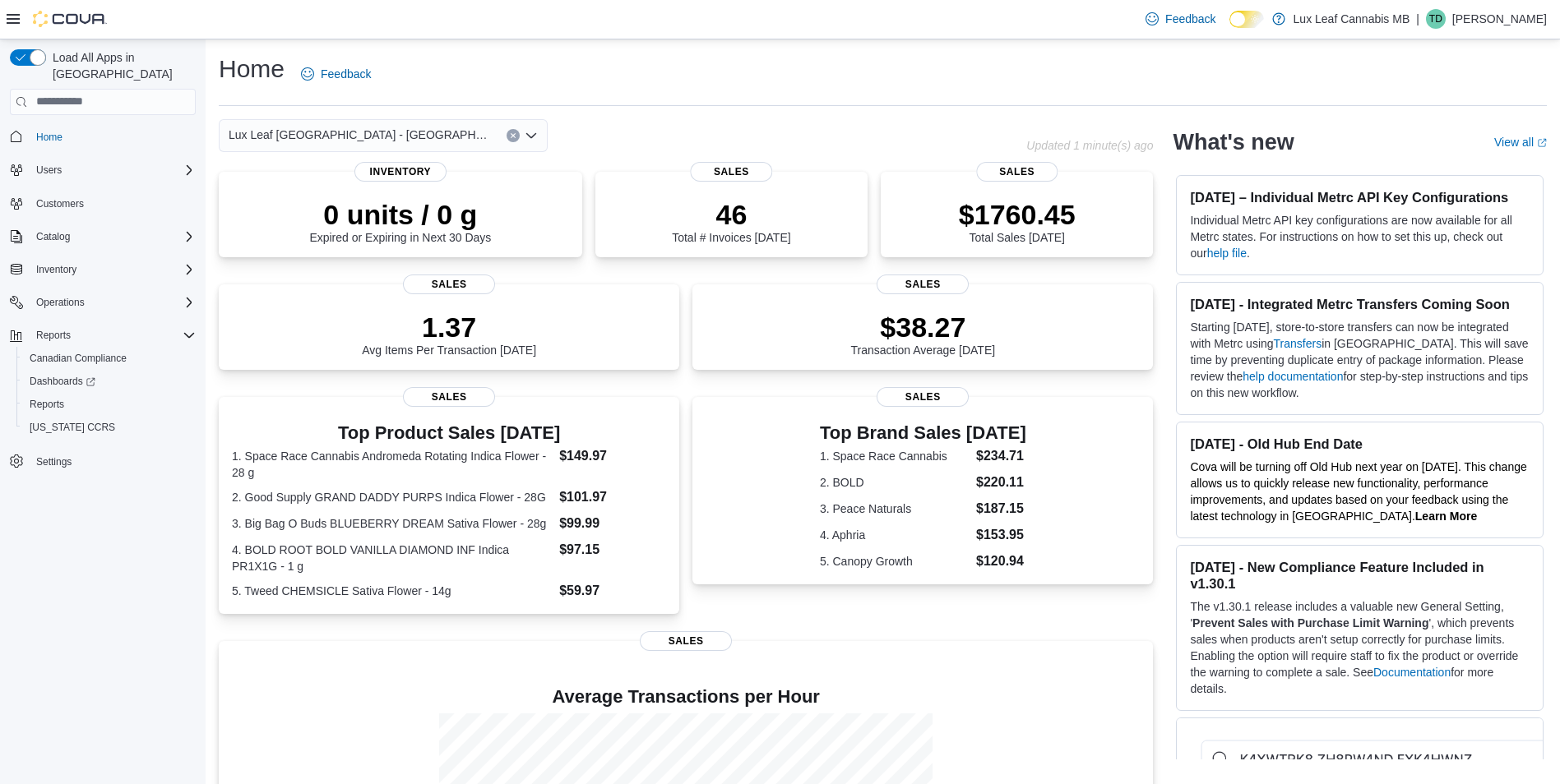
click at [433, 130] on div "Lux Leaf Winnipeg - Bridgewater" at bounding box center [382, 136] width 329 height 33
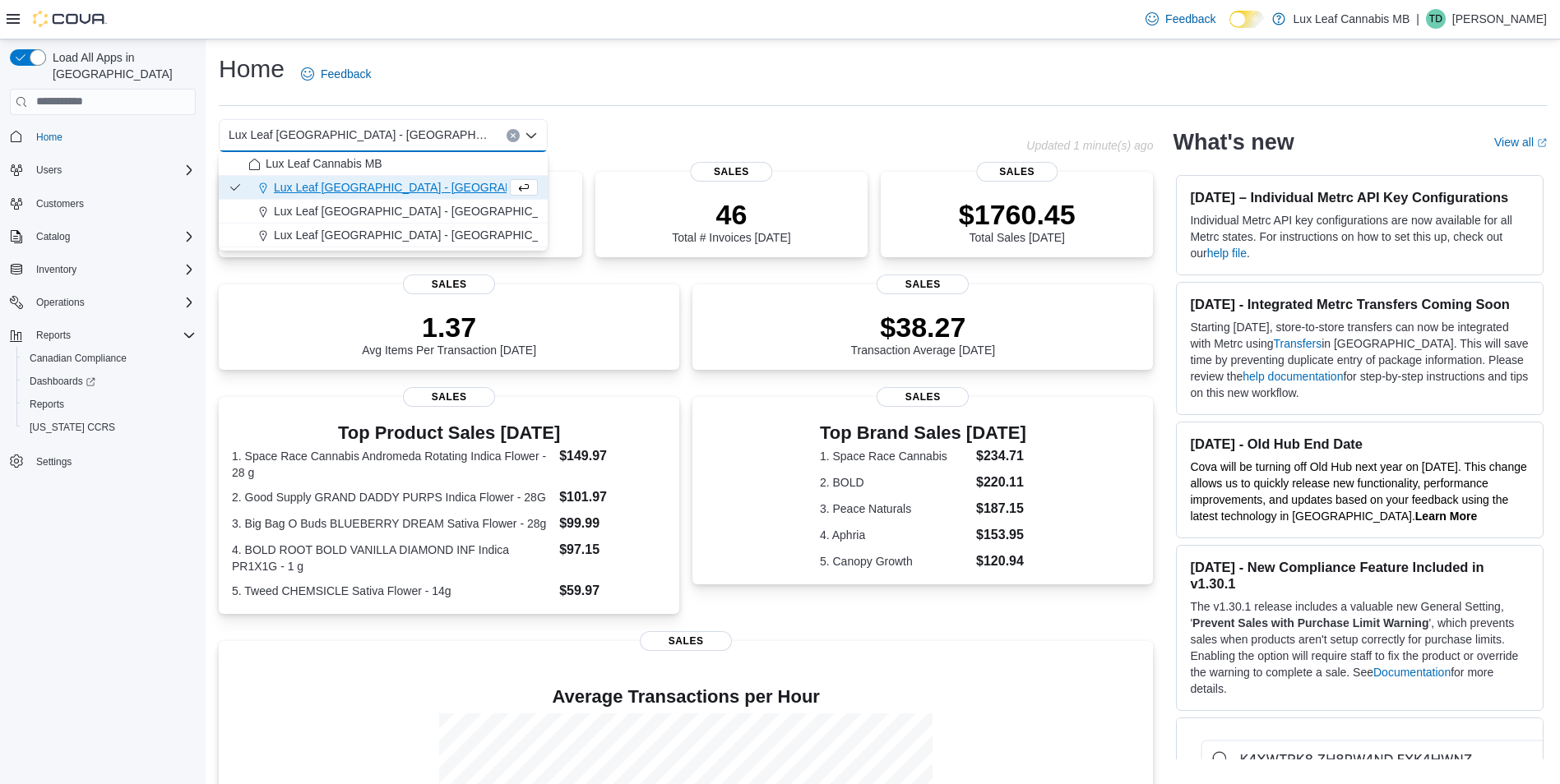
click at [433, 231] on div "Lux Leaf Winnipeg - St. James" at bounding box center [393, 235] width 289 height 16
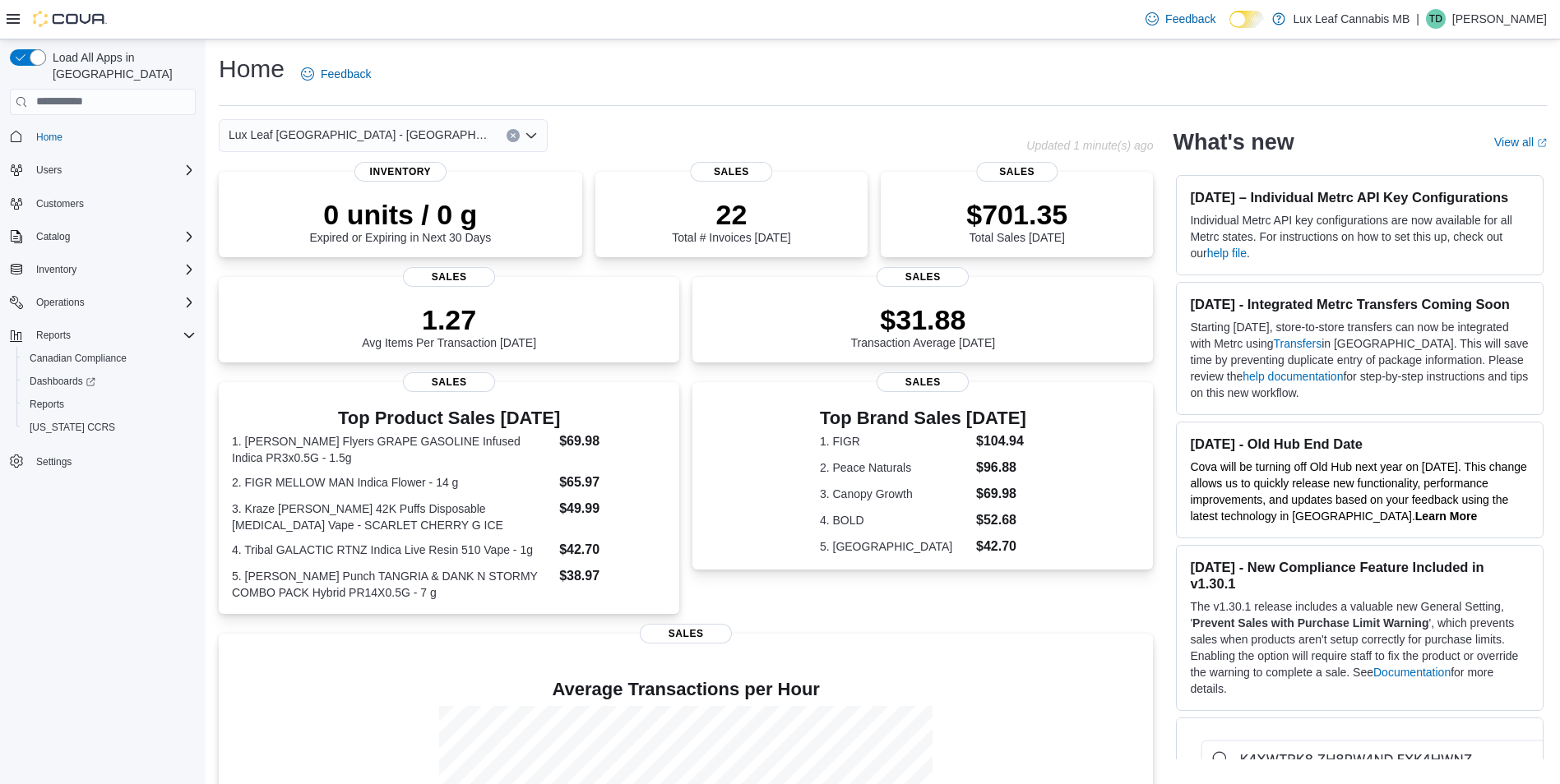
click at [406, 140] on div "Lux Leaf Winnipeg - St. James" at bounding box center [382, 136] width 329 height 33
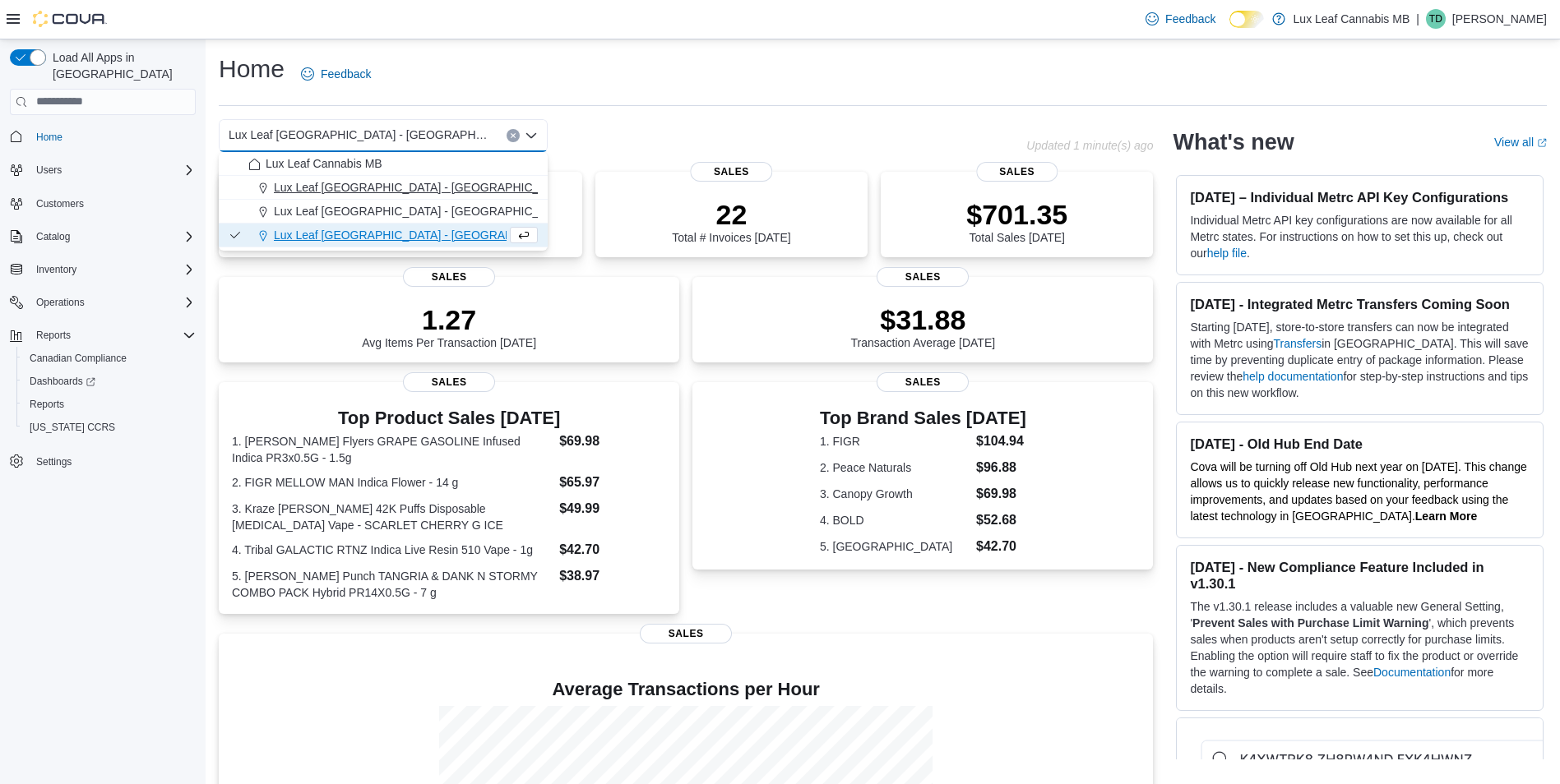
click at [417, 188] on span "Lux Leaf Winnipeg - Bridgewater" at bounding box center [422, 187] width 298 height 16
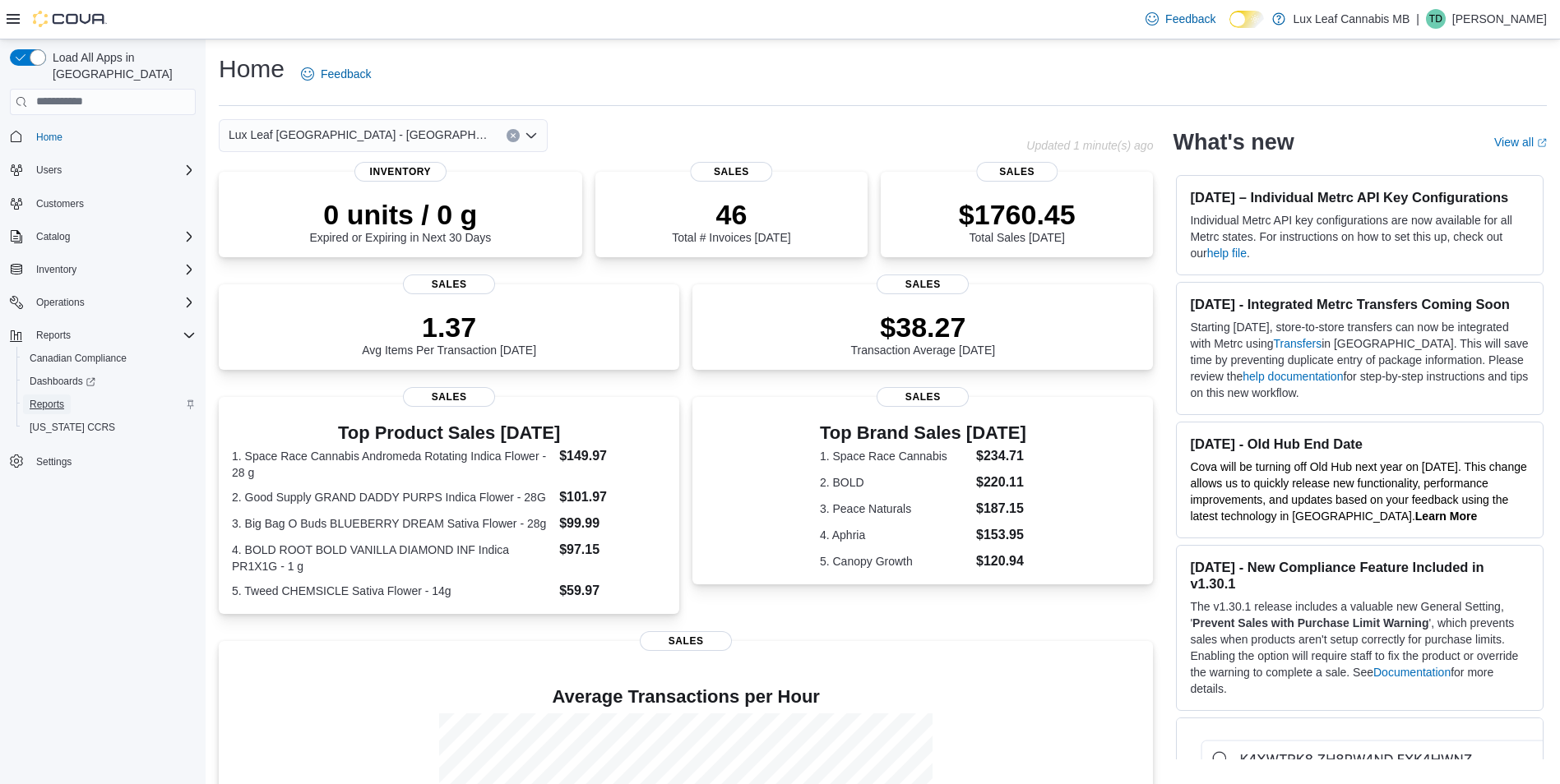
click at [63, 395] on span "Reports" at bounding box center [47, 405] width 35 height 19
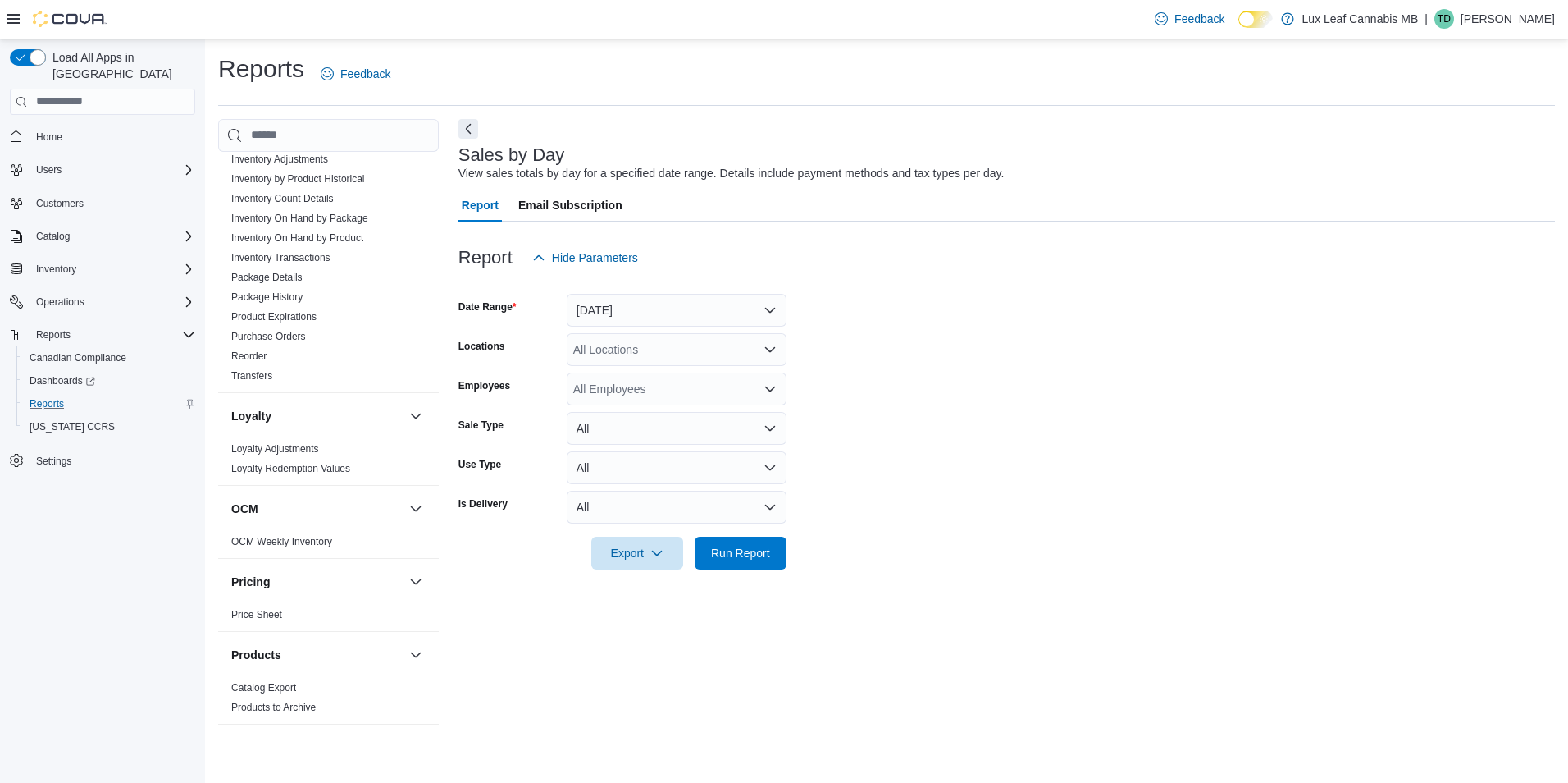
scroll to position [738, 0]
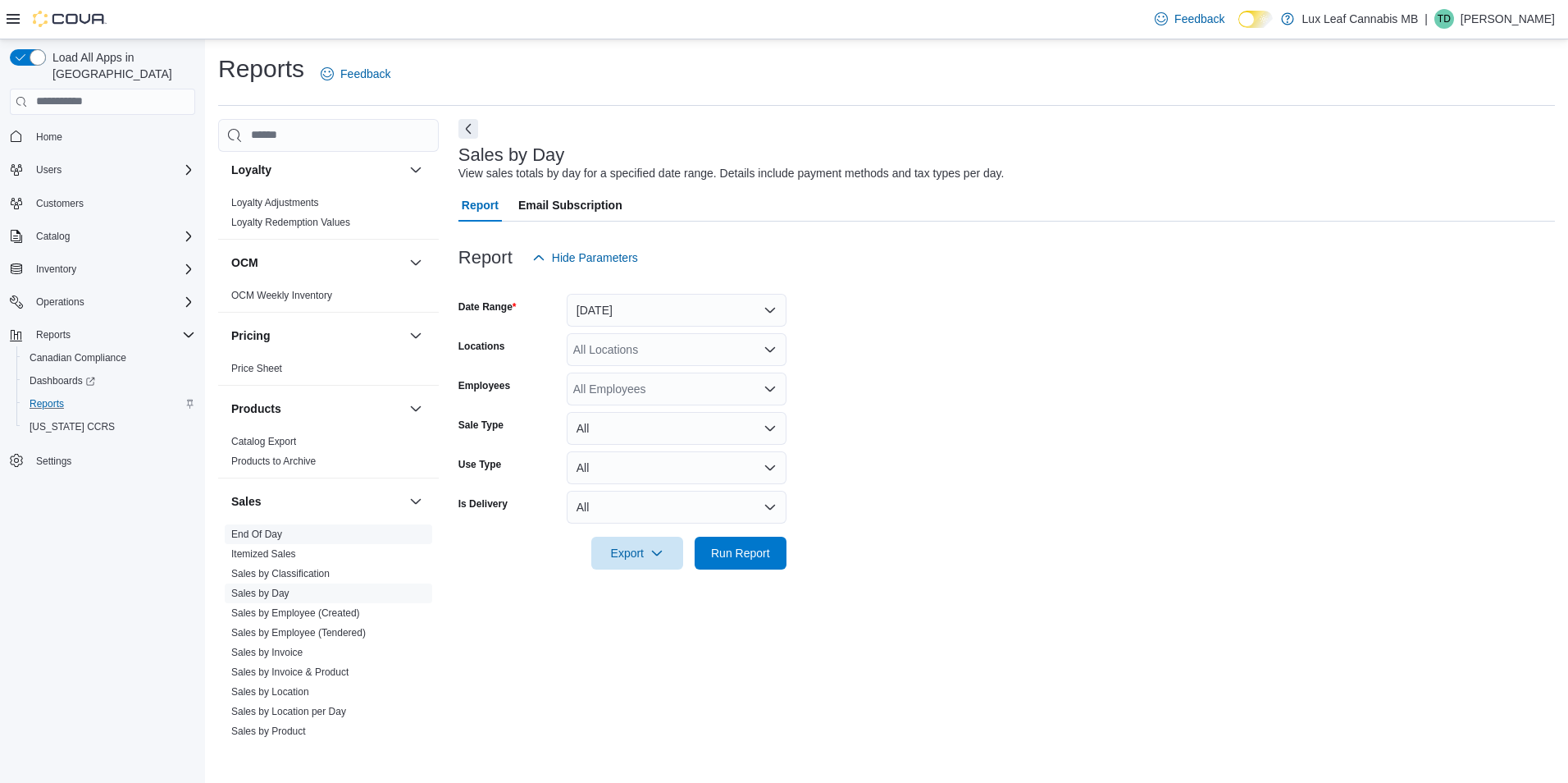
click at [254, 535] on link "End Of Day" at bounding box center [257, 534] width 51 height 12
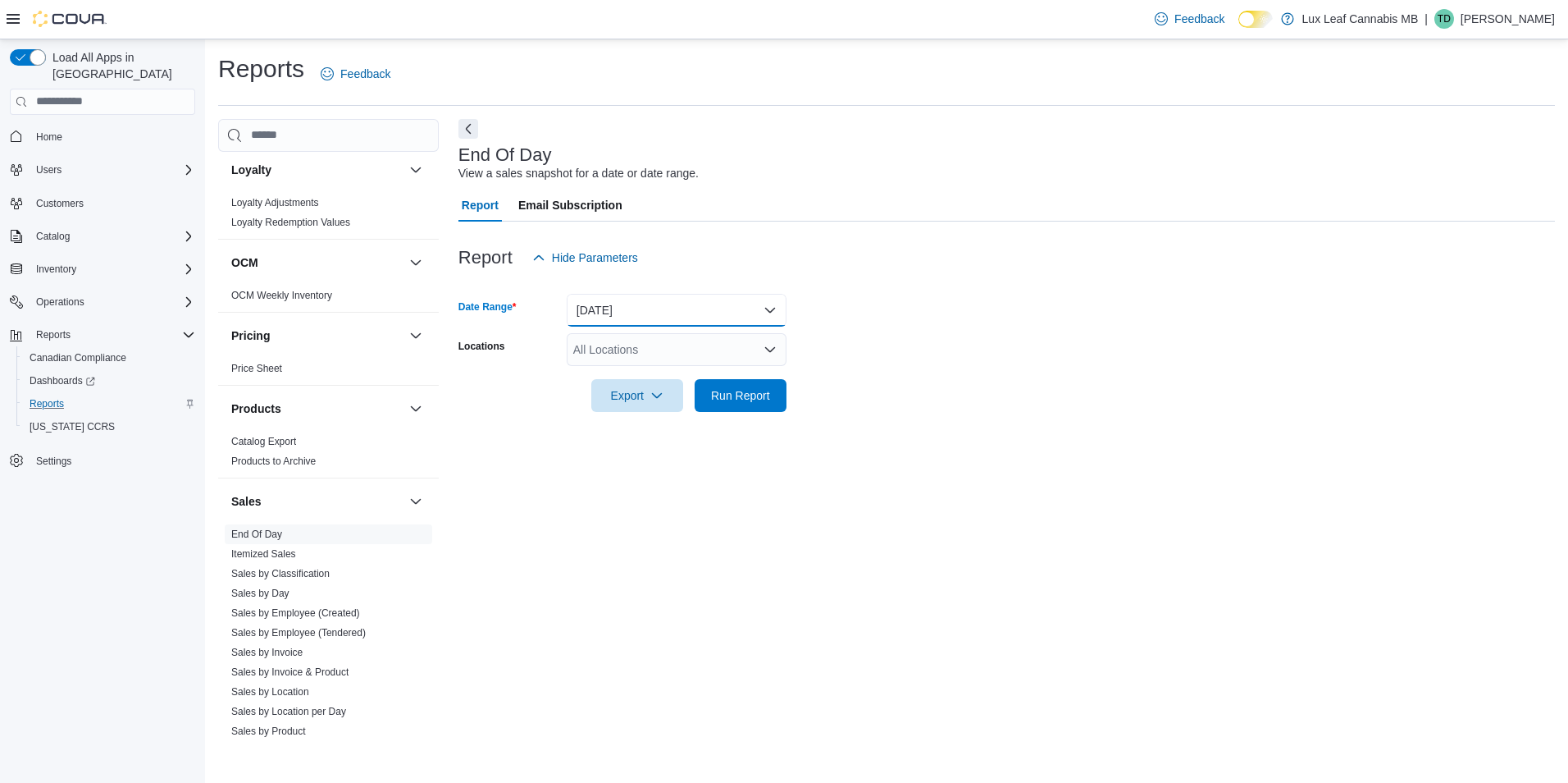
click at [592, 308] on button "[DATE]" at bounding box center [676, 310] width 220 height 33
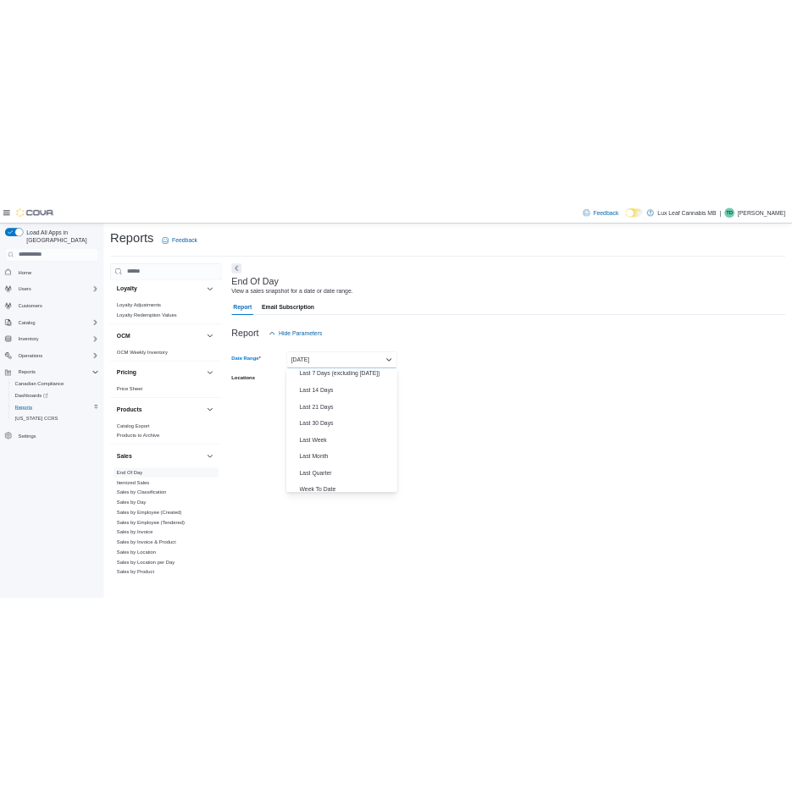
scroll to position [254, 0]
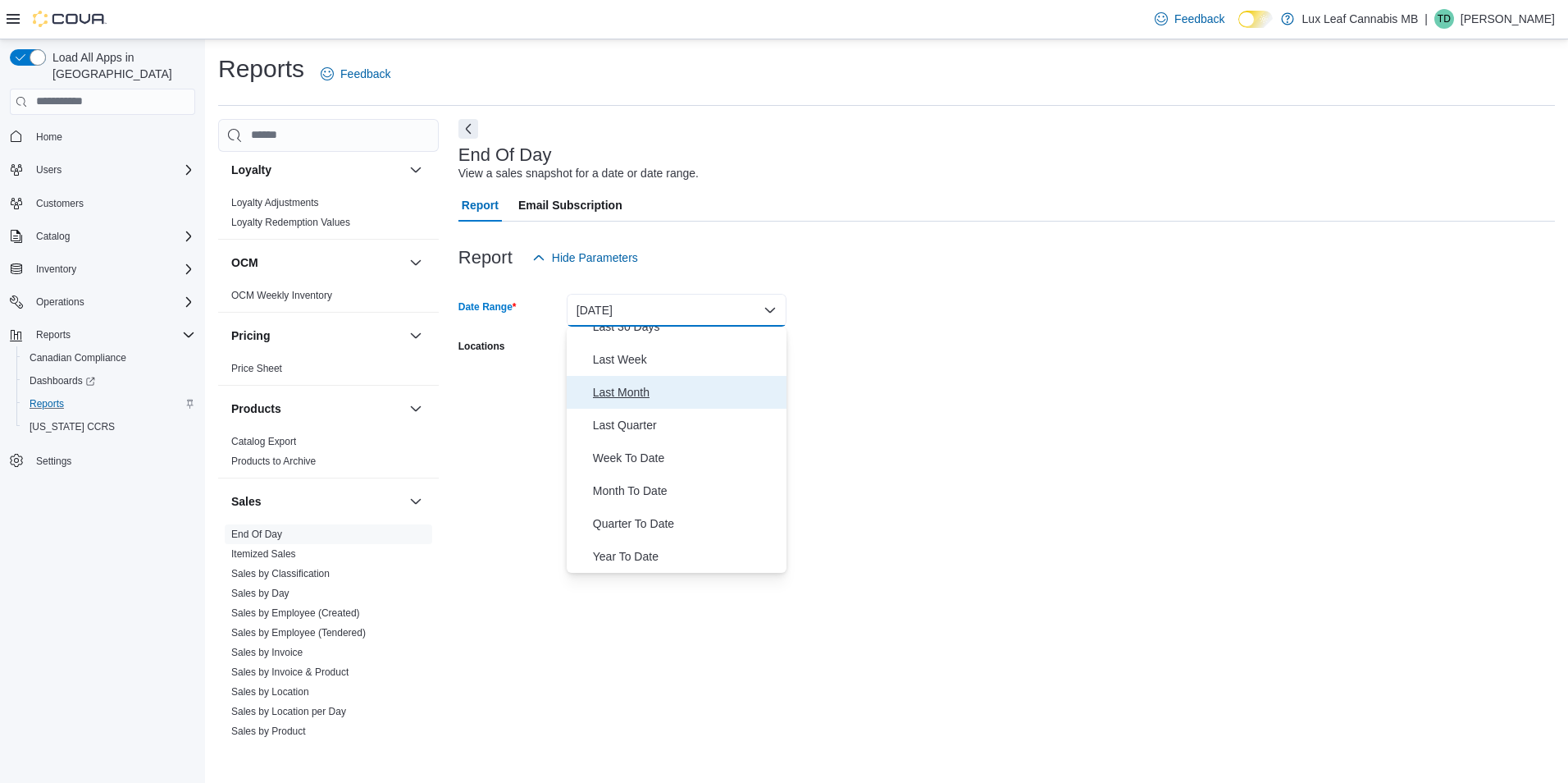
click at [649, 399] on span "Last Month" at bounding box center [686, 392] width 187 height 19
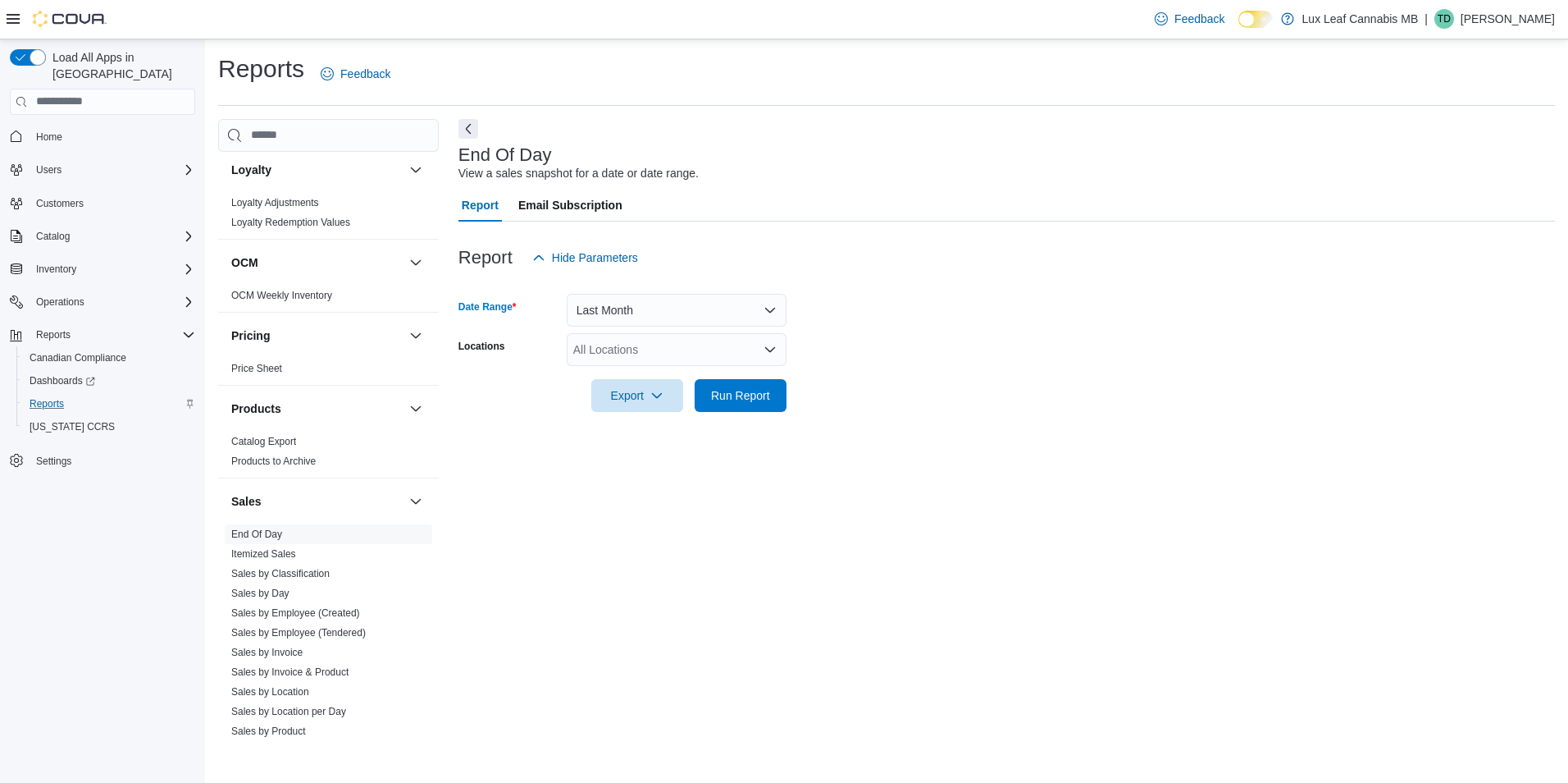
click at [678, 360] on div "All Locations" at bounding box center [676, 350] width 220 height 33
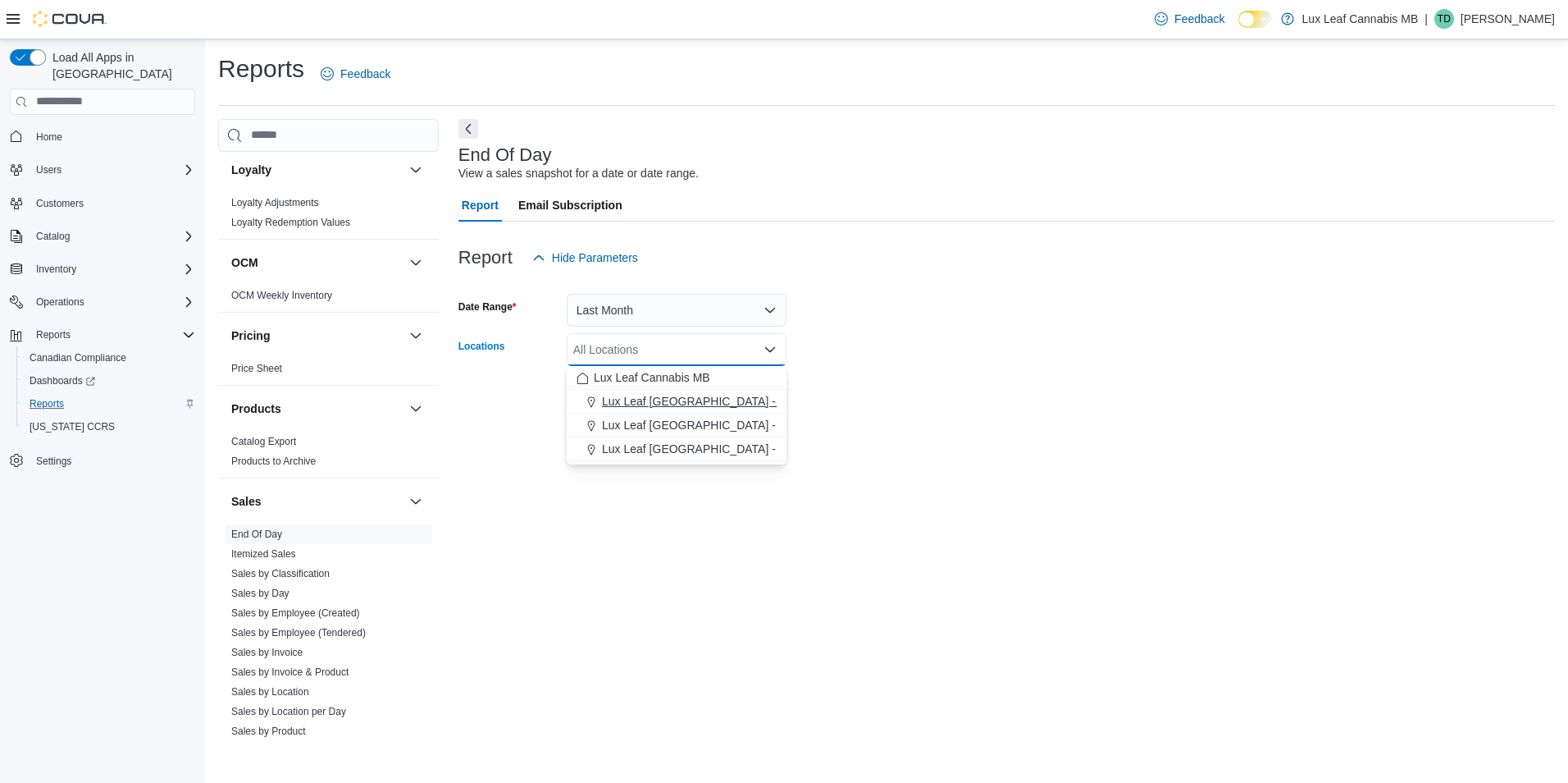
click at [754, 397] on span "Lux Leaf Winnipeg - Bridgewater" at bounding box center [751, 401] width 297 height 16
drag, startPoint x: 941, startPoint y: 413, endPoint x: 933, endPoint y: 412, distance: 8.1
click at [942, 412] on div at bounding box center [1006, 422] width 1096 height 19
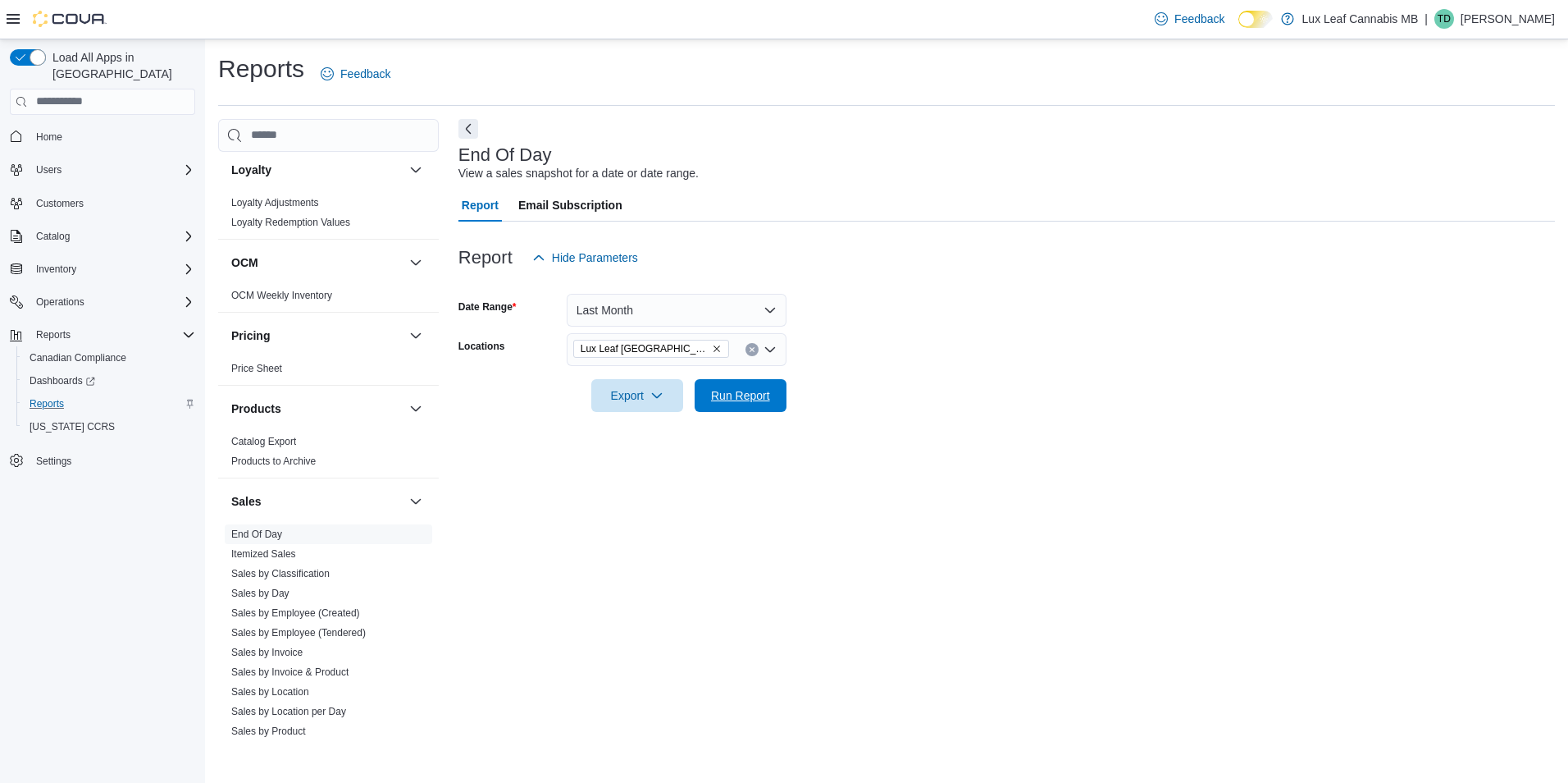
click at [754, 402] on span "Run Report" at bounding box center [740, 395] width 59 height 16
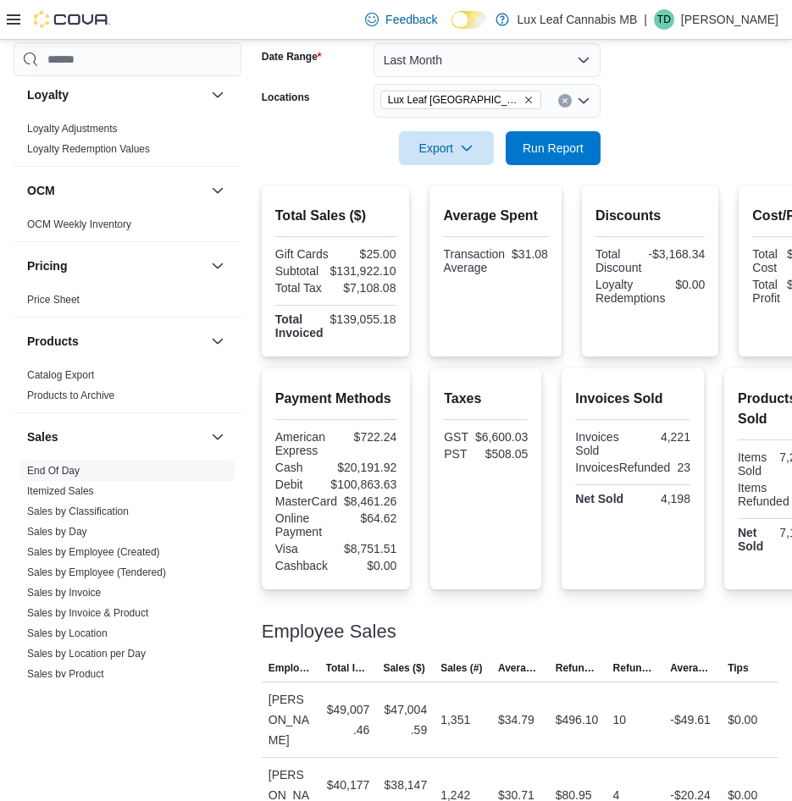
scroll to position [429, 0]
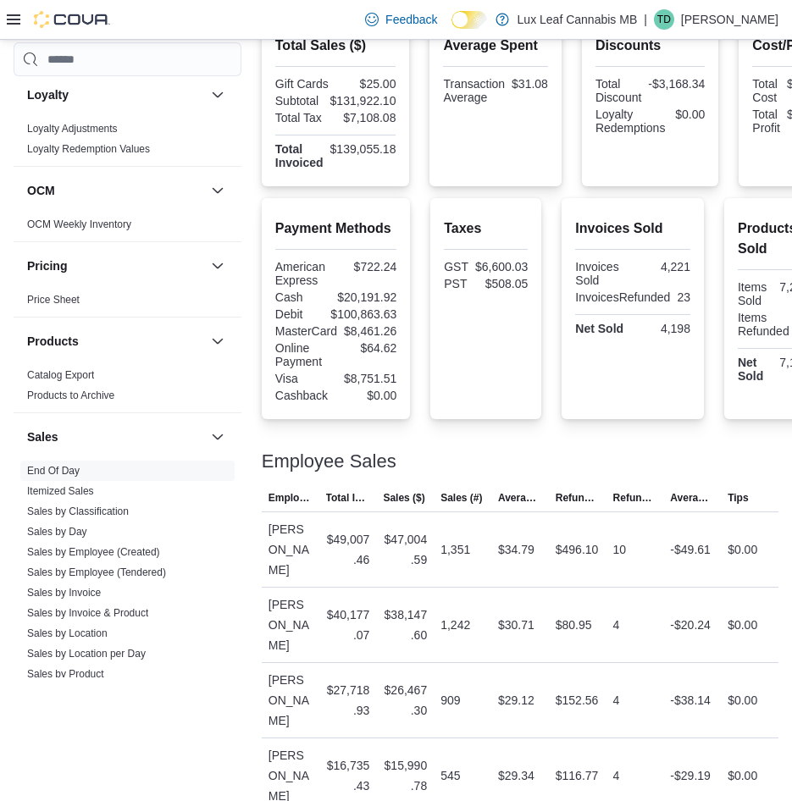
click at [700, 457] on div "Employee Sales" at bounding box center [520, 461] width 517 height 20
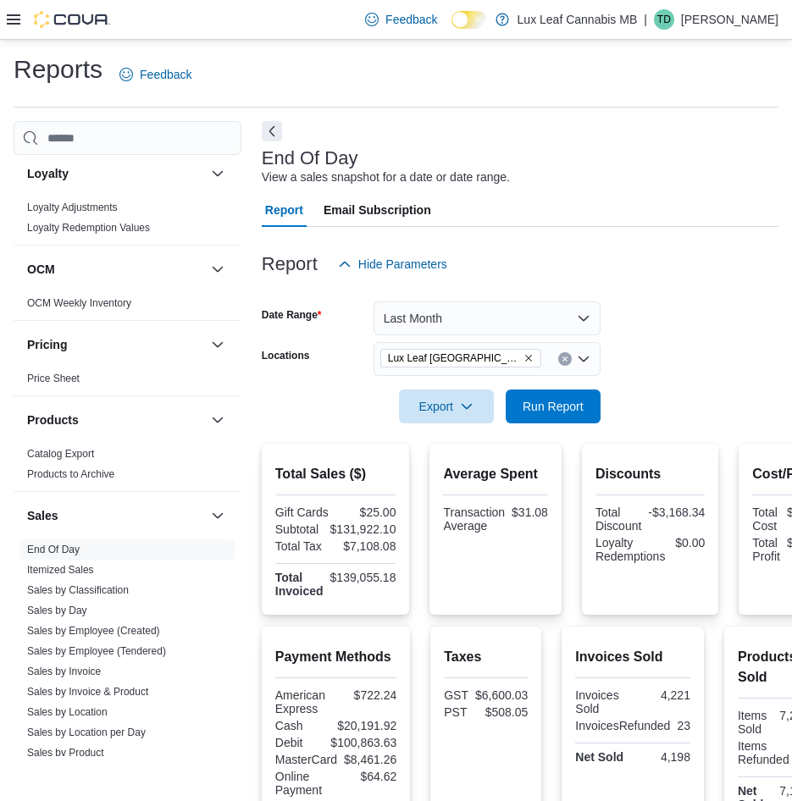
scroll to position [0, 0]
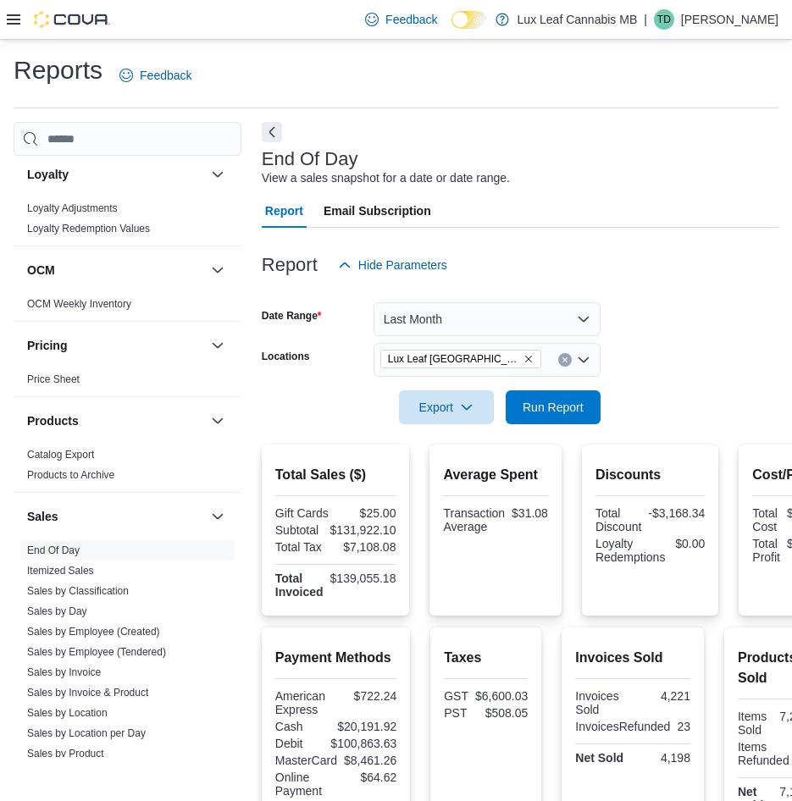
click at [533, 359] on icon "Remove Lux Leaf Winnipeg - Bridgewater from selection in this group" at bounding box center [528, 359] width 10 height 10
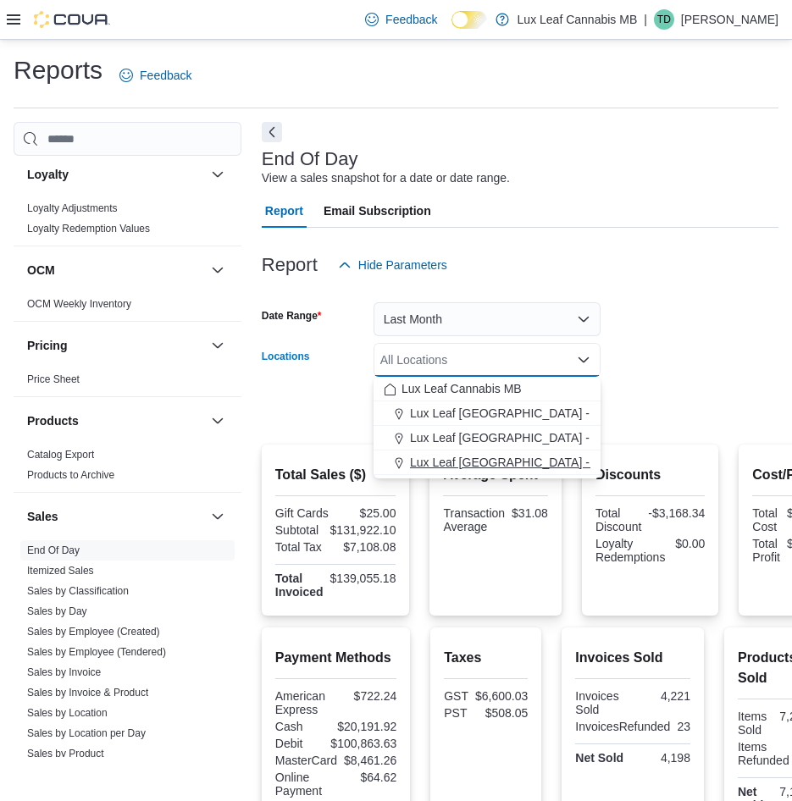
click at [524, 471] on button "Lux Leaf Winnipeg - St. James" at bounding box center [487, 463] width 227 height 25
click at [610, 383] on div at bounding box center [520, 384] width 517 height 14
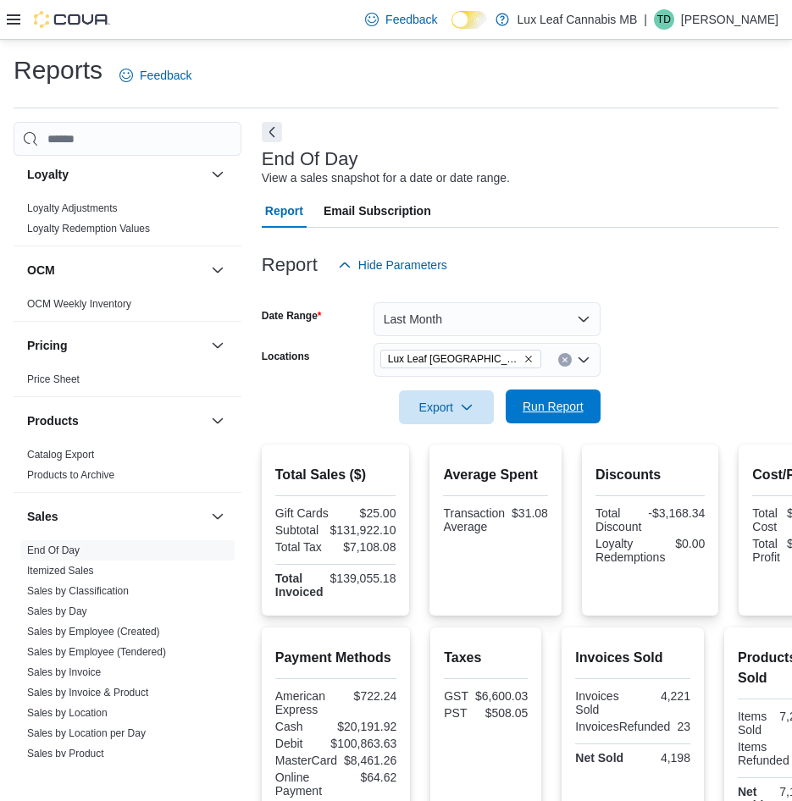
click at [584, 412] on span "Run Report" at bounding box center [553, 407] width 75 height 34
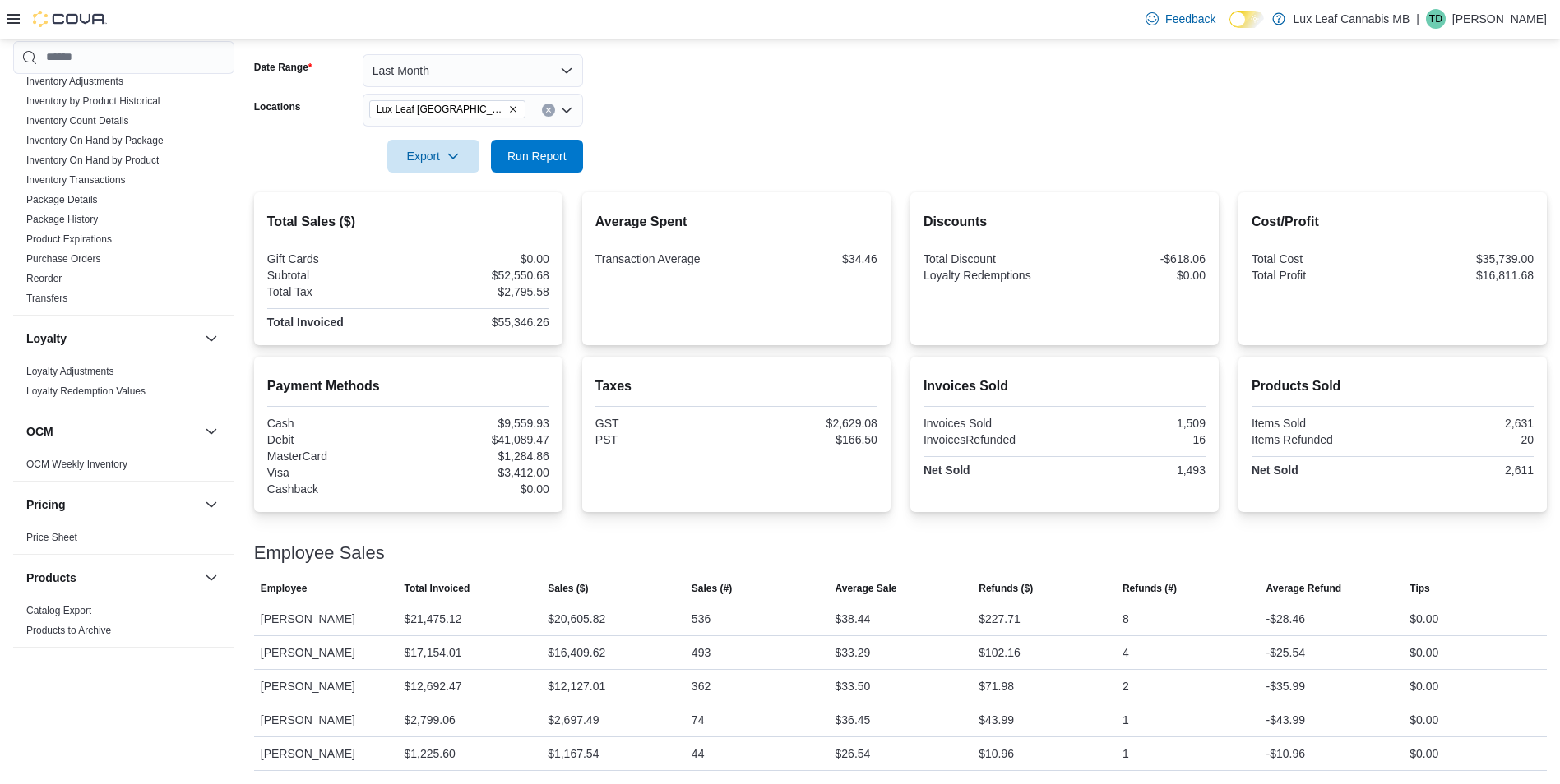
scroll to position [917, 0]
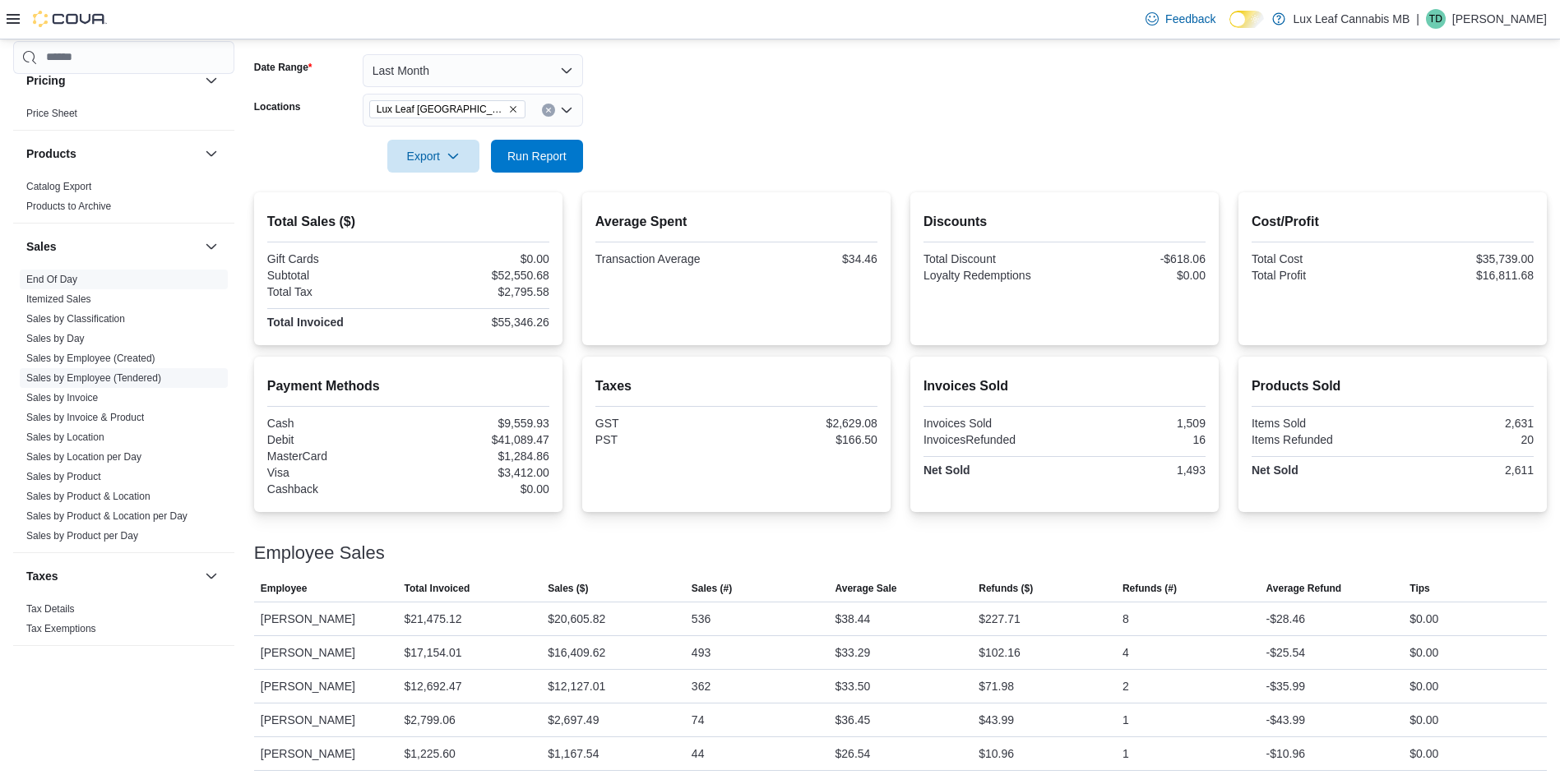
click at [113, 378] on link "Sales by Employee (Tendered)" at bounding box center [93, 378] width 135 height 12
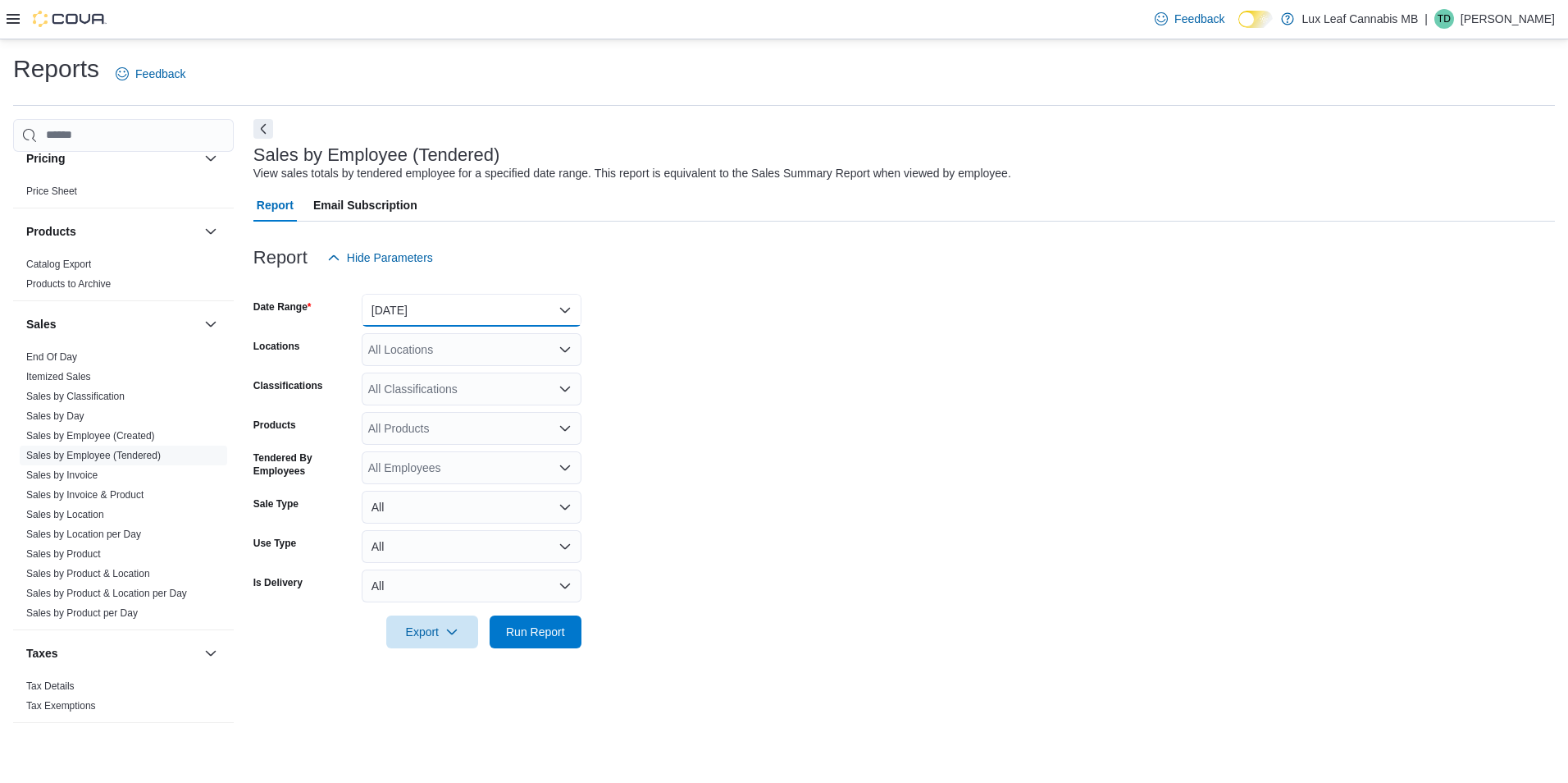
click at [439, 310] on button "[DATE]" at bounding box center [472, 310] width 220 height 33
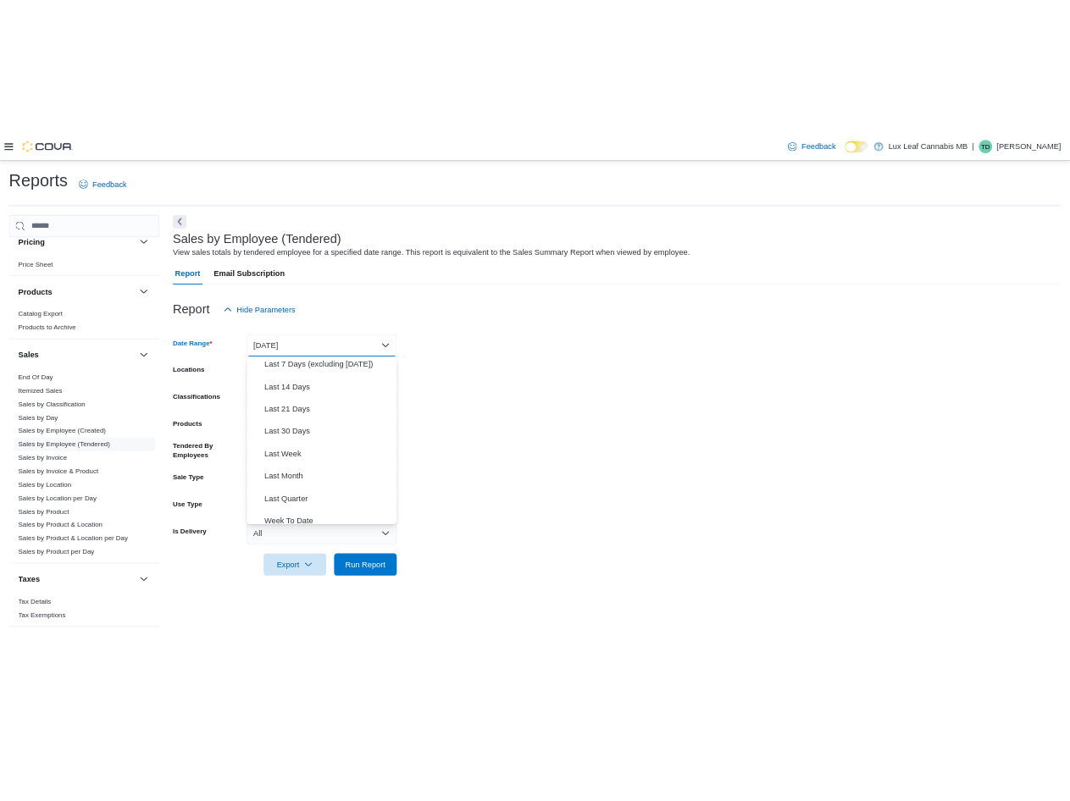
scroll to position [254, 0]
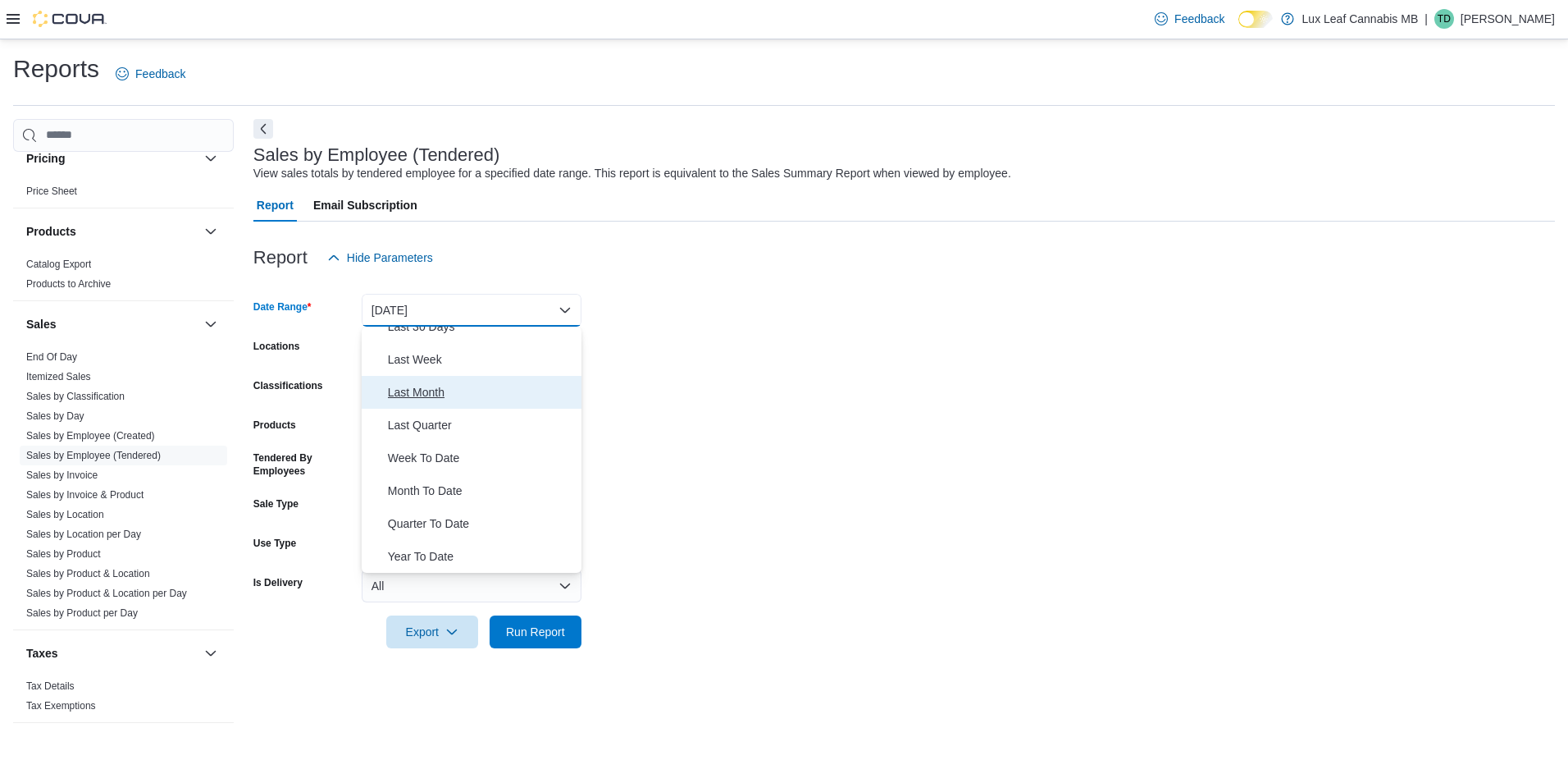
click at [443, 386] on span "Last Month" at bounding box center [481, 392] width 187 height 19
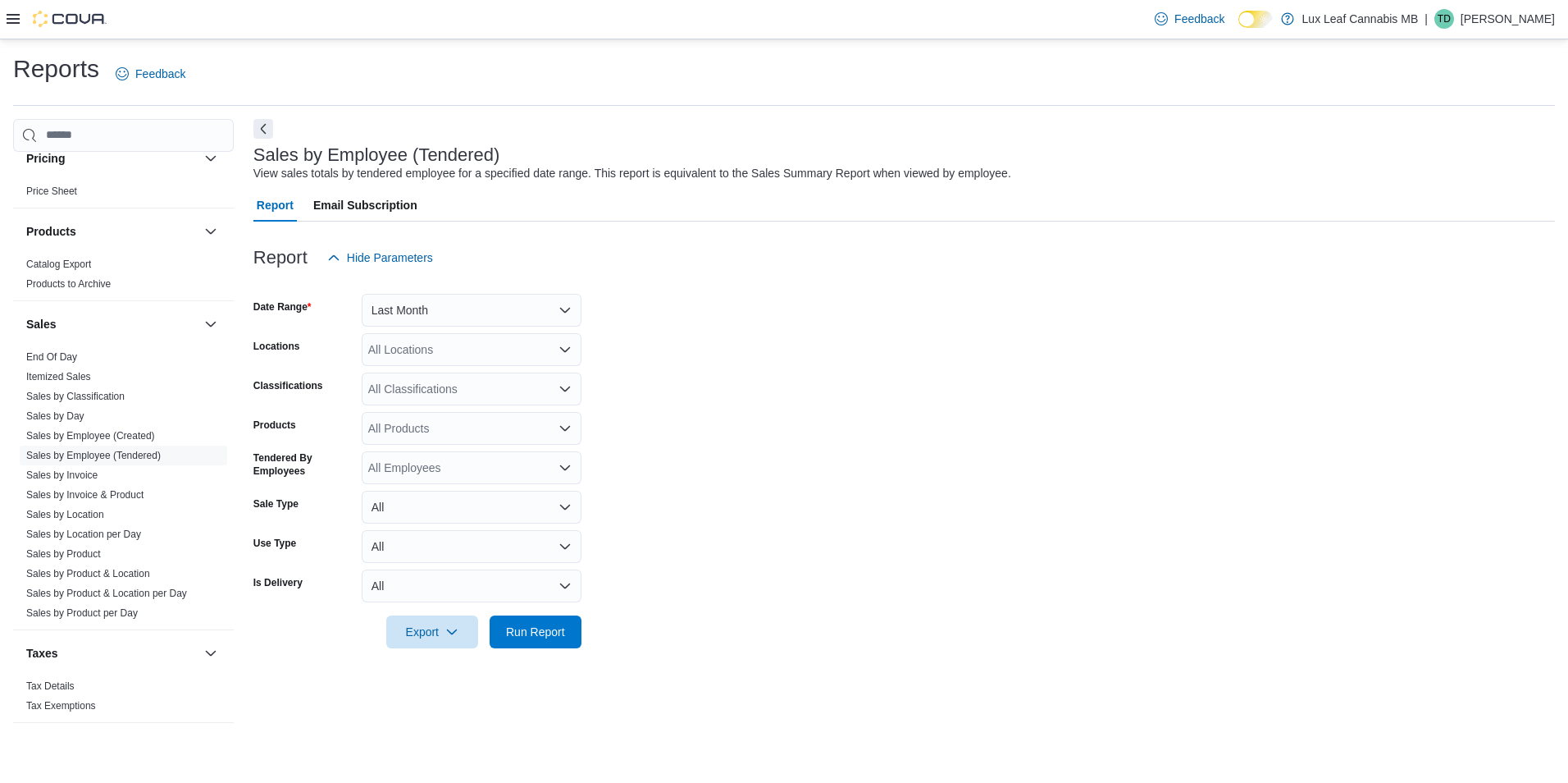
click at [838, 326] on form "Date Range Last Month Locations All Locations Classifications All Classificatio…" at bounding box center [905, 461] width 1302 height 374
click at [486, 353] on div "All Locations" at bounding box center [472, 350] width 220 height 33
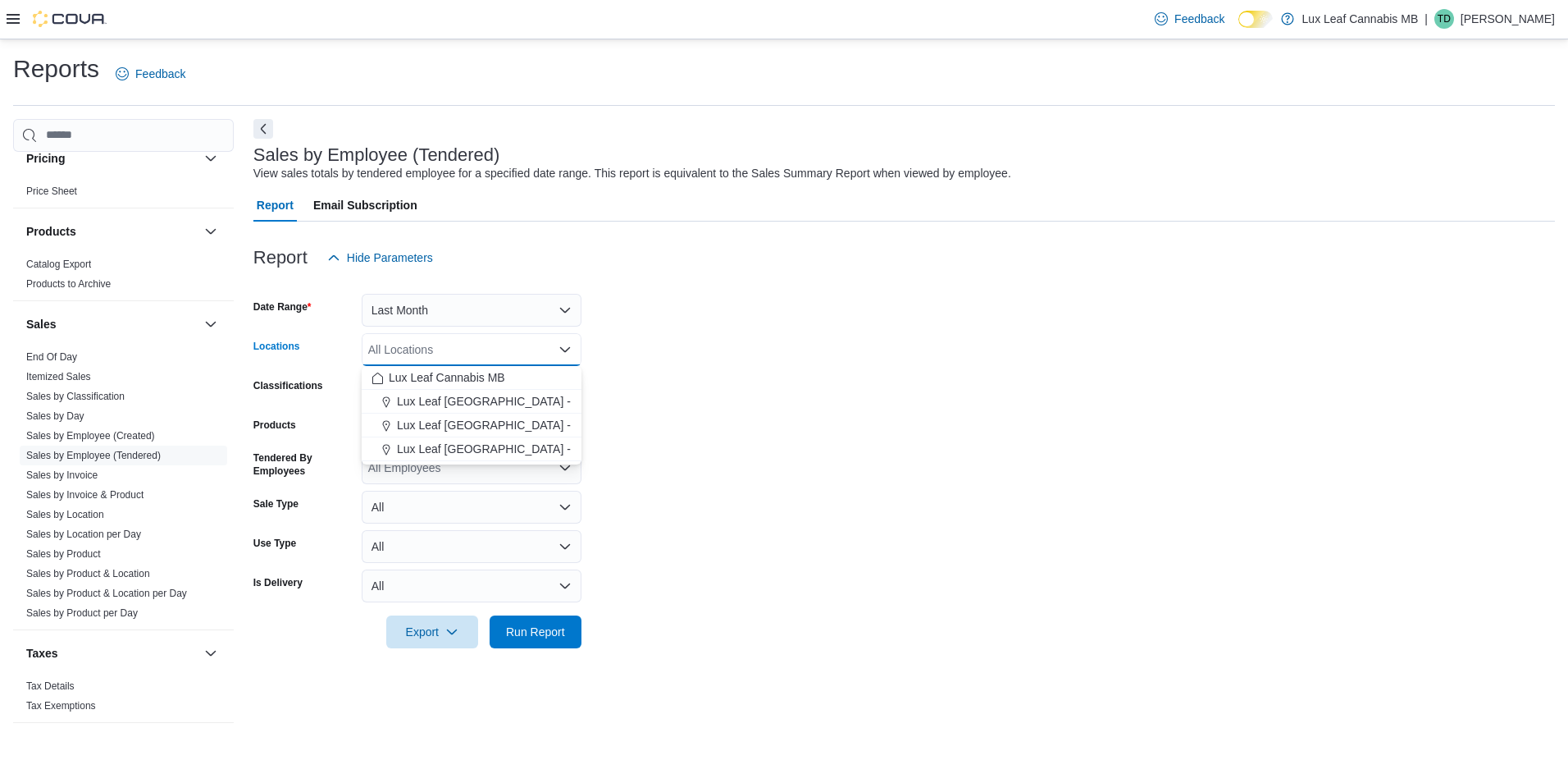
click at [747, 389] on form "Date Range Last Month Locations All Locations Combo box. Selected. Combo box in…" at bounding box center [905, 461] width 1302 height 374
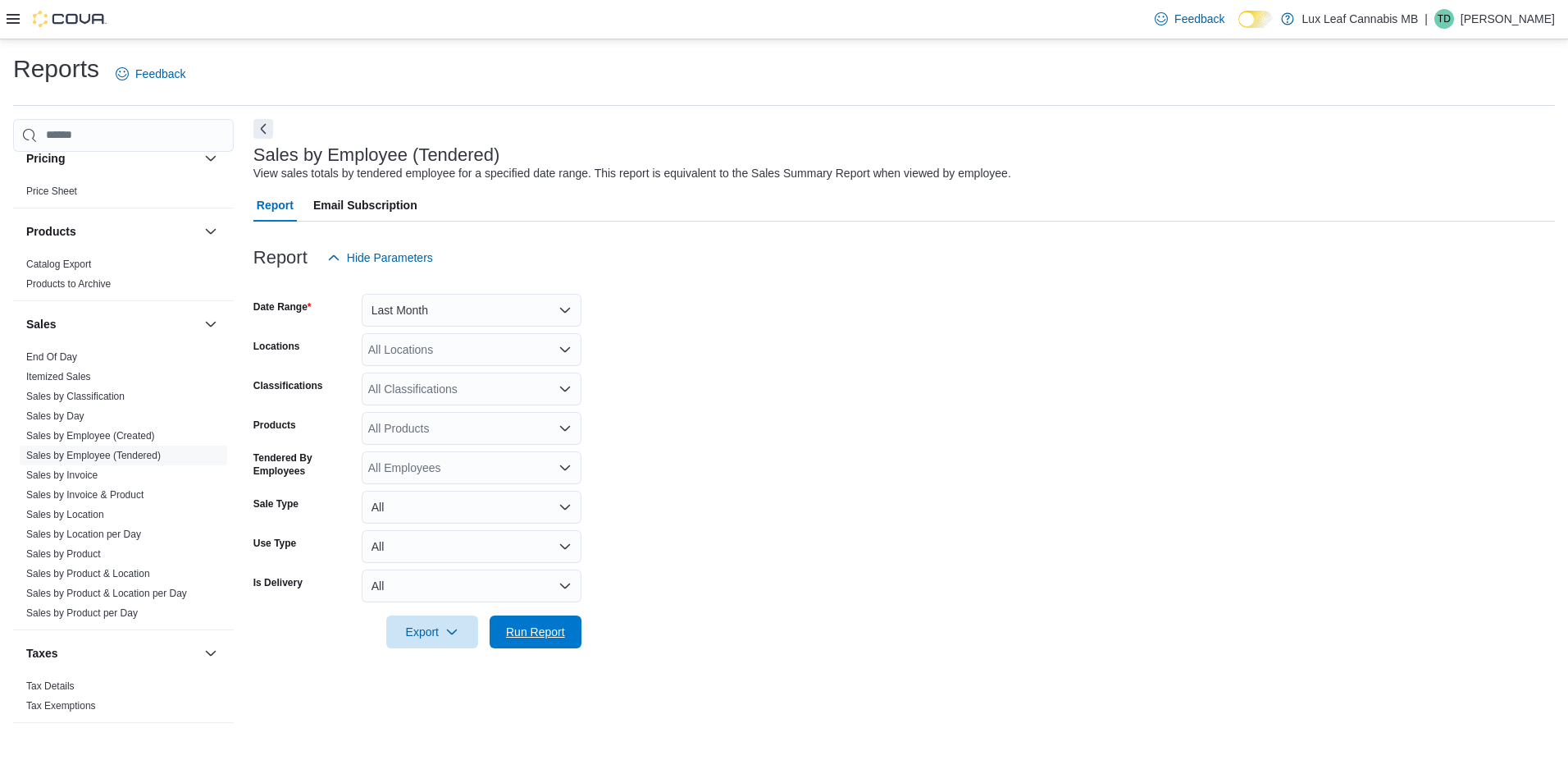
drag, startPoint x: 573, startPoint y: 645, endPoint x: 784, endPoint y: 235, distance: 461.1
click at [572, 646] on button "Run Report" at bounding box center [536, 632] width 92 height 33
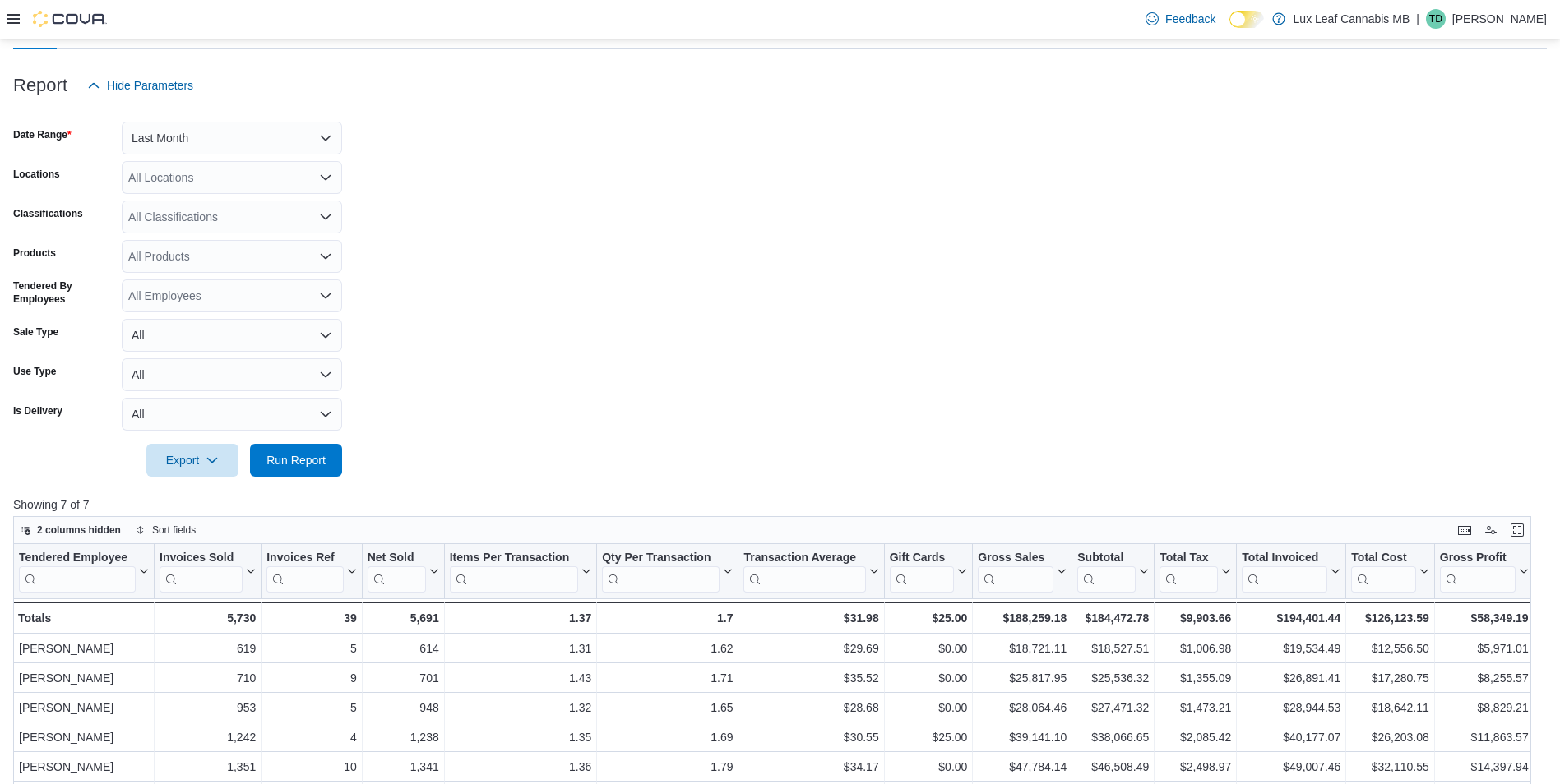
scroll to position [134, 0]
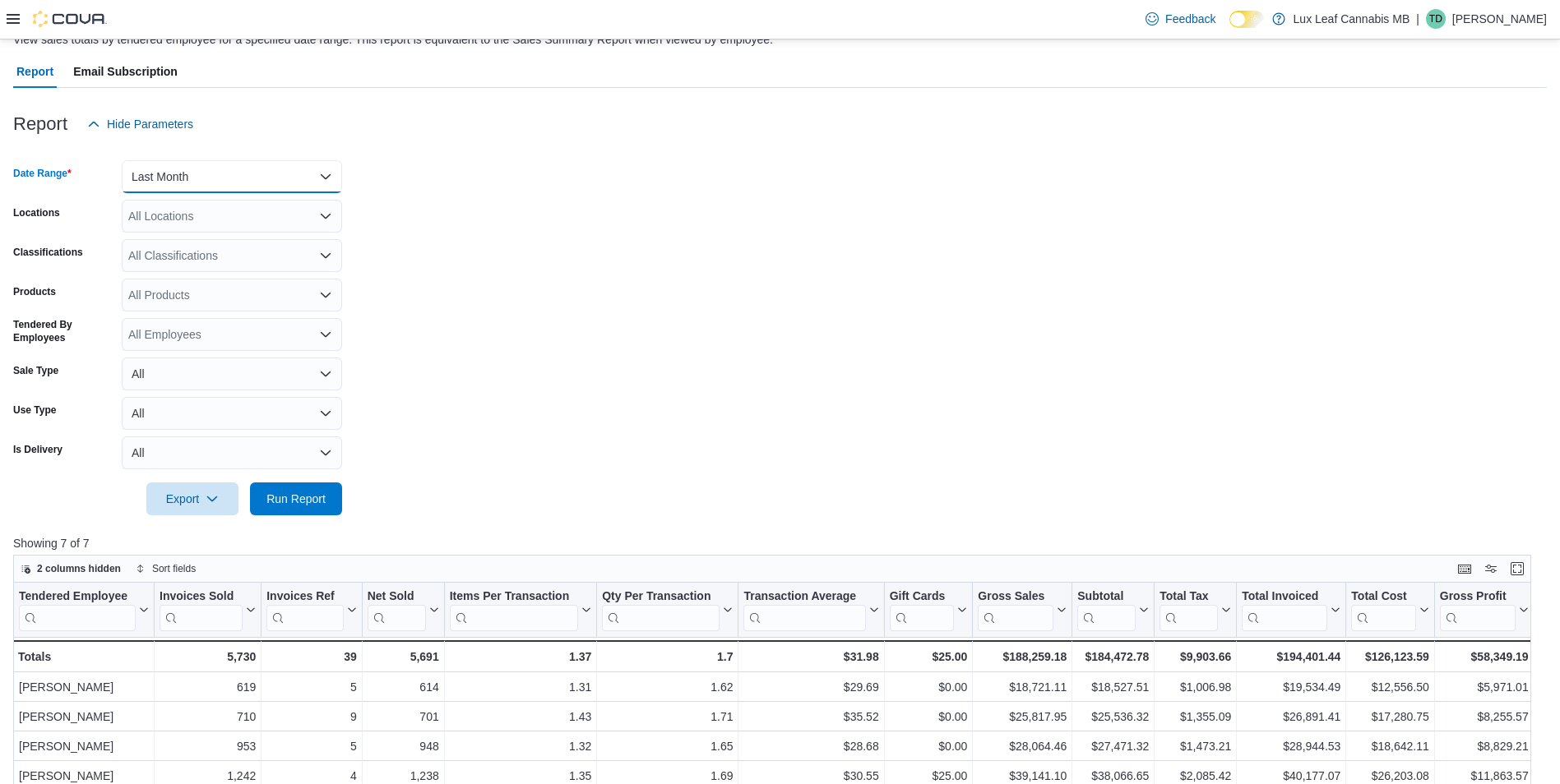
click at [197, 179] on button "Last Month" at bounding box center [231, 177] width 220 height 33
click at [202, 350] on span "Month To Date" at bounding box center [241, 357] width 187 height 19
click at [314, 492] on span "Run Report" at bounding box center [295, 498] width 59 height 16
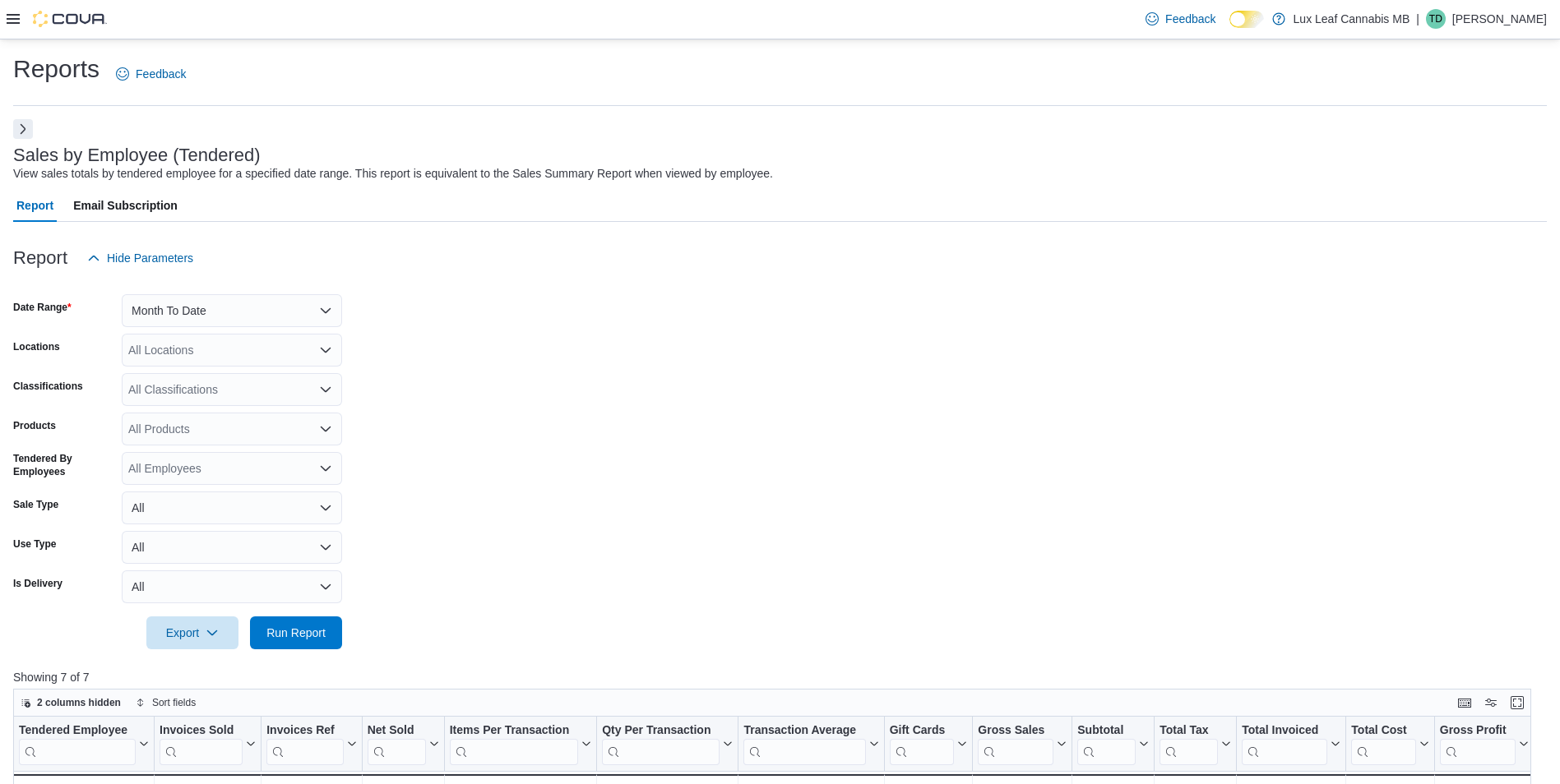
click at [11, 21] on icon at bounding box center [14, 19] width 14 height 14
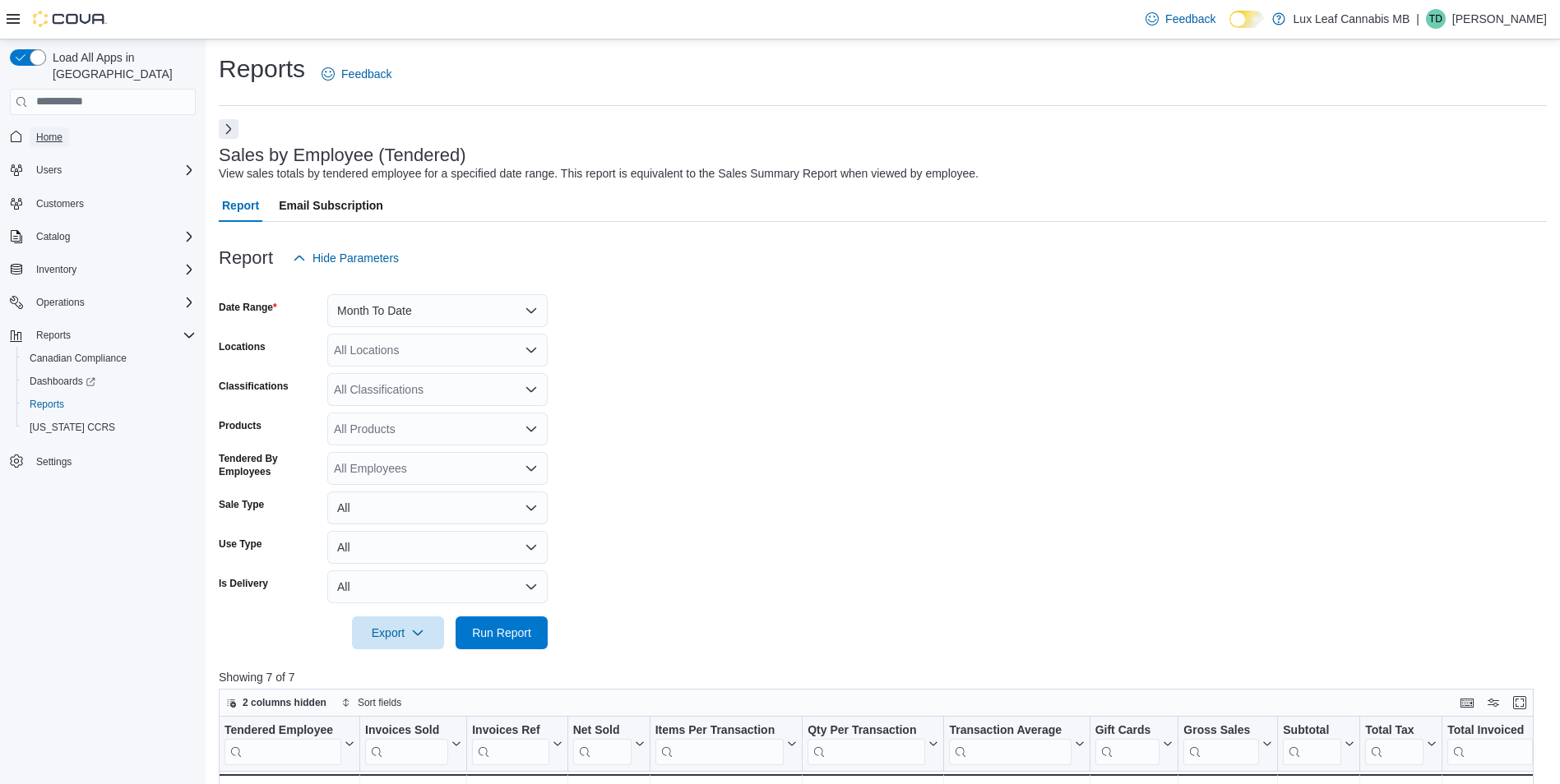
click at [62, 128] on link "Home" at bounding box center [49, 137] width 40 height 19
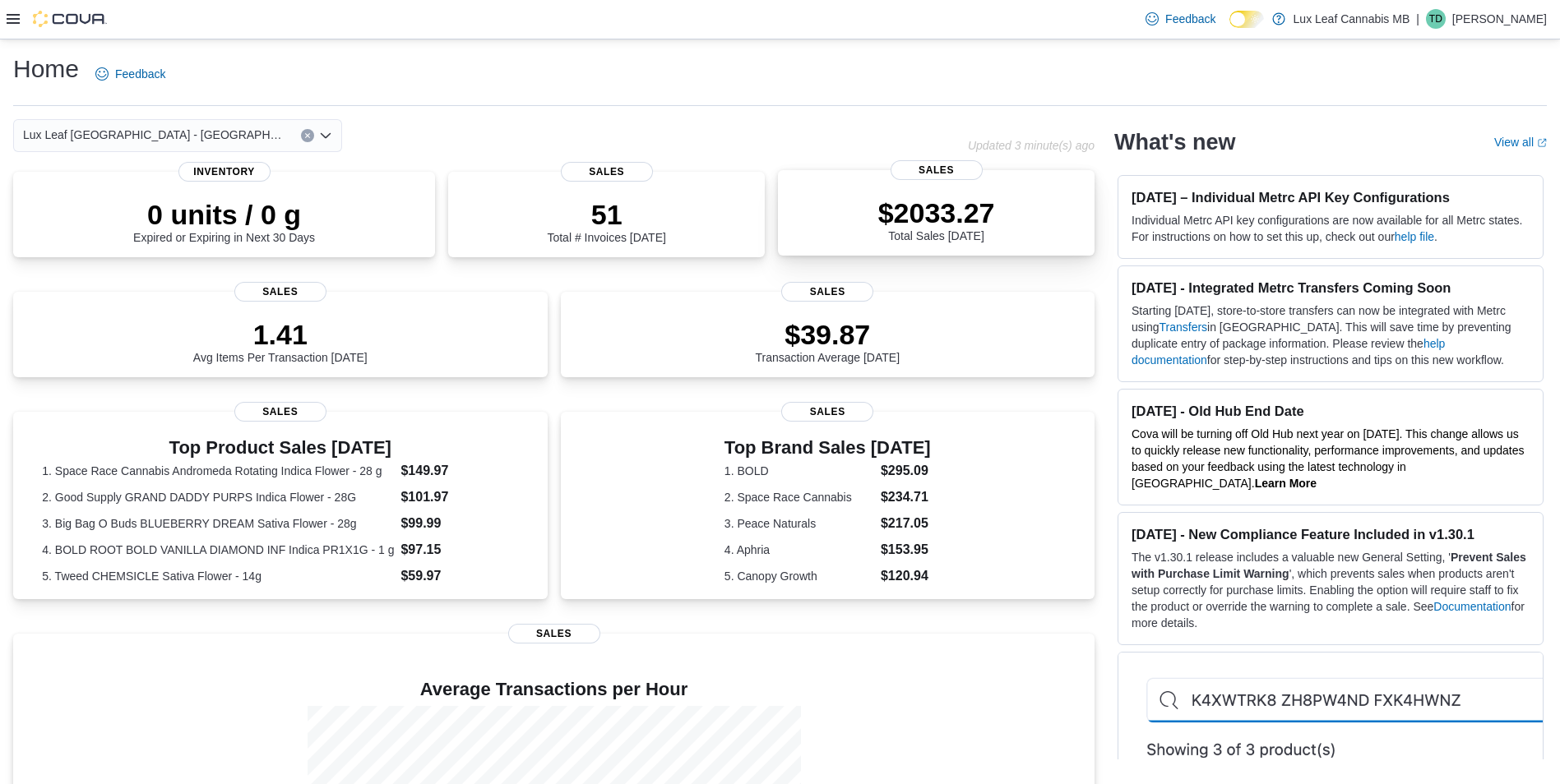
click at [928, 170] on span "Sales" at bounding box center [936, 170] width 92 height 19
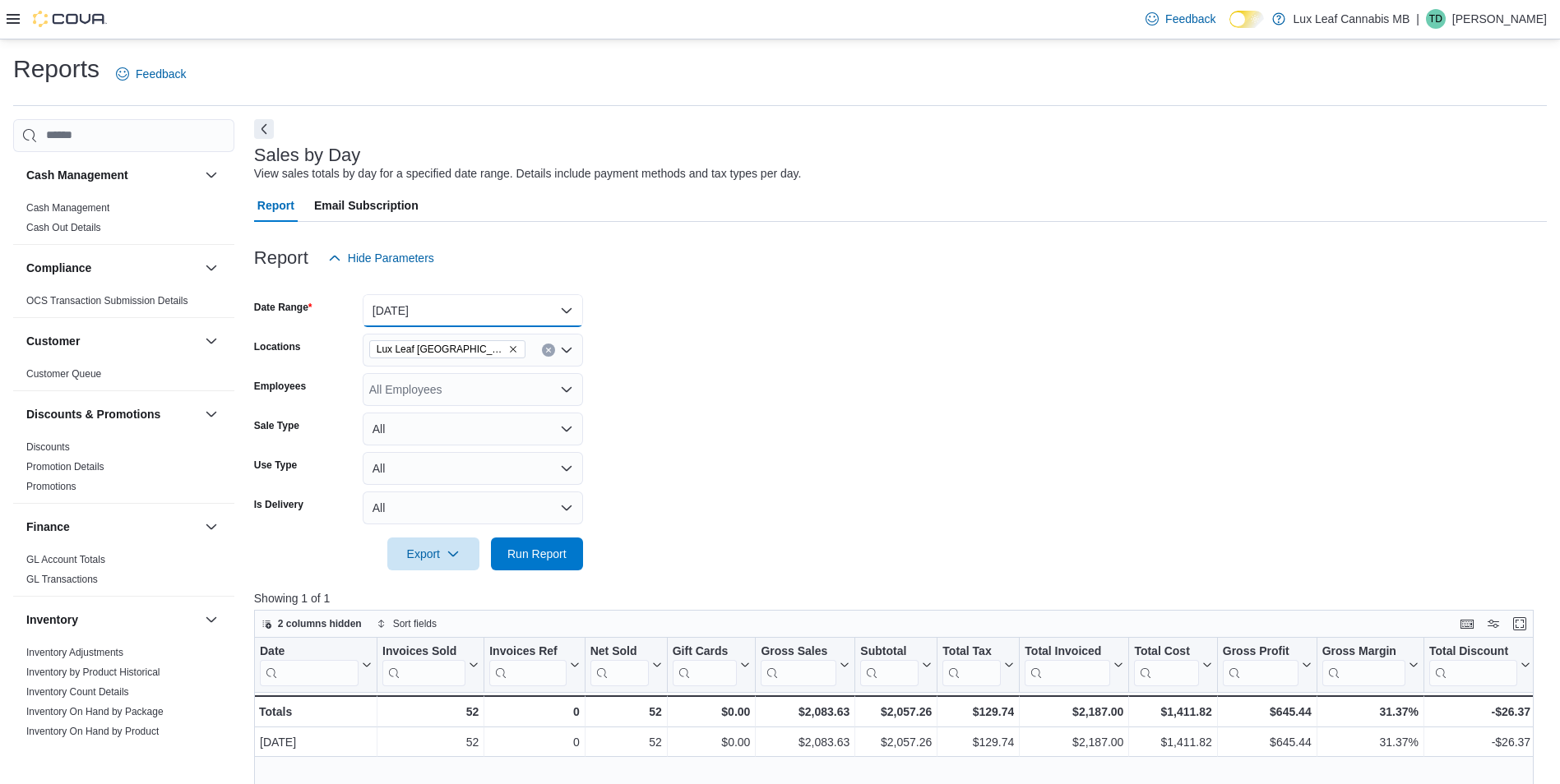
click at [403, 310] on button "[DATE]" at bounding box center [473, 310] width 220 height 33
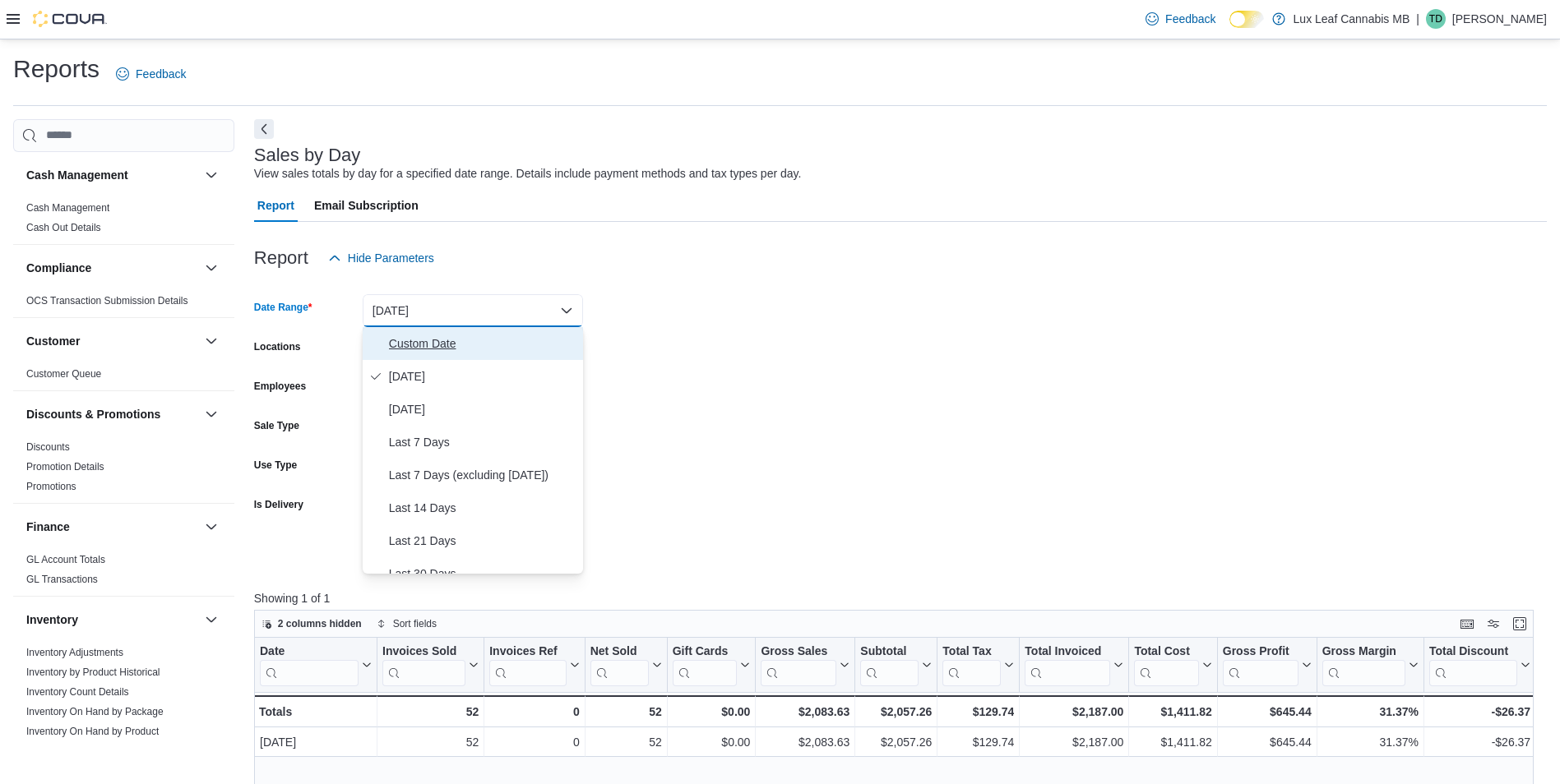
click at [409, 349] on span "Custom Date" at bounding box center [482, 343] width 187 height 19
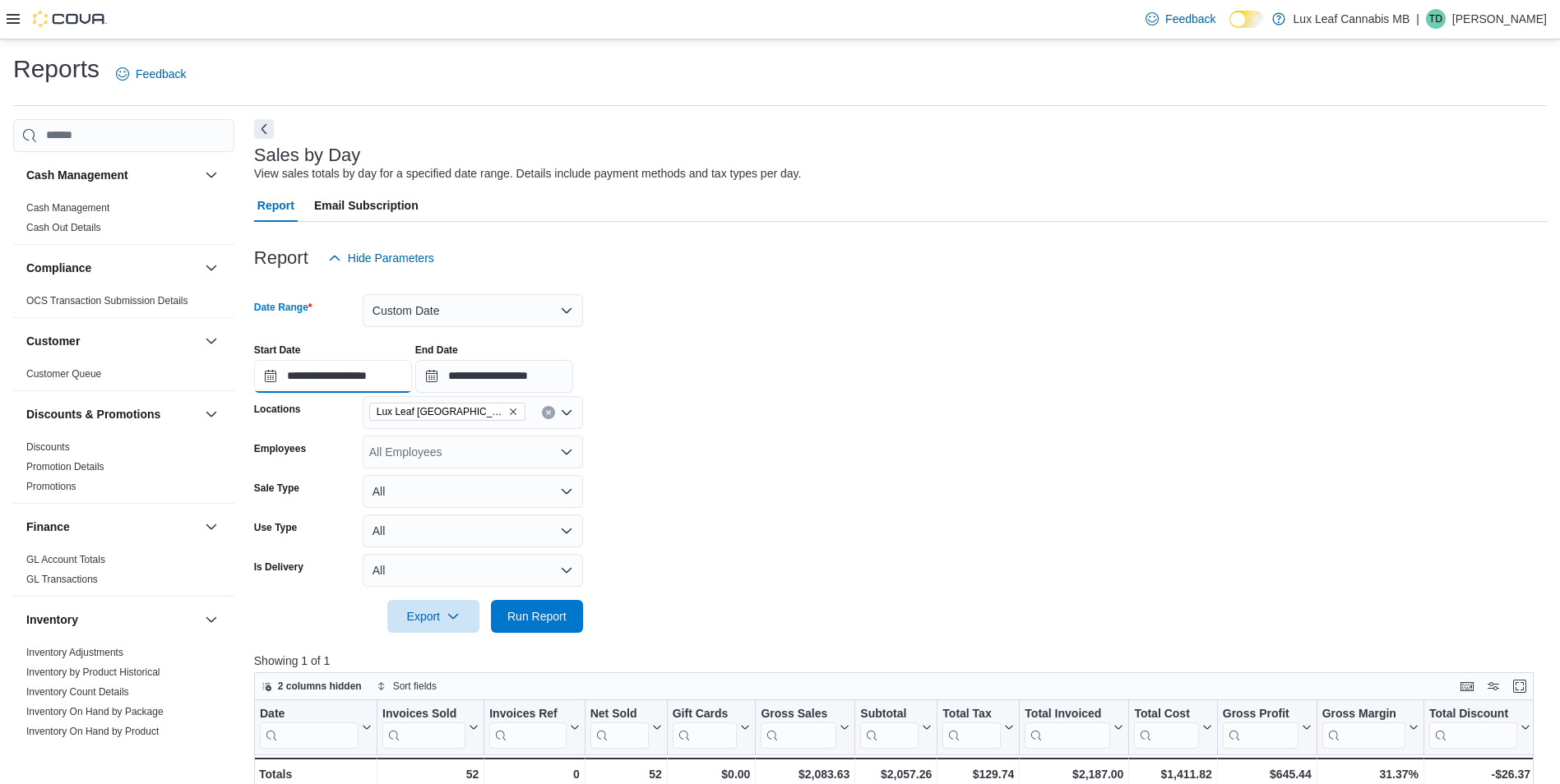
click at [294, 371] on input "**********" at bounding box center [333, 376] width 158 height 33
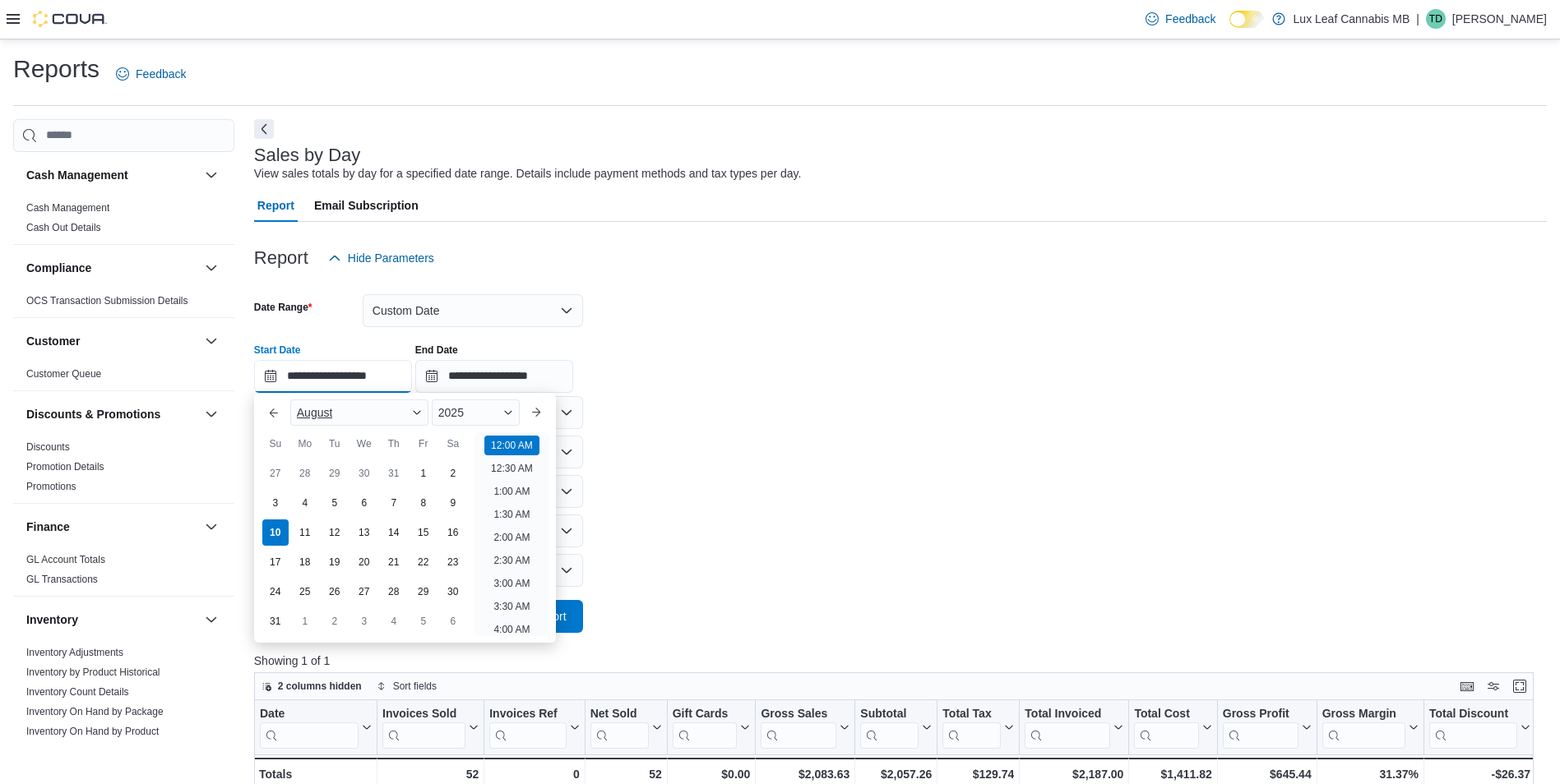
scroll to position [51, 0]
click at [422, 472] on div "1" at bounding box center [423, 474] width 29 height 29
click at [464, 413] on span "2025" at bounding box center [450, 412] width 25 height 14
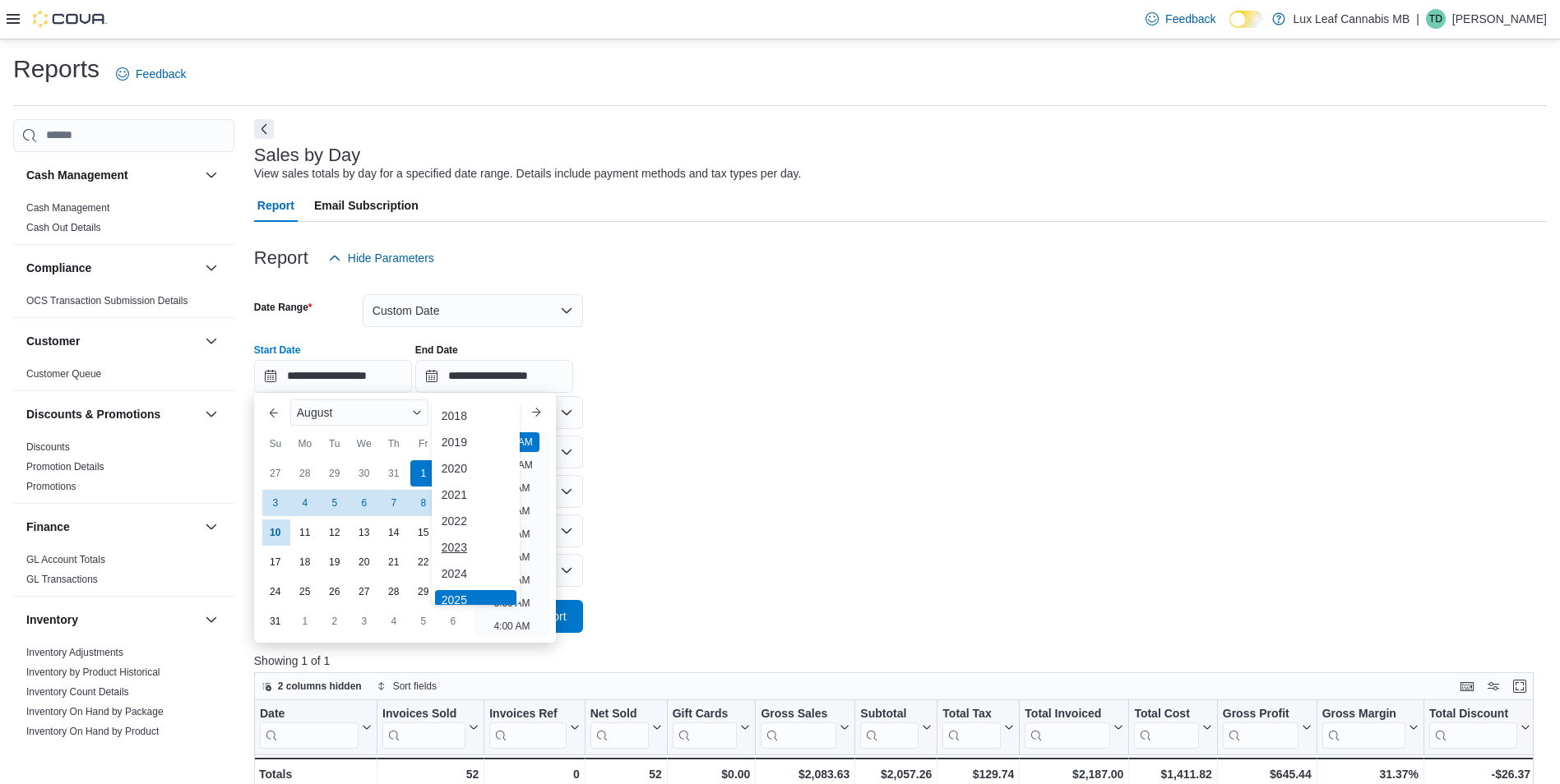
scroll to position [5, 0]
click at [464, 553] on div "You are focused on a year selector menu. Use the up and down arrows to select a…" at bounding box center [476, 595] width 88 height 401
click at [464, 562] on div "2024" at bounding box center [476, 569] width 82 height 19
type input "**********"
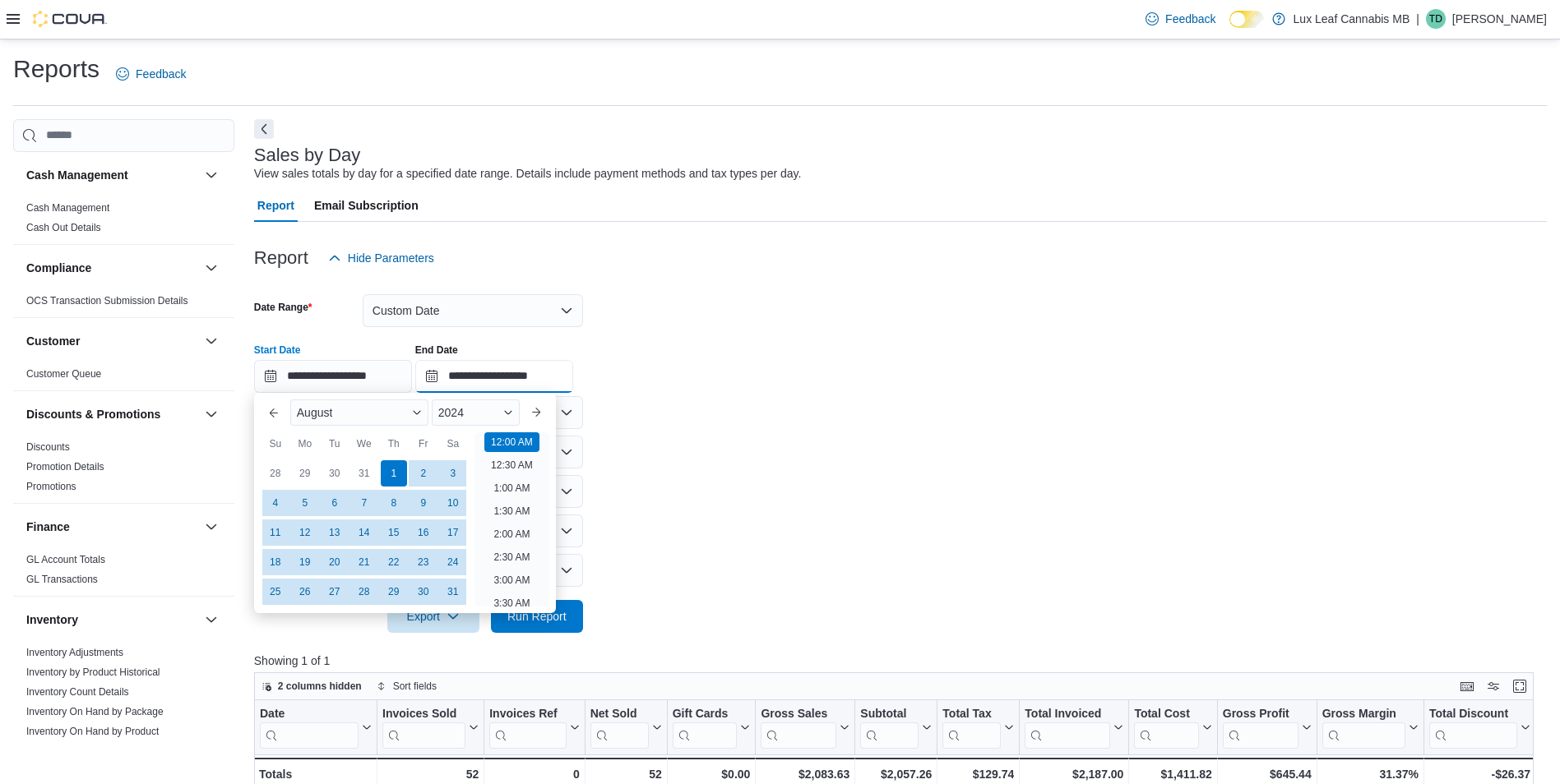
click at [450, 375] on input "**********" at bounding box center [494, 376] width 158 height 33
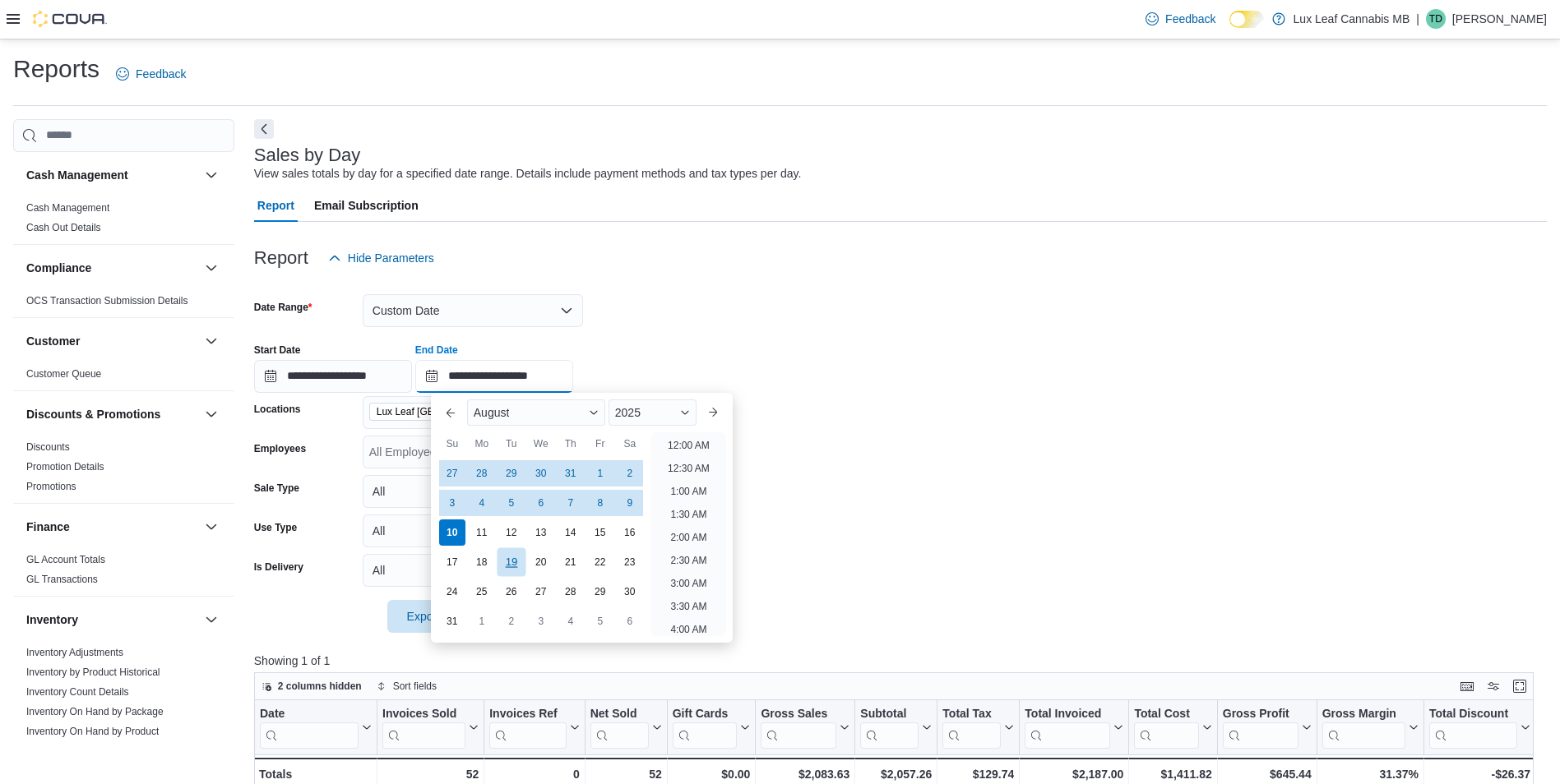
scroll to position [904, 0]
click at [459, 609] on div "31" at bounding box center [452, 621] width 29 height 29
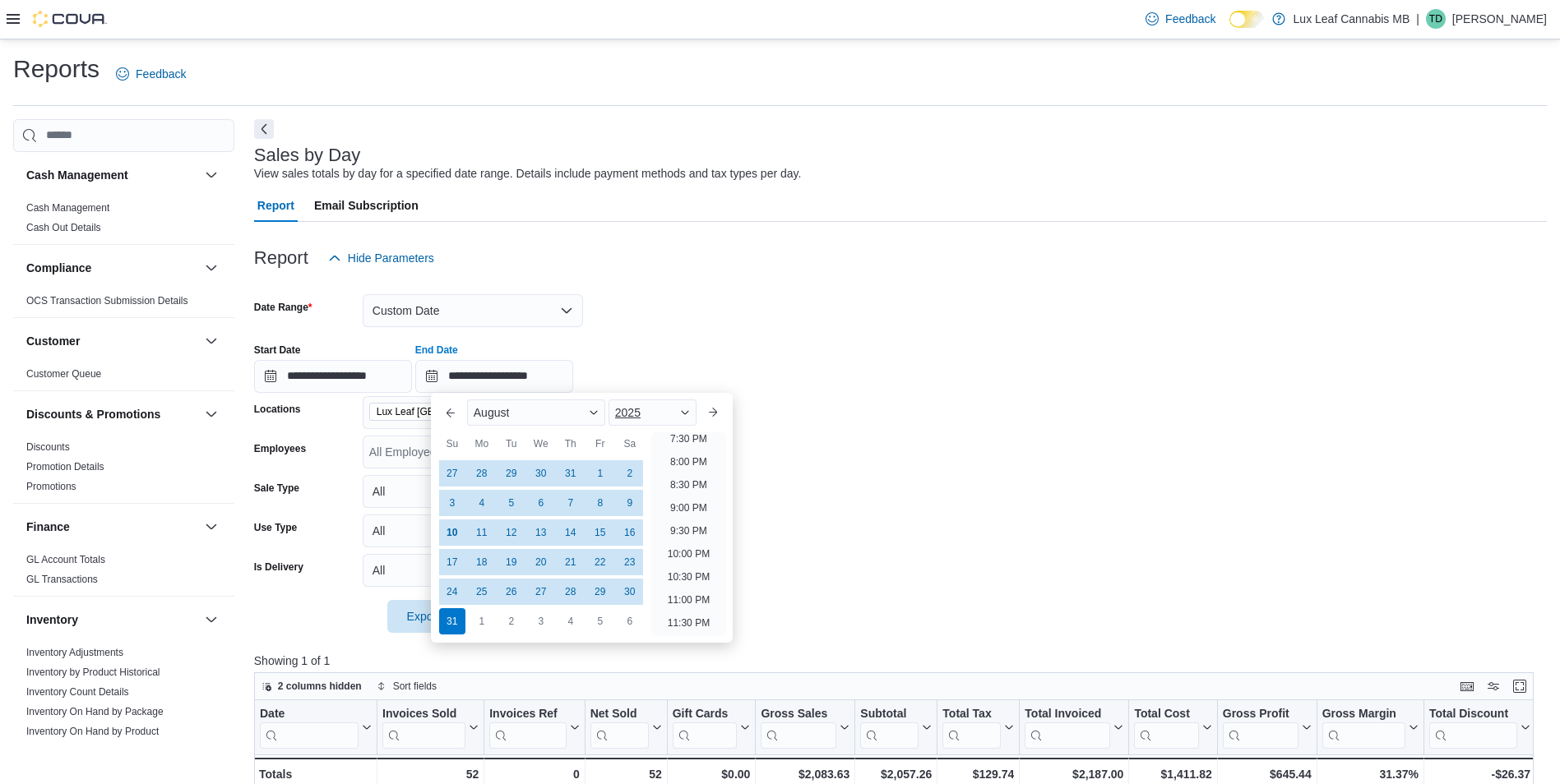
click at [620, 412] on span "2025" at bounding box center [628, 412] width 25 height 14
click at [631, 563] on div "2024" at bounding box center [652, 569] width 82 height 19
type input "**********"
click at [651, 304] on form "**********" at bounding box center [900, 453] width 1292 height 358
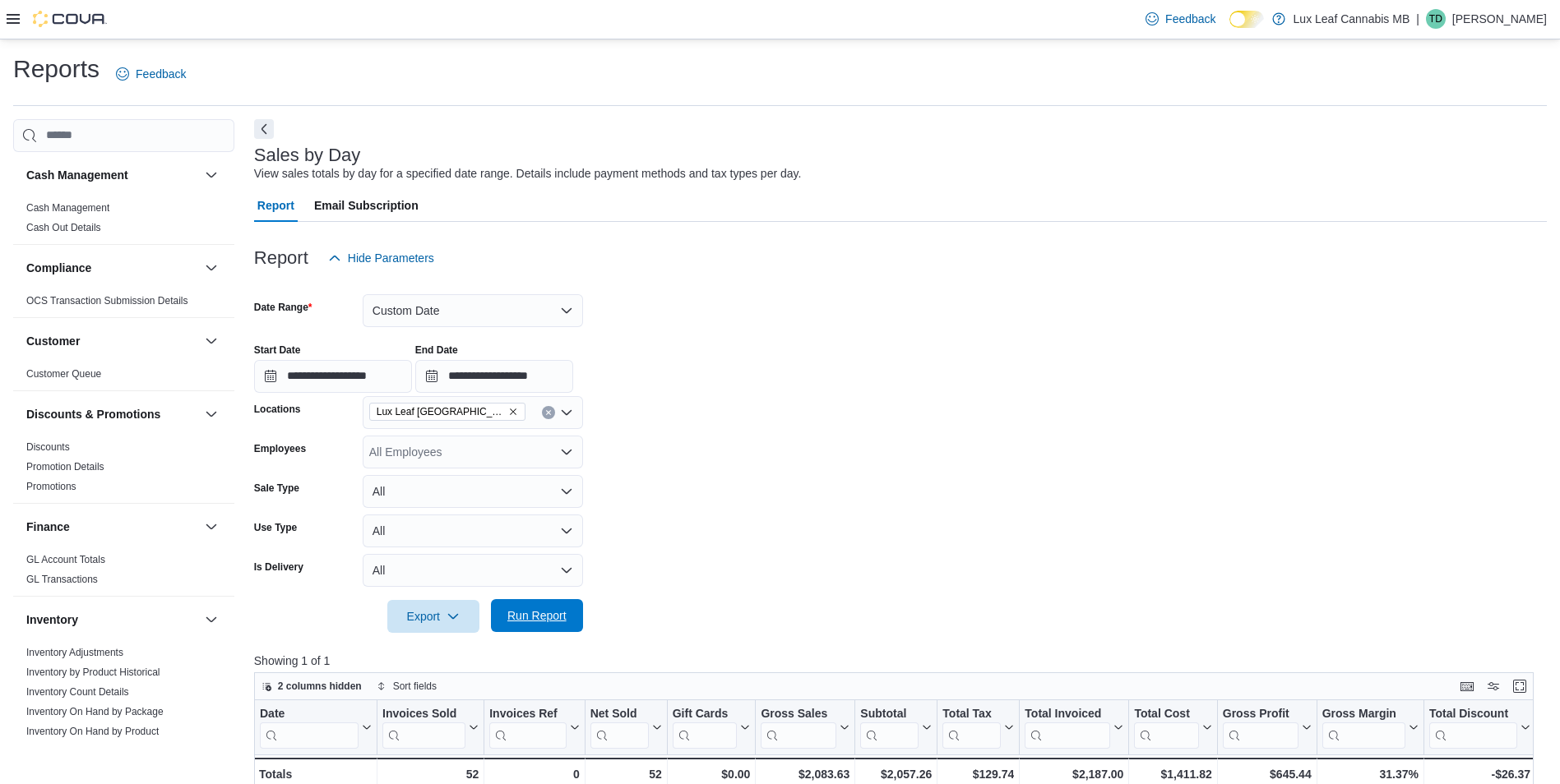
click at [535, 631] on span "Run Report" at bounding box center [537, 615] width 73 height 33
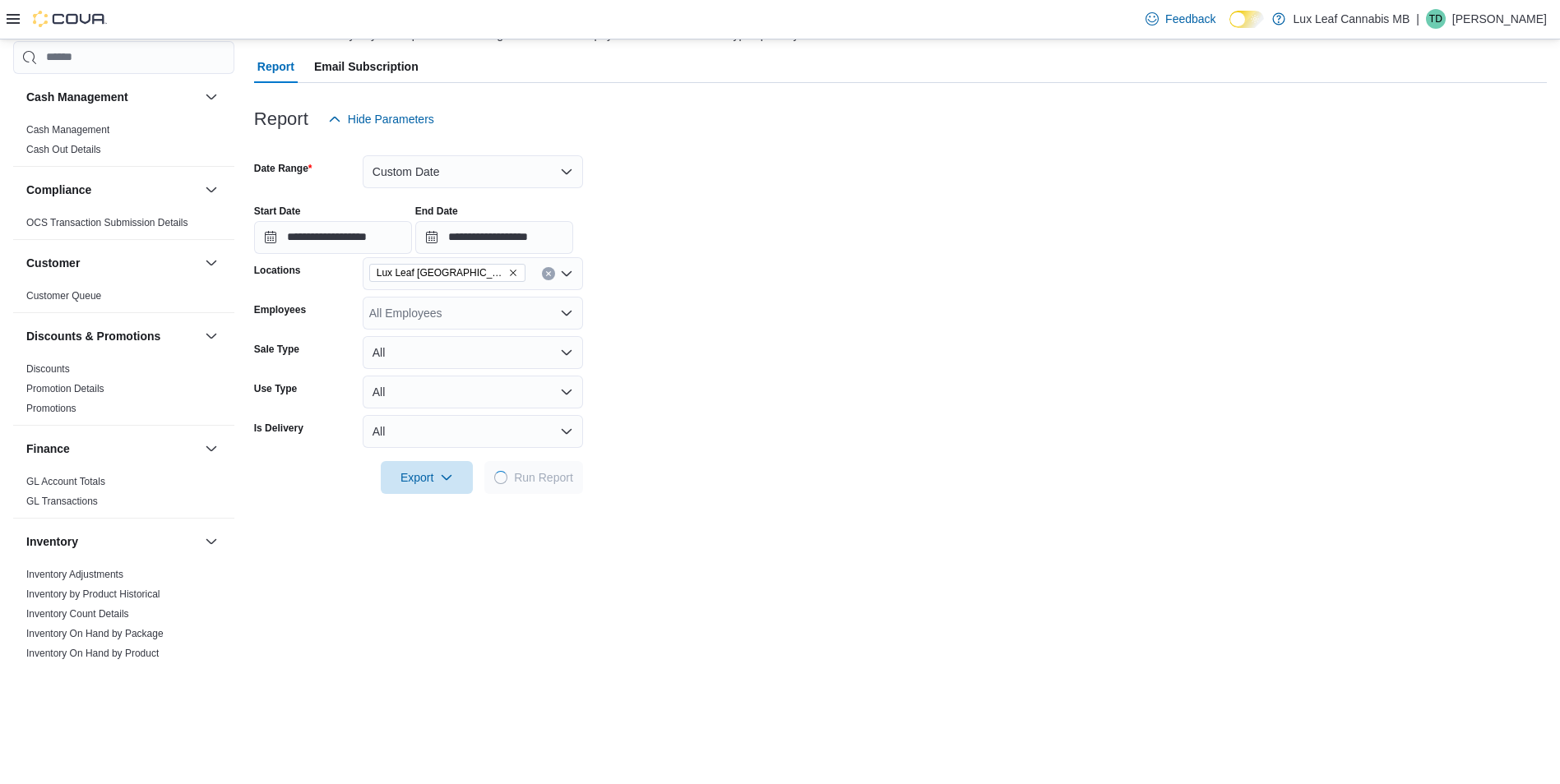
scroll to position [246, 0]
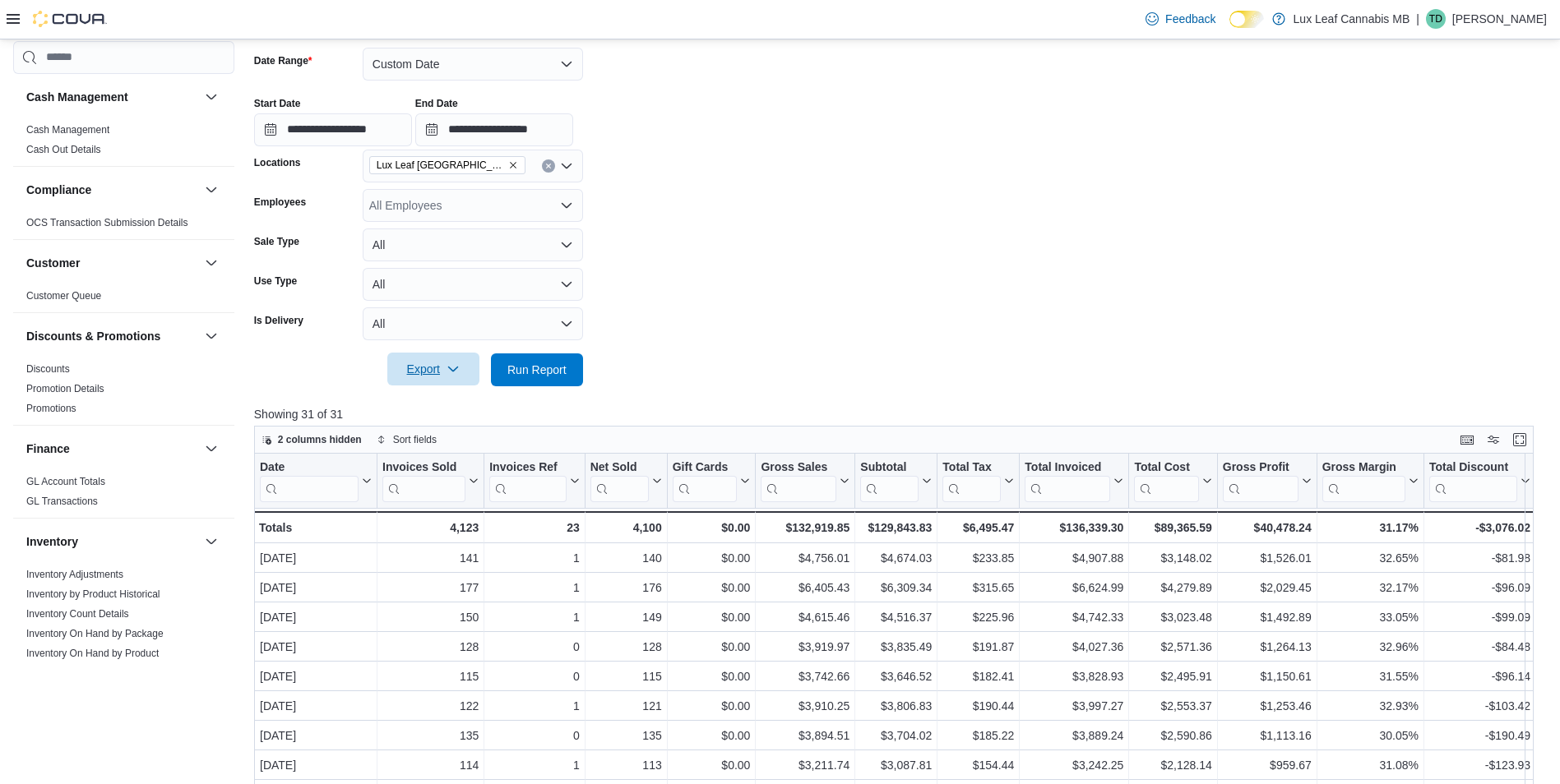
click at [451, 364] on icon "button" at bounding box center [453, 370] width 14 height 14
click at [460, 405] on span "Export to Excel" at bounding box center [436, 403] width 74 height 14
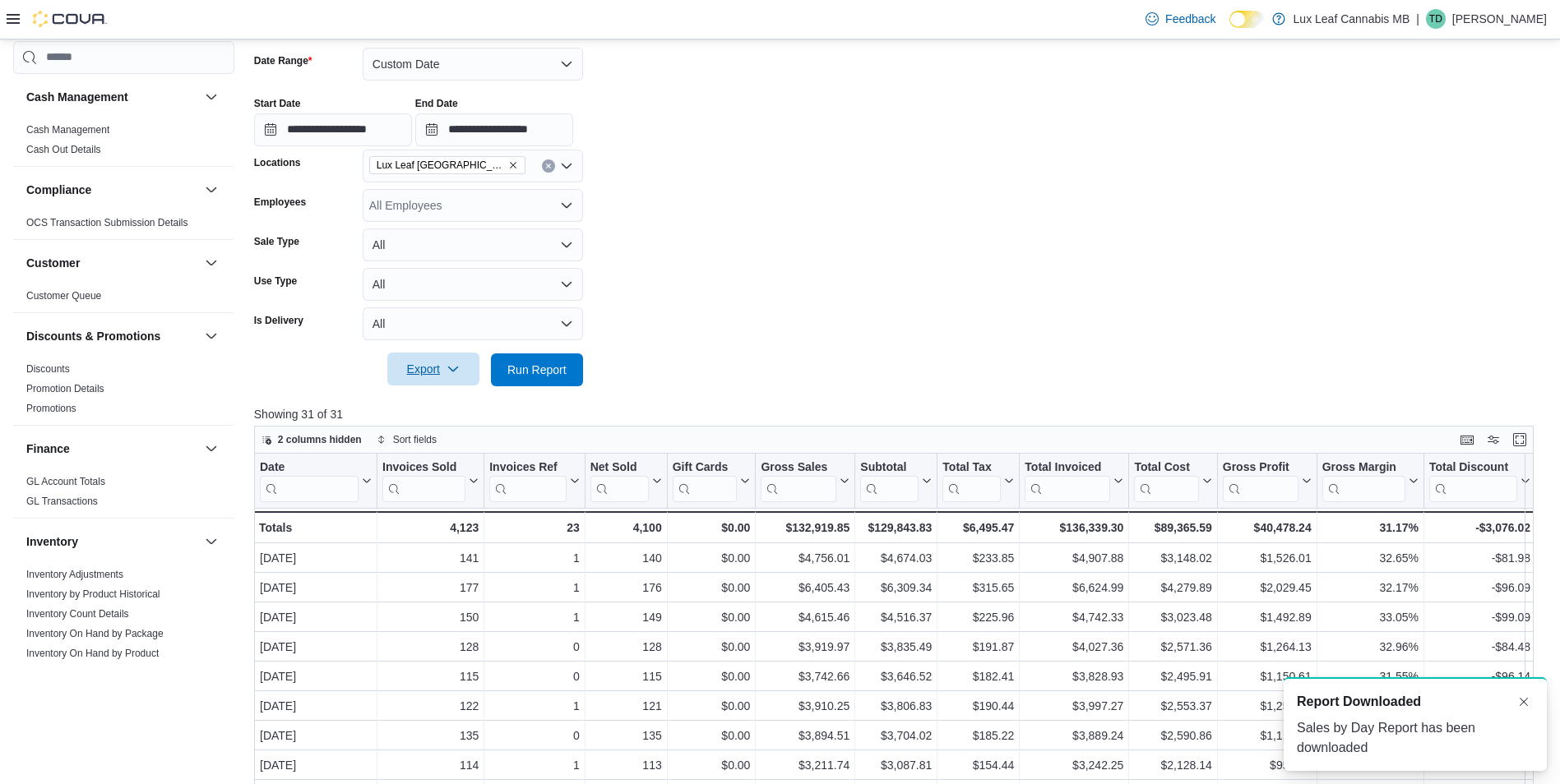
scroll to position [0, 0]
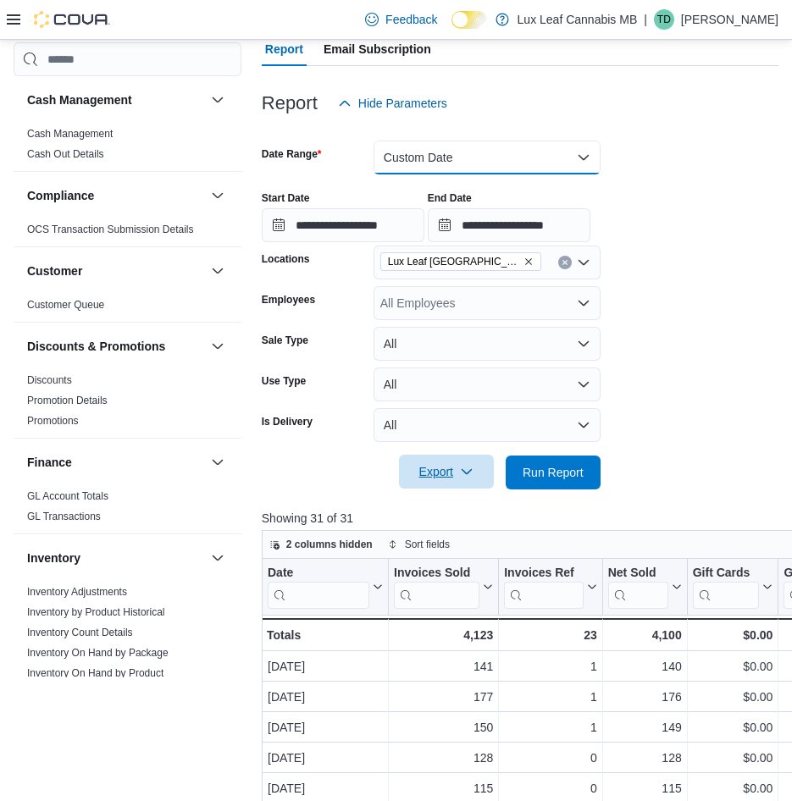
click at [430, 168] on button "Custom Date" at bounding box center [487, 158] width 227 height 34
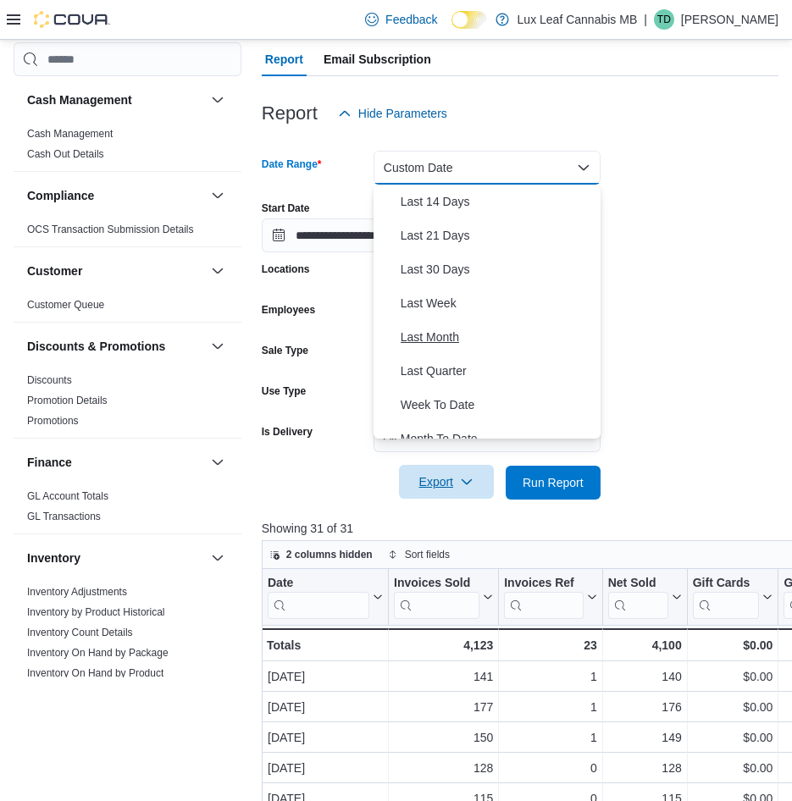
scroll to position [254, 0]
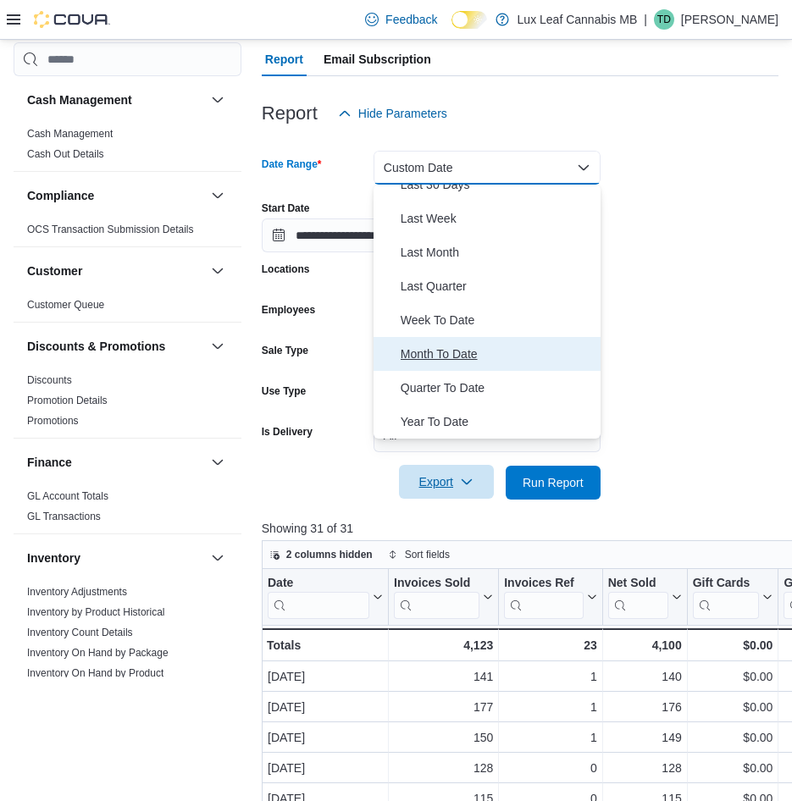
click at [455, 353] on span "Month To Date" at bounding box center [497, 354] width 193 height 20
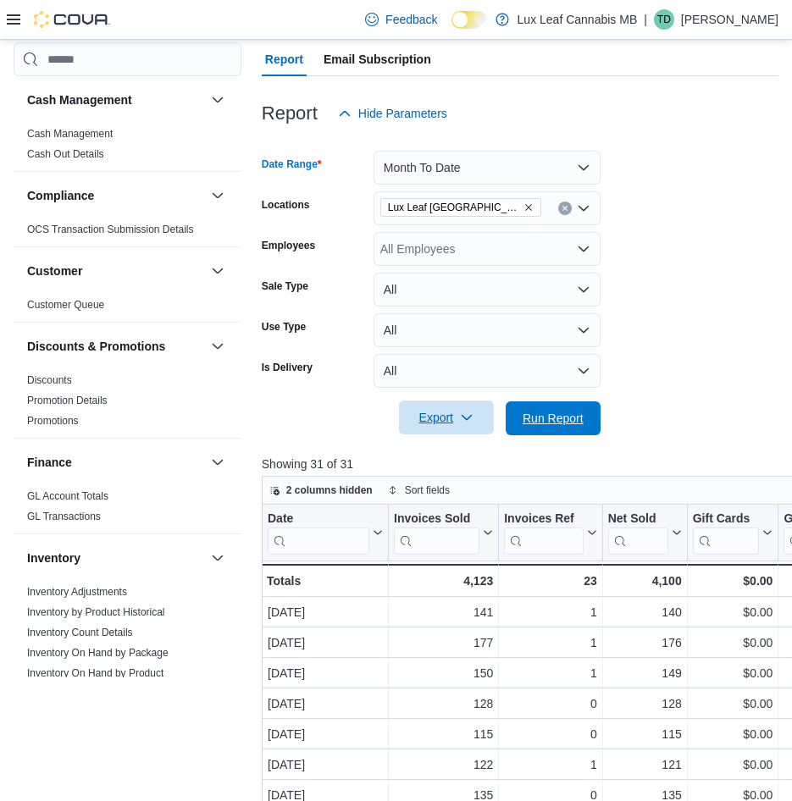
click at [584, 422] on span "Run Report" at bounding box center [553, 418] width 75 height 34
click at [455, 409] on span "Export" at bounding box center [446, 418] width 75 height 34
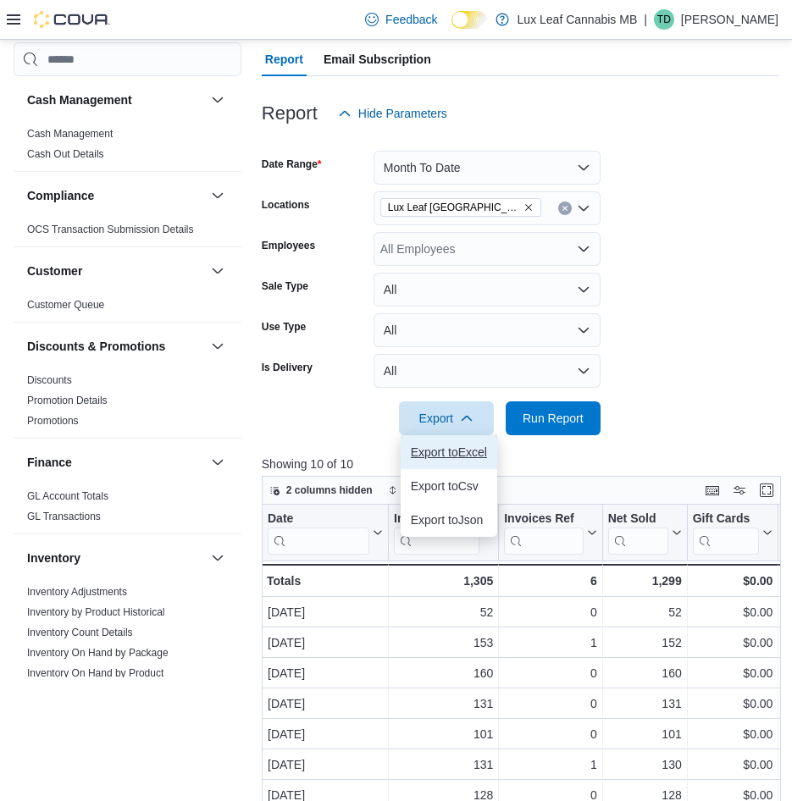
click at [457, 446] on span "Export to Excel" at bounding box center [449, 453] width 76 height 14
click at [661, 376] on form "Date Range Month To Date Locations Lux Leaf Winnipeg - Bridgewater Employees Al…" at bounding box center [520, 282] width 517 height 305
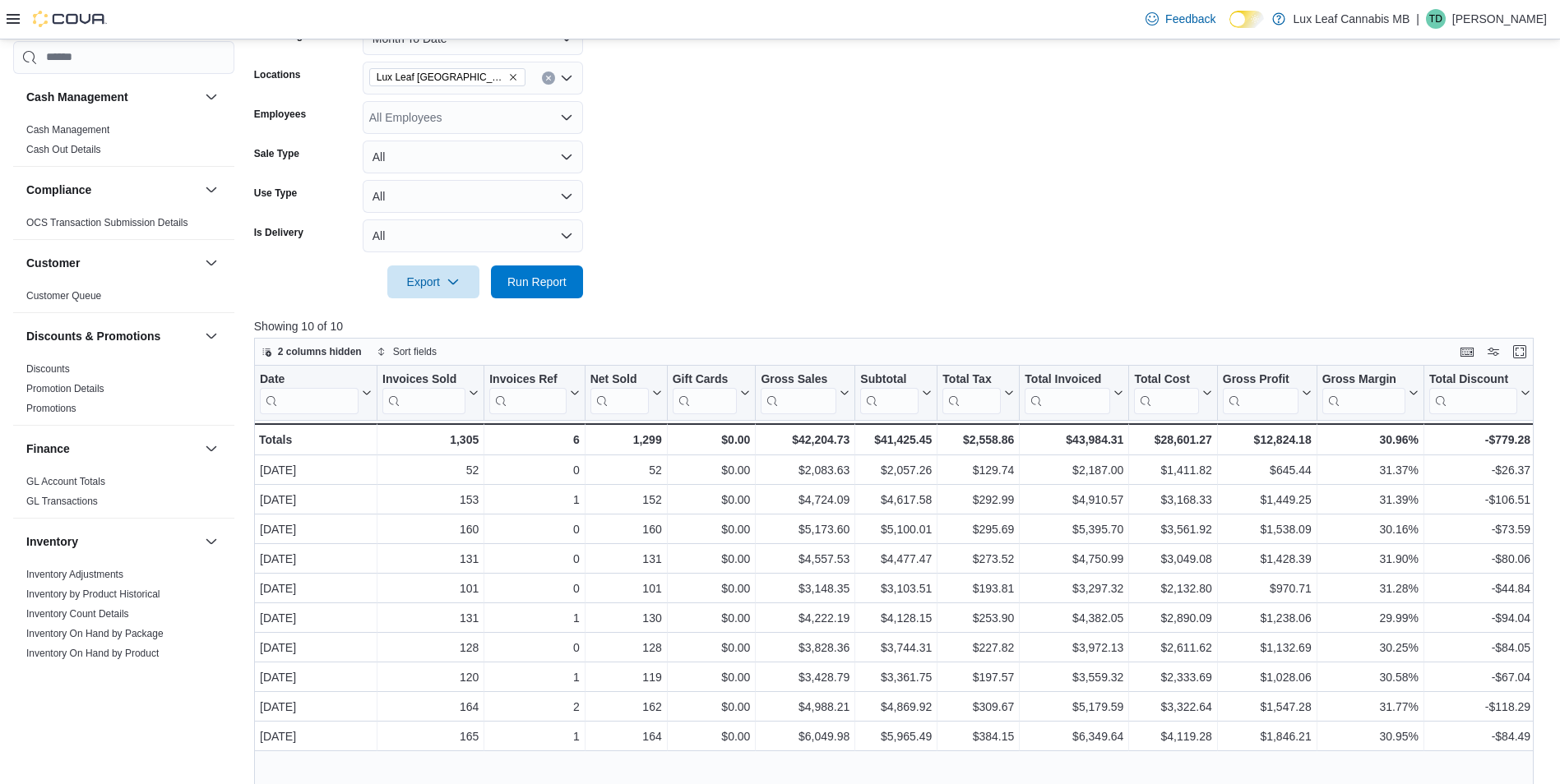
scroll to position [164, 0]
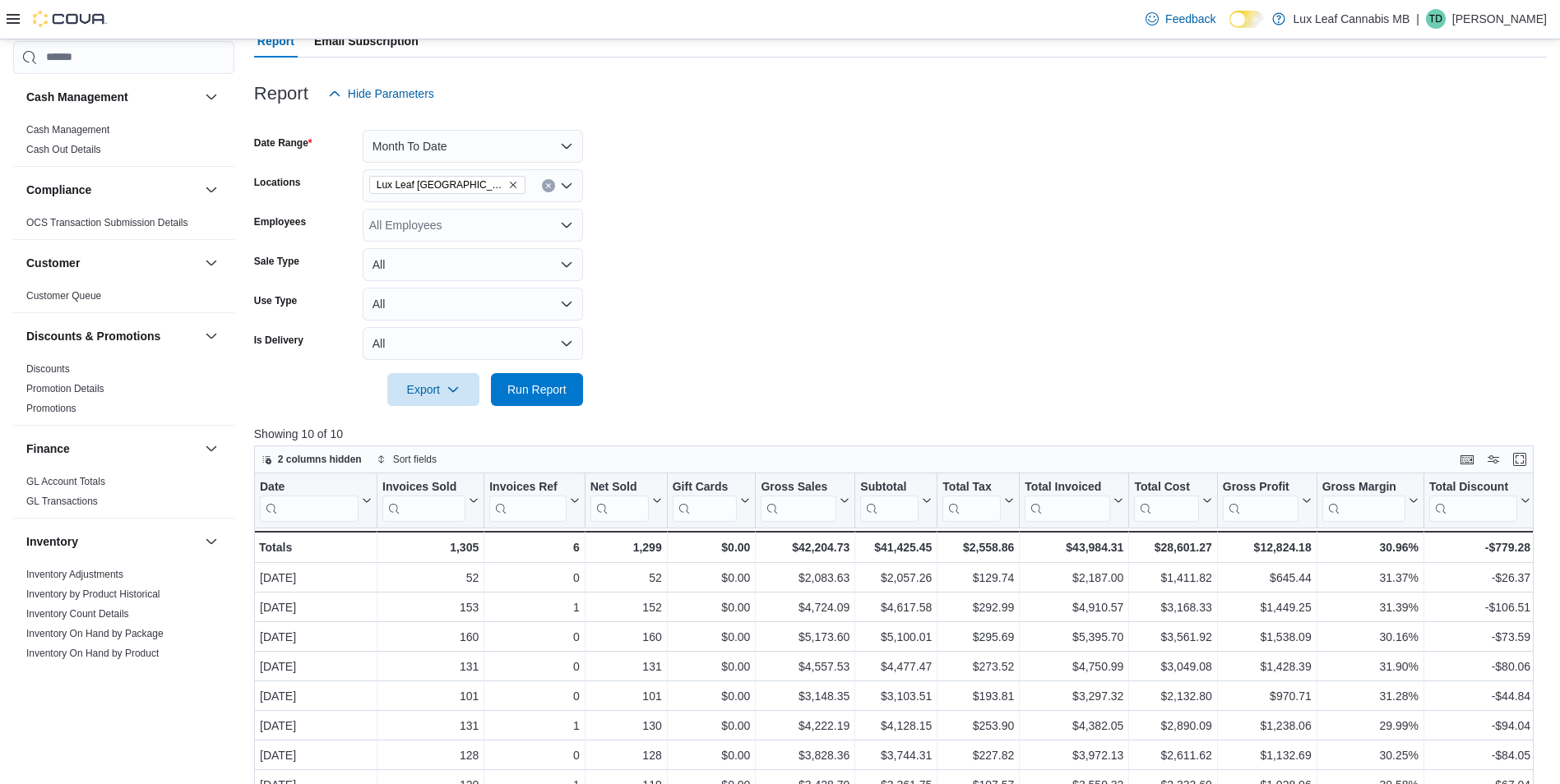
click at [514, 183] on icon "Remove Lux Leaf Winnipeg - Bridgewater from selection in this group" at bounding box center [513, 184] width 10 height 10
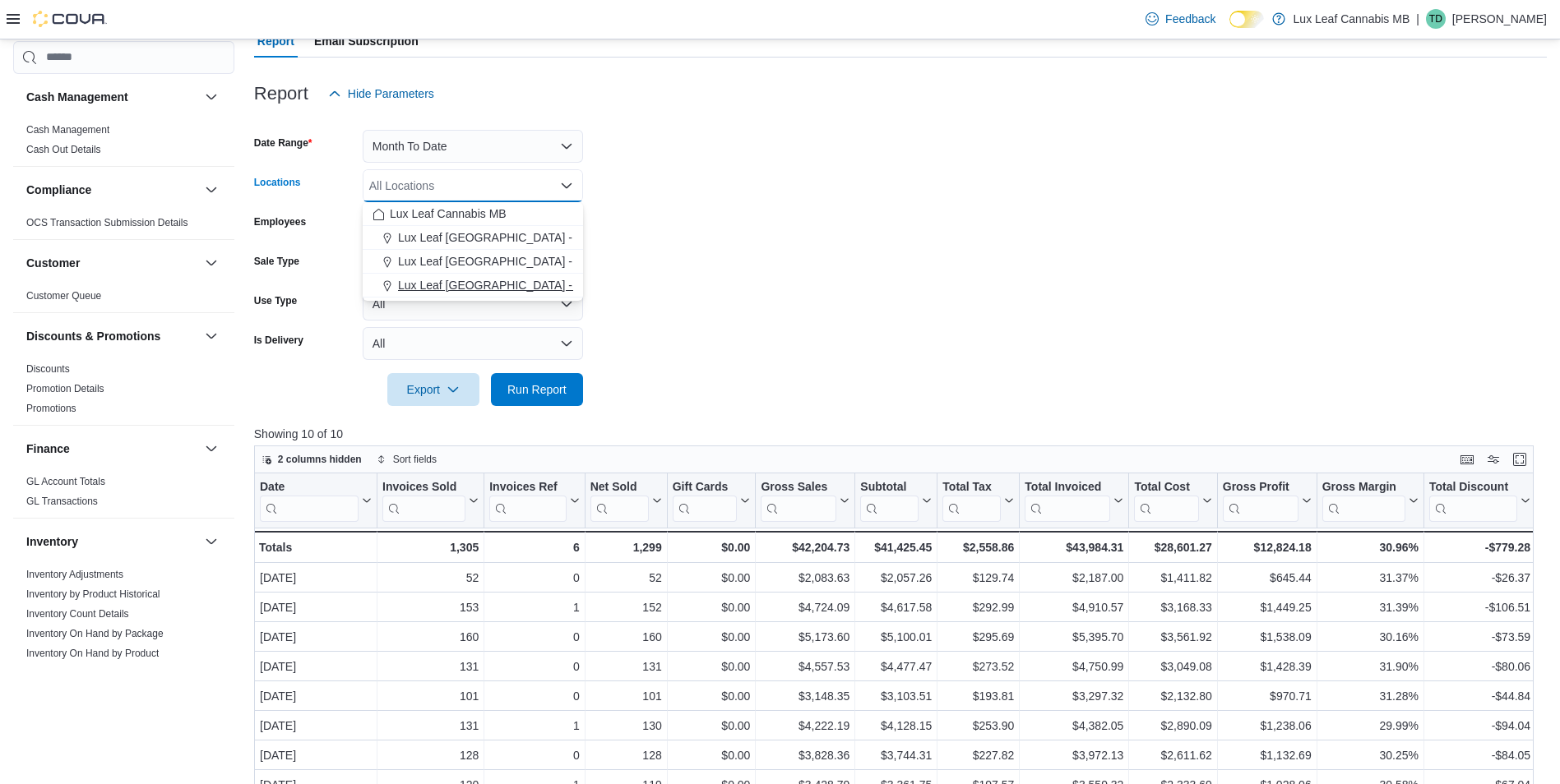
click at [508, 281] on span "Lux Leaf Winnipeg - St. James" at bounding box center [594, 284] width 392 height 16
click at [475, 159] on button "Month To Date" at bounding box center [473, 147] width 220 height 33
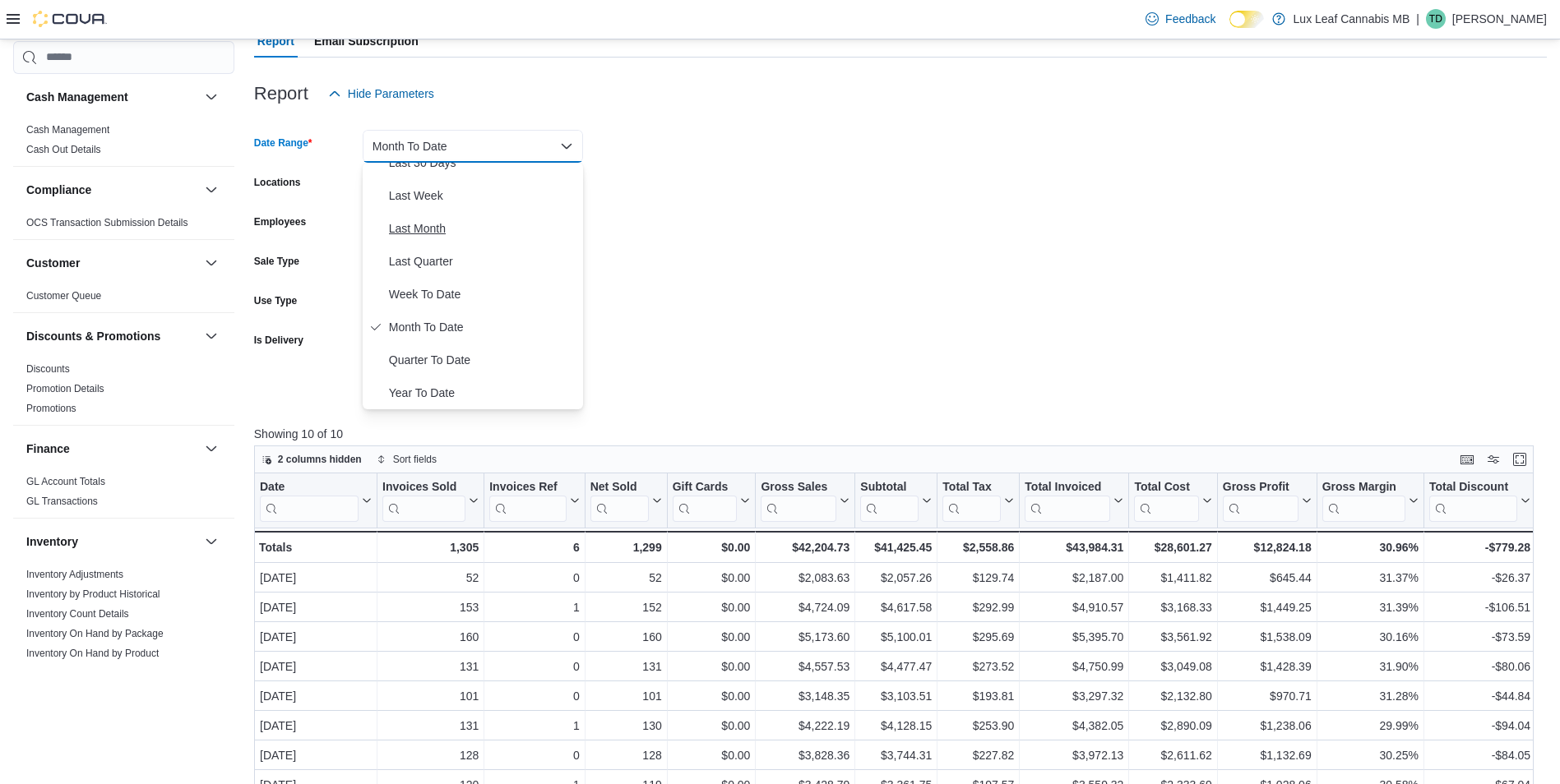
scroll to position [0, 0]
click at [444, 172] on span "Custom Date" at bounding box center [482, 179] width 187 height 19
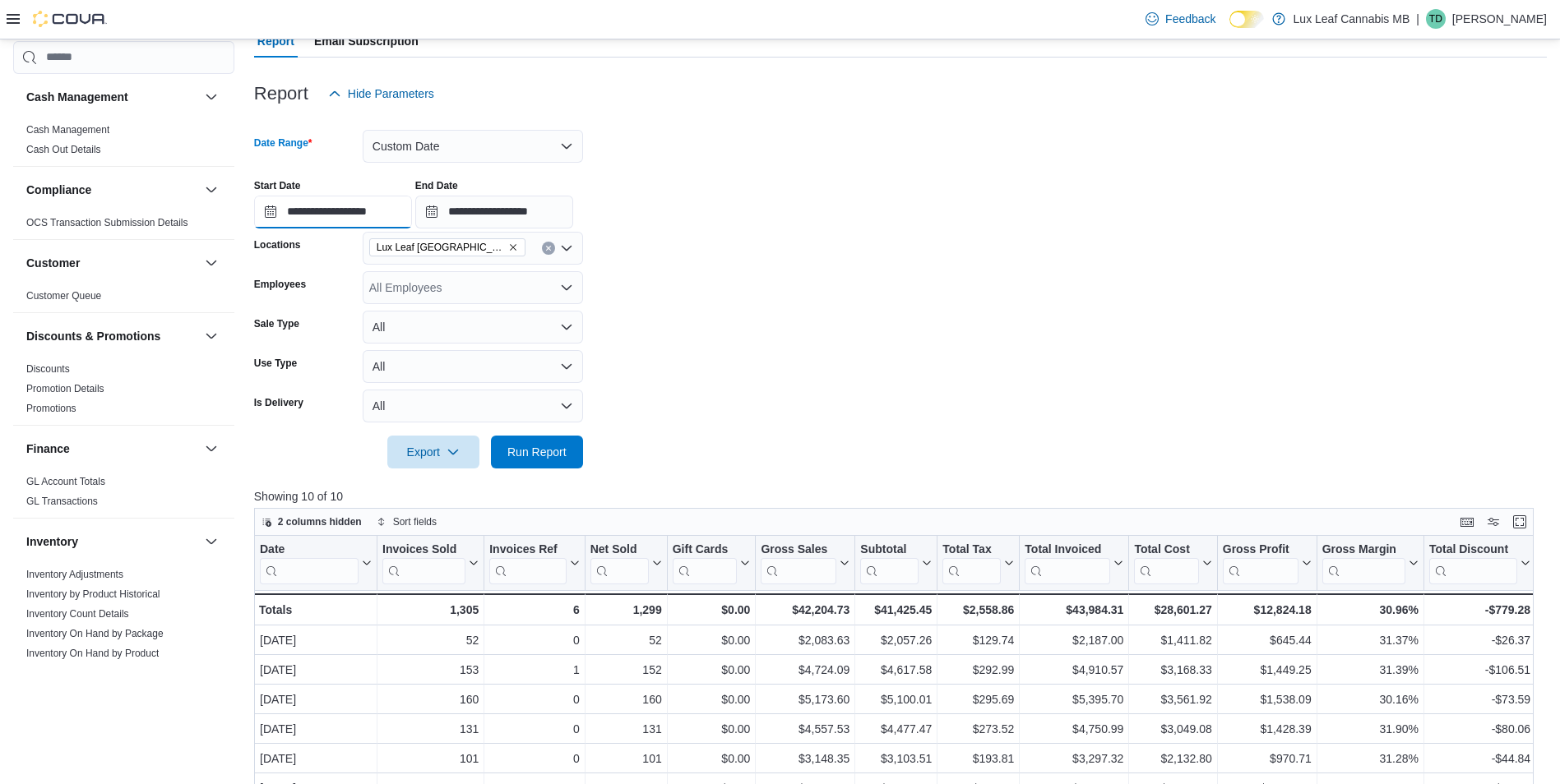
click at [293, 216] on input "**********" at bounding box center [333, 212] width 158 height 33
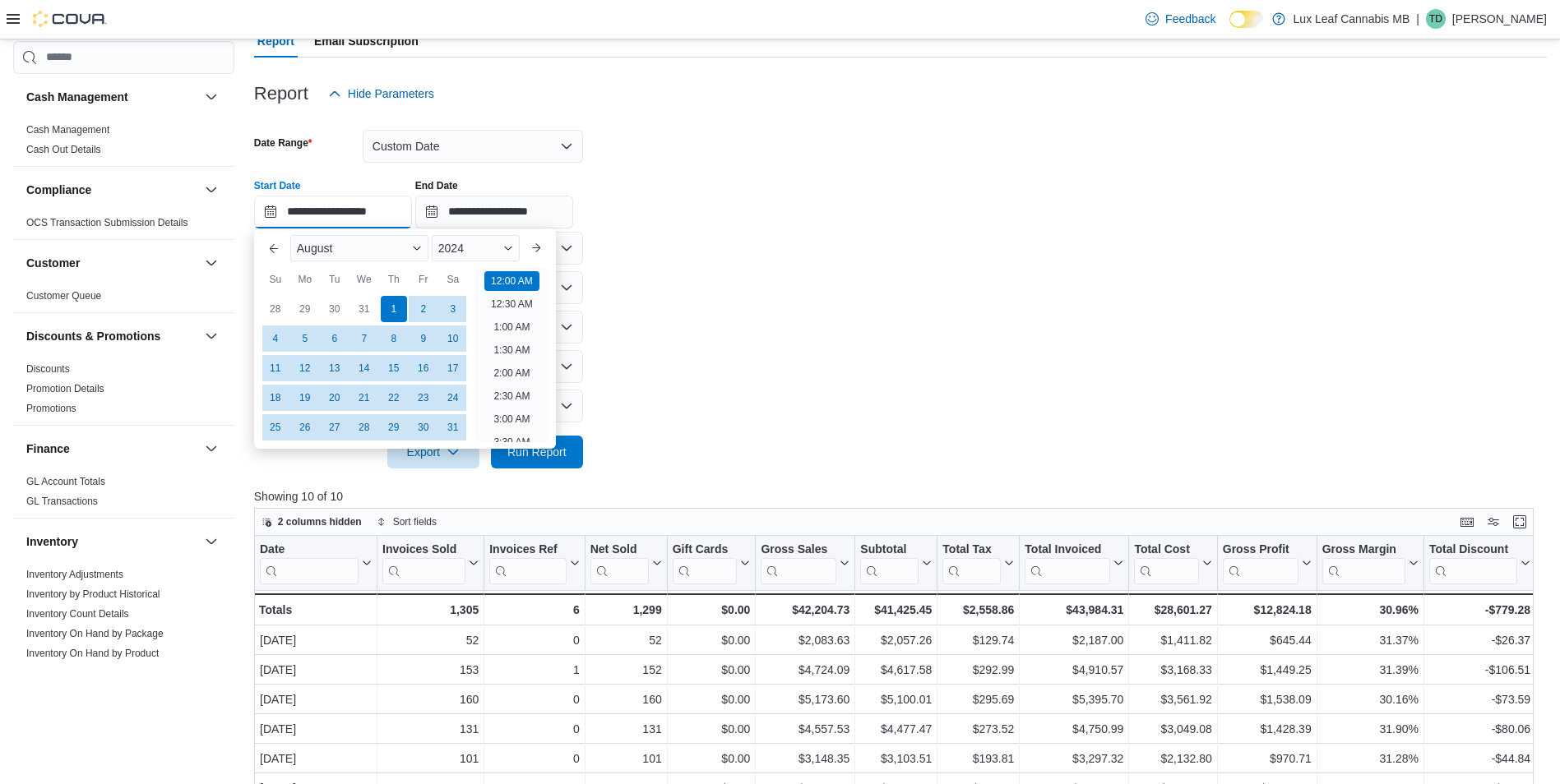
scroll to position [51, 0]
click at [707, 174] on div "**********" at bounding box center [900, 197] width 1292 height 62
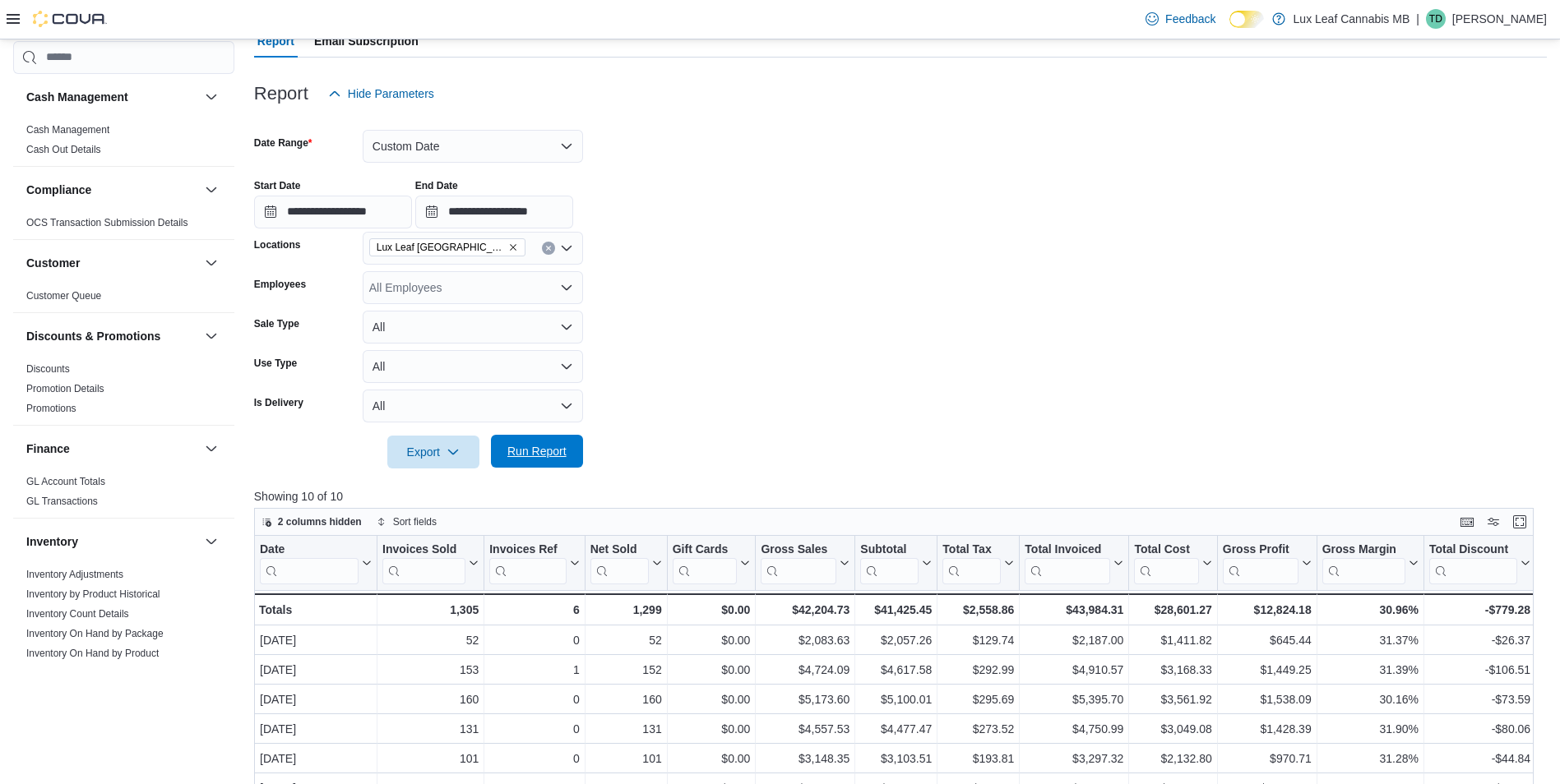
click at [526, 461] on span "Run Report" at bounding box center [537, 451] width 73 height 33
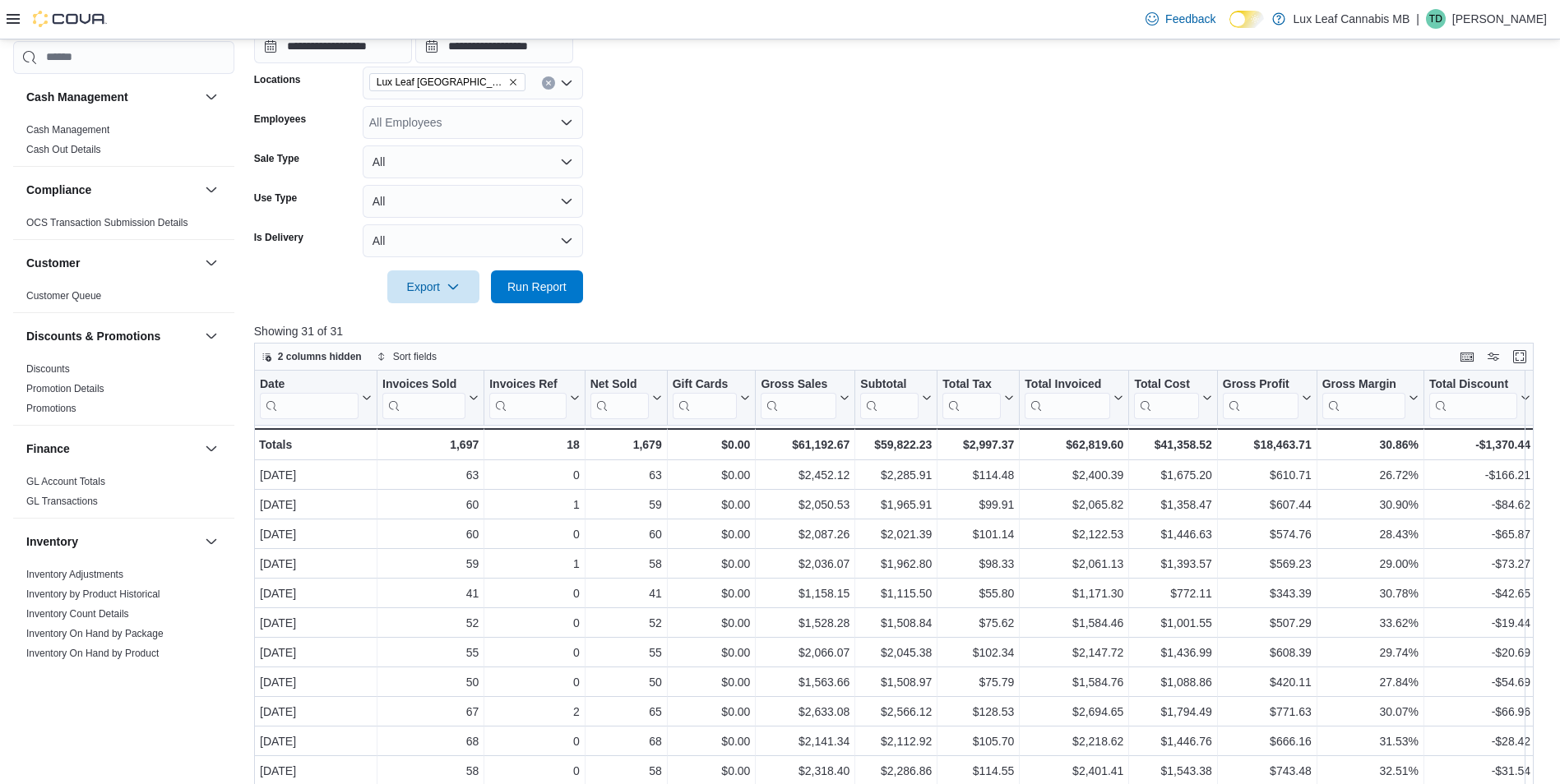
scroll to position [329, 0]
click at [460, 277] on span "Export" at bounding box center [433, 287] width 73 height 33
click at [460, 325] on span "Export to Excel" at bounding box center [436, 321] width 74 height 14
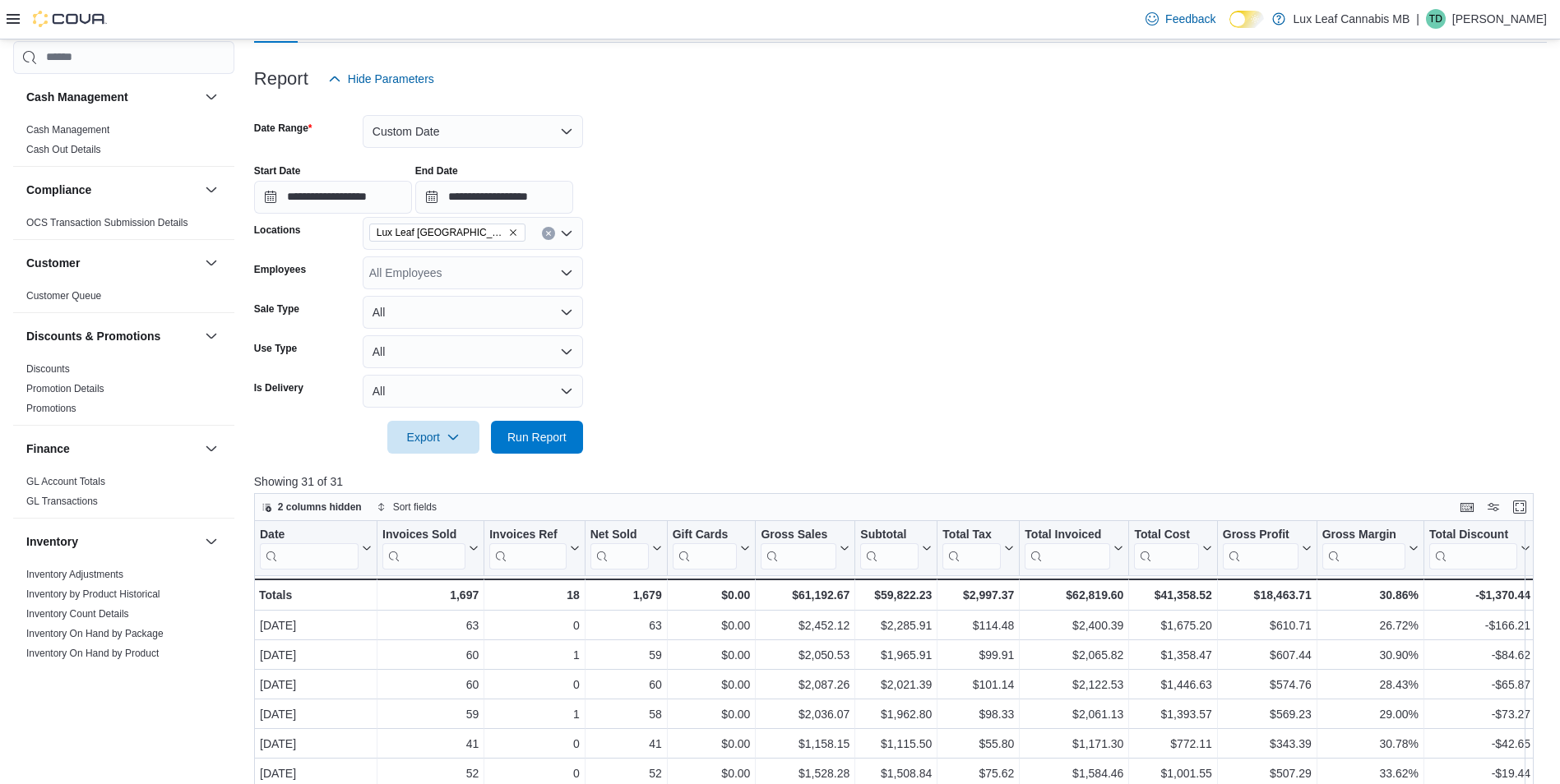
scroll to position [164, 0]
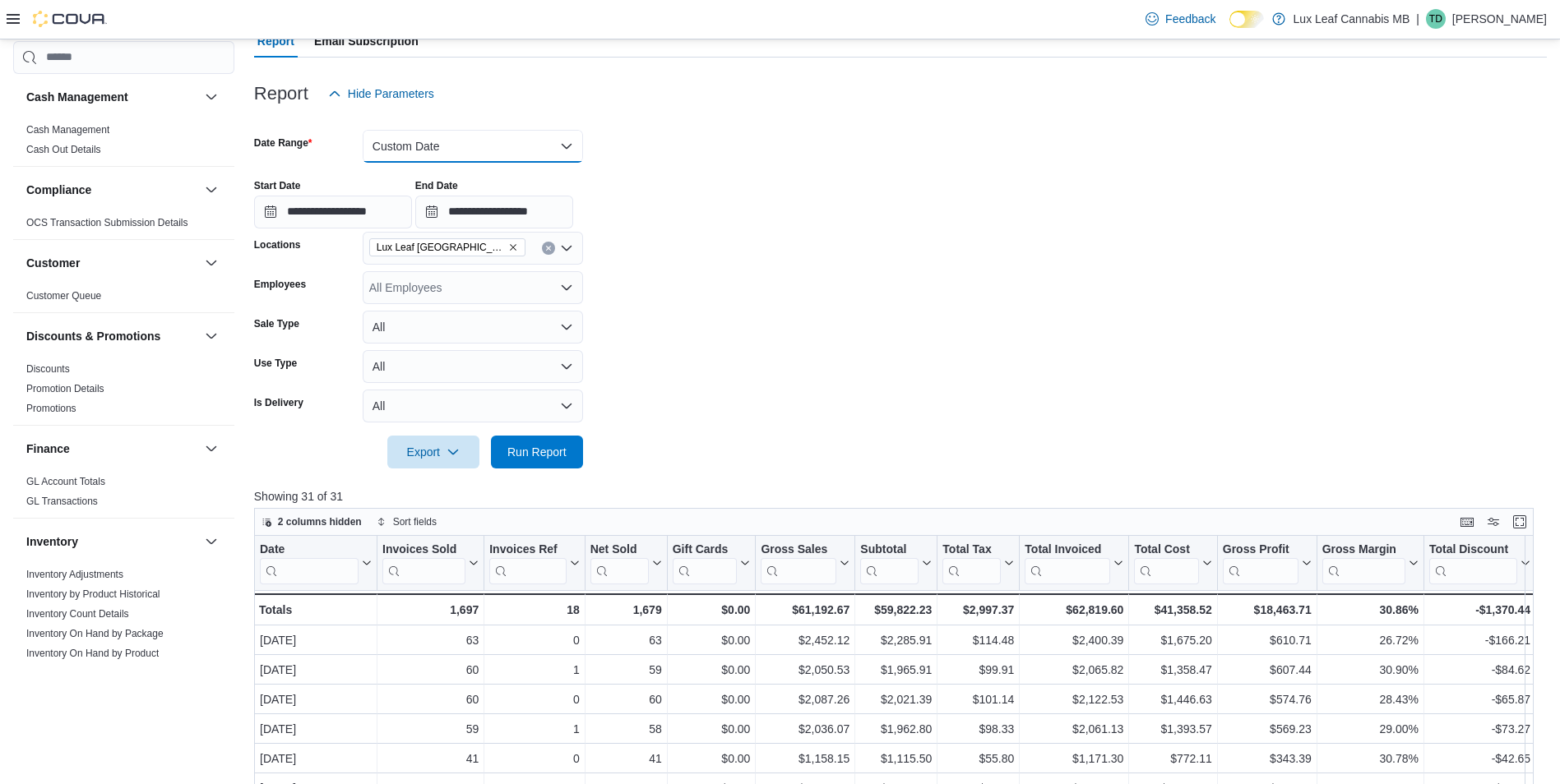
drag, startPoint x: 420, startPoint y: 139, endPoint x: 433, endPoint y: 155, distance: 20.6
click at [420, 139] on button "Custom Date" at bounding box center [473, 147] width 220 height 33
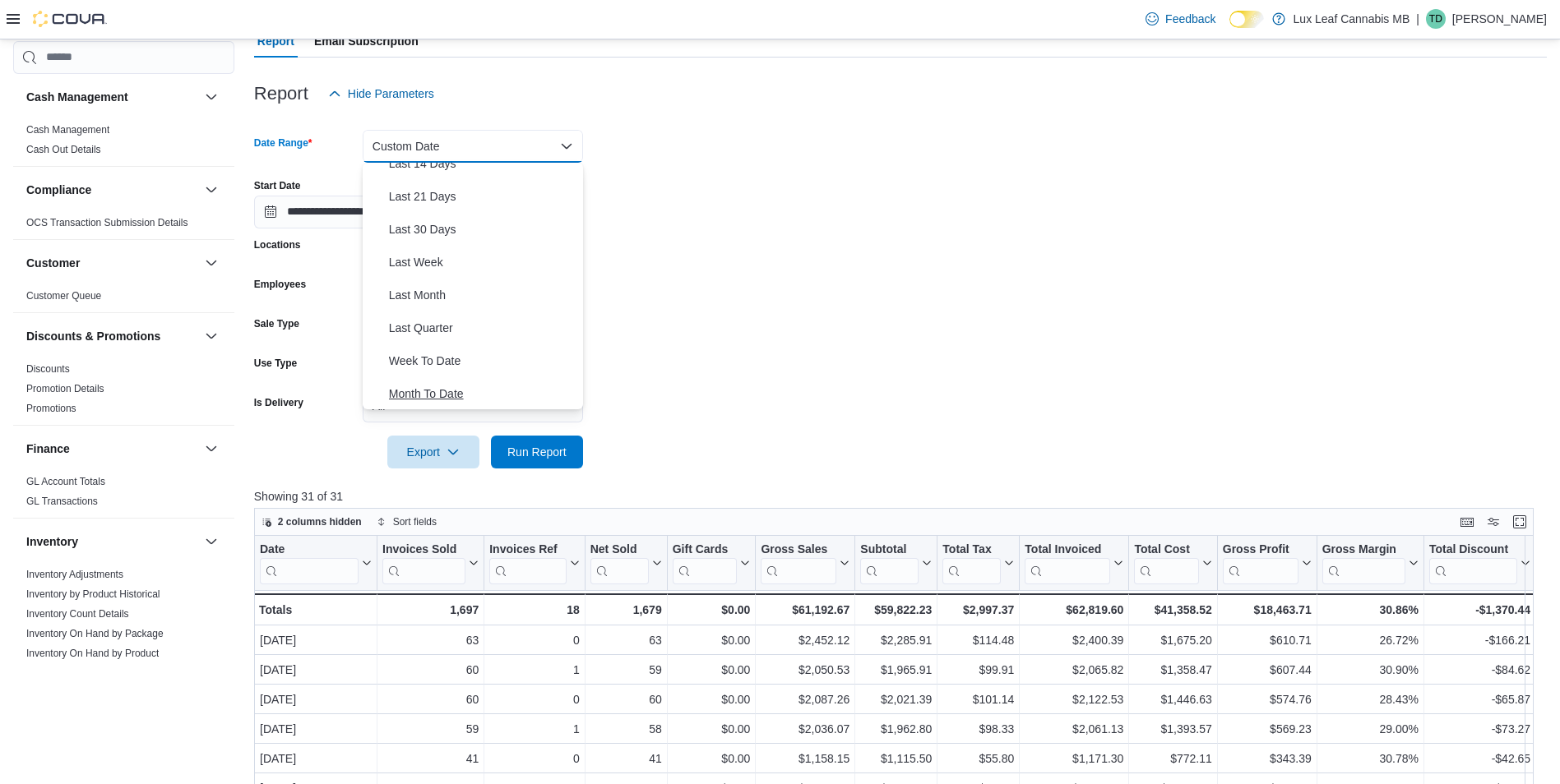
scroll to position [246, 0]
click at [452, 332] on span "Month To Date" at bounding box center [482, 327] width 187 height 19
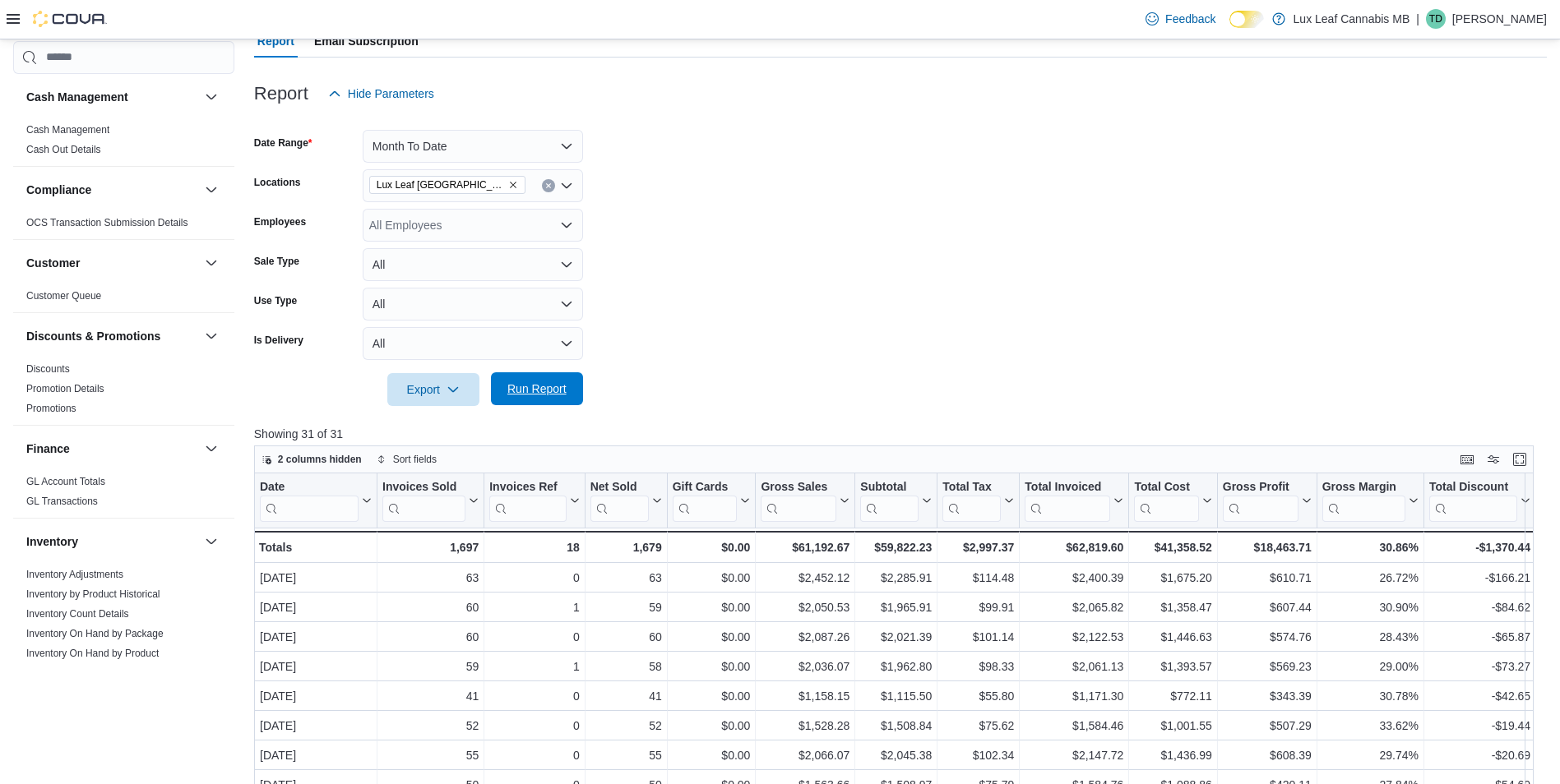
click at [552, 394] on span "Run Report" at bounding box center [537, 388] width 59 height 16
click at [440, 395] on span "Export" at bounding box center [433, 389] width 73 height 33
click at [444, 416] on span "Export to Excel" at bounding box center [436, 423] width 74 height 14
click at [689, 288] on form "Date Range Month To Date Locations Lux Leaf Winnipeg - St. James Employees All …" at bounding box center [900, 257] width 1292 height 296
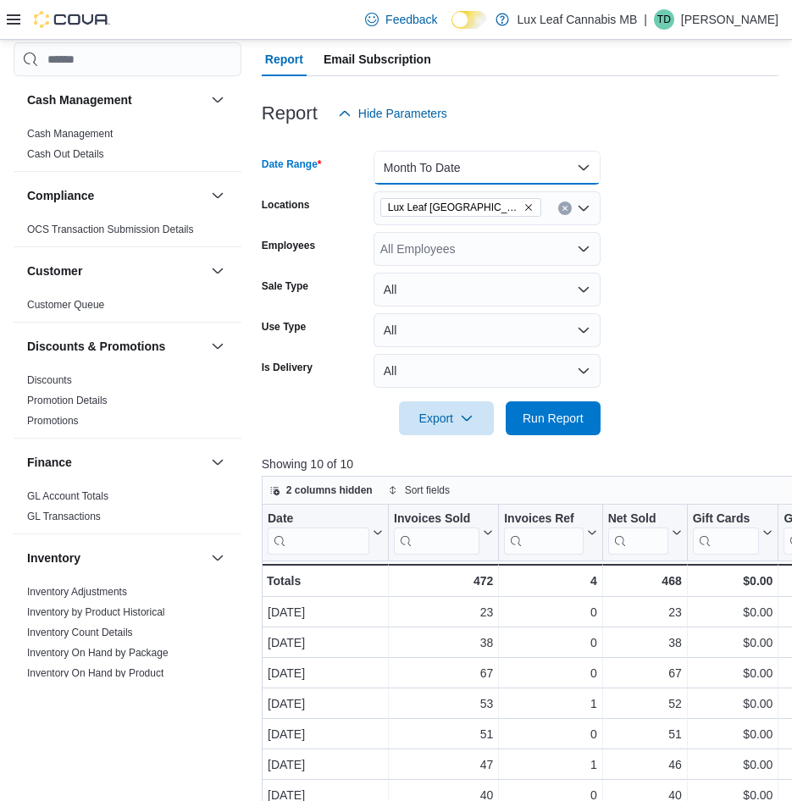
click at [452, 169] on button "Month To Date" at bounding box center [487, 168] width 227 height 34
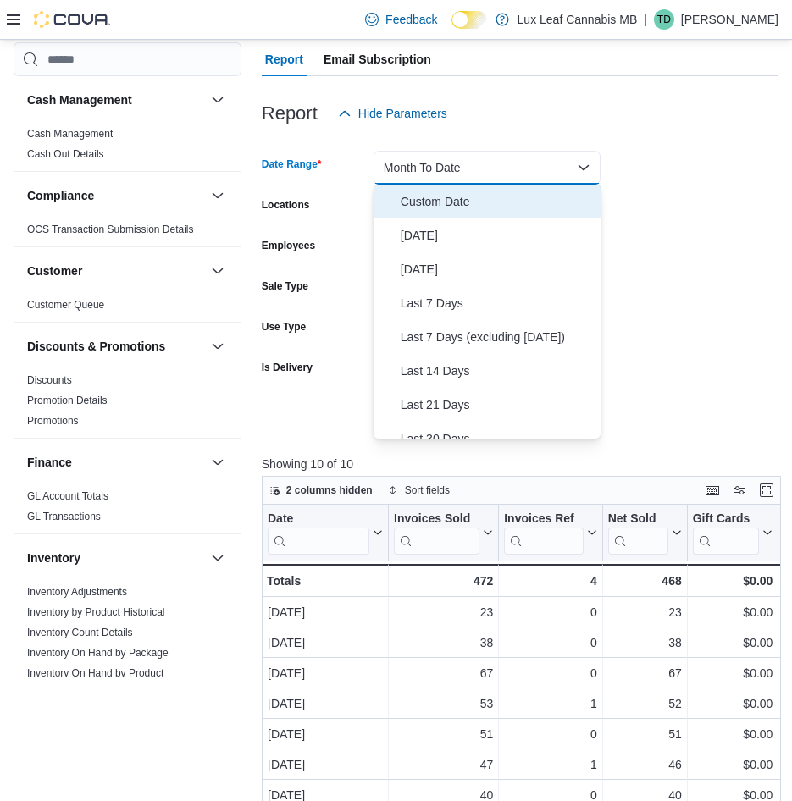
click at [453, 215] on button "Custom Date" at bounding box center [487, 202] width 227 height 34
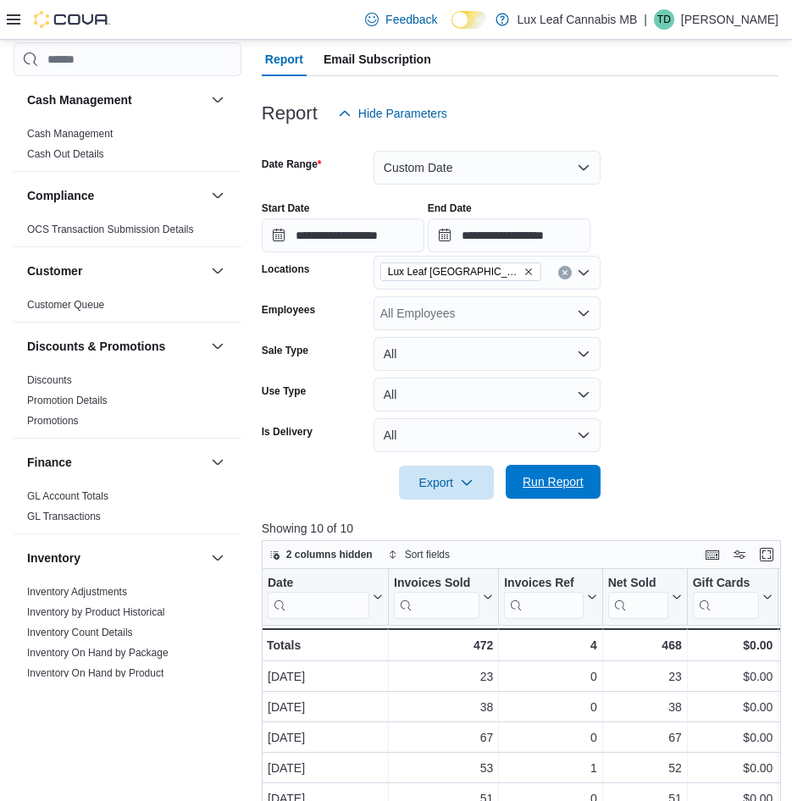
click at [547, 481] on span "Run Report" at bounding box center [553, 481] width 61 height 17
click at [462, 490] on span "Export" at bounding box center [446, 482] width 75 height 34
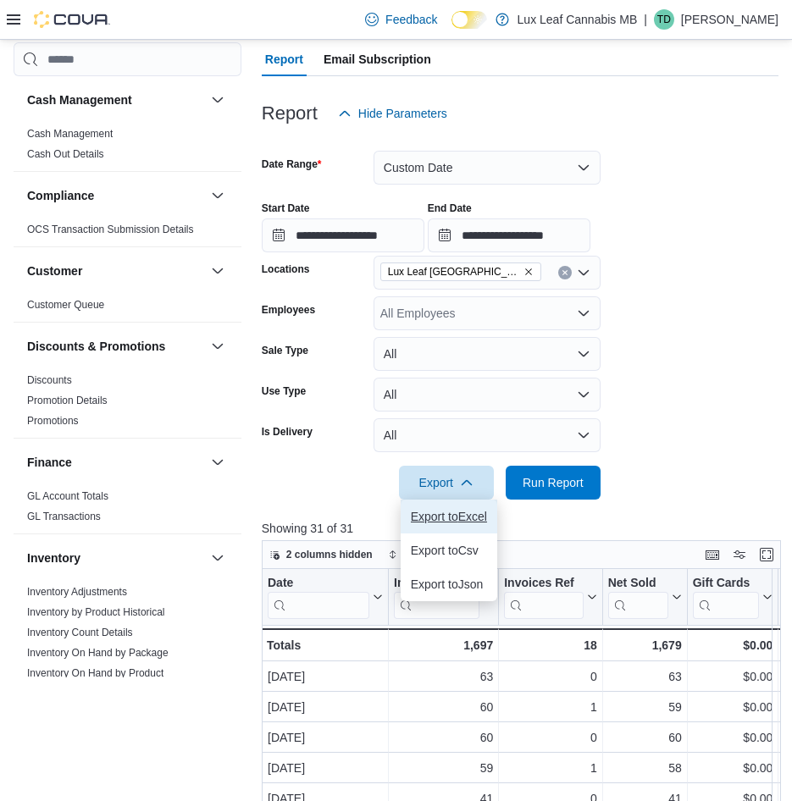
click at [451, 509] on button "Export to Excel" at bounding box center [449, 517] width 97 height 34
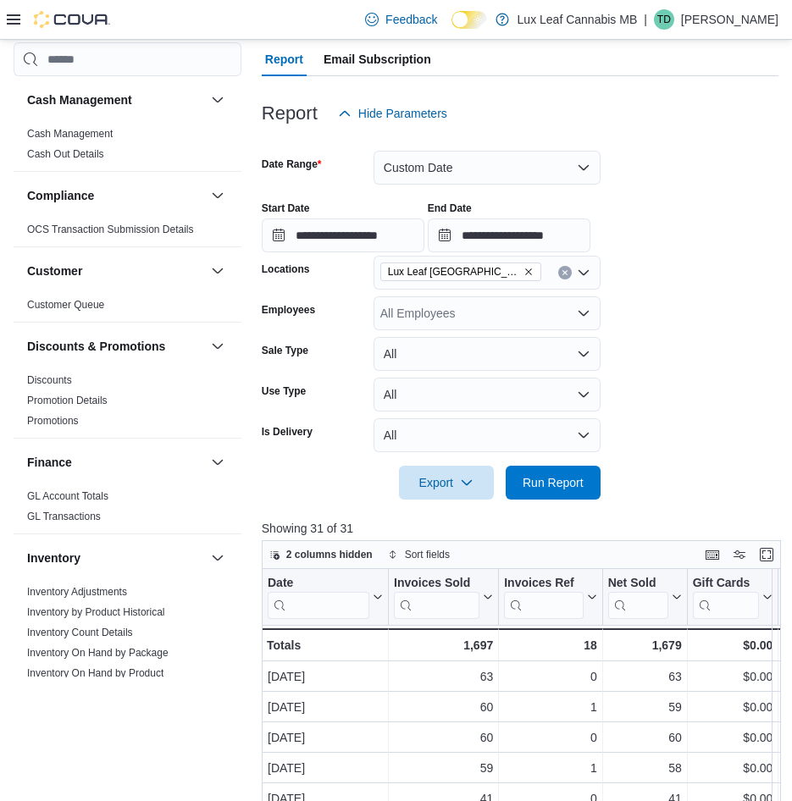
drag, startPoint x: 654, startPoint y: 490, endPoint x: 659, endPoint y: 473, distance: 18.5
click at [654, 490] on form "**********" at bounding box center [520, 314] width 517 height 369
click at [451, 161] on button "Custom Date" at bounding box center [487, 168] width 227 height 34
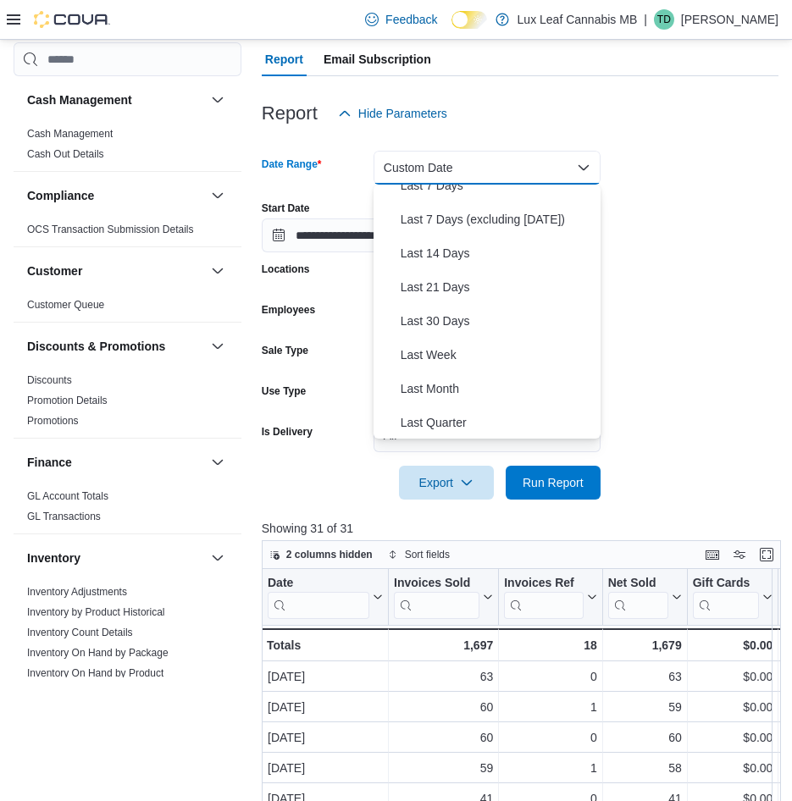
scroll to position [254, 0]
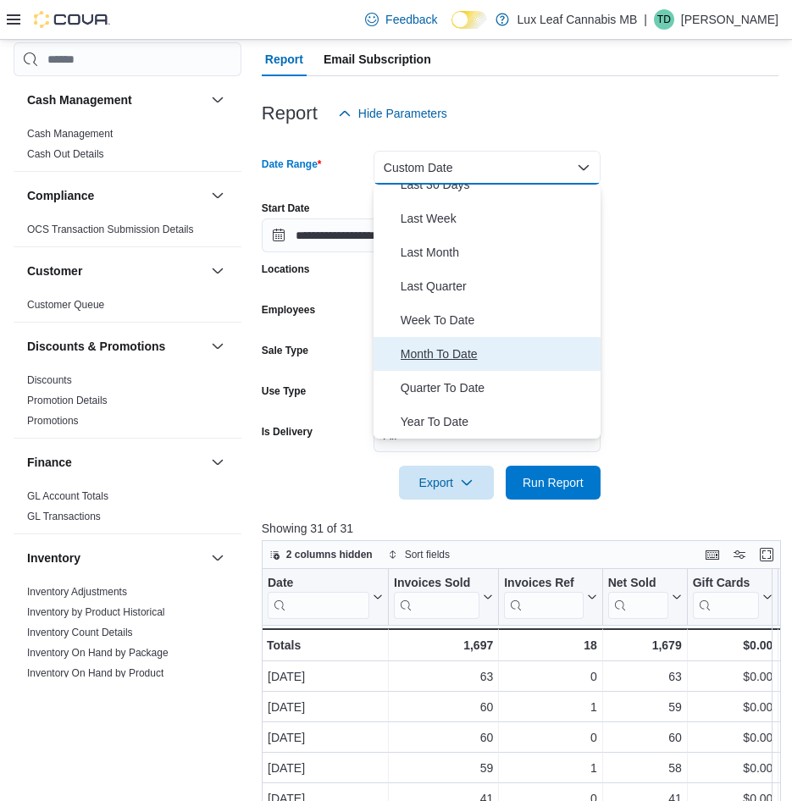
click at [469, 351] on span "Month To Date" at bounding box center [497, 354] width 193 height 20
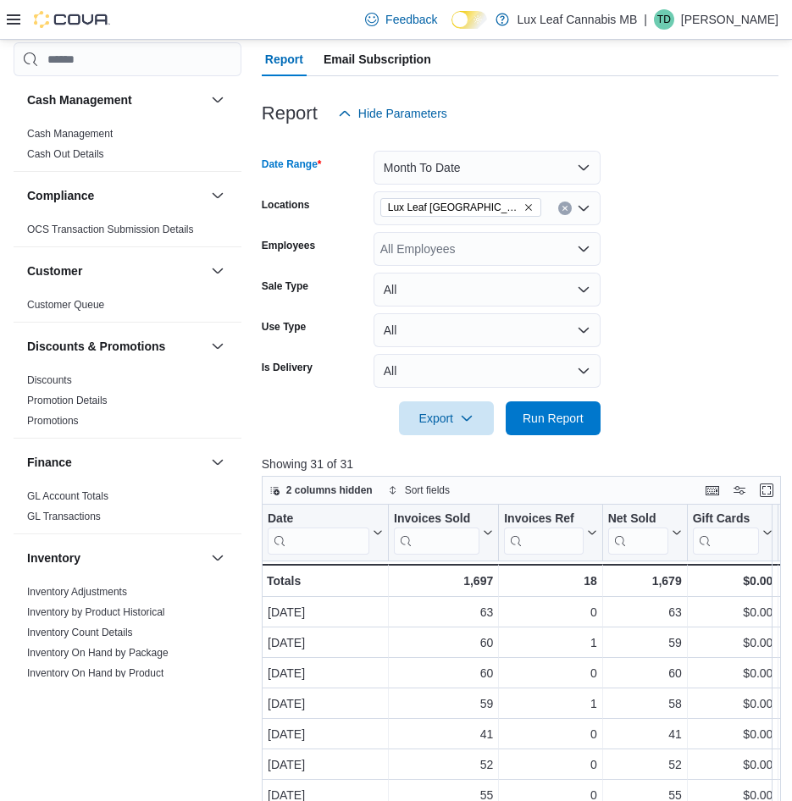
click at [709, 273] on form "Date Range Month To Date Locations Lux Leaf Winnipeg - St. James Employees All …" at bounding box center [520, 282] width 517 height 305
click at [581, 417] on span "Run Report" at bounding box center [553, 417] width 61 height 17
click at [458, 414] on span "Export" at bounding box center [446, 418] width 75 height 34
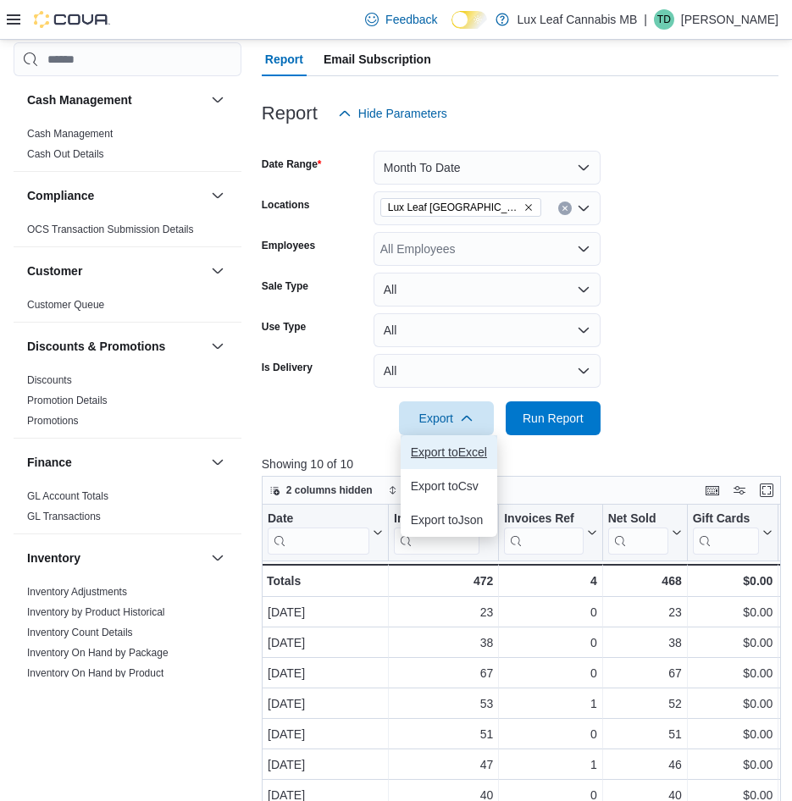
click at [449, 465] on button "Export to Excel" at bounding box center [449, 452] width 97 height 34
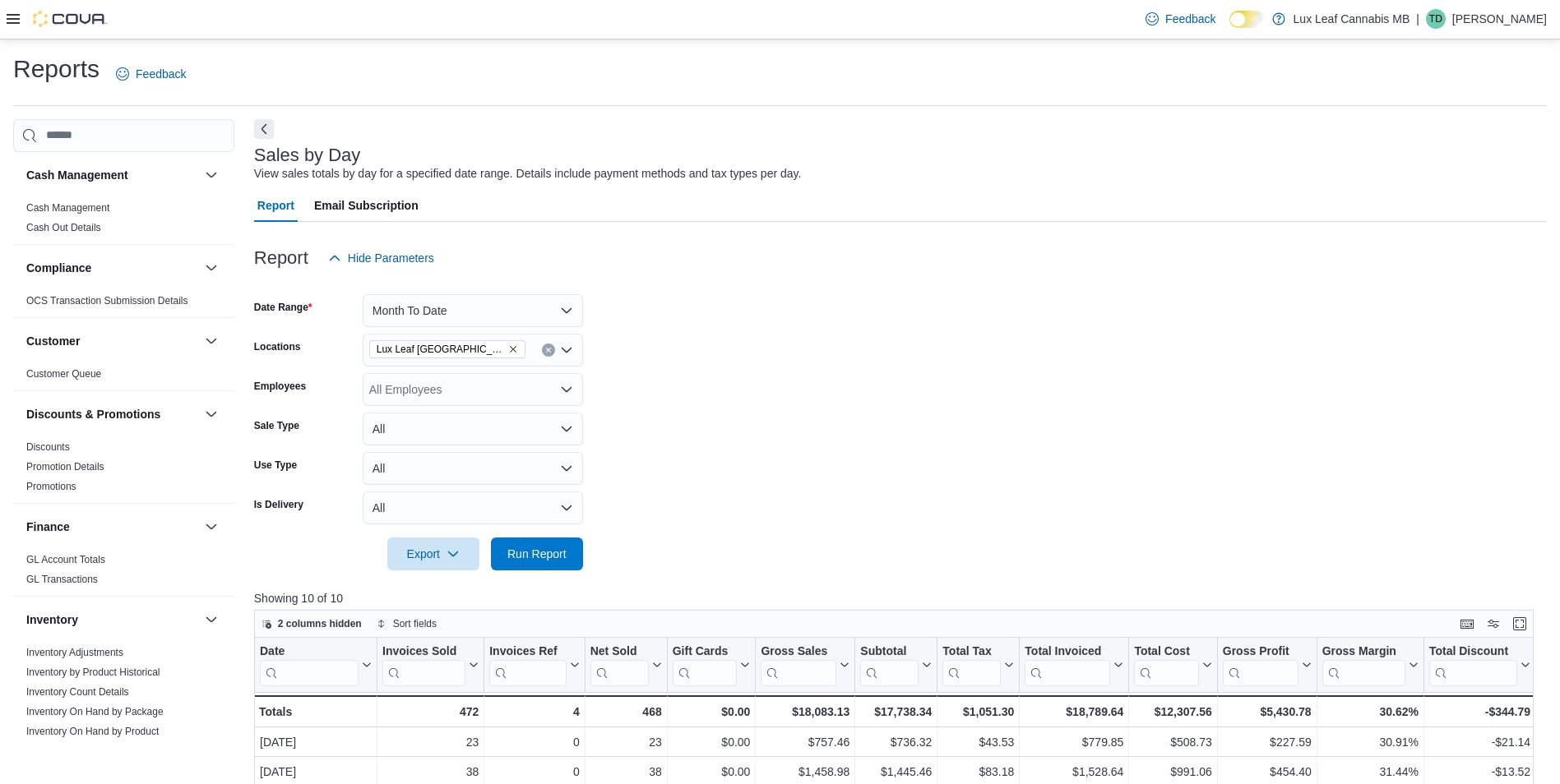
click at [12, 25] on icon at bounding box center [14, 19] width 14 height 14
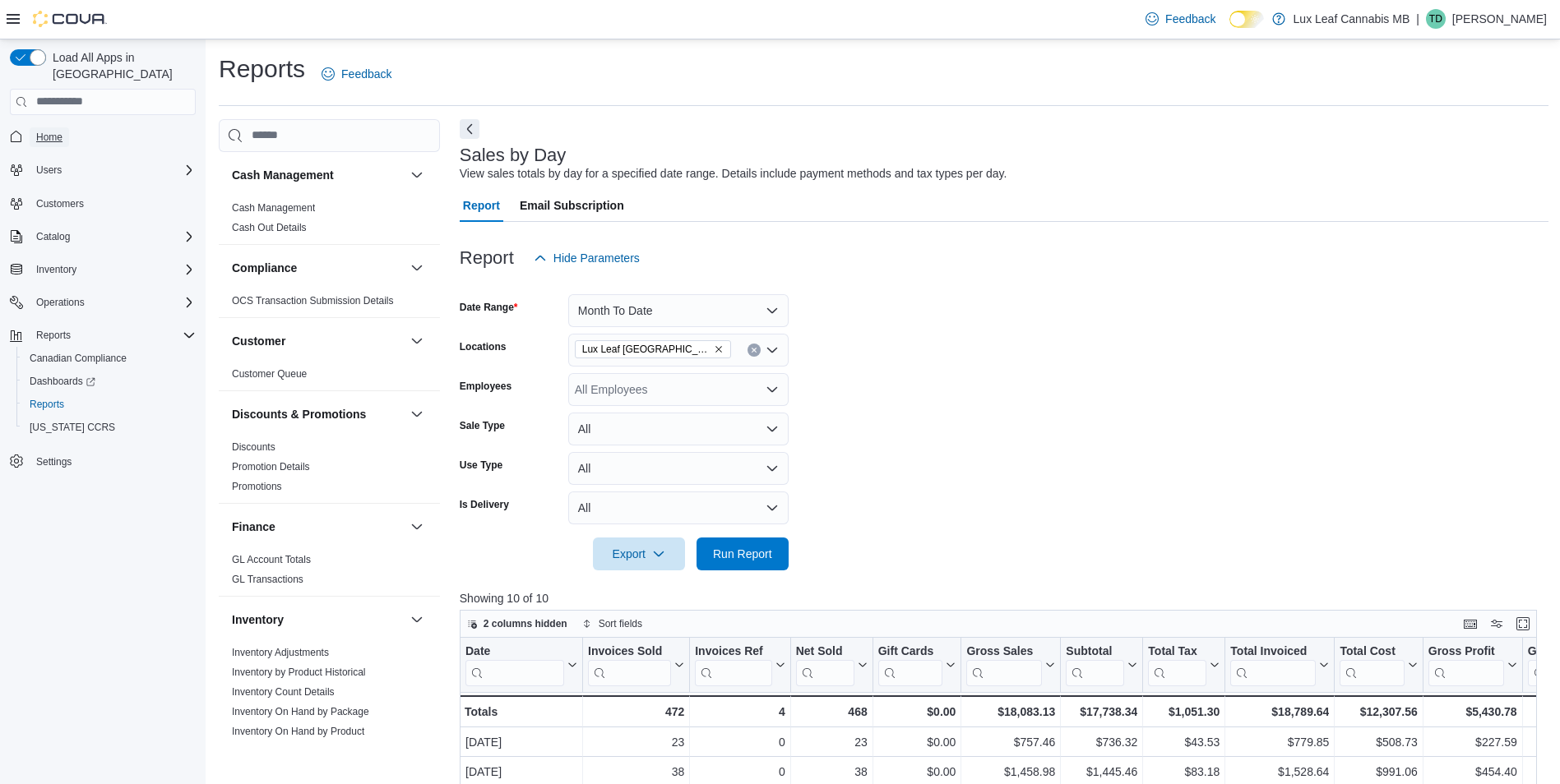
click at [59, 131] on span "Home" at bounding box center [49, 138] width 26 height 14
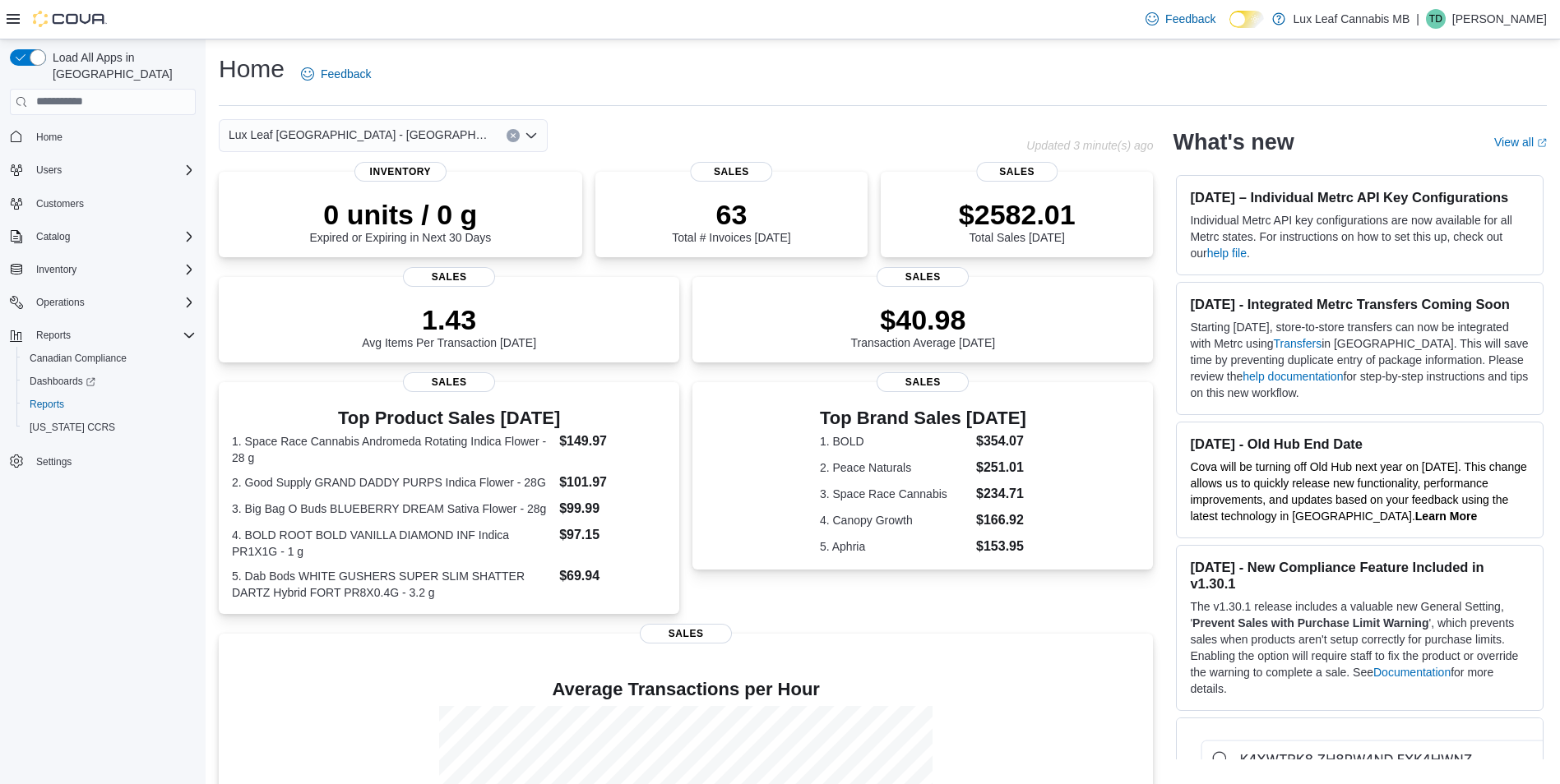
click at [719, 66] on div "Home Feedback" at bounding box center [882, 74] width 1328 height 43
click at [1046, 207] on p "$2591.98" at bounding box center [1017, 212] width 116 height 33
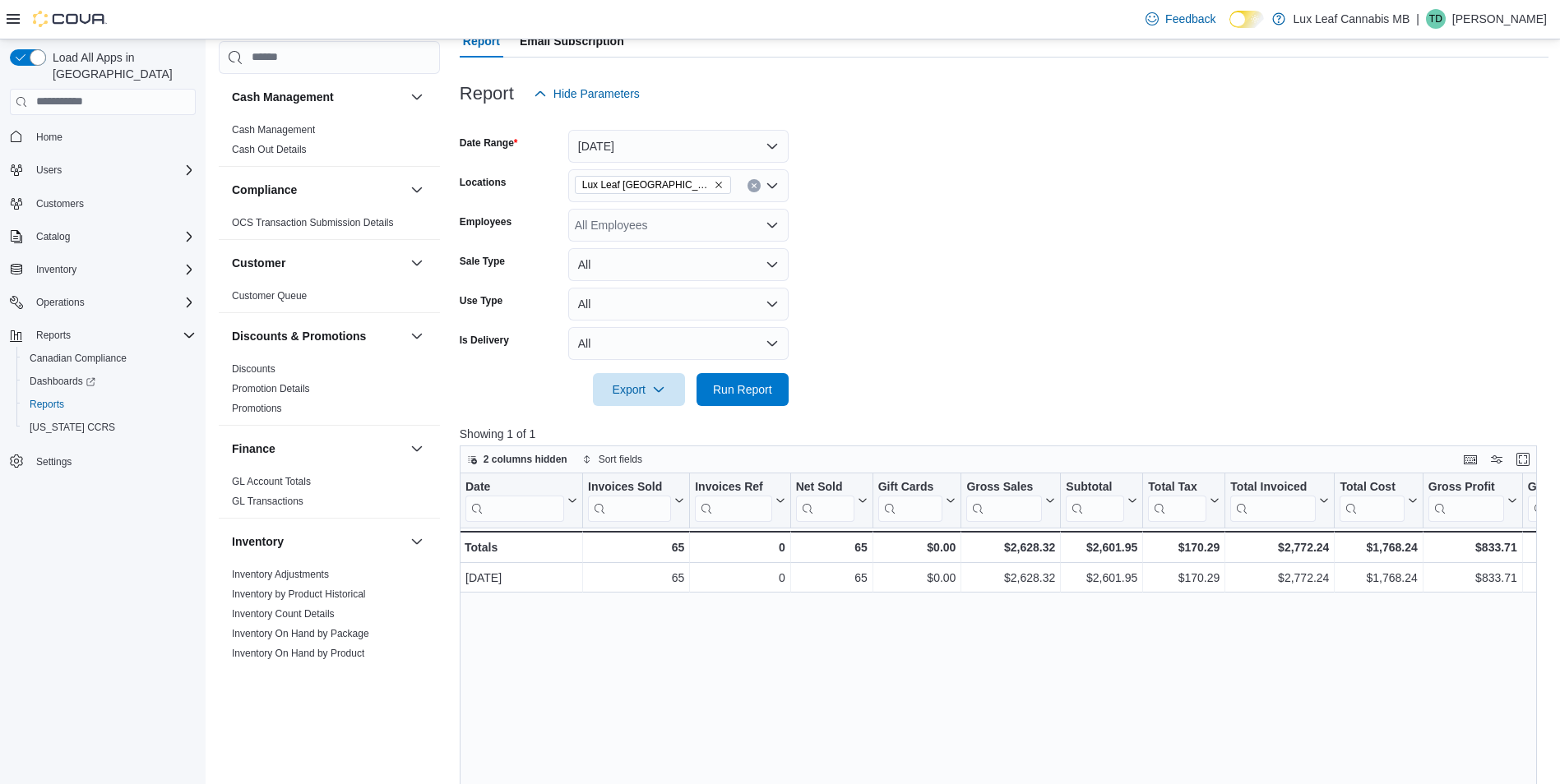
scroll to position [82, 0]
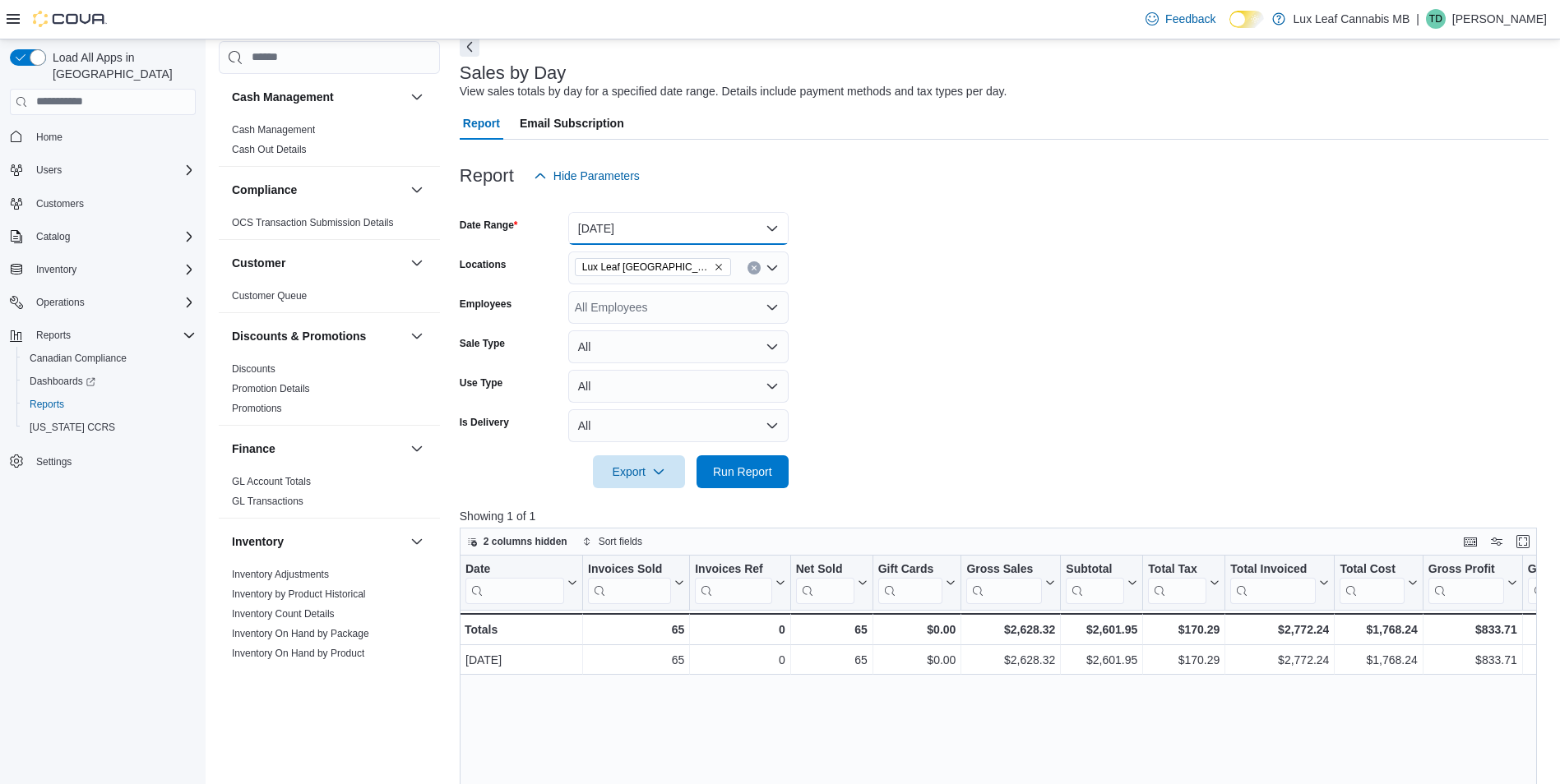
click at [611, 233] on button "[DATE]" at bounding box center [678, 229] width 220 height 33
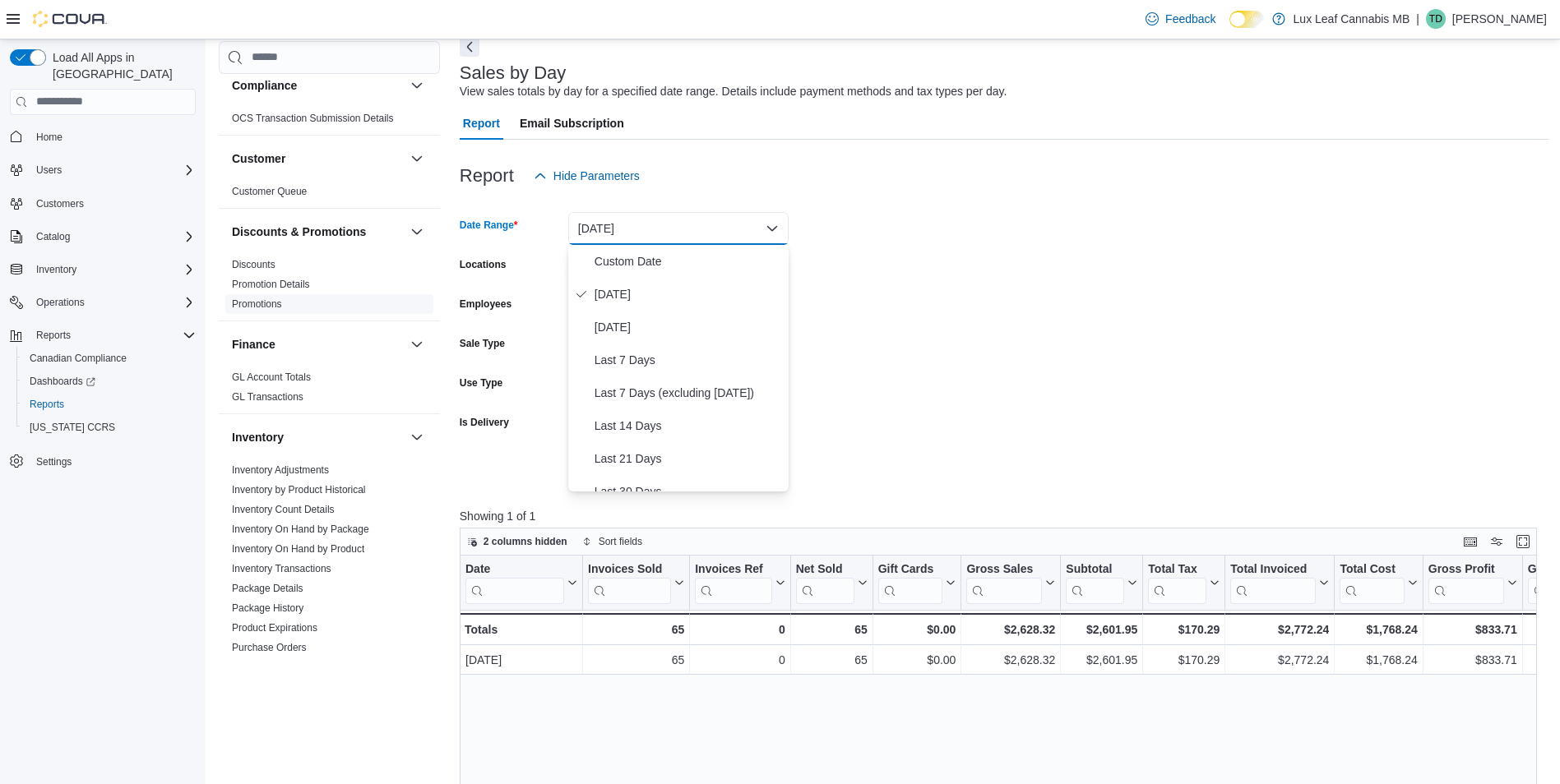
scroll to position [246, 0]
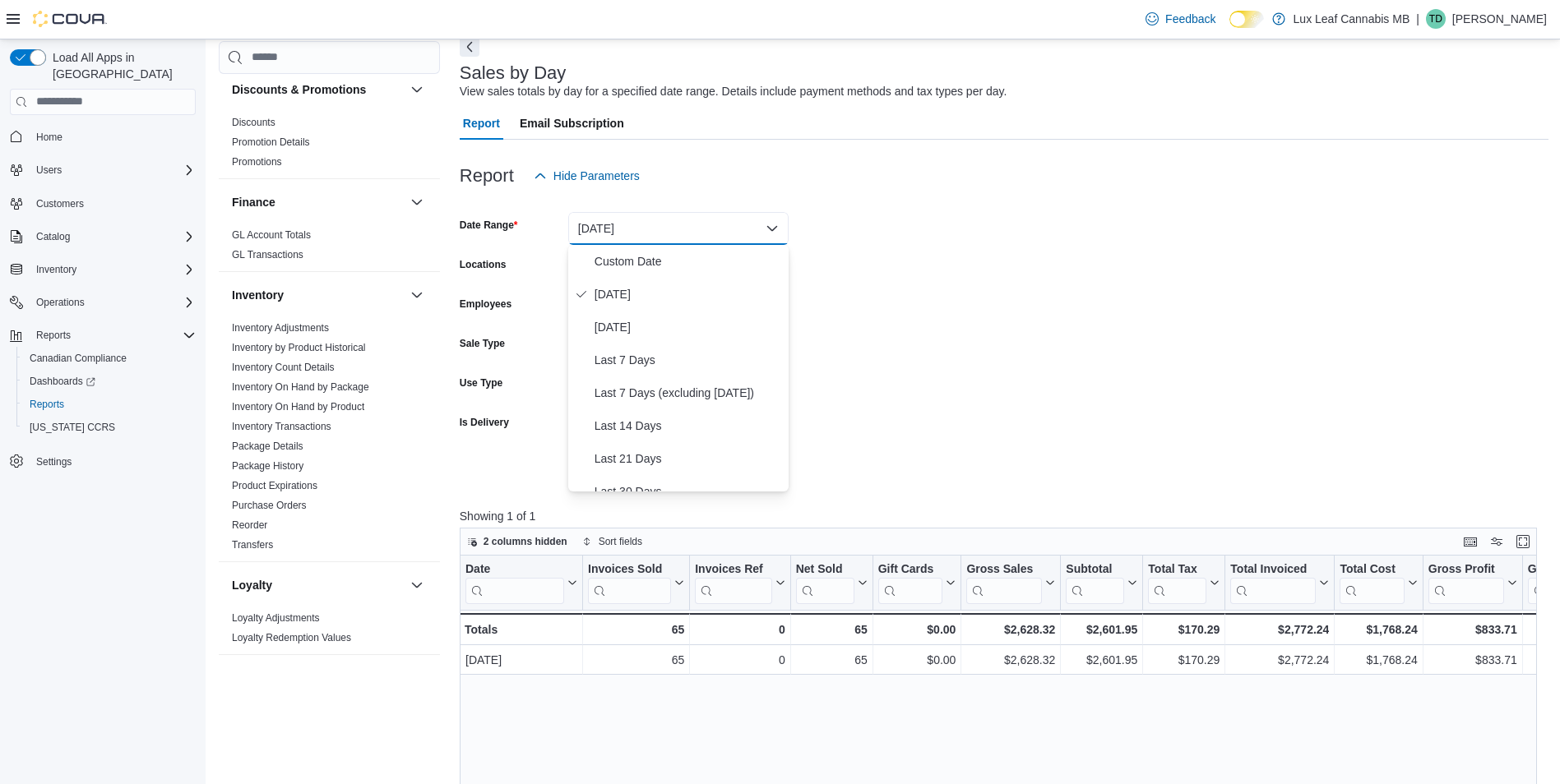
click at [149, 499] on div "Load All Apps in New Hub Home Users Customers Catalog Inventory Operations Repo…" at bounding box center [102, 282] width 199 height 480
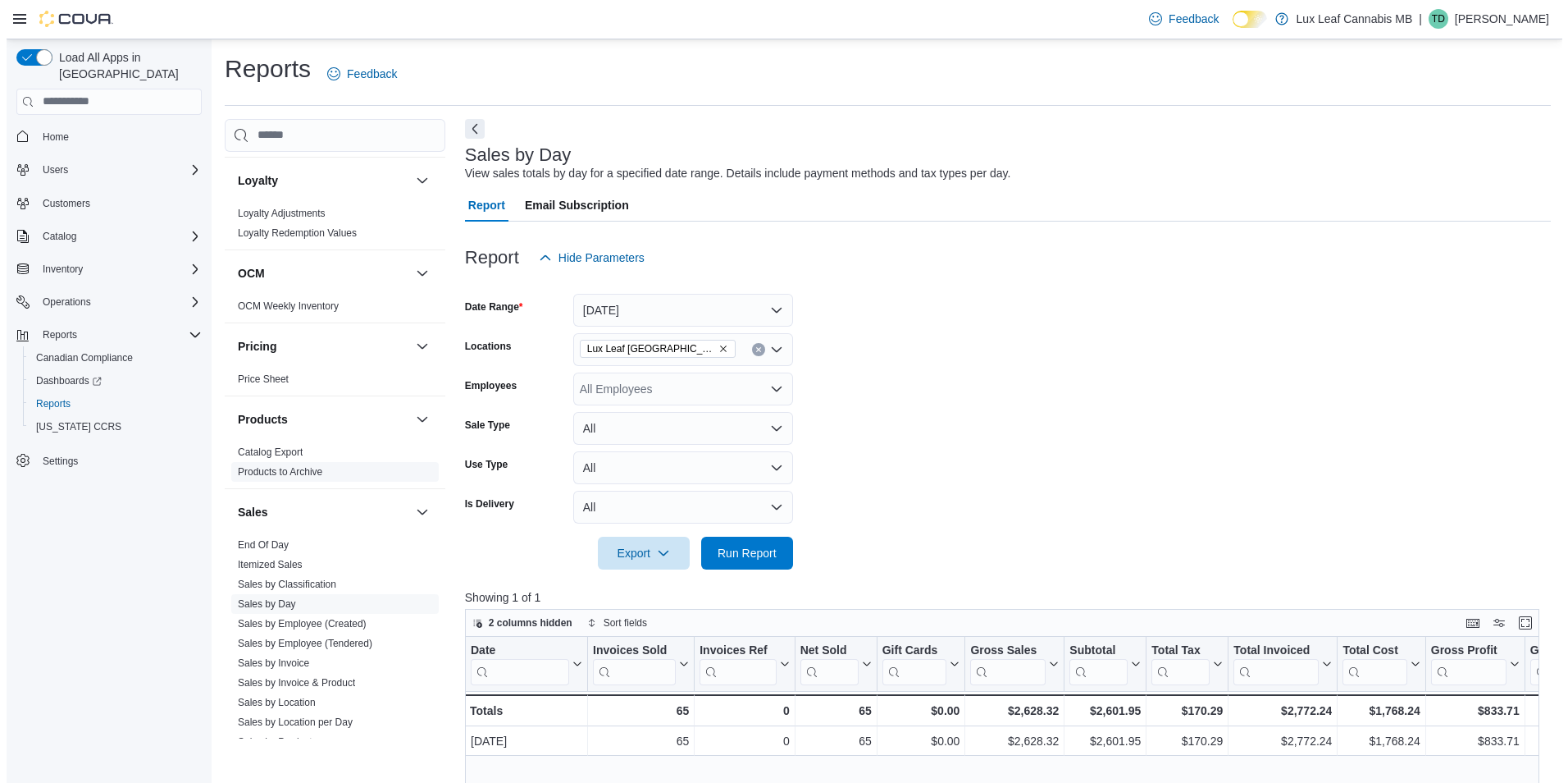
scroll to position [738, 0]
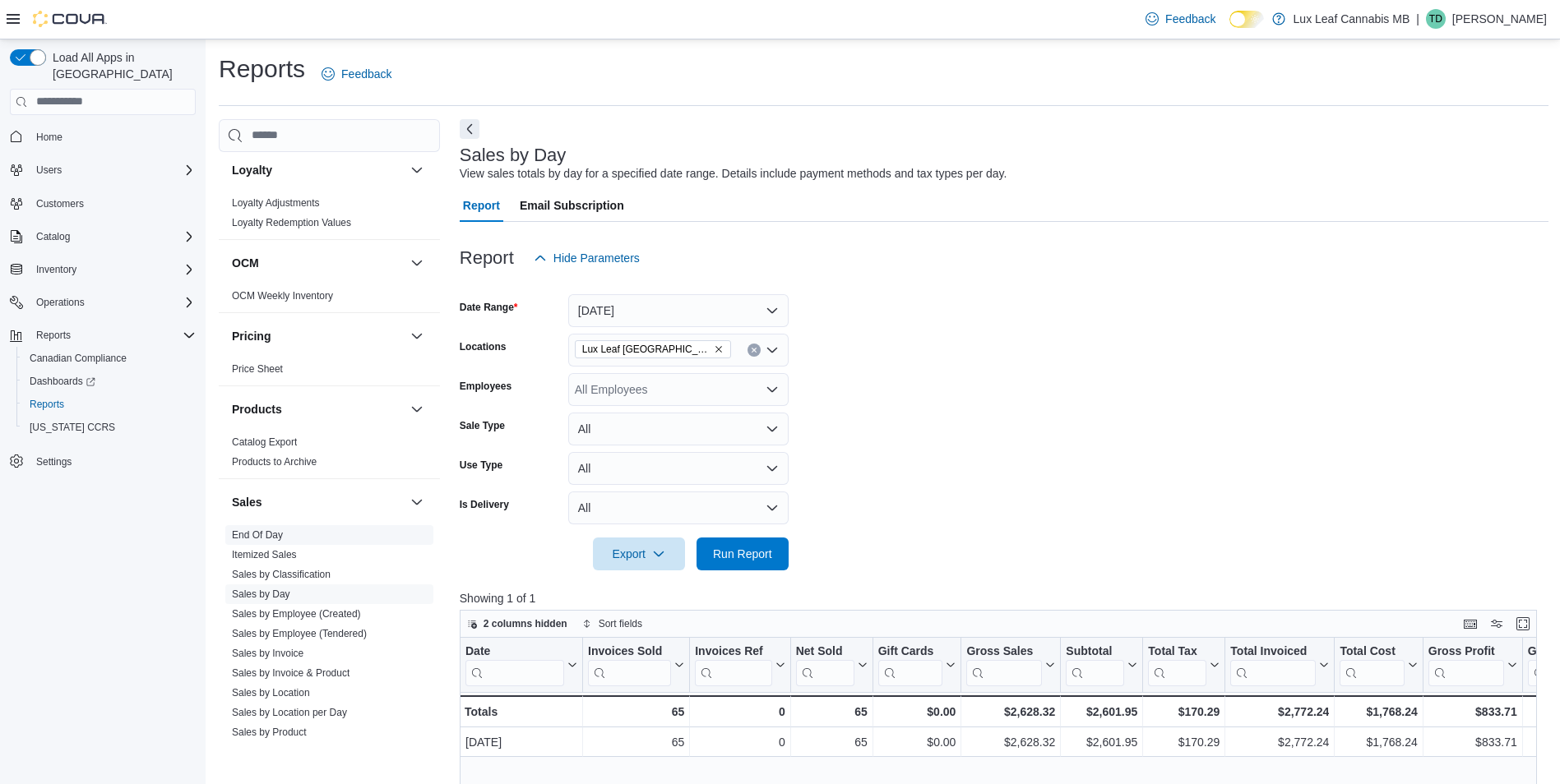
click at [277, 531] on link "End Of Day" at bounding box center [257, 535] width 51 height 12
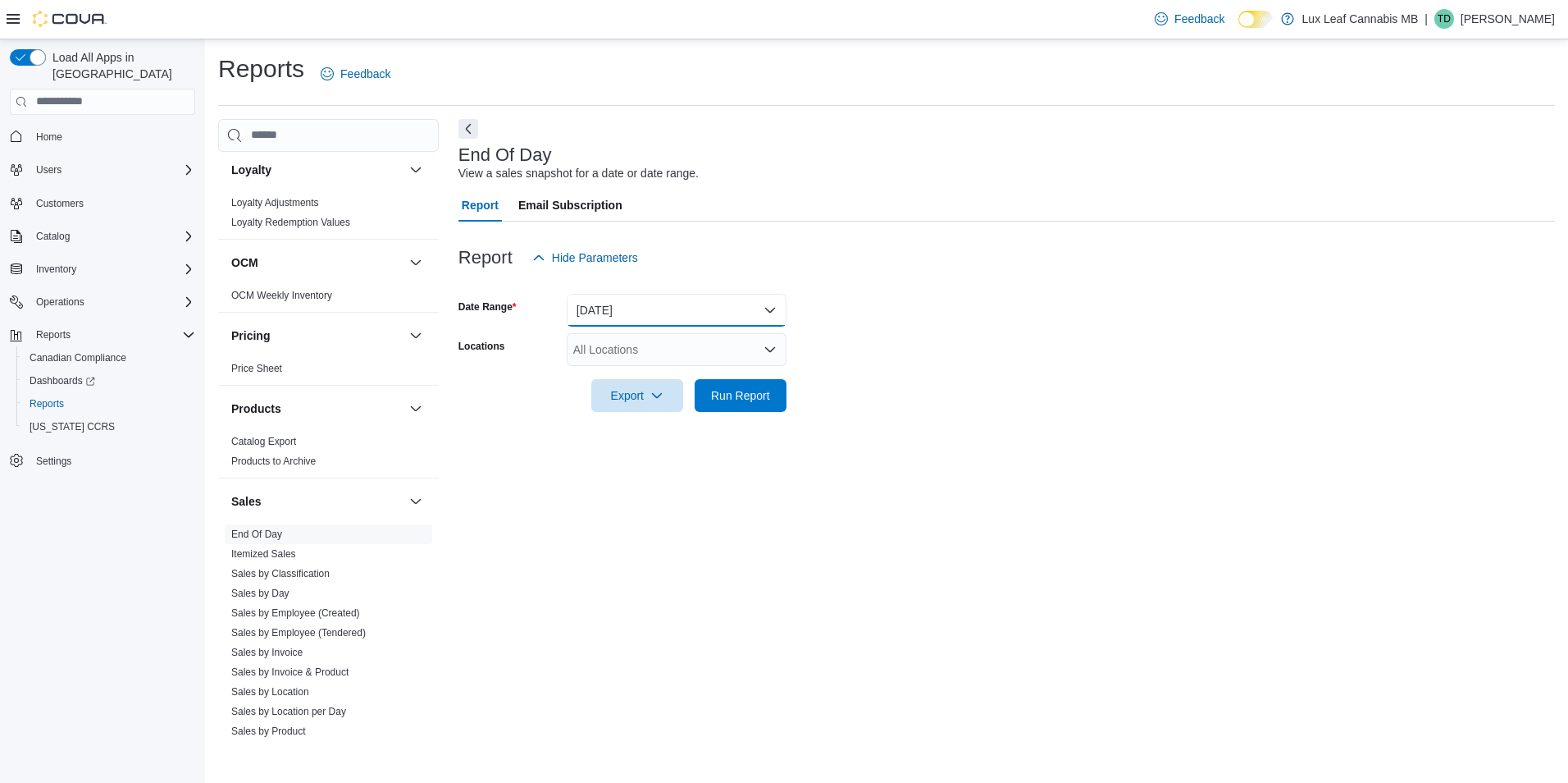
click at [631, 313] on button "[DATE]" at bounding box center [676, 310] width 220 height 33
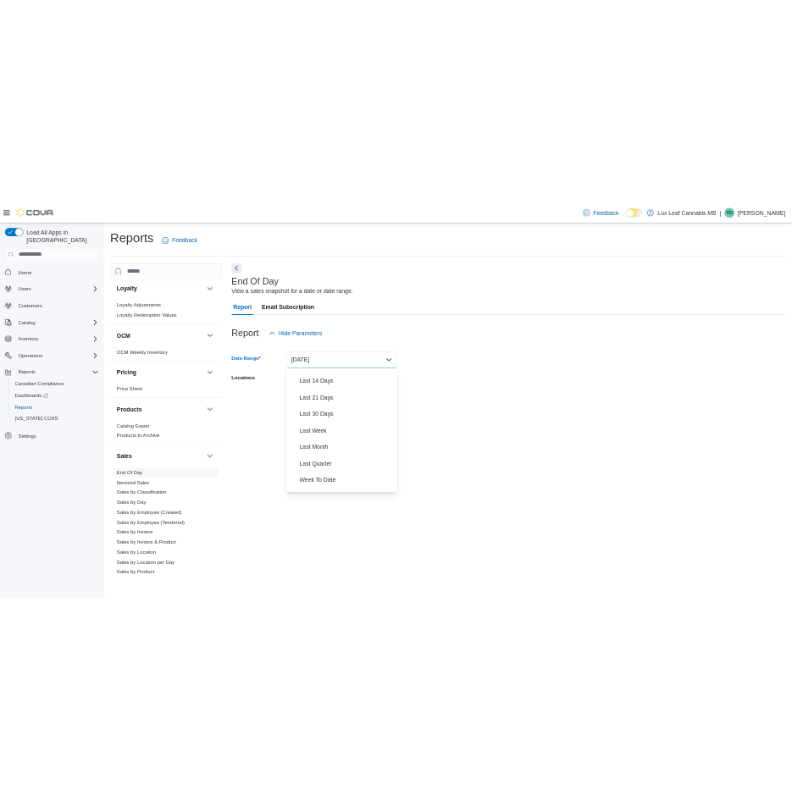
scroll to position [254, 0]
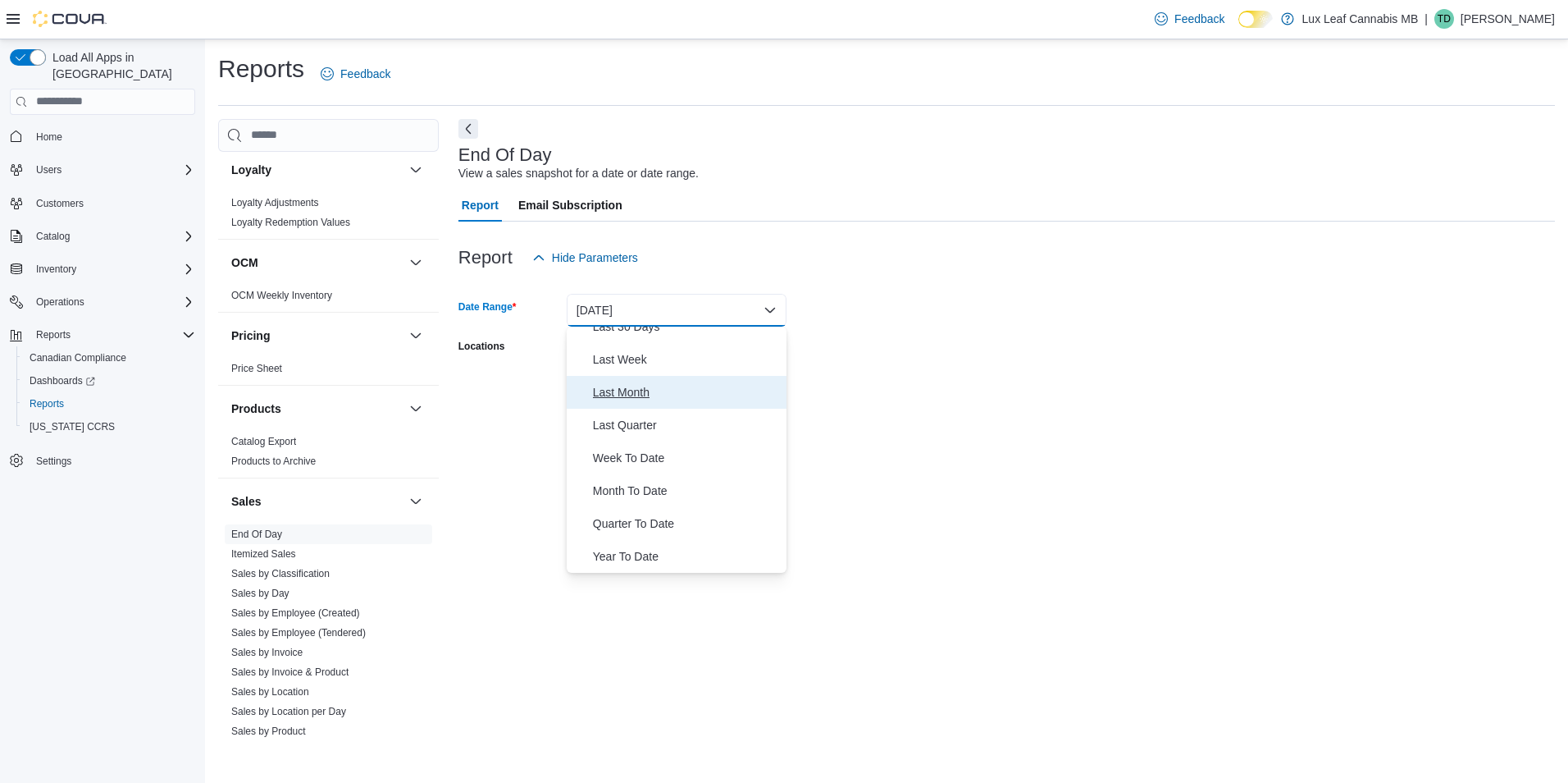
click at [646, 399] on span "Last Month" at bounding box center [686, 392] width 187 height 19
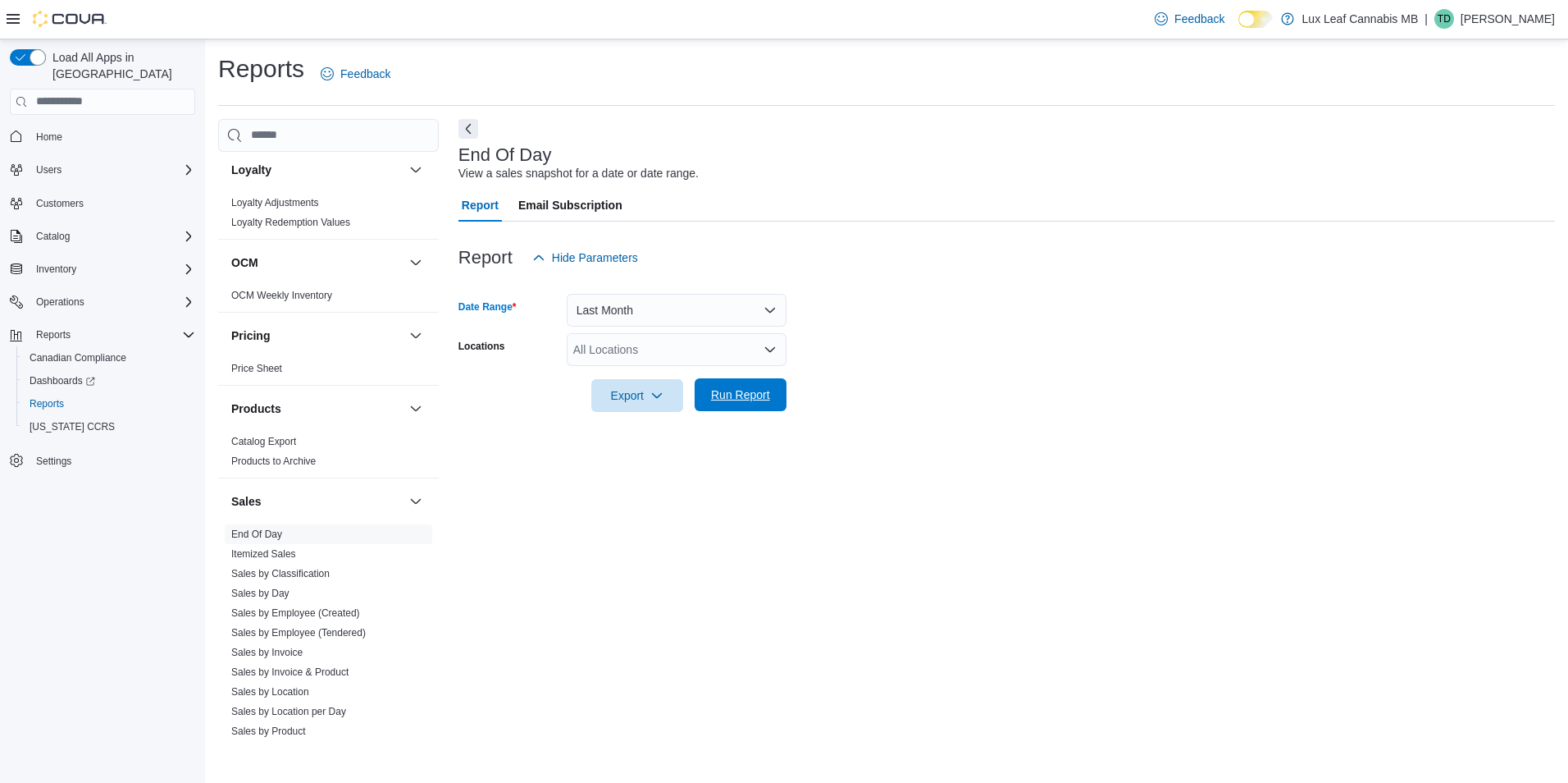
click at [742, 385] on span "Run Report" at bounding box center [741, 394] width 73 height 33
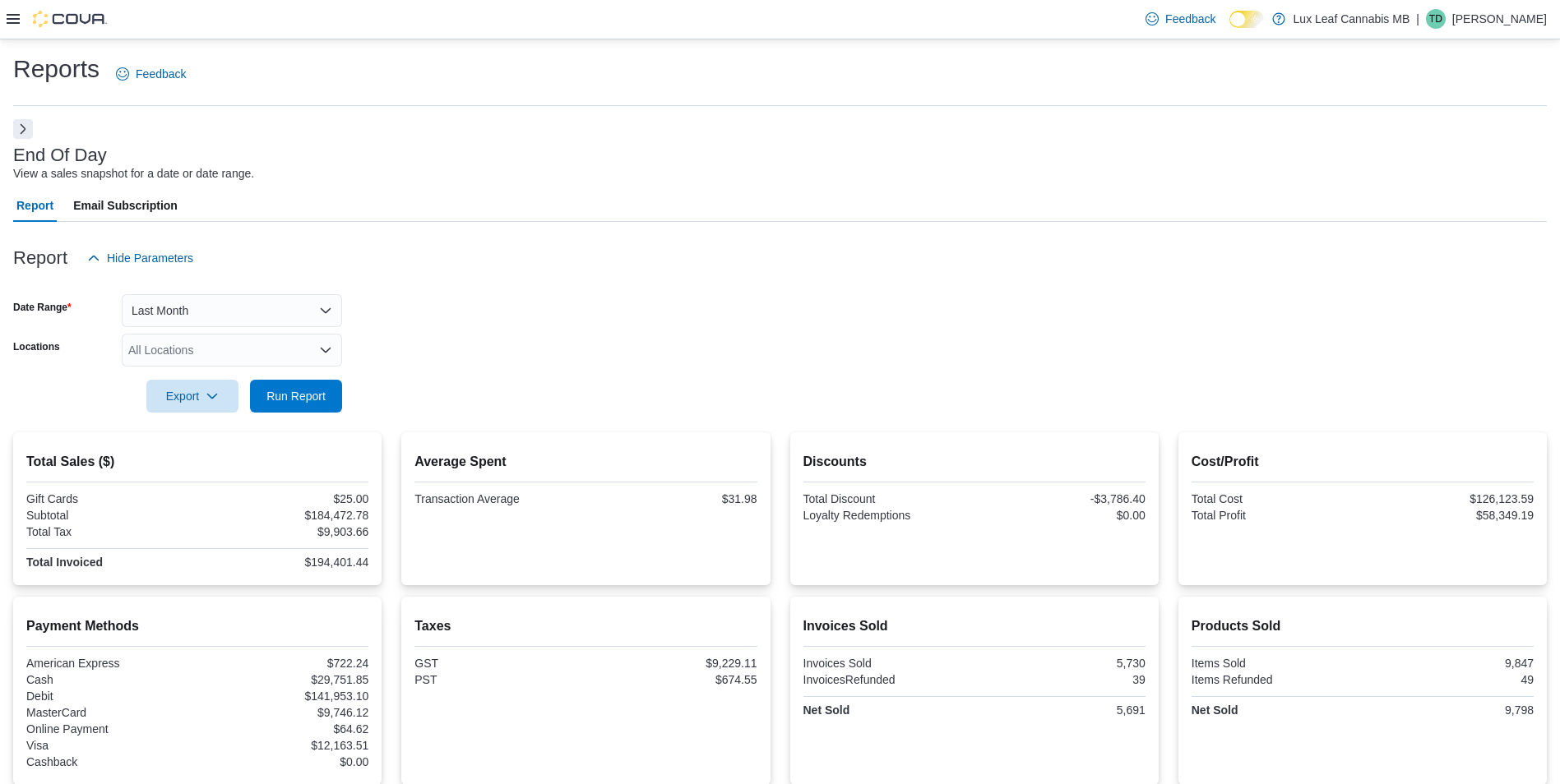
click at [8, 29] on div at bounding box center [56, 19] width 100 height 39
click at [16, 14] on icon at bounding box center [14, 19] width 14 height 14
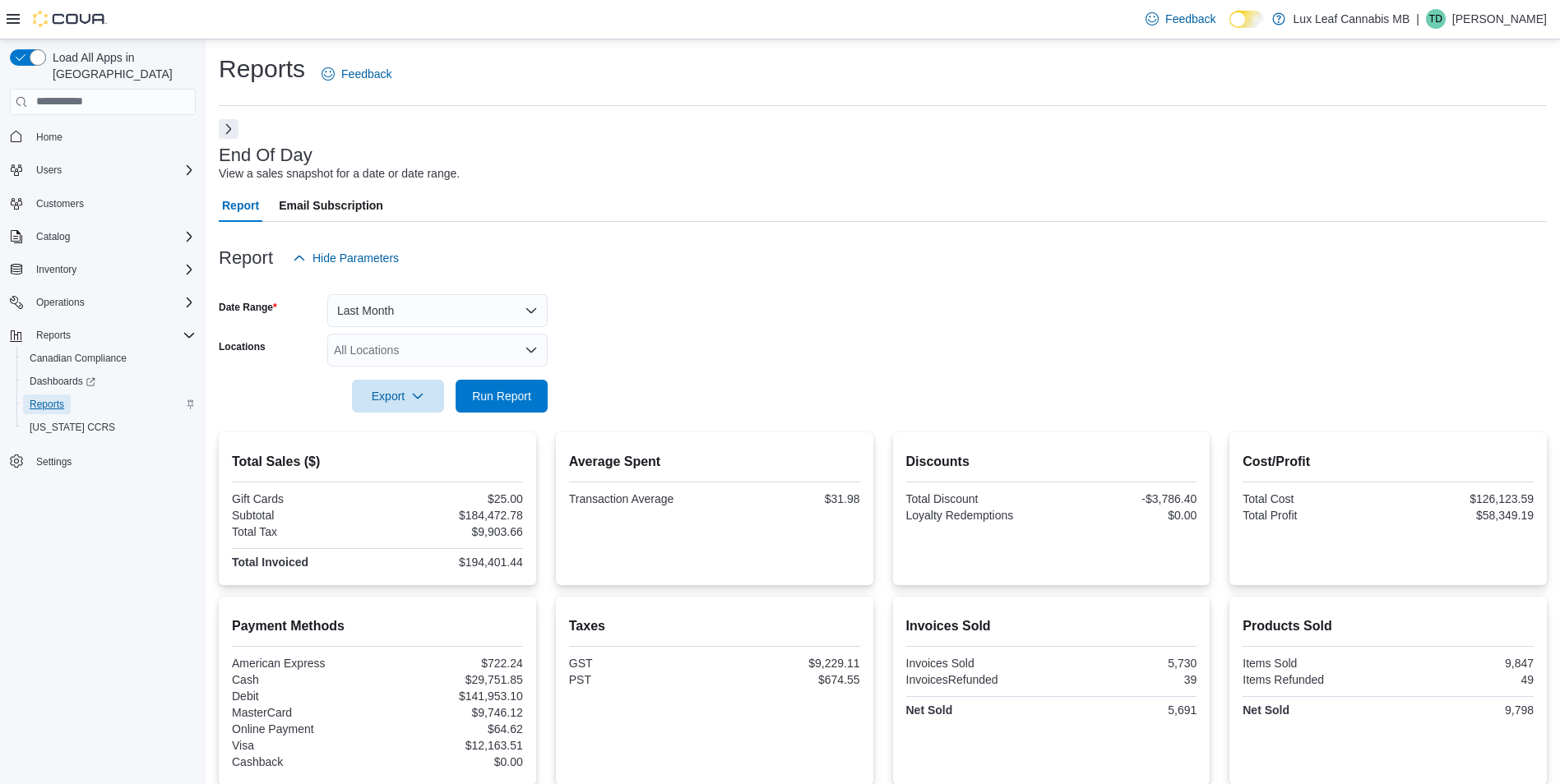
click at [57, 398] on span "Reports" at bounding box center [47, 405] width 35 height 14
click at [48, 395] on span "Reports" at bounding box center [47, 405] width 35 height 19
click at [51, 398] on span "Reports" at bounding box center [47, 405] width 35 height 14
click at [228, 130] on button "Next" at bounding box center [228, 128] width 19 height 19
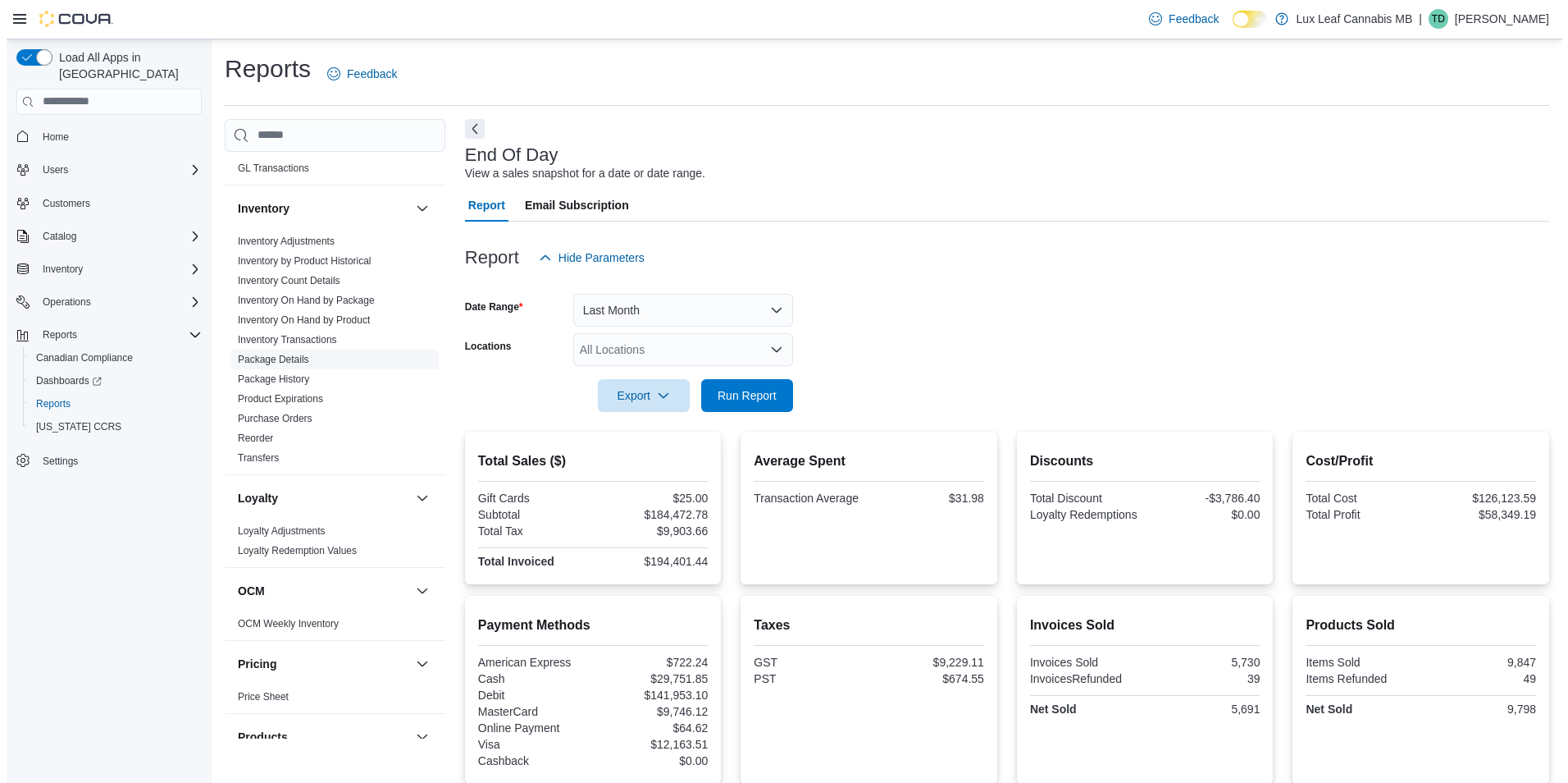
scroll to position [738, 0]
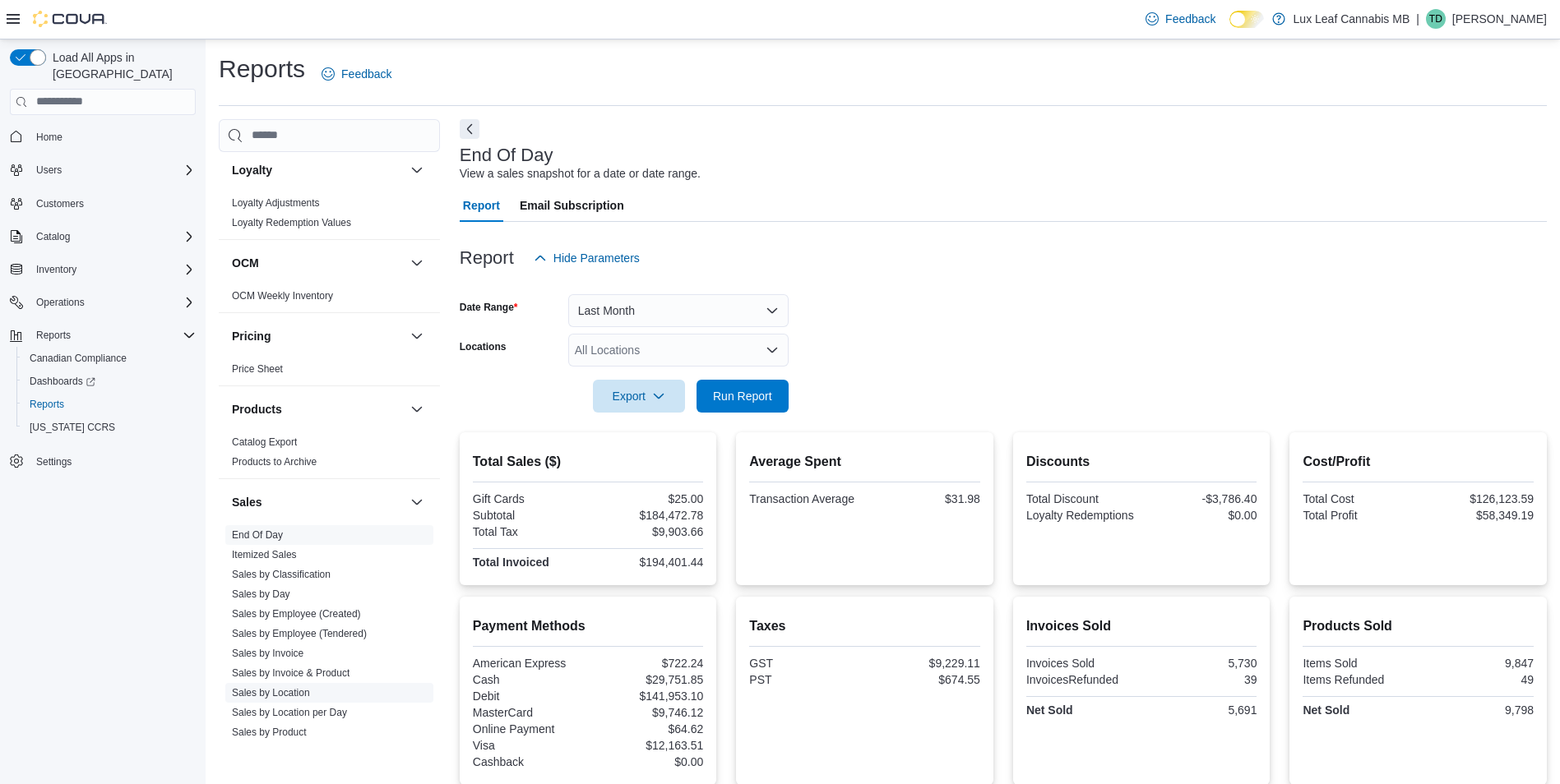
click at [286, 689] on link "Sales by Location" at bounding box center [271, 693] width 78 height 12
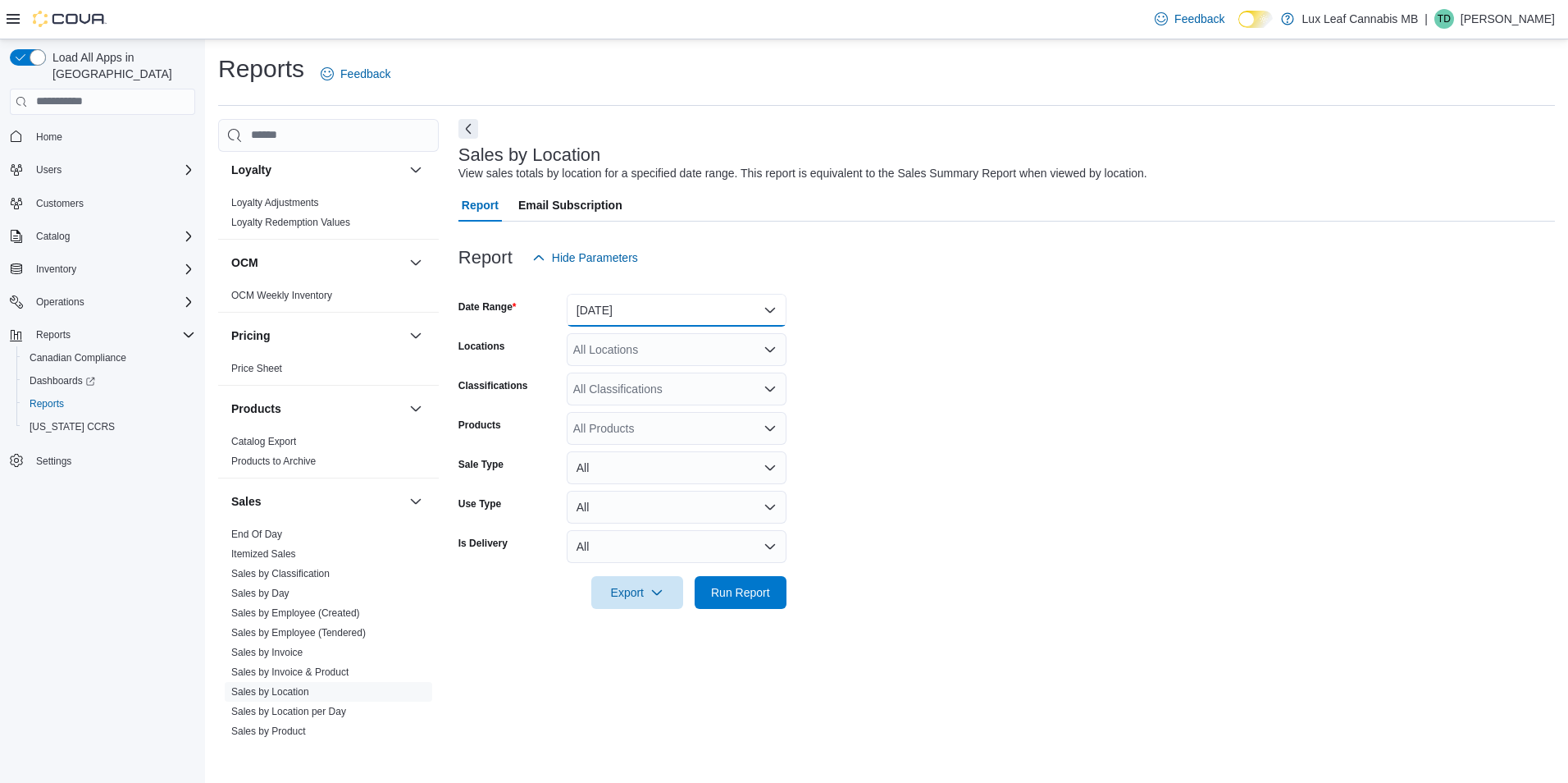
click at [595, 314] on button "[DATE]" at bounding box center [676, 310] width 220 height 33
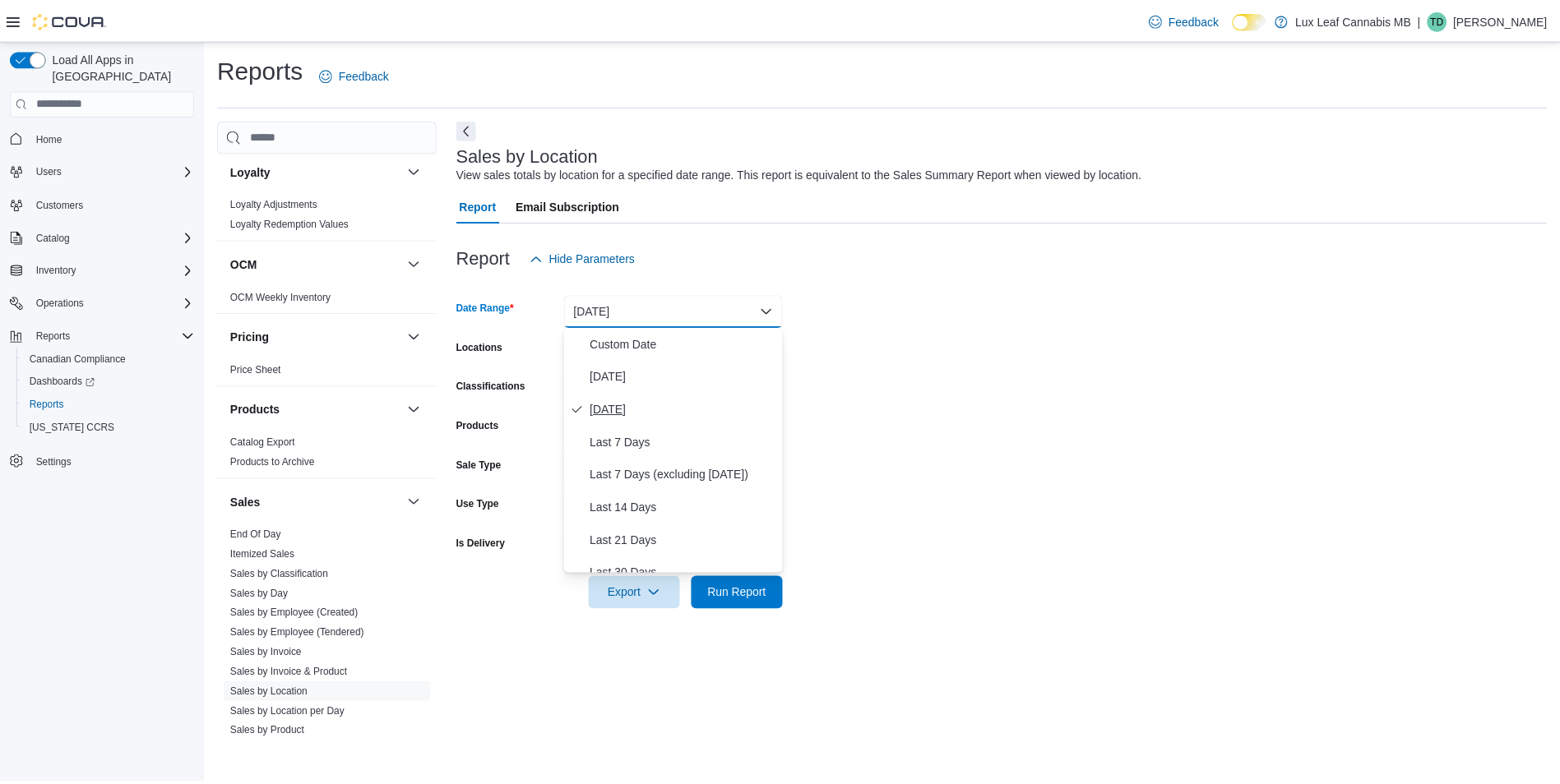
scroll to position [246, 0]
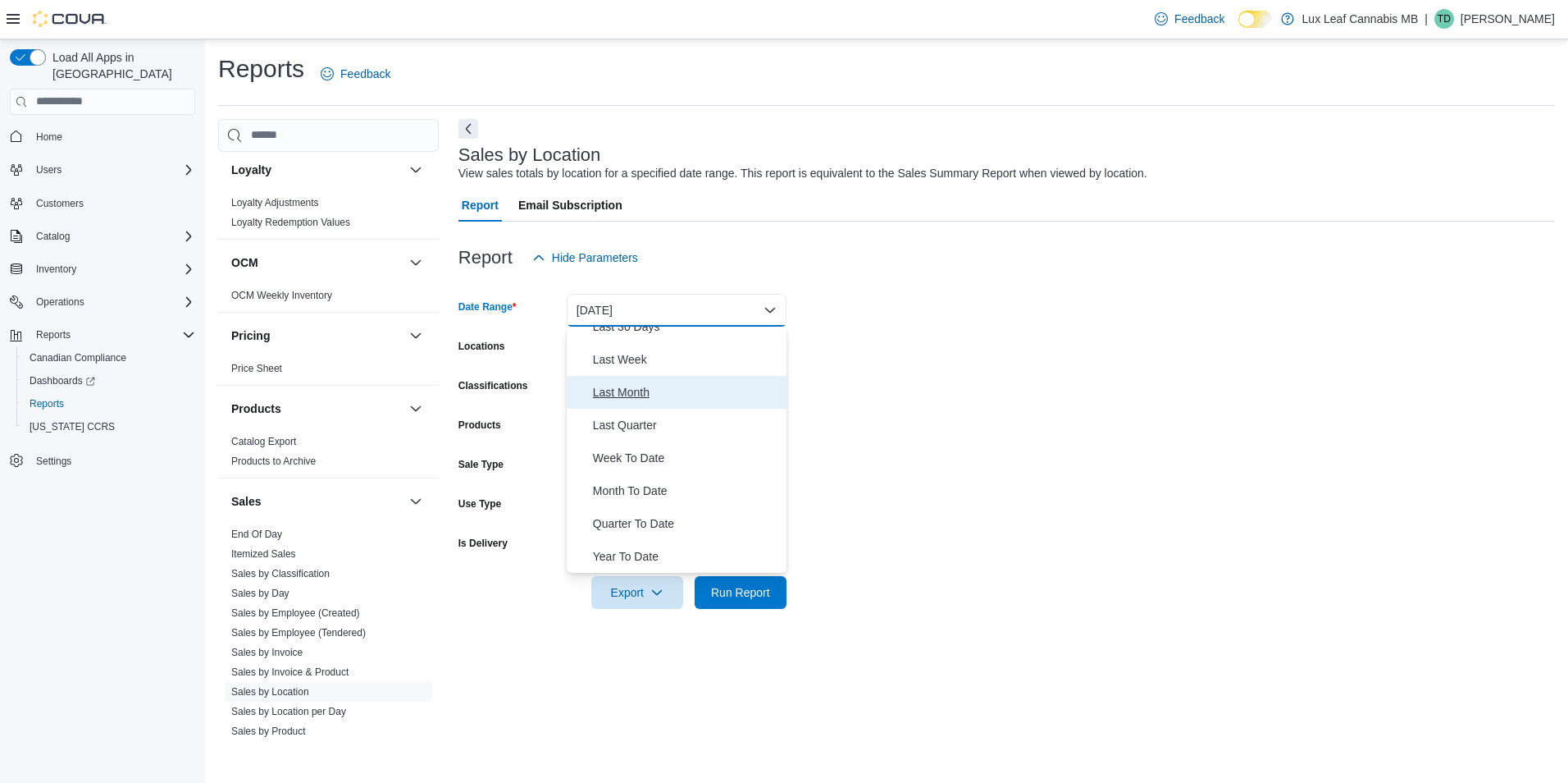
click at [639, 405] on button "Last Month" at bounding box center [676, 392] width 220 height 33
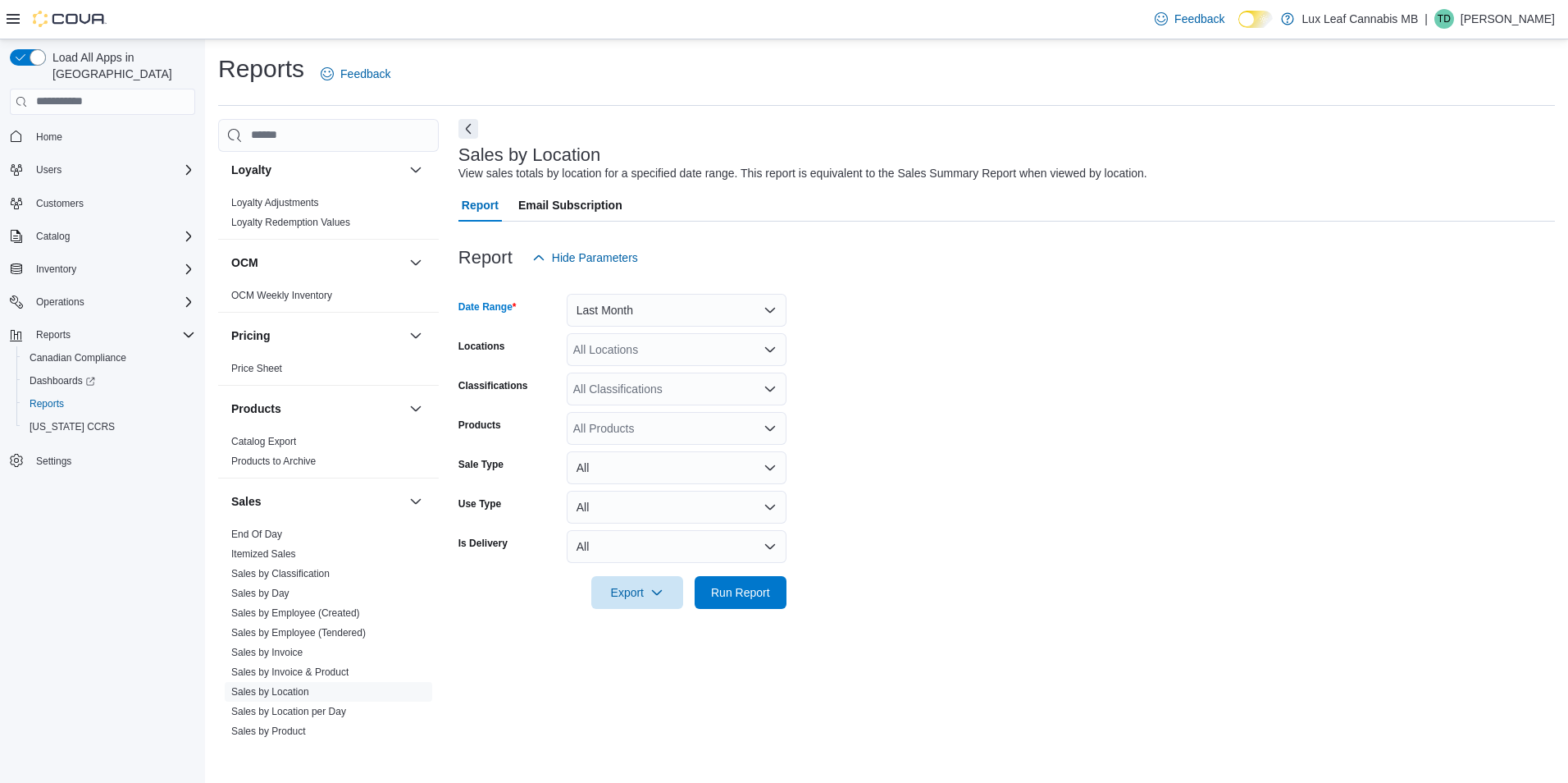
click at [711, 357] on div "All Locations" at bounding box center [676, 350] width 220 height 33
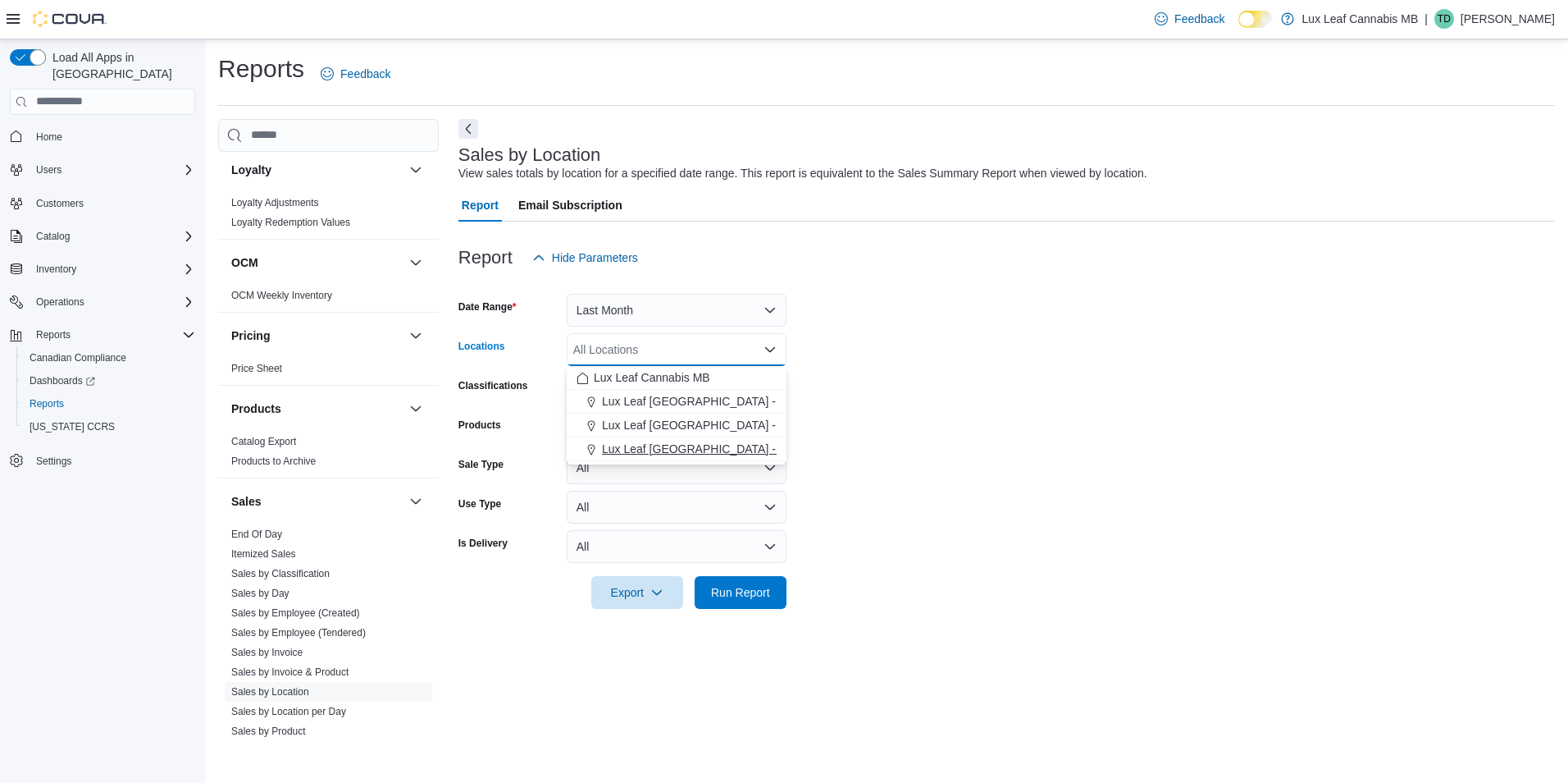
click at [706, 444] on span "Lux Leaf [GEOGRAPHIC_DATA] - [GEOGRAPHIC_DATA][PERSON_NAME]" at bounding box center [798, 449] width 391 height 16
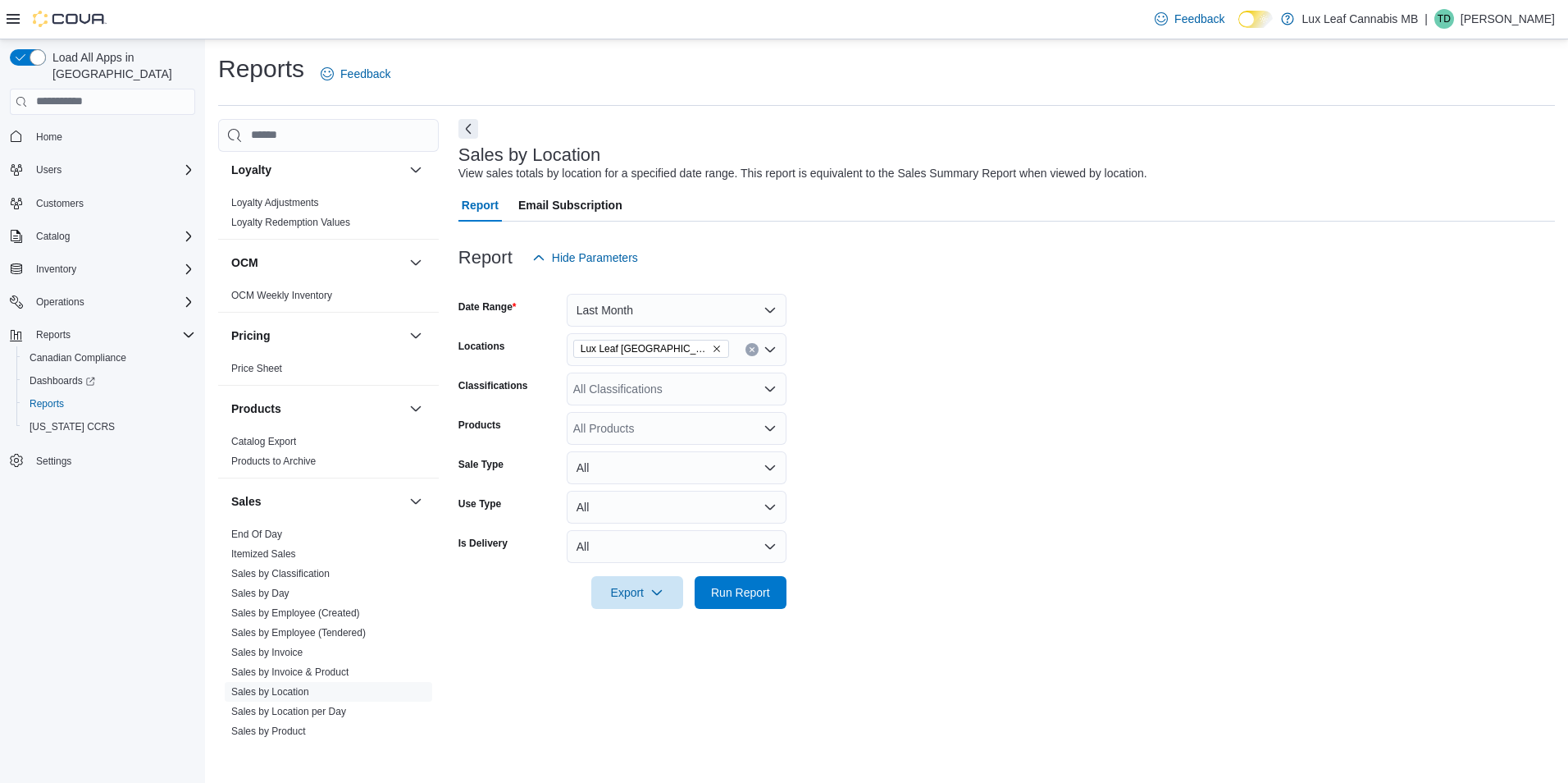
click at [839, 369] on form "Date Range Last Month Locations Lux Leaf Winnipeg - St. James Classifications A…" at bounding box center [1006, 442] width 1096 height 335
click at [720, 347] on icon "Remove Lux Leaf Winnipeg - St. James from selection in this group" at bounding box center [717, 349] width 10 height 10
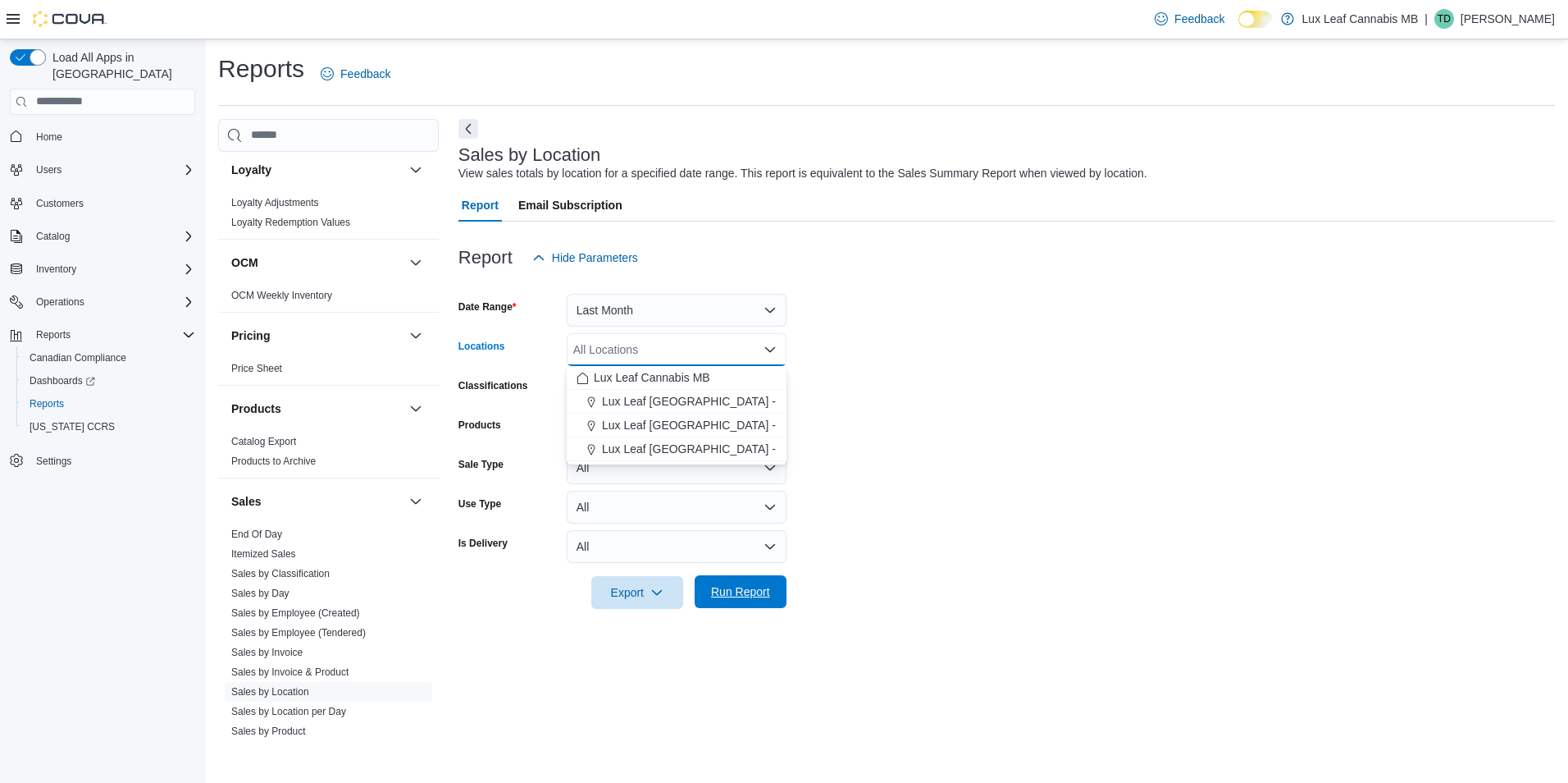
click at [735, 587] on span "Run Report" at bounding box center [740, 591] width 59 height 16
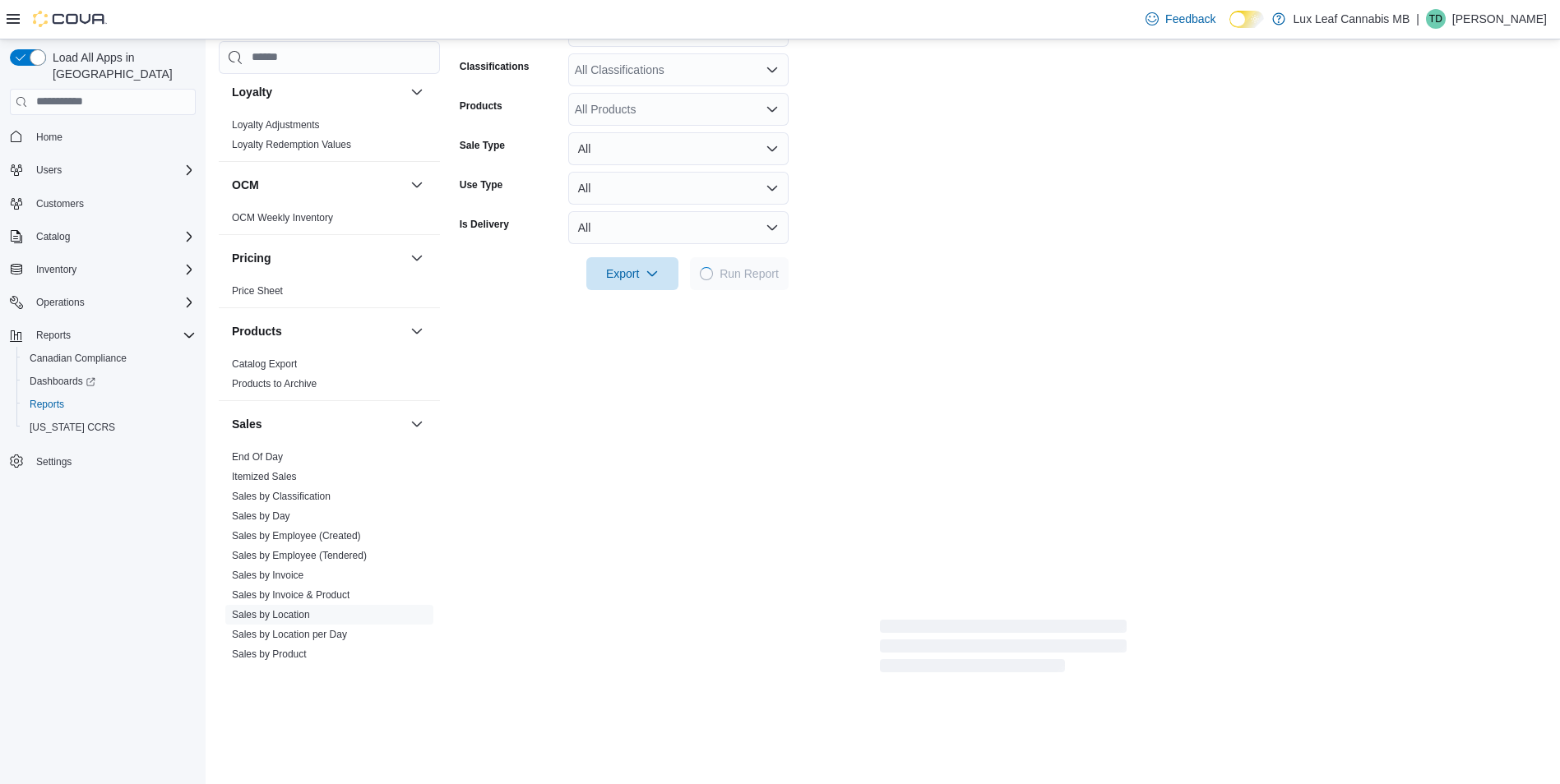
scroll to position [329, 0]
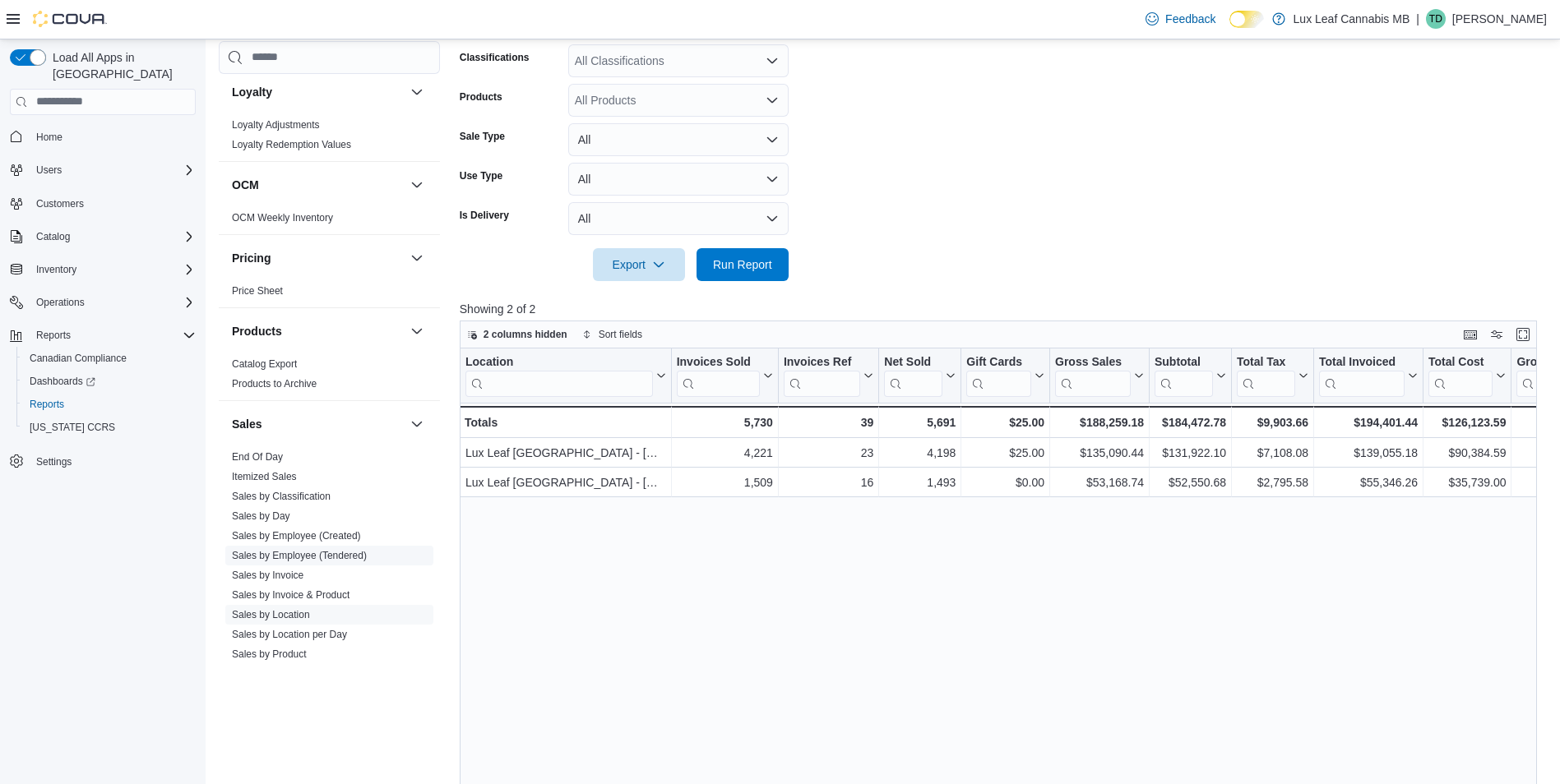
click at [328, 553] on link "Sales by Employee (Tendered)" at bounding box center [299, 556] width 135 height 12
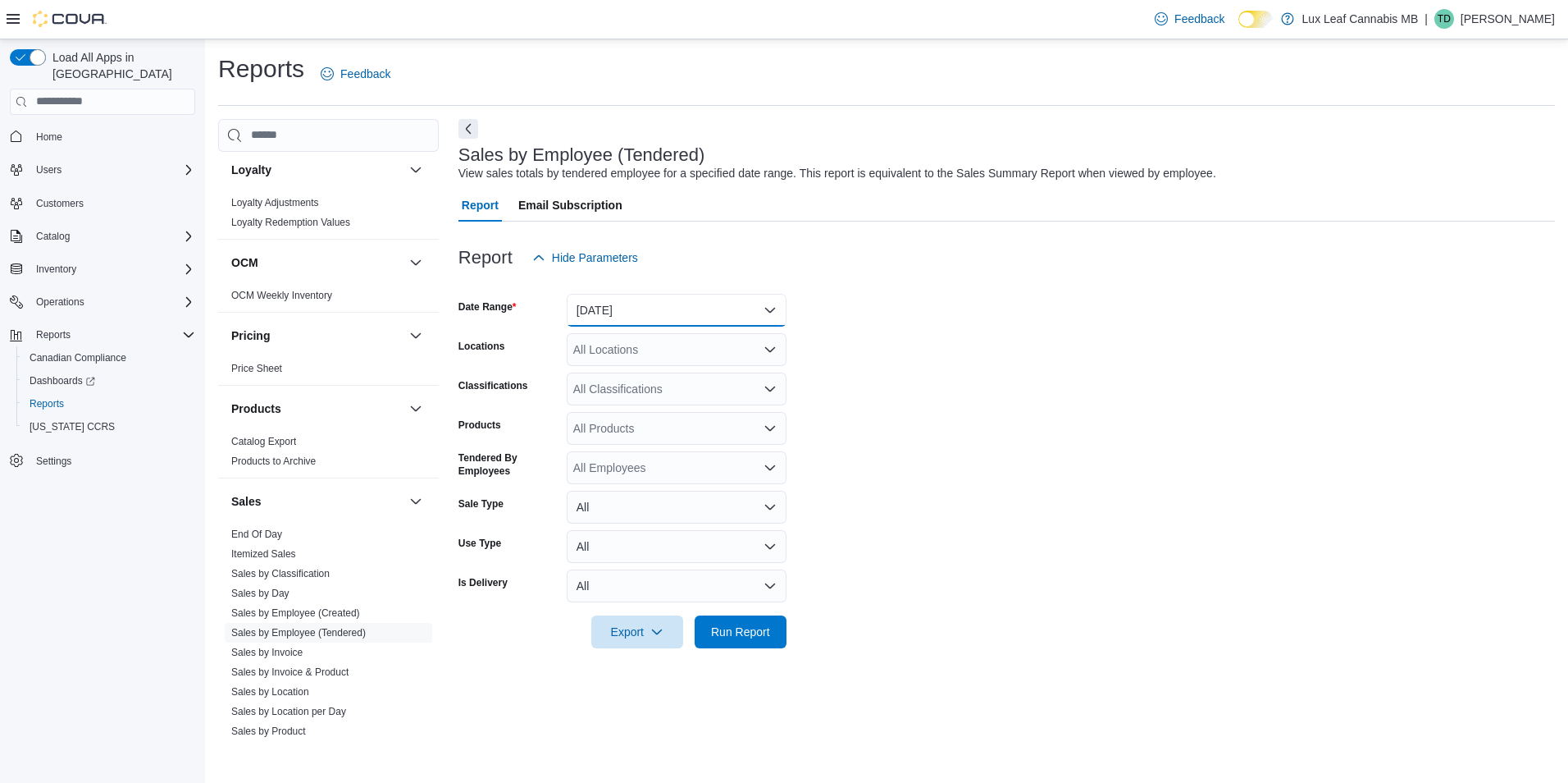
click at [641, 317] on button "[DATE]" at bounding box center [676, 310] width 220 height 33
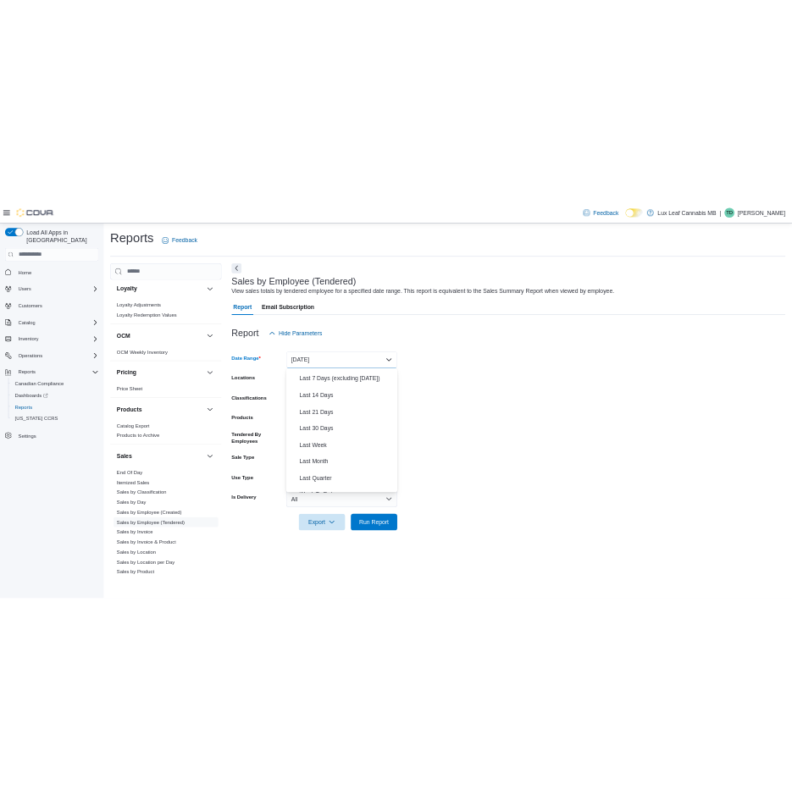
scroll to position [254, 0]
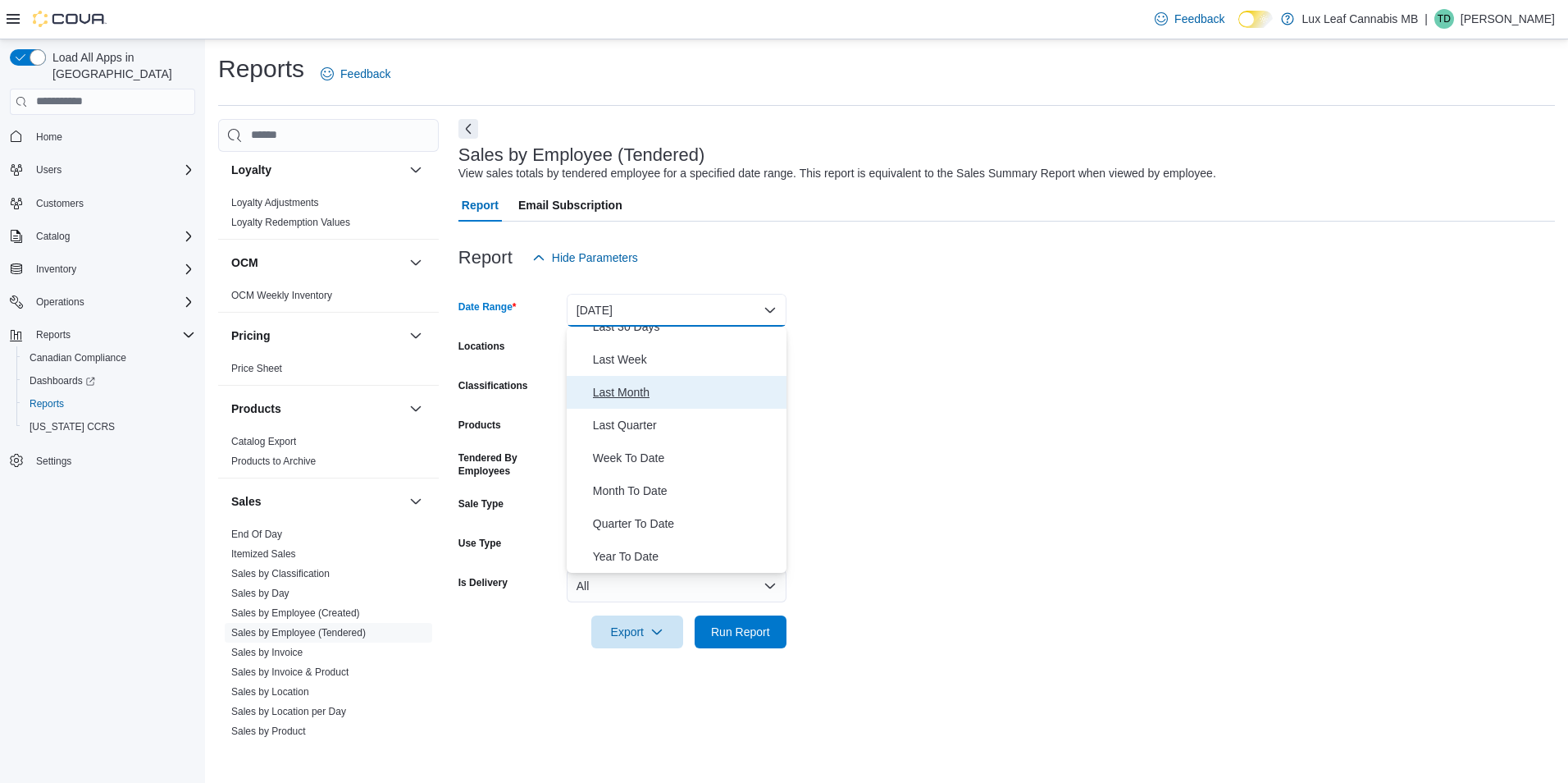
click at [652, 394] on span "Last Month" at bounding box center [686, 392] width 187 height 19
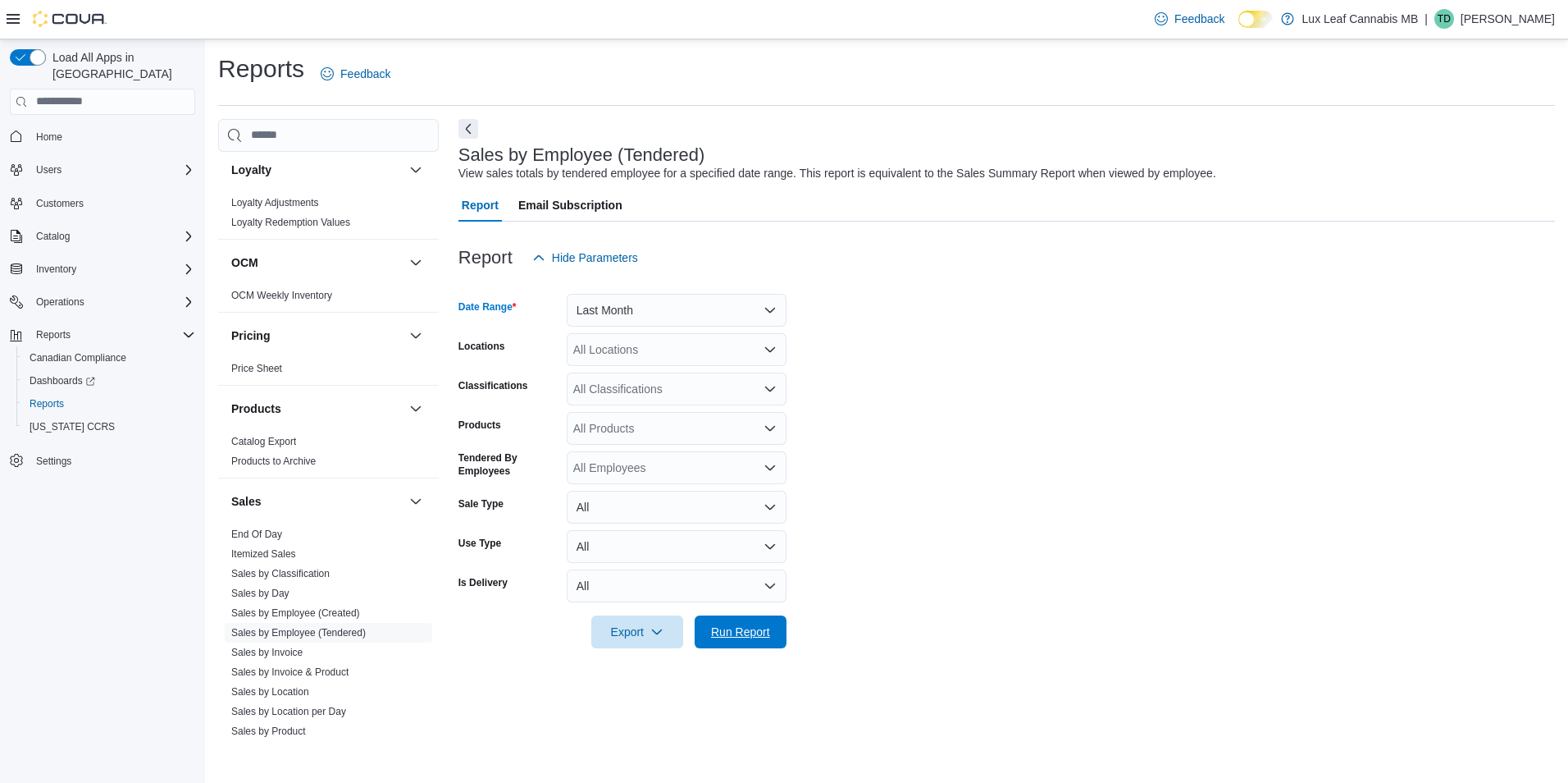
click at [758, 638] on span "Run Report" at bounding box center [740, 632] width 59 height 16
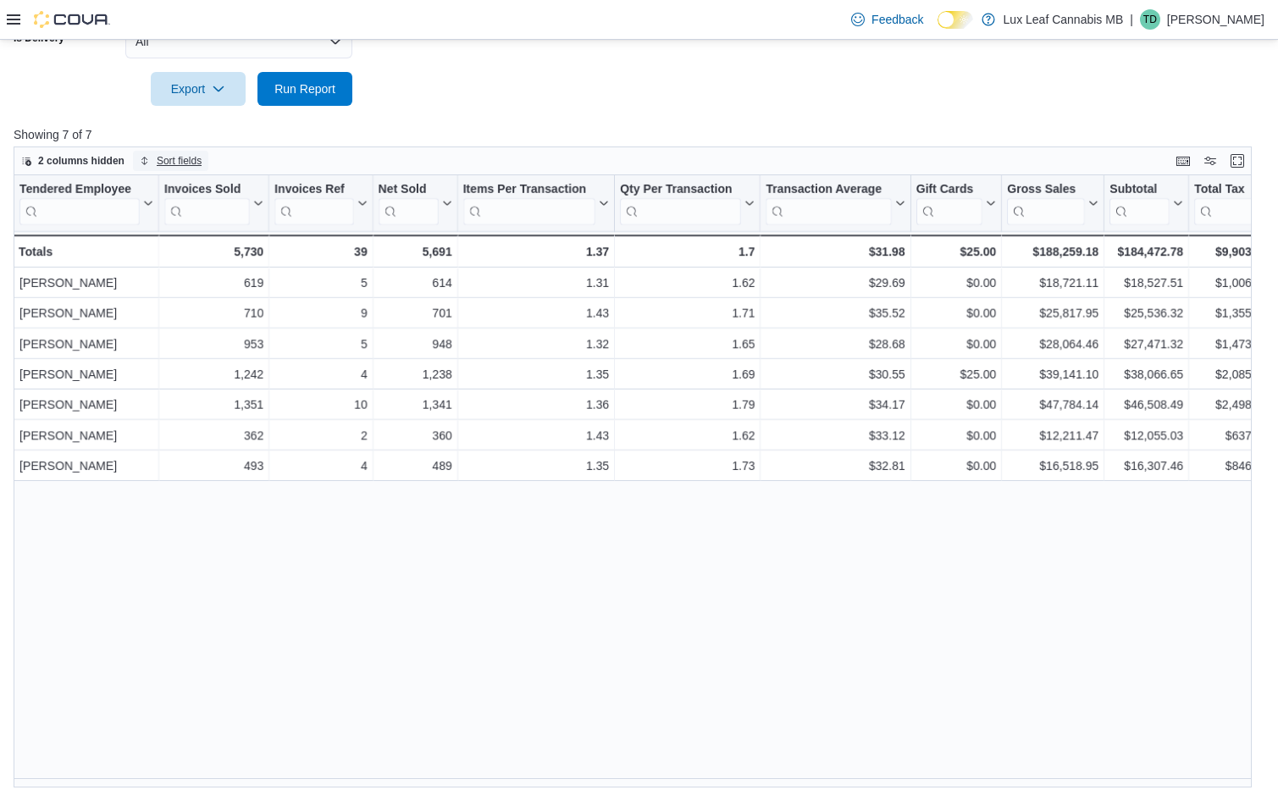
click at [151, 160] on span "Sort fields" at bounding box center [171, 161] width 62 height 20
click at [346, 641] on div "Tendered Employee Click to view column header actions Invoices Sold Click to vi…" at bounding box center [639, 481] width 1251 height 612
drag, startPoint x: 966, startPoint y: 191, endPoint x: 789, endPoint y: 185, distance: 177.1
drag, startPoint x: 928, startPoint y: 187, endPoint x: 900, endPoint y: 187, distance: 28.8
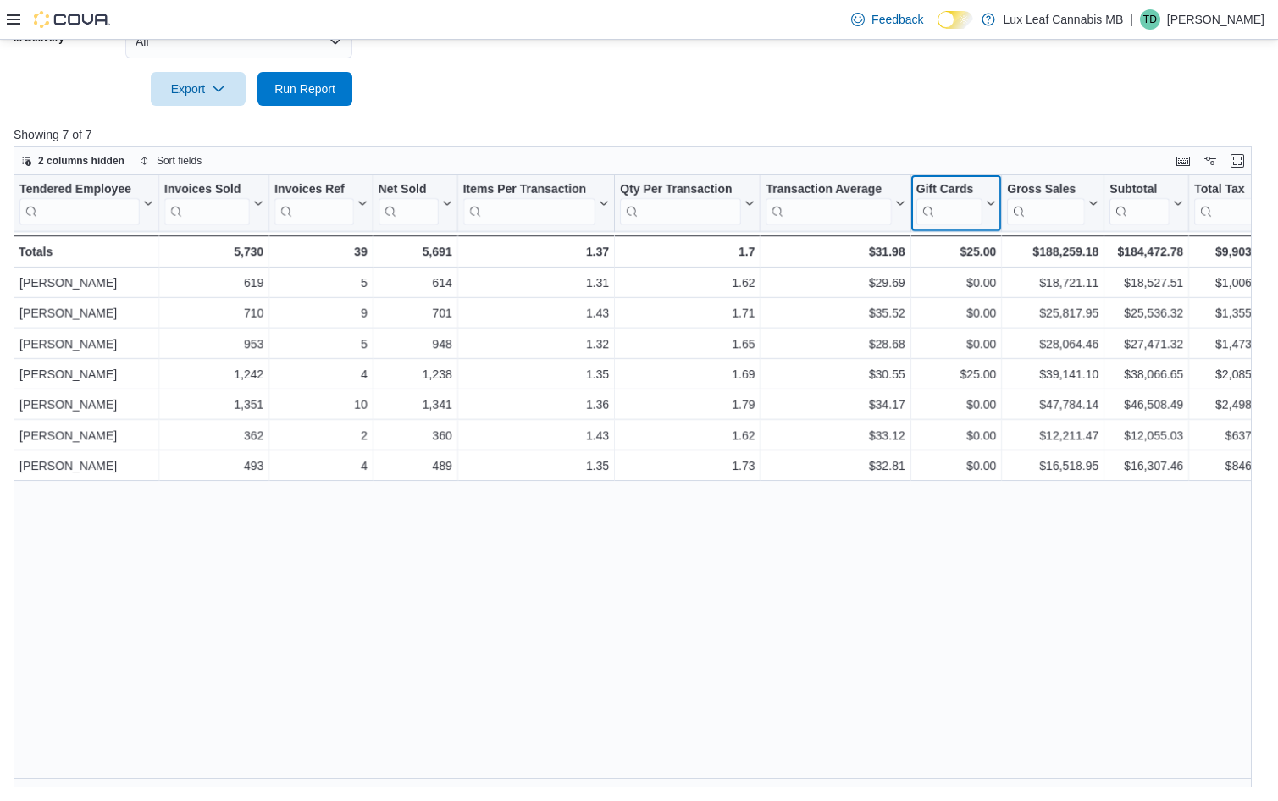
drag, startPoint x: 915, startPoint y: 190, endPoint x: 877, endPoint y: 190, distance: 37.3
click at [877, 190] on div at bounding box center [873, 203] width 14 height 56
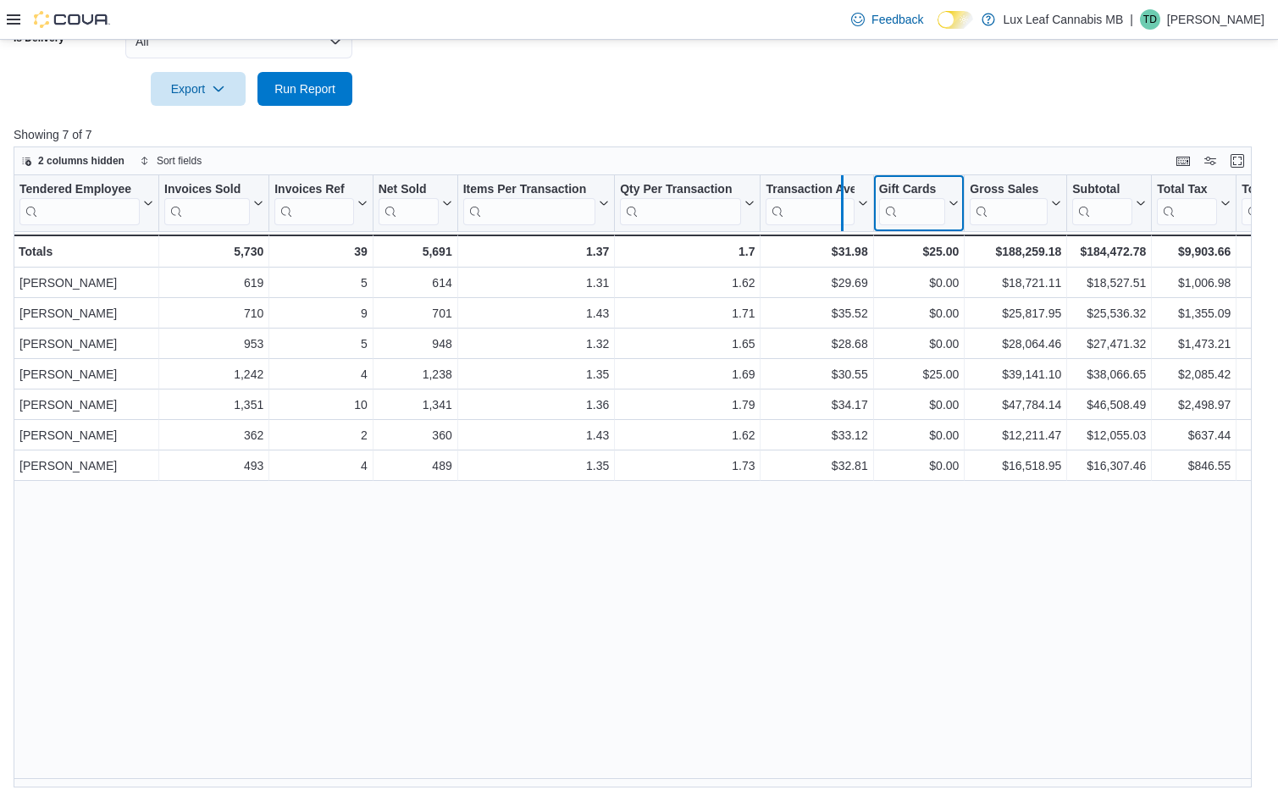
drag, startPoint x: 877, startPoint y: 190, endPoint x: 840, endPoint y: 191, distance: 37.3
click at [840, 191] on div at bounding box center [842, 203] width 14 height 56
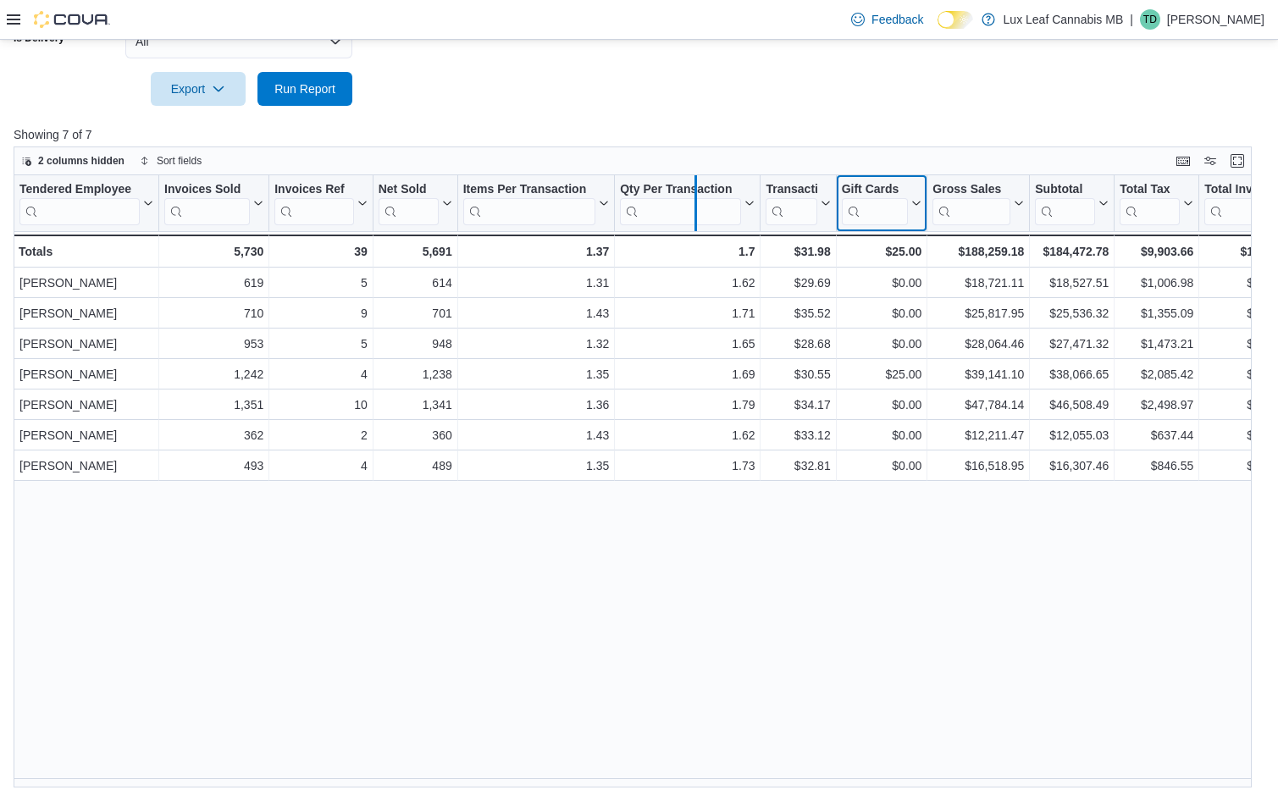
drag, startPoint x: 747, startPoint y: 211, endPoint x: 664, endPoint y: 211, distance: 83.0
click at [689, 211] on div at bounding box center [696, 203] width 14 height 56
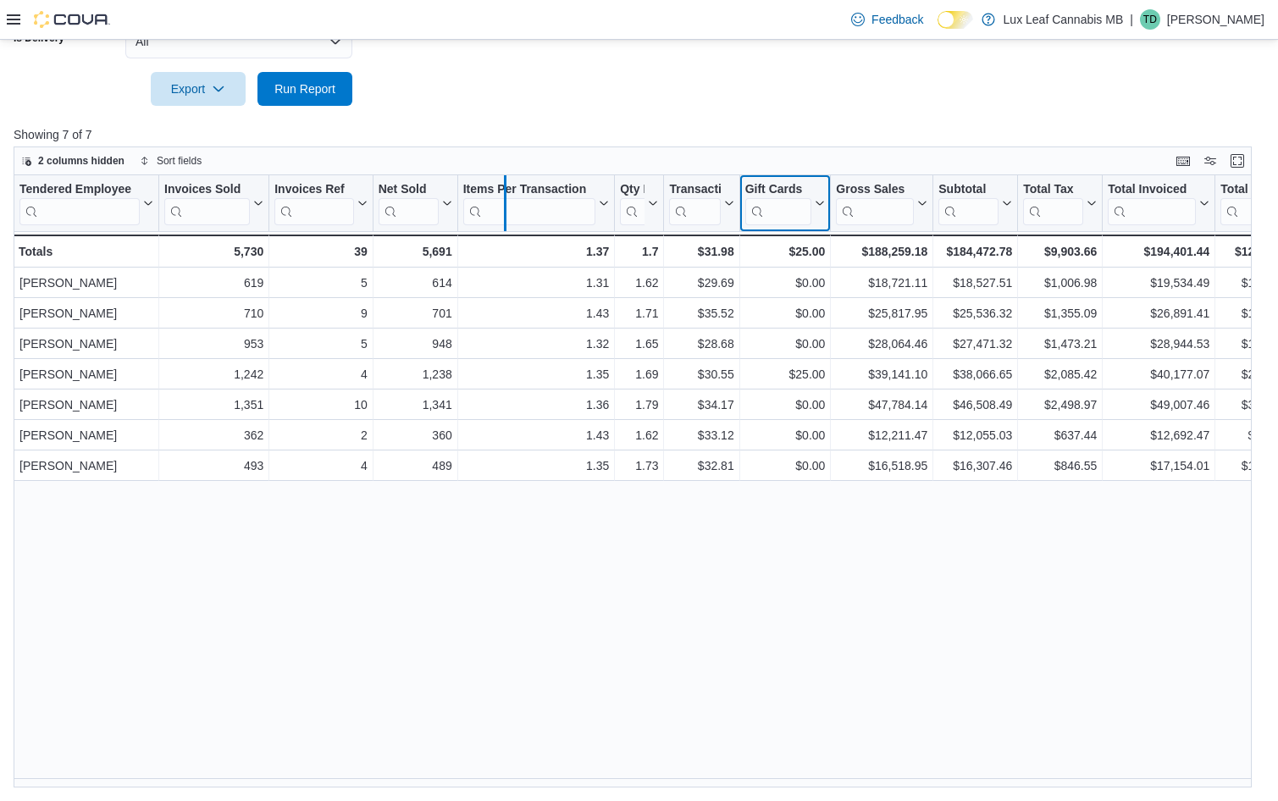
drag, startPoint x: 618, startPoint y: 198, endPoint x: 509, endPoint y: 220, distance: 111.5
click at [509, 220] on div at bounding box center [505, 203] width 14 height 56
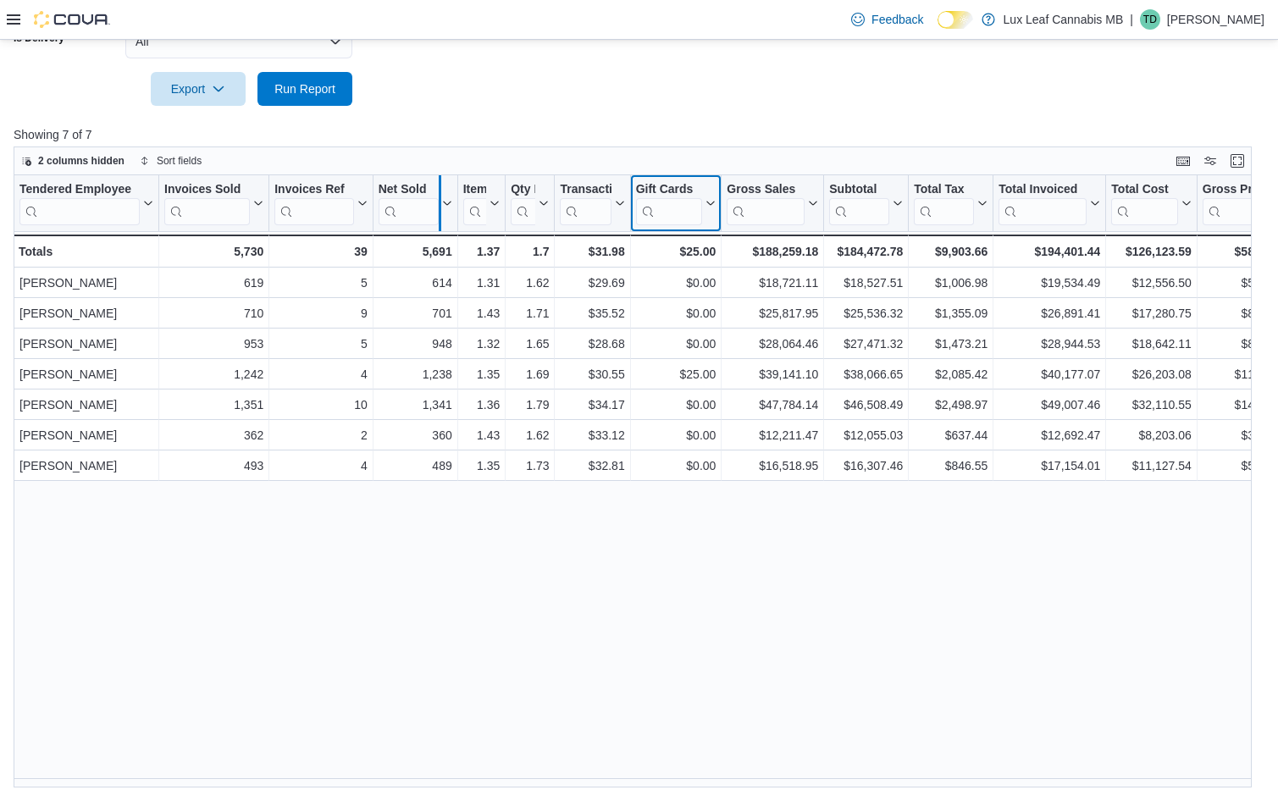
drag, startPoint x: 457, startPoint y: 223, endPoint x: 423, endPoint y: 223, distance: 33.0
click at [433, 223] on div at bounding box center [440, 203] width 14 height 56
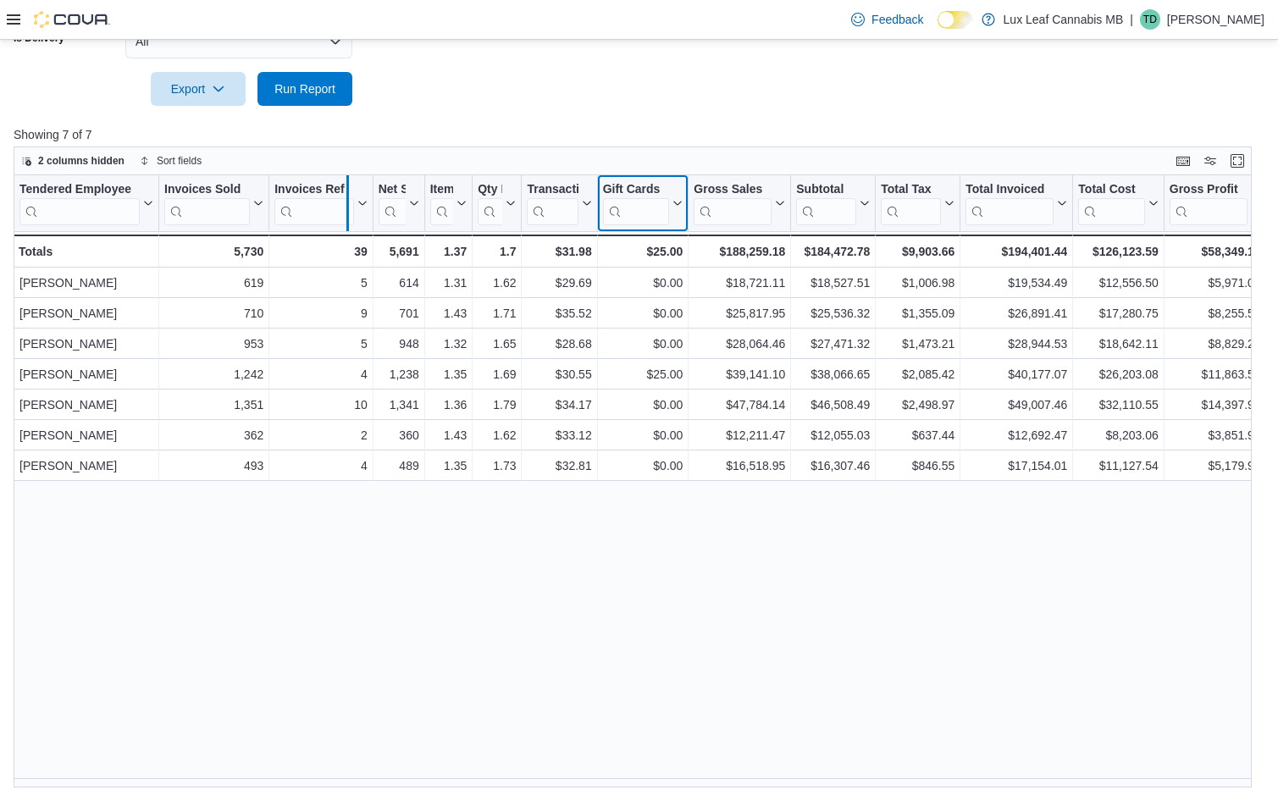
drag, startPoint x: 367, startPoint y: 216, endPoint x: 333, endPoint y: 219, distance: 34.0
click at [340, 219] on div at bounding box center [347, 203] width 14 height 56
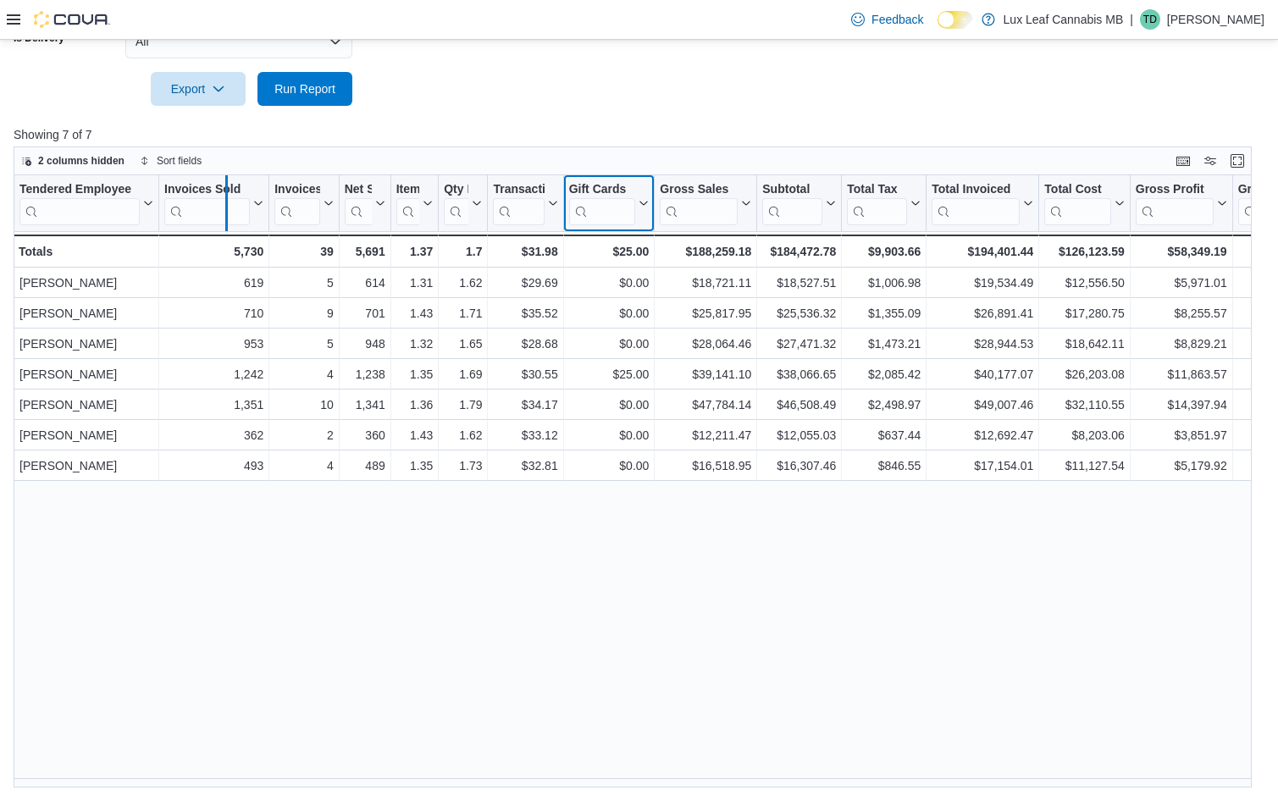
drag, startPoint x: 263, startPoint y: 213, endPoint x: 215, endPoint y: 220, distance: 47.9
click at [219, 220] on div at bounding box center [226, 203] width 14 height 56
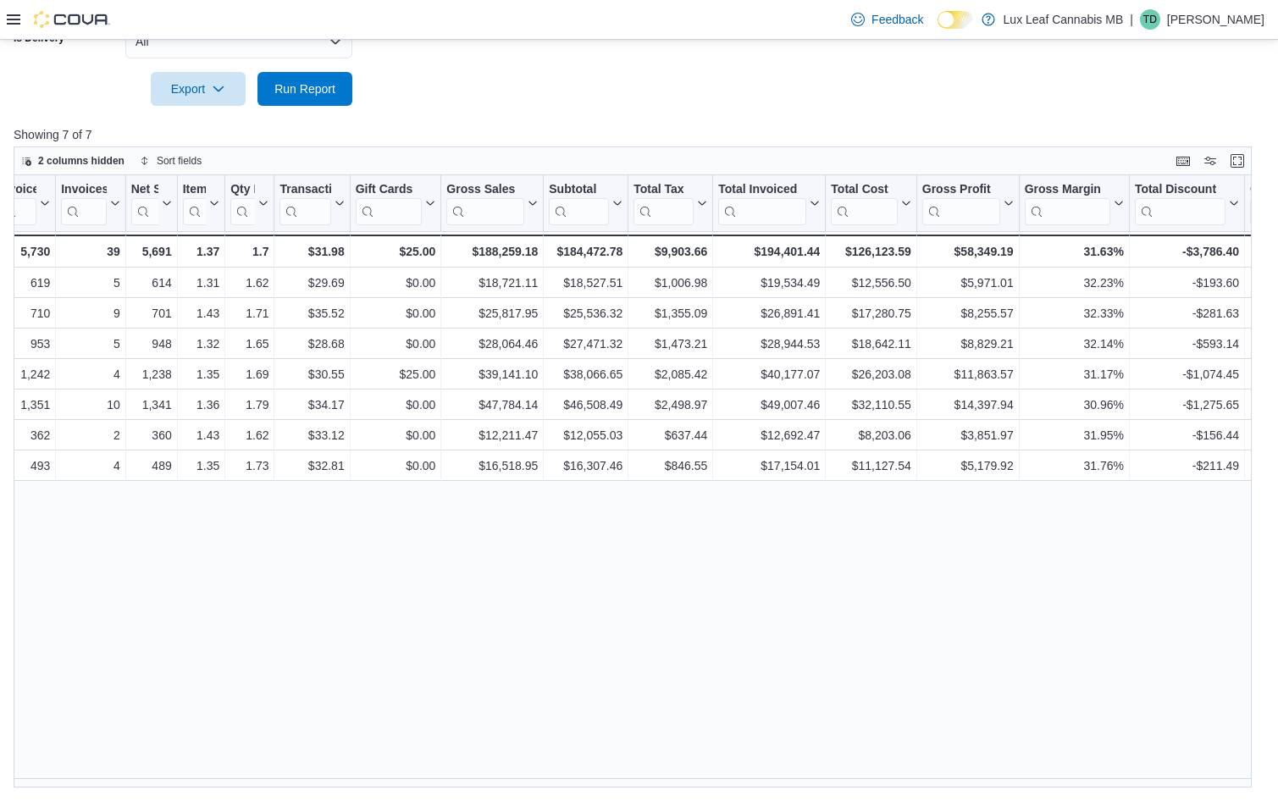
scroll to position [0, 260]
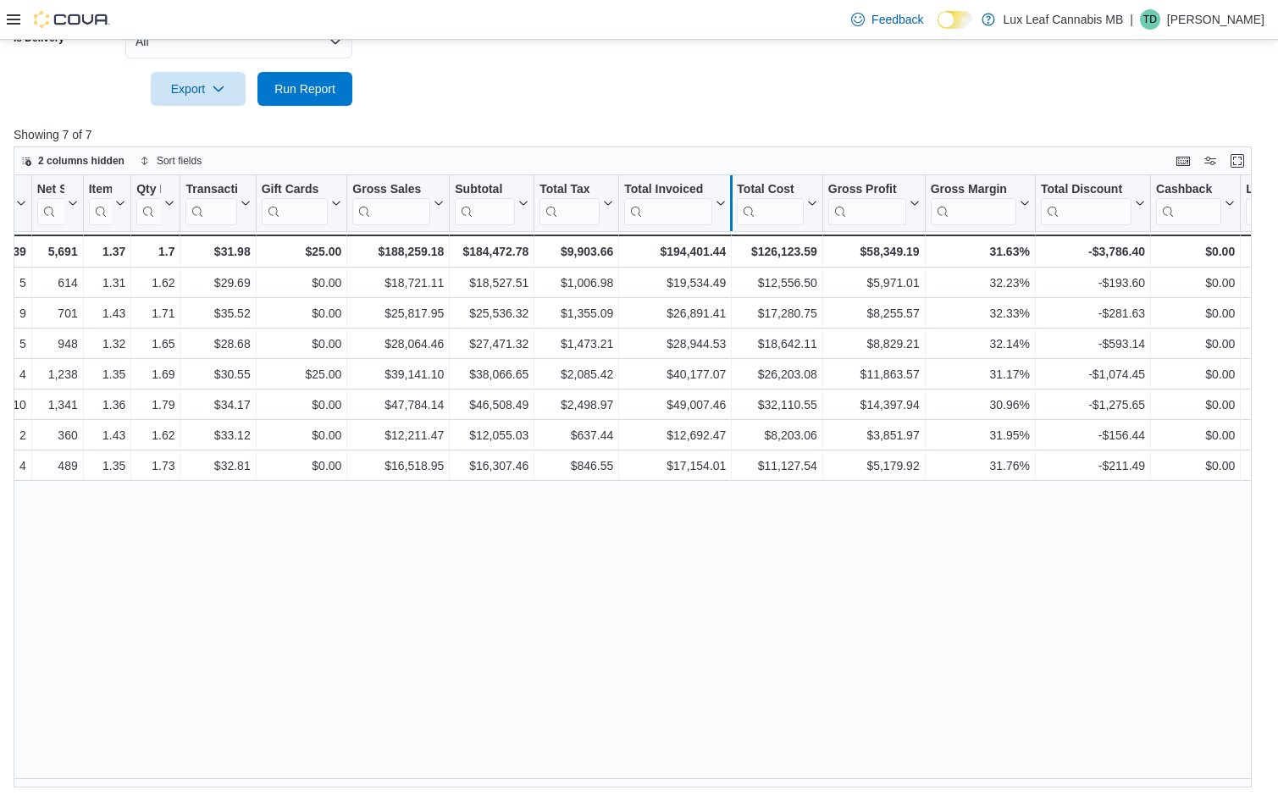
drag, startPoint x: 1144, startPoint y: 198, endPoint x: 732, endPoint y: 213, distance: 412.7
click at [732, 213] on div "Tendered Employee Click to view column header actions Invoices Sold Click to vi…" at bounding box center [1009, 221] width 2510 height 92
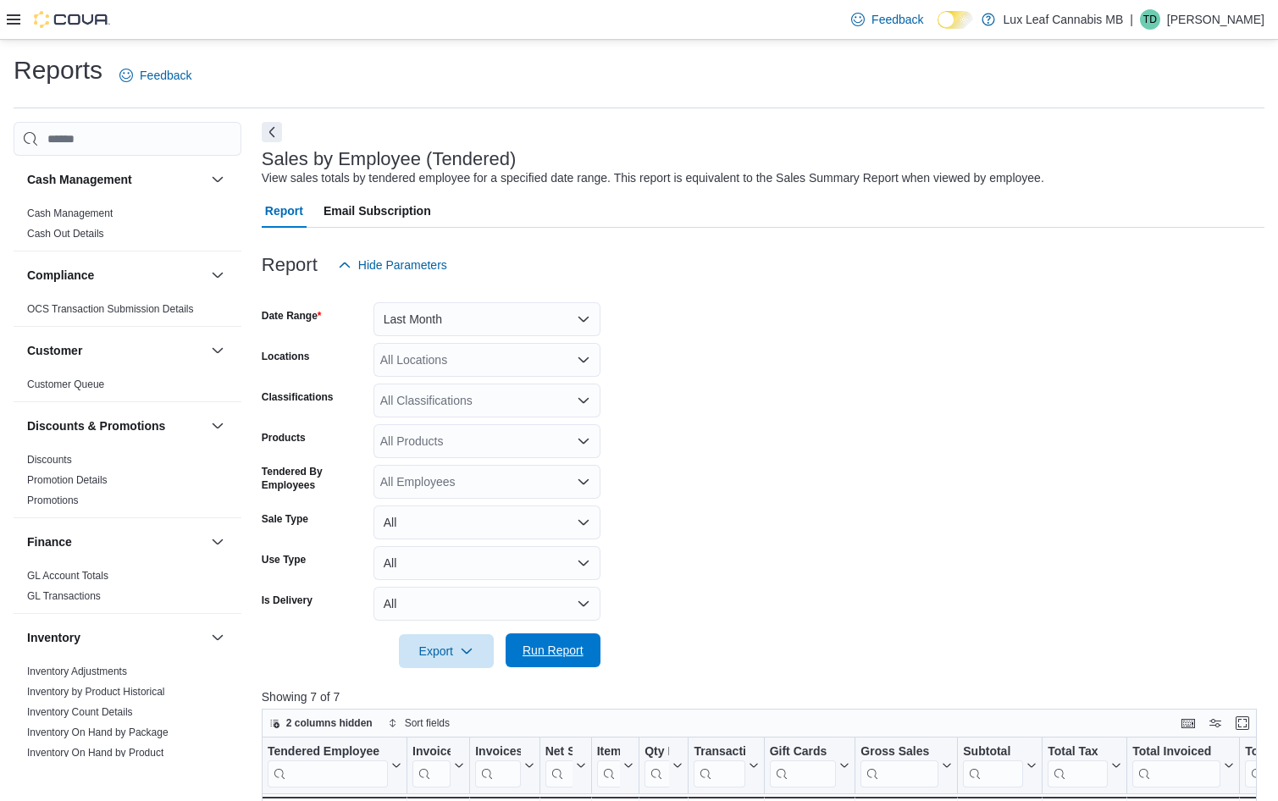
click at [529, 641] on span "Run Report" at bounding box center [553, 651] width 75 height 34
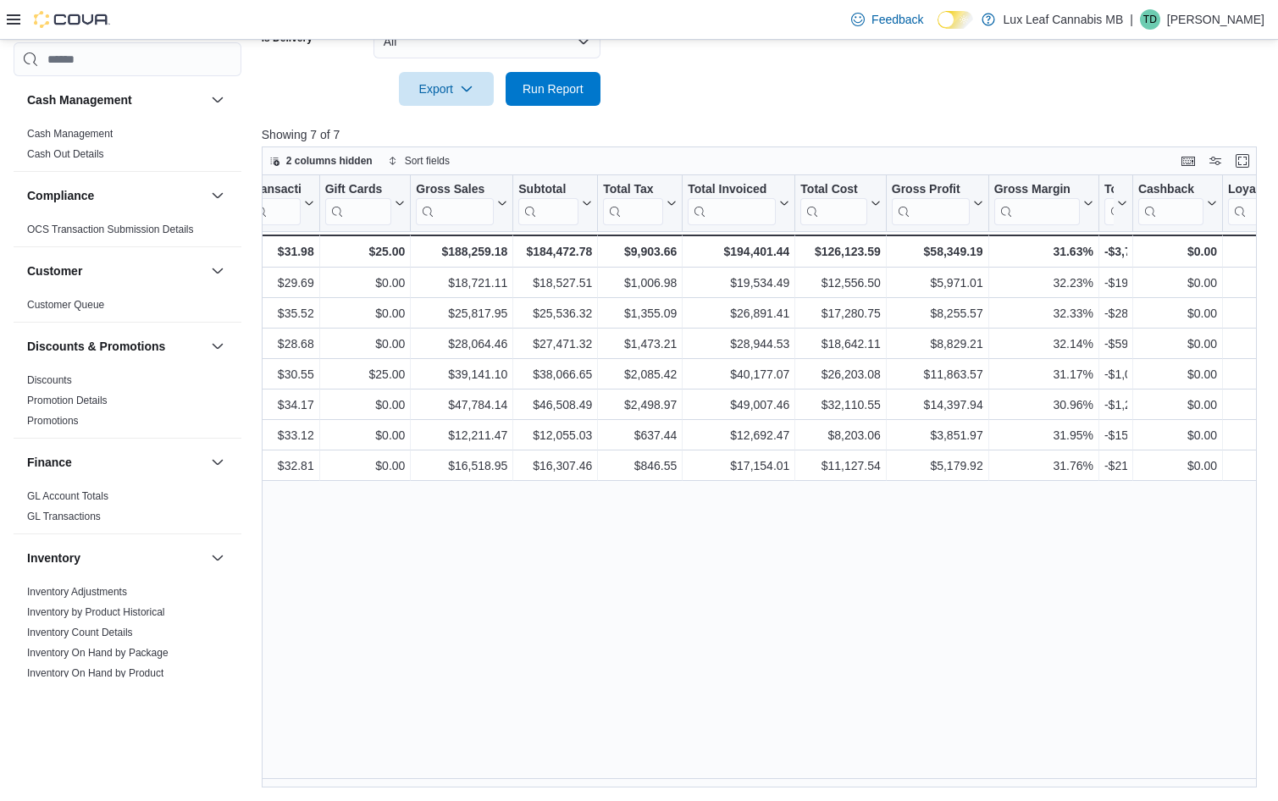
scroll to position [0, 466]
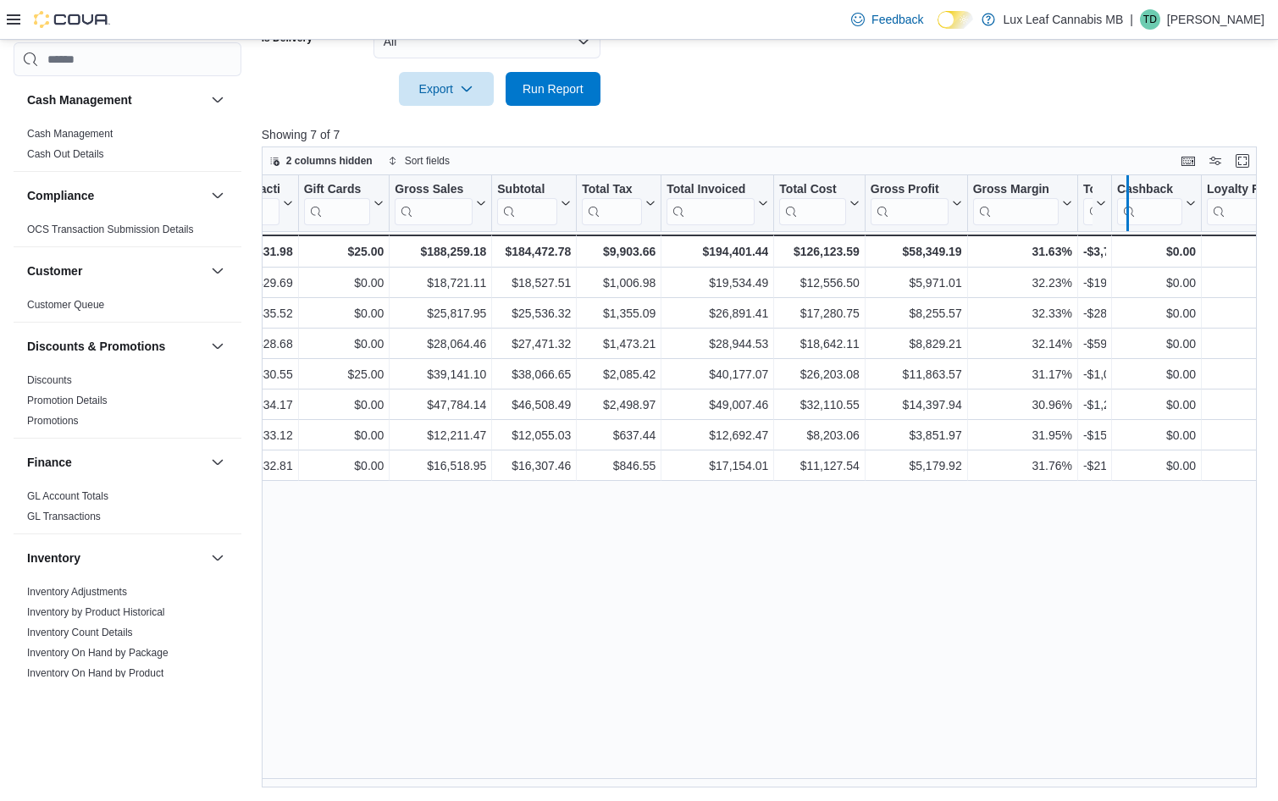
drag, startPoint x: 1125, startPoint y: 185, endPoint x: 1157, endPoint y: 189, distance: 32.4
click at [1134, 189] on div at bounding box center [1128, 203] width 14 height 56
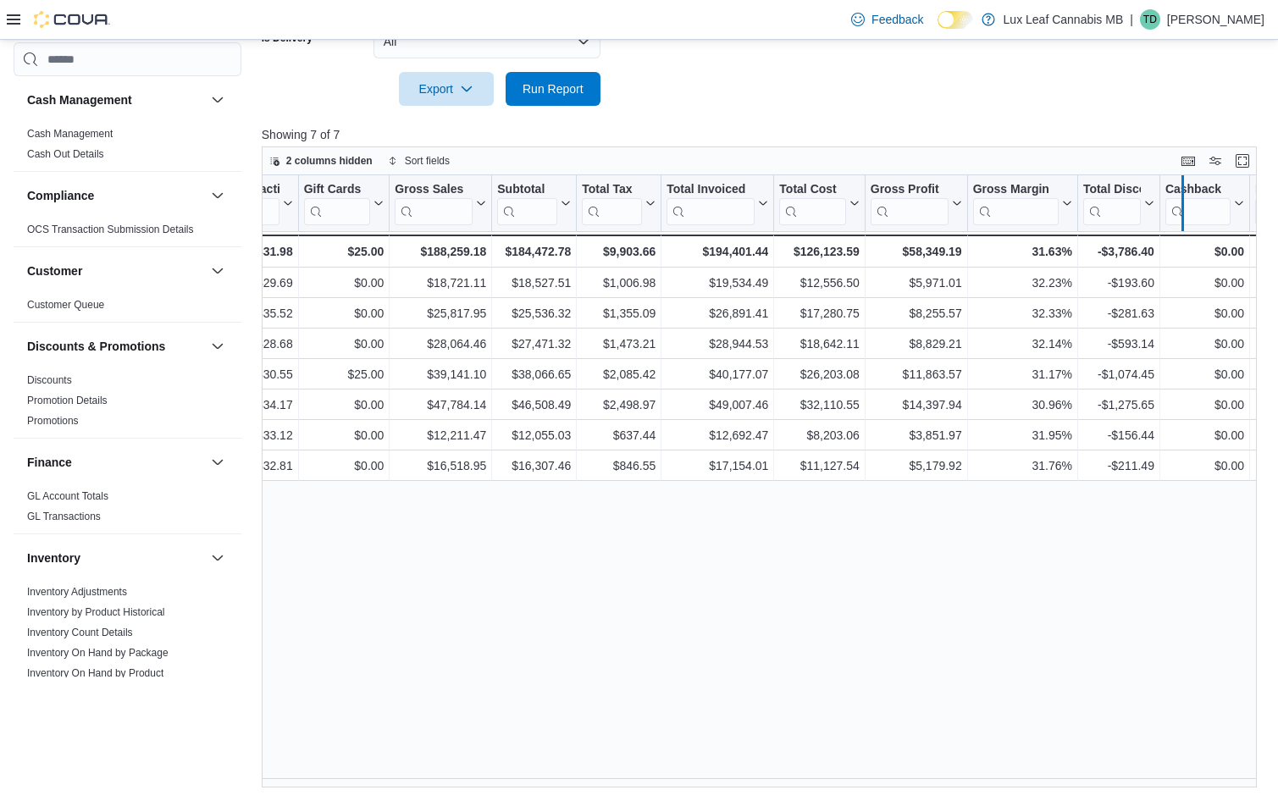
drag, startPoint x: 1182, startPoint y: 193, endPoint x: 1199, endPoint y: 197, distance: 18.3
click at [1189, 197] on div at bounding box center [1183, 203] width 14 height 56
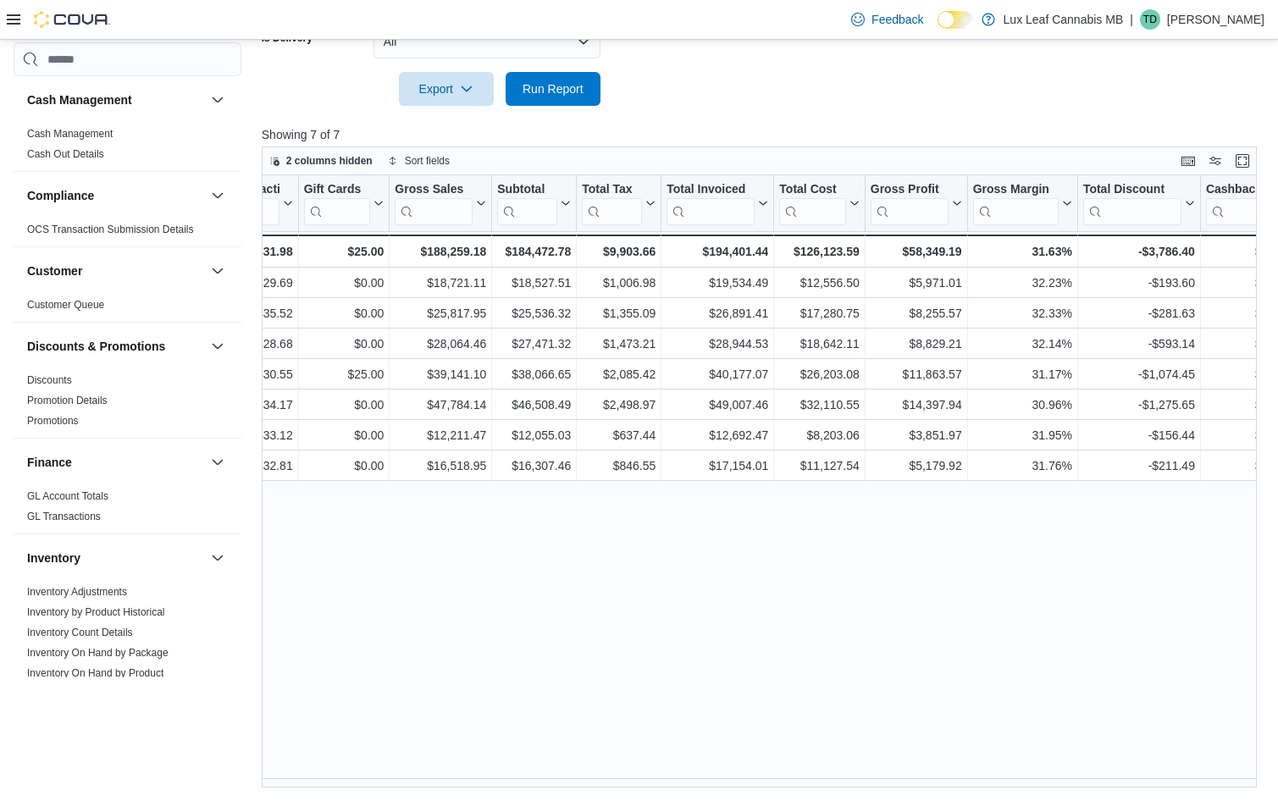
click at [756, 789] on div "Reports Feedback Cash Management Cash Management Cash Out Details Compliance OC…" at bounding box center [639, 139] width 1278 height 1324
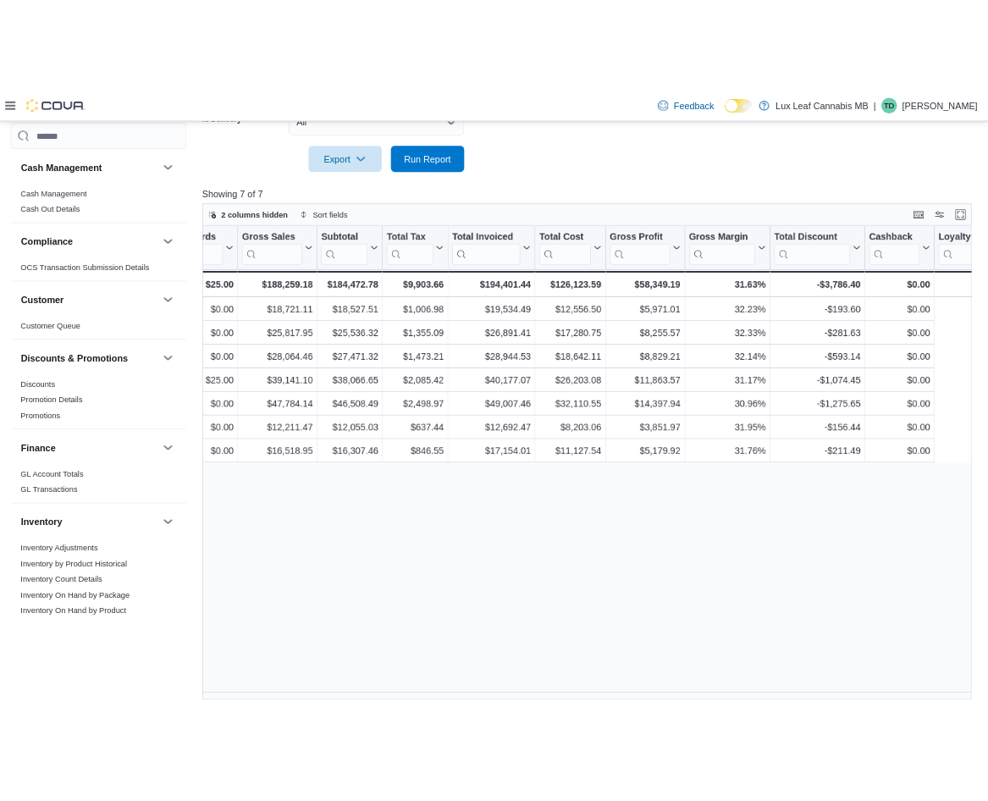
scroll to position [0, 0]
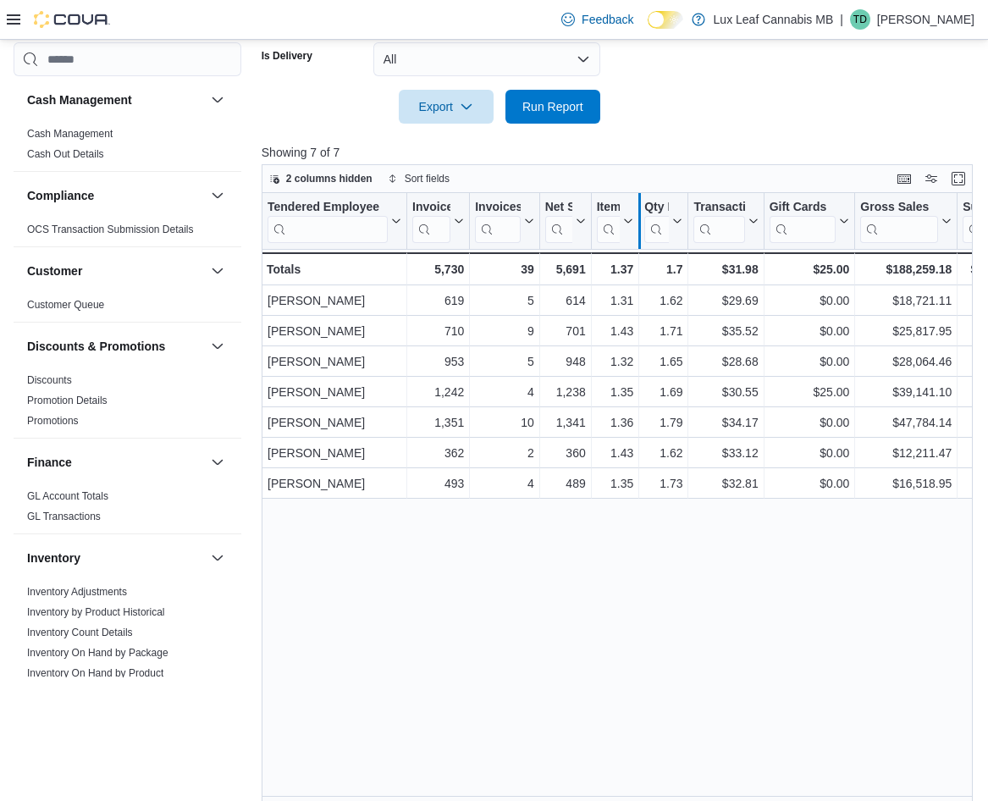
drag, startPoint x: 638, startPoint y: 202, endPoint x: 695, endPoint y: 208, distance: 57.1
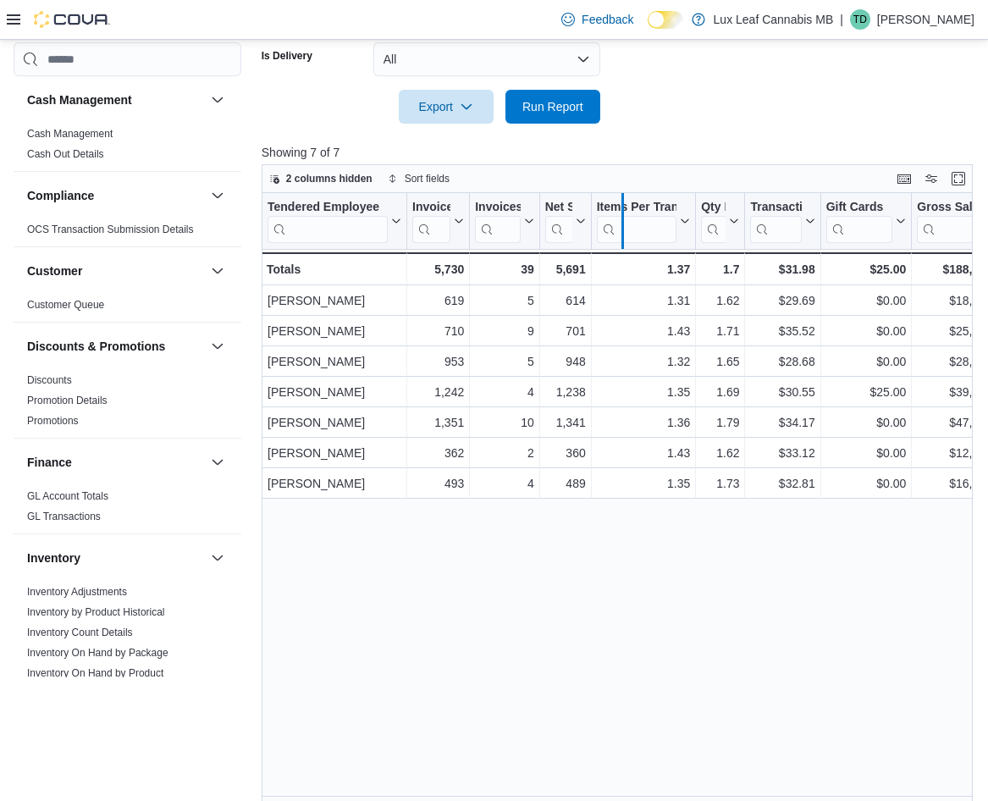
drag, startPoint x: 592, startPoint y: 200, endPoint x: 623, endPoint y: 203, distance: 31.5
click at [623, 203] on div at bounding box center [622, 221] width 14 height 56
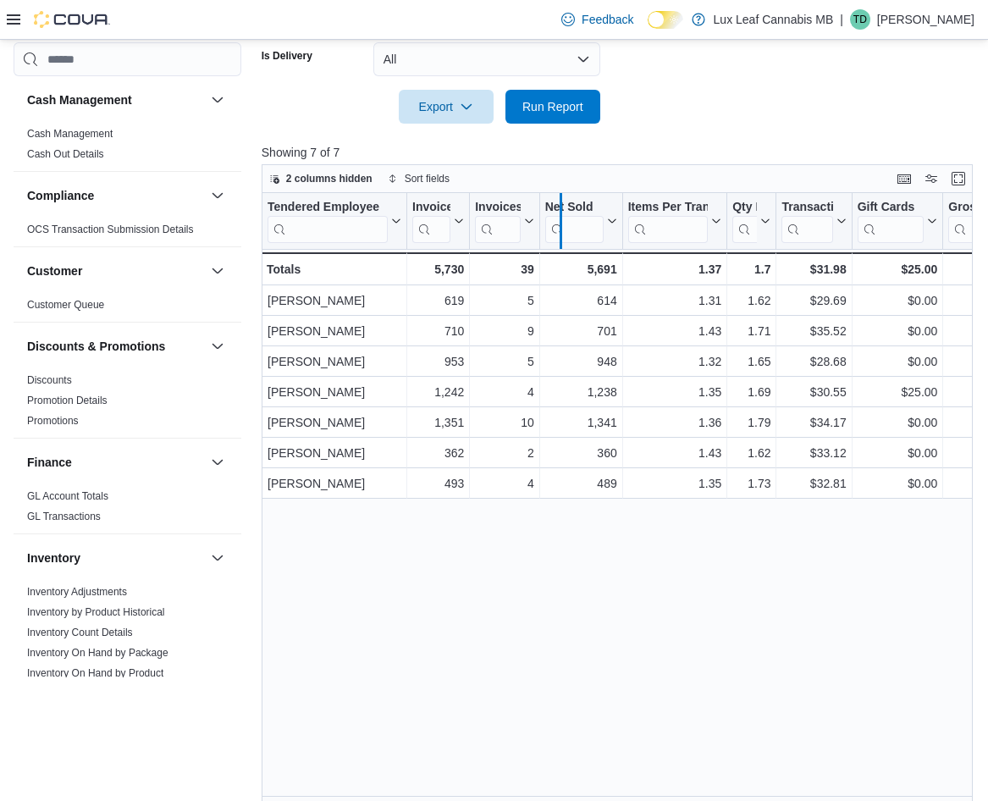
click at [553, 204] on div at bounding box center [560, 221] width 14 height 56
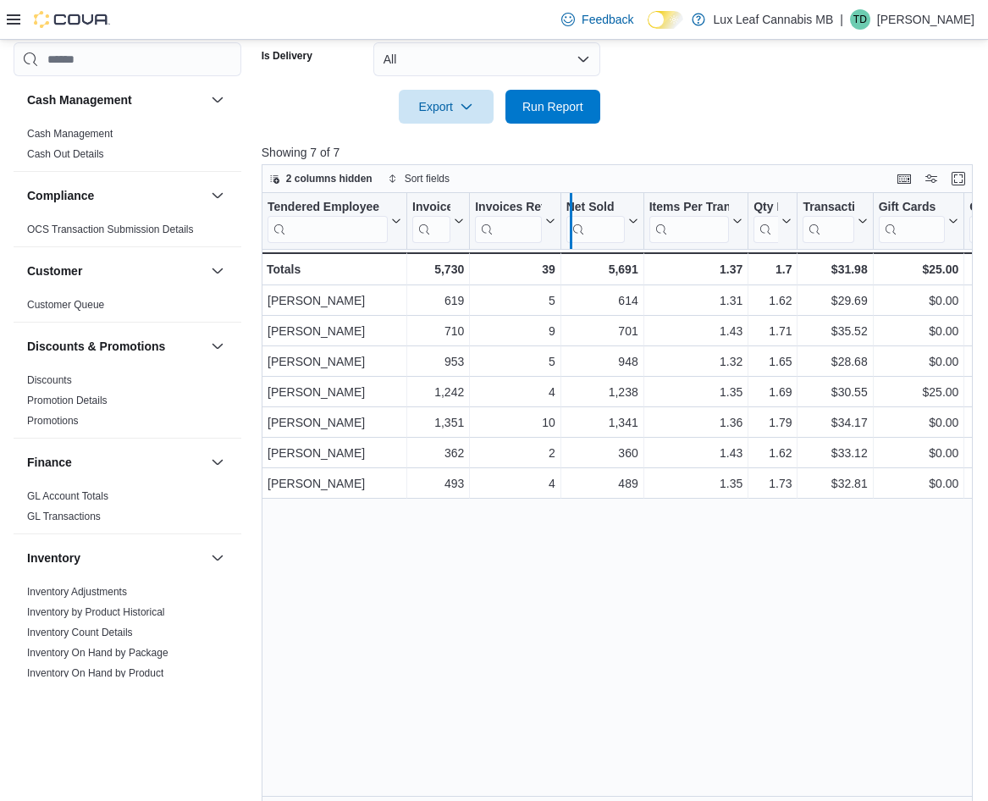
drag, startPoint x: 559, startPoint y: 211, endPoint x: 601, endPoint y: 214, distance: 42.5
click at [577, 214] on div at bounding box center [570, 221] width 14 height 56
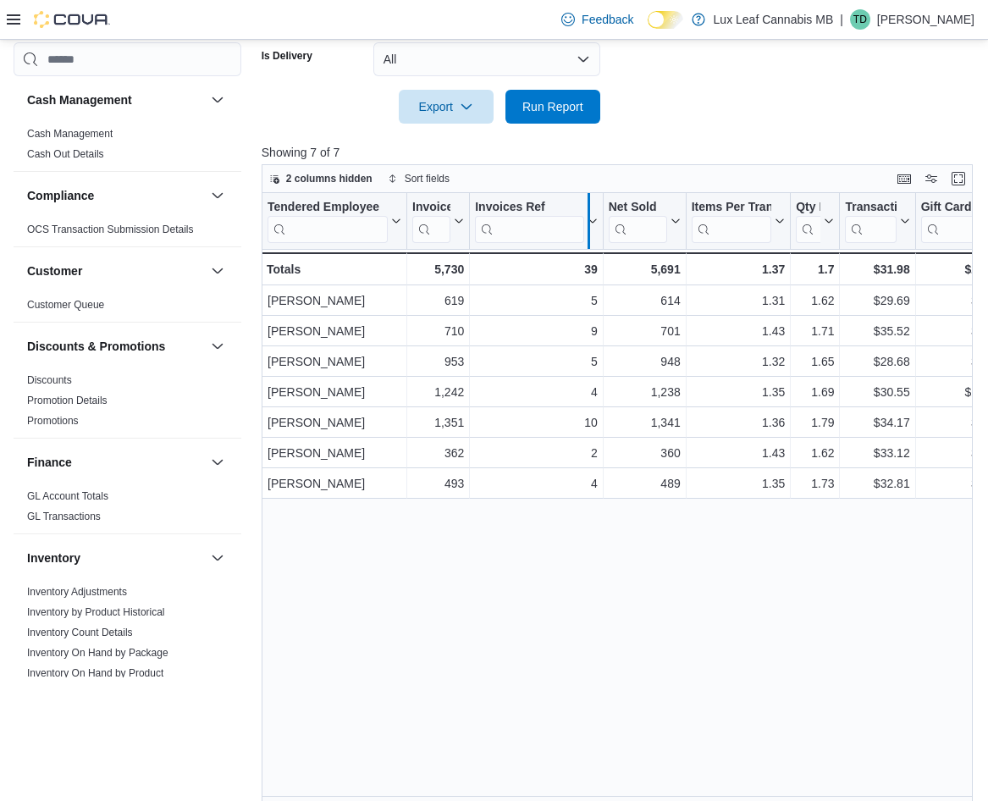
drag, startPoint x: 604, startPoint y: 213, endPoint x: 590, endPoint y: 213, distance: 14.4
click at [590, 213] on div at bounding box center [588, 221] width 14 height 56
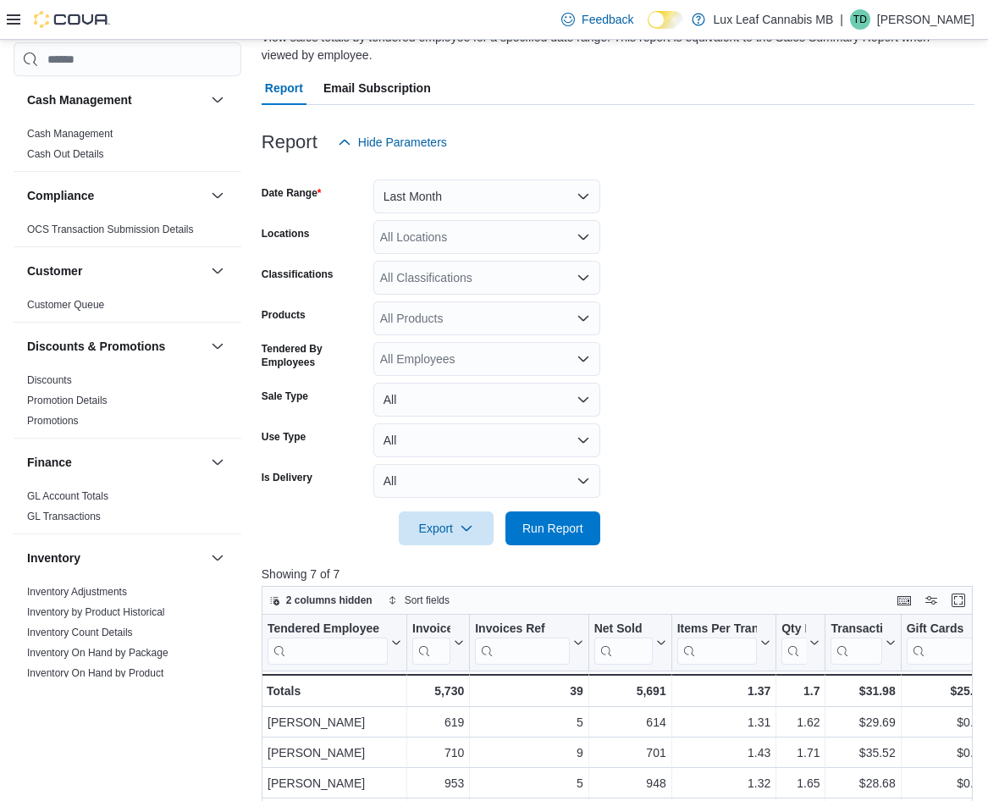
scroll to position [139, 0]
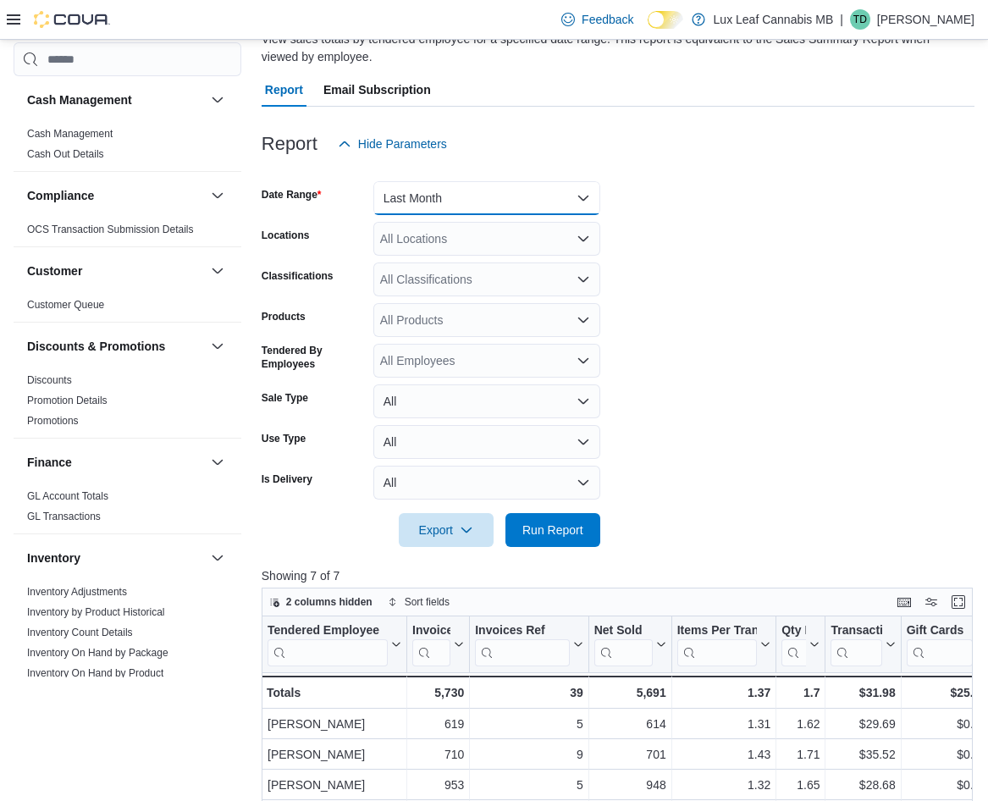
click at [468, 202] on button "Last Month" at bounding box center [487, 198] width 227 height 34
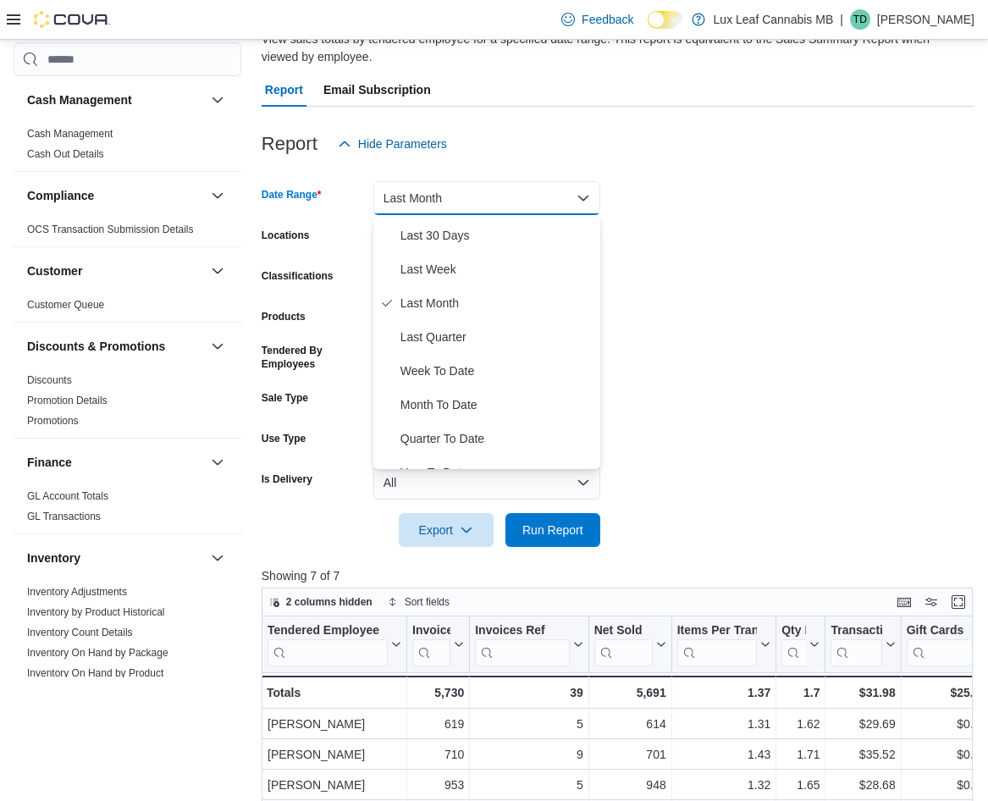
scroll to position [254, 0]
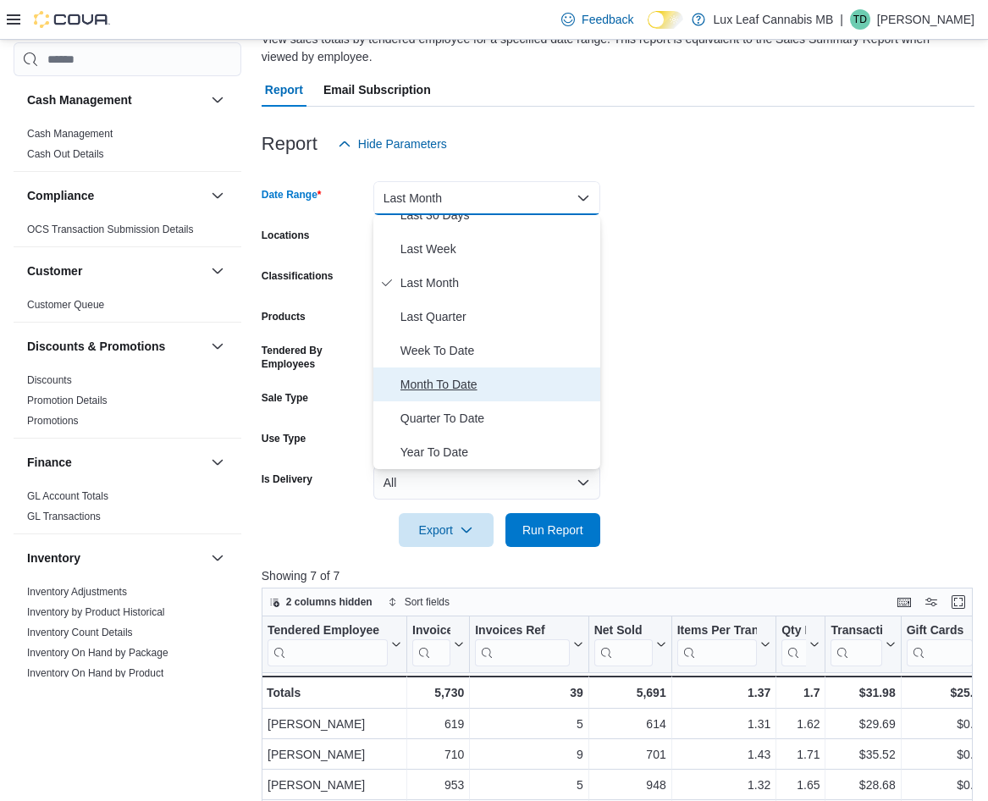
click at [476, 385] on span "Month To Date" at bounding box center [497, 384] width 193 height 20
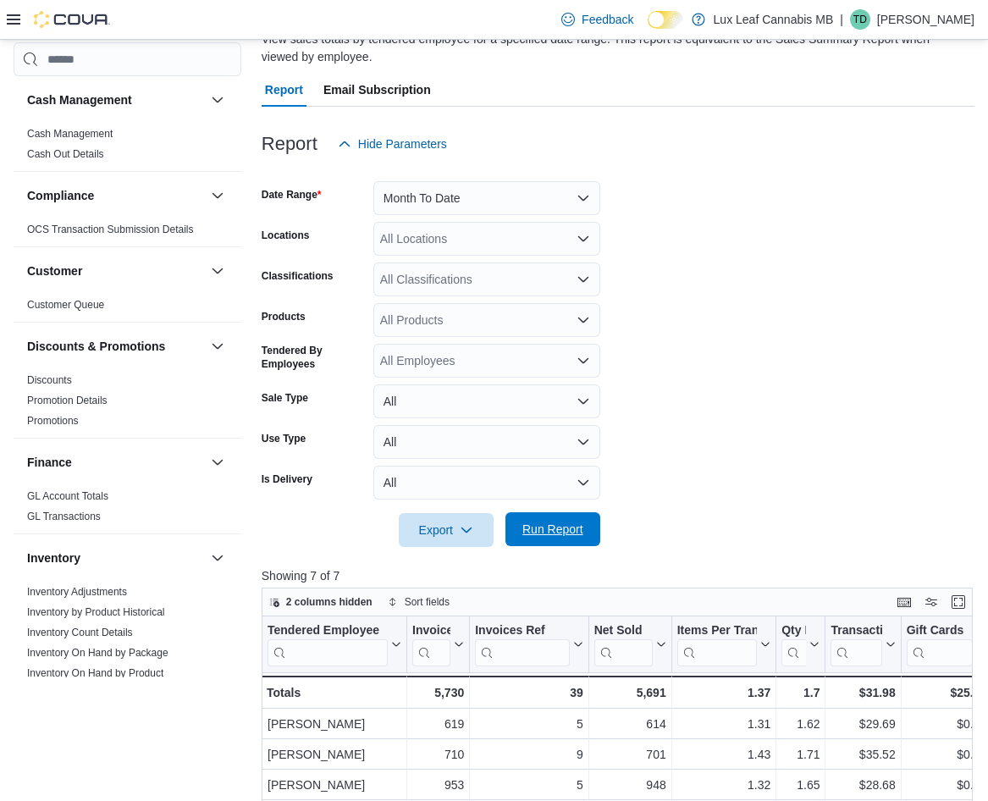
click at [572, 522] on span "Run Report" at bounding box center [553, 529] width 75 height 34
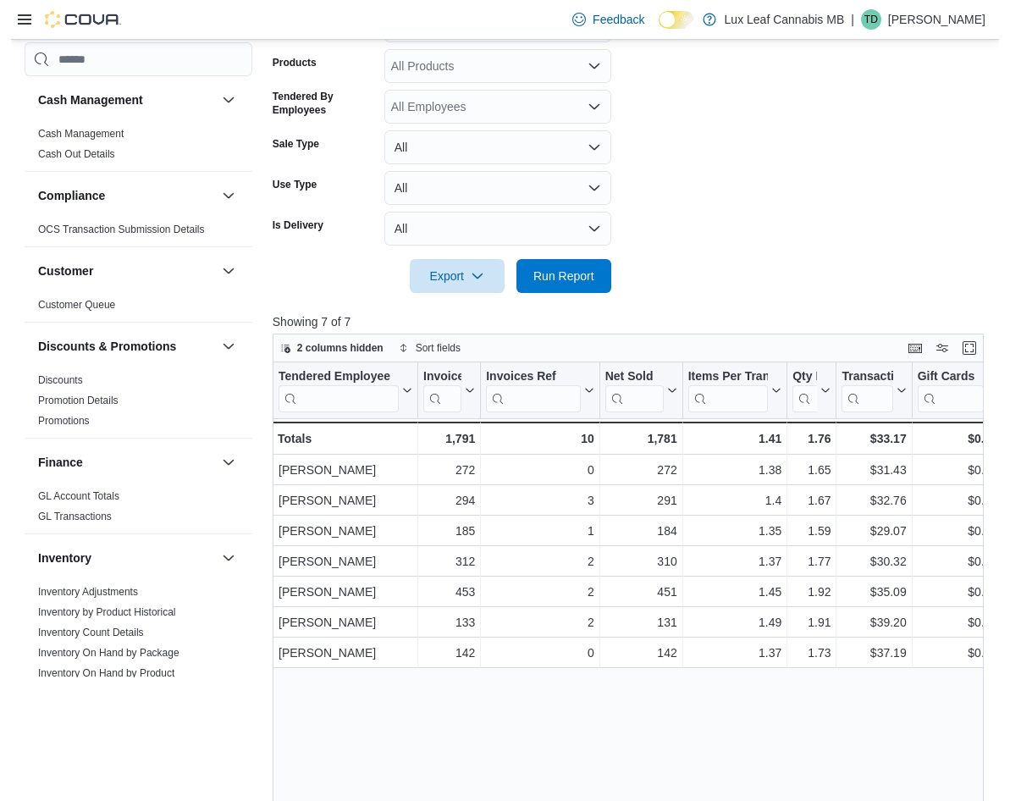
scroll to position [478, 0]
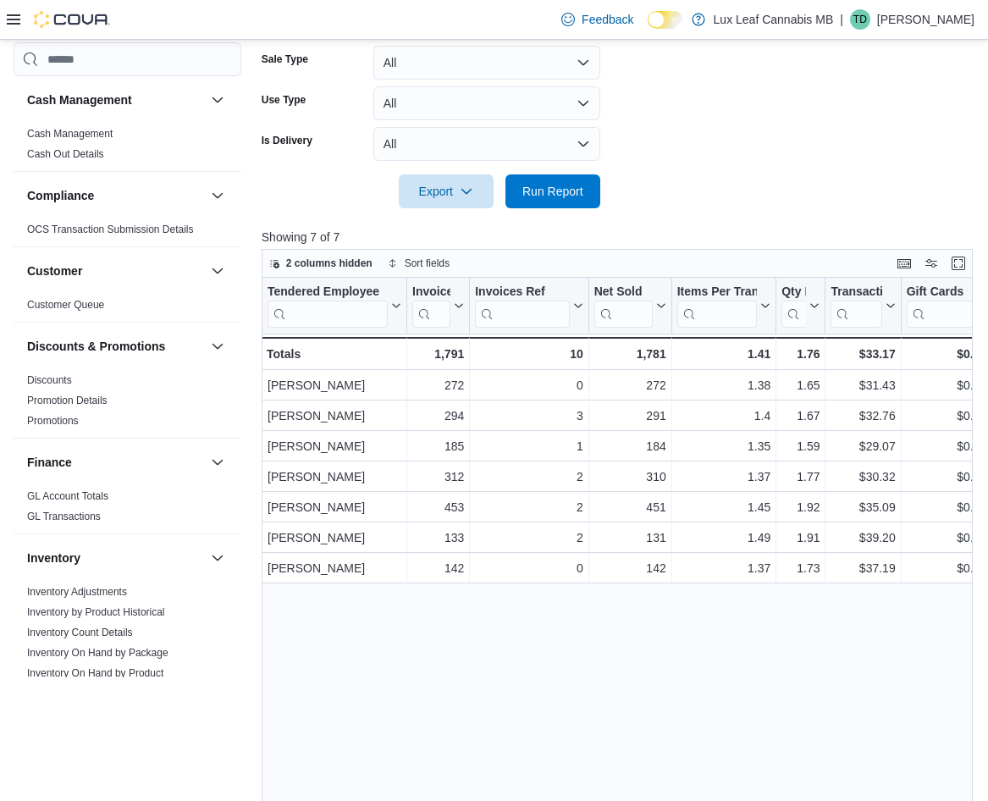
drag, startPoint x: 584, startPoint y: 294, endPoint x: 495, endPoint y: 300, distance: 88.3
click at [495, 300] on div "Invoices Ref Click to view column header actions" at bounding box center [529, 306] width 119 height 57
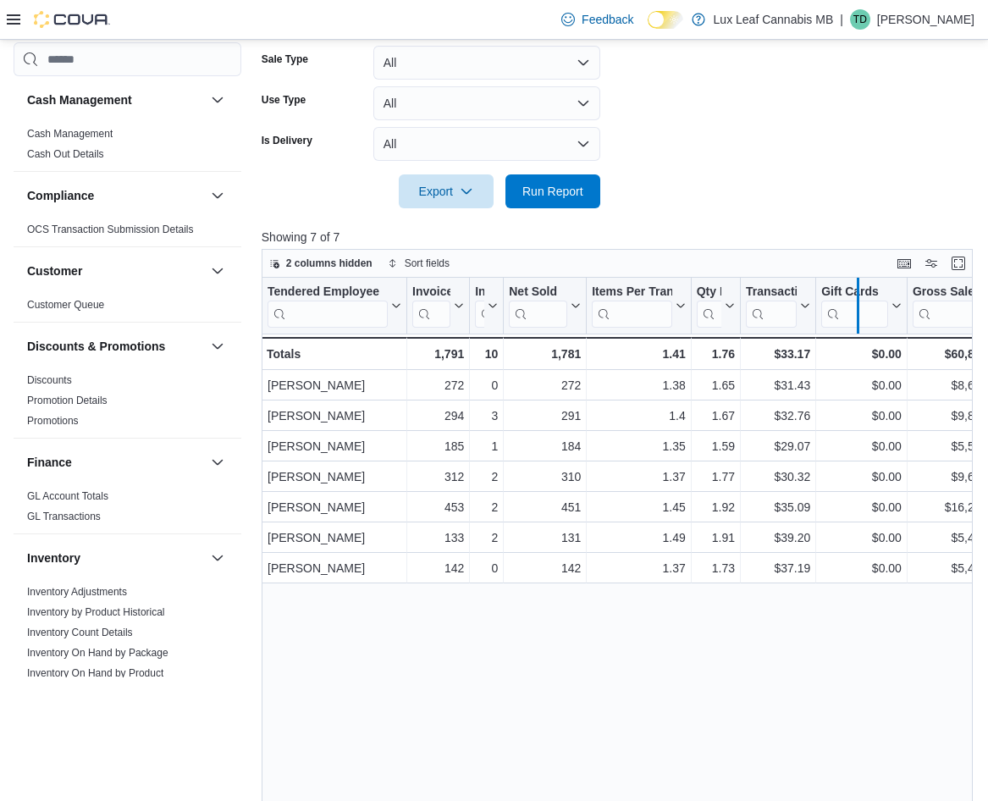
drag, startPoint x: 905, startPoint y: 285, endPoint x: 844, endPoint y: 280, distance: 60.4
click at [851, 280] on div at bounding box center [858, 306] width 14 height 56
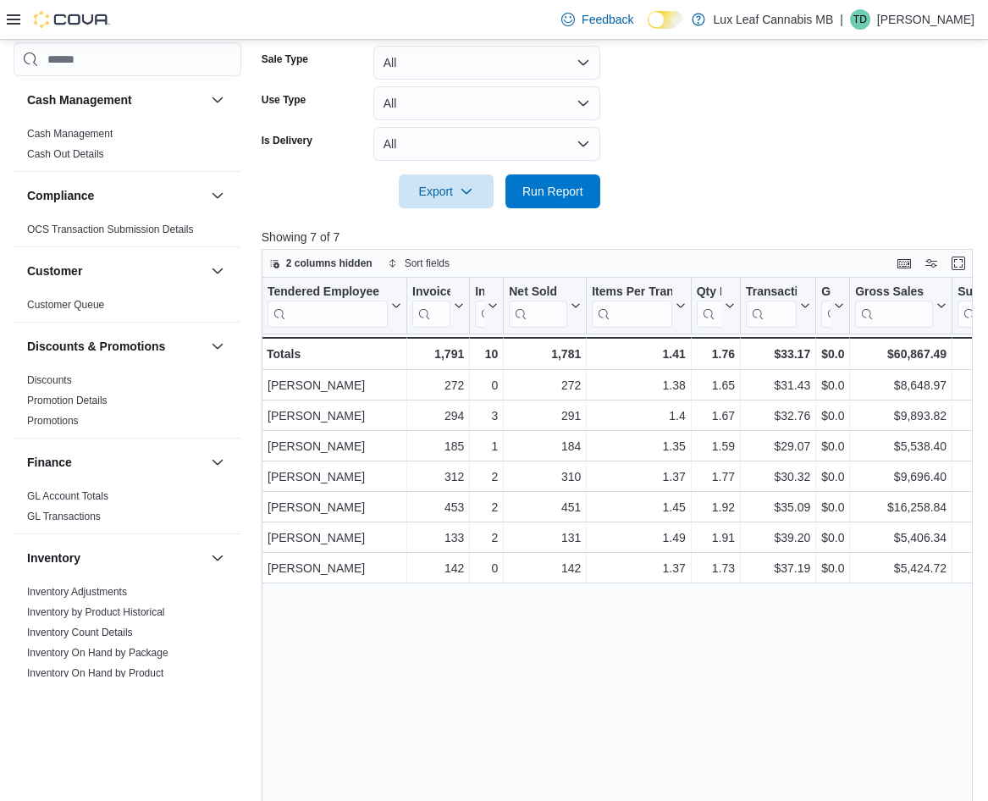
drag, startPoint x: 688, startPoint y: 284, endPoint x: 612, endPoint y: 285, distance: 76.2
click at [612, 285] on div "Items Per Transaction Click to view column header actions" at bounding box center [639, 306] width 105 height 57
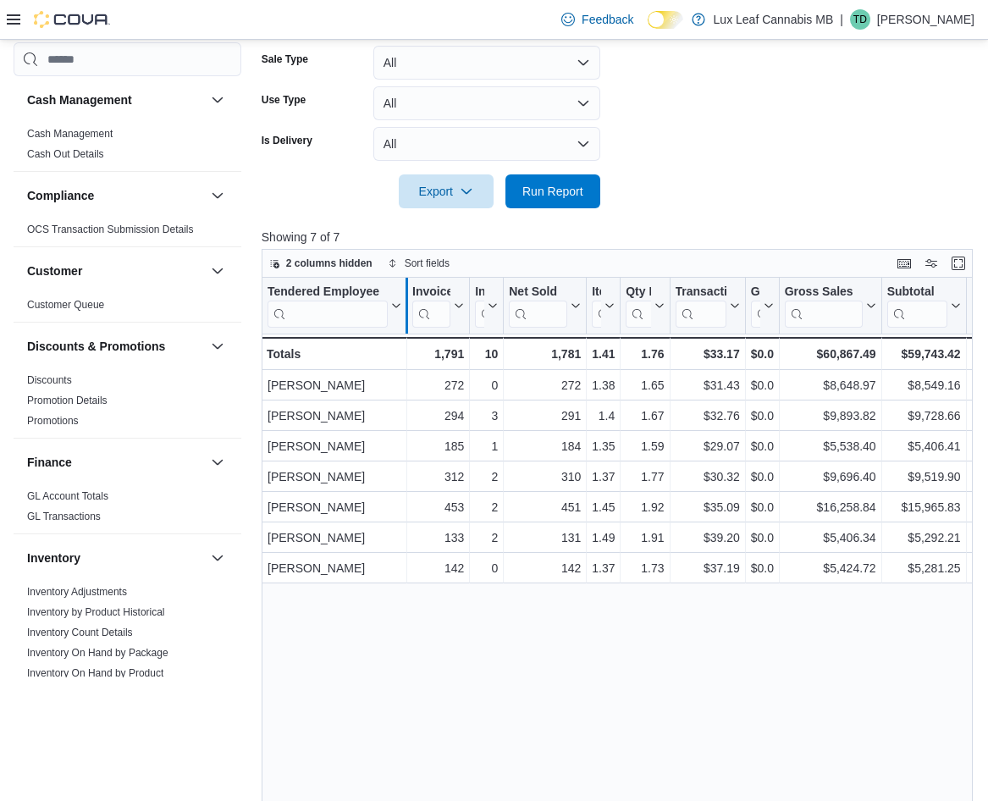
drag, startPoint x: 471, startPoint y: 293, endPoint x: 409, endPoint y: 288, distance: 62.0
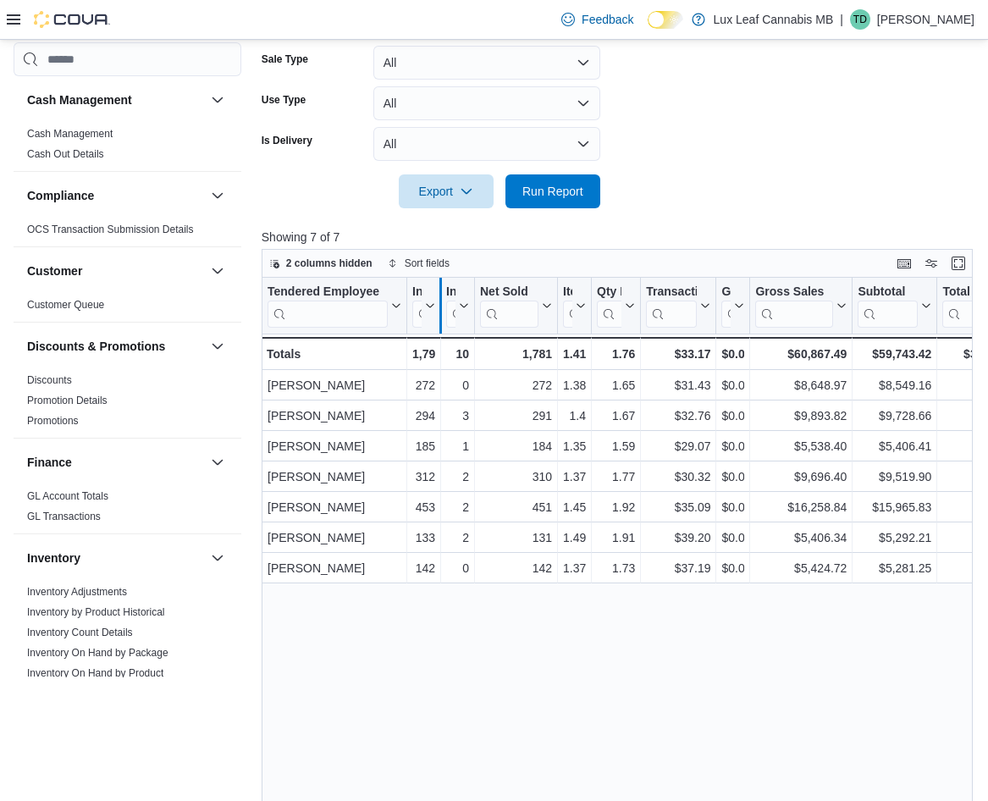
drag, startPoint x: 471, startPoint y: 302, endPoint x: 435, endPoint y: 294, distance: 37.2
drag, startPoint x: 555, startPoint y: 285, endPoint x: 473, endPoint y: 289, distance: 81.4
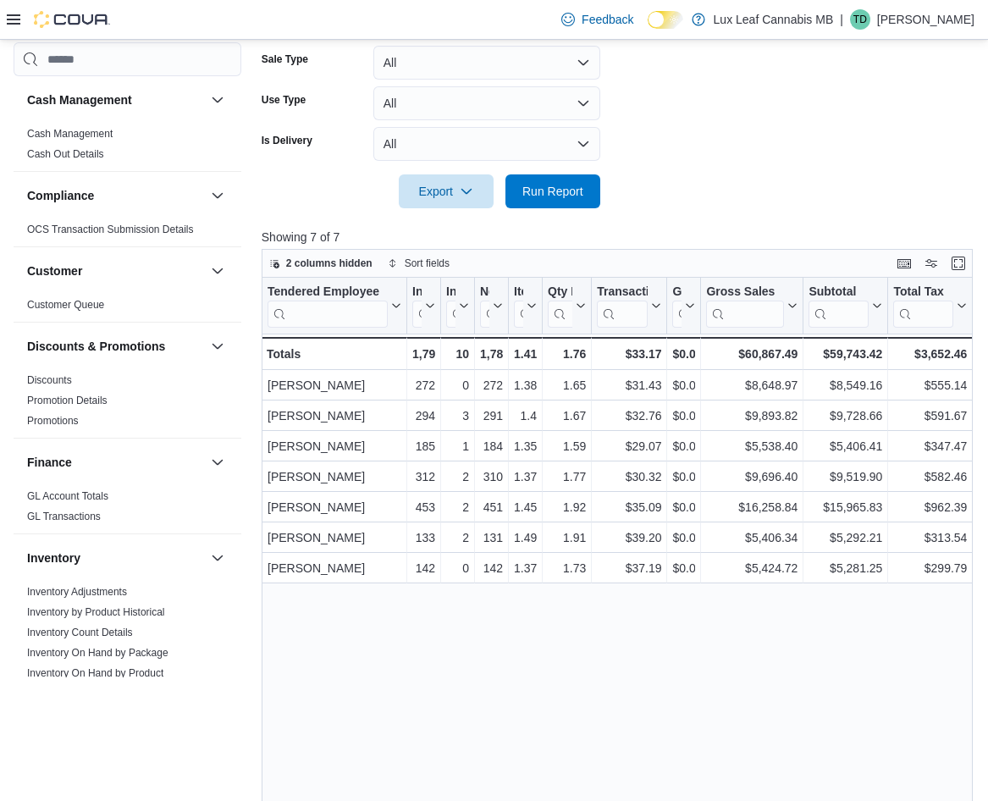
drag, startPoint x: 661, startPoint y: 282, endPoint x: 634, endPoint y: 283, distance: 26.3
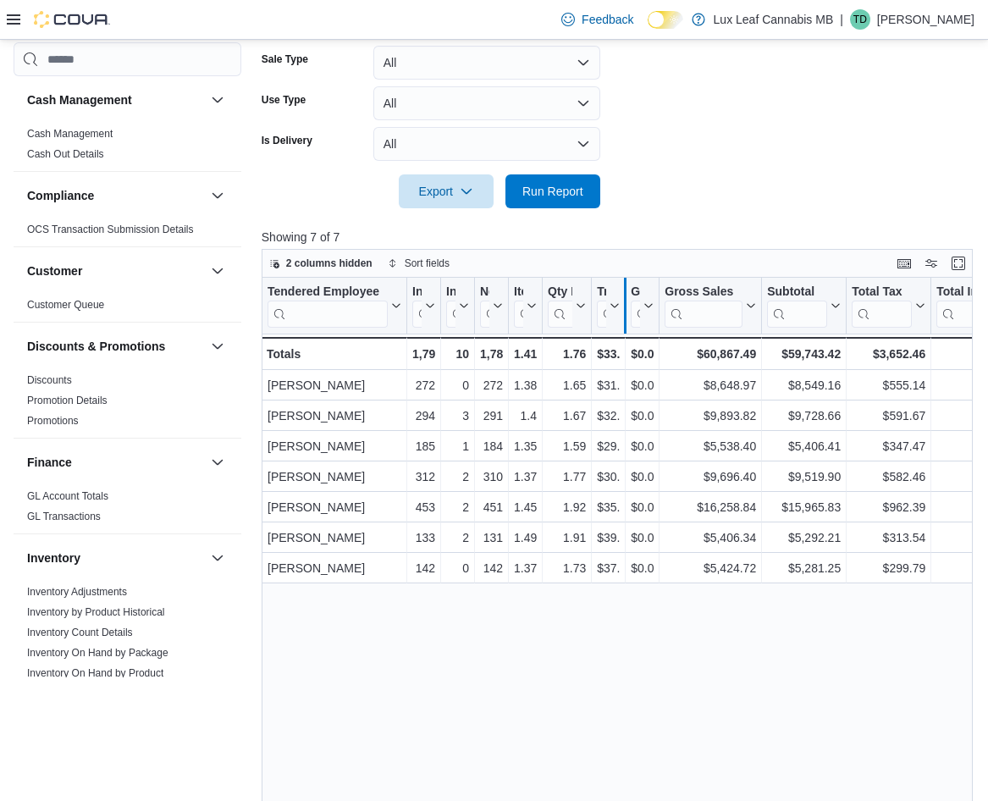
drag, startPoint x: 759, startPoint y: 286, endPoint x: 624, endPoint y: 307, distance: 136.3
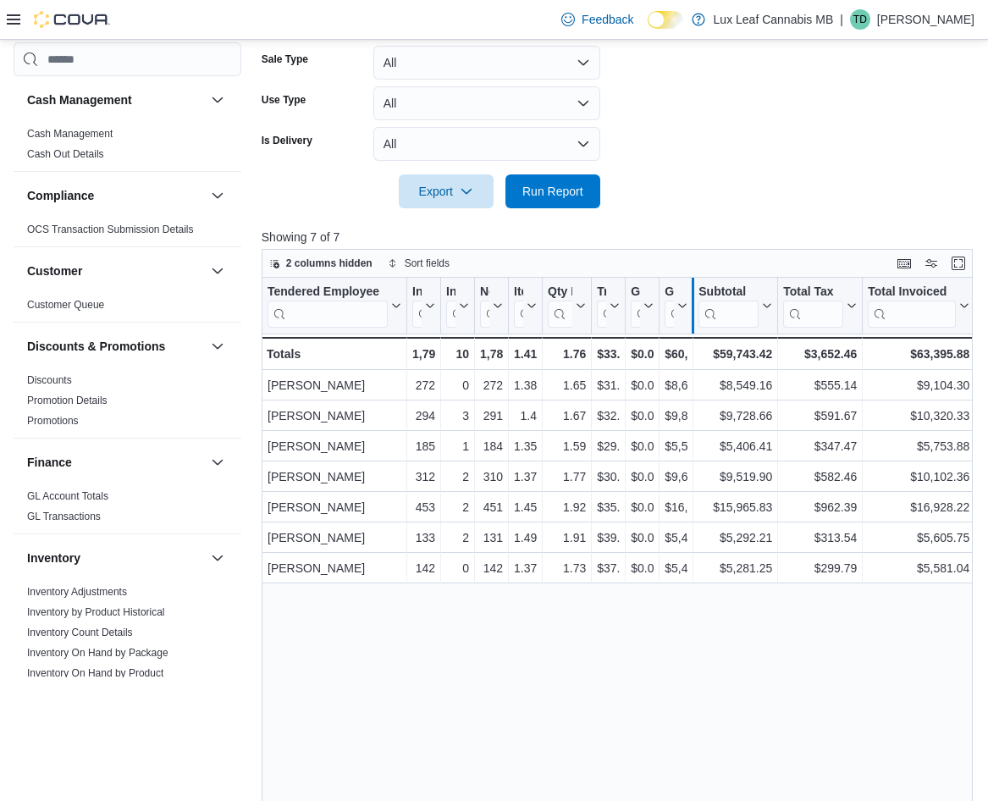
drag, startPoint x: 774, startPoint y: 287, endPoint x: 688, endPoint y: 286, distance: 86.4
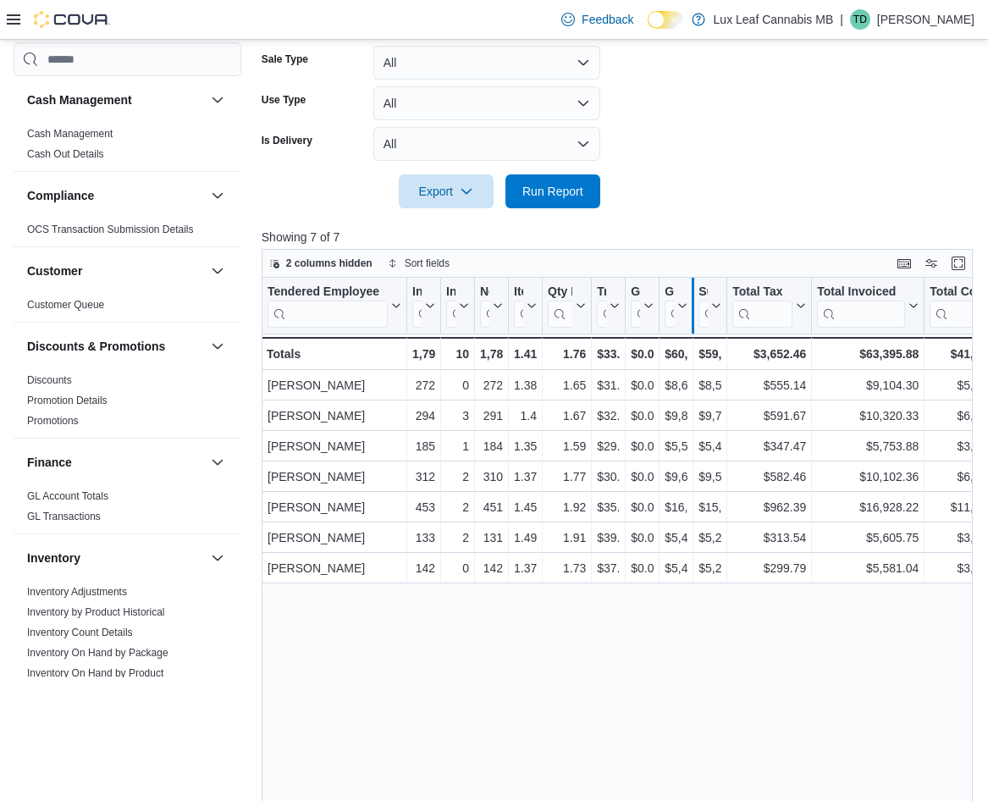
drag, startPoint x: 813, startPoint y: 289, endPoint x: 689, endPoint y: 284, distance: 124.6
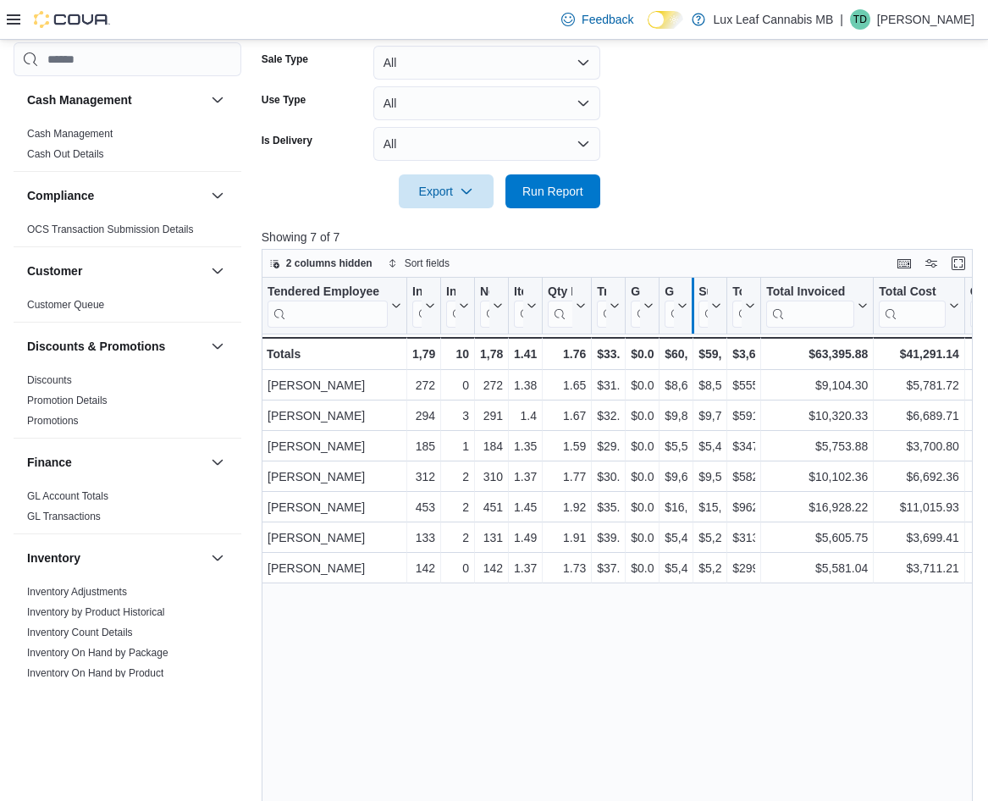
drag, startPoint x: 878, startPoint y: 287, endPoint x: 699, endPoint y: 290, distance: 179.6
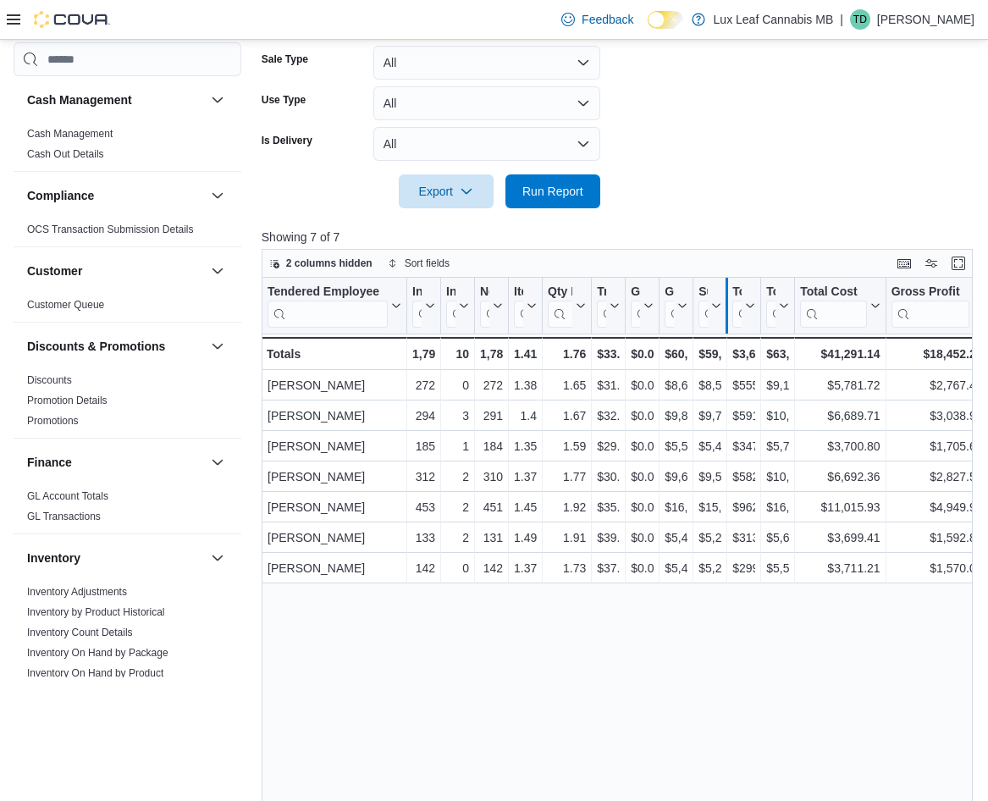
drag, startPoint x: 888, startPoint y: 283, endPoint x: 727, endPoint y: 285, distance: 160.9
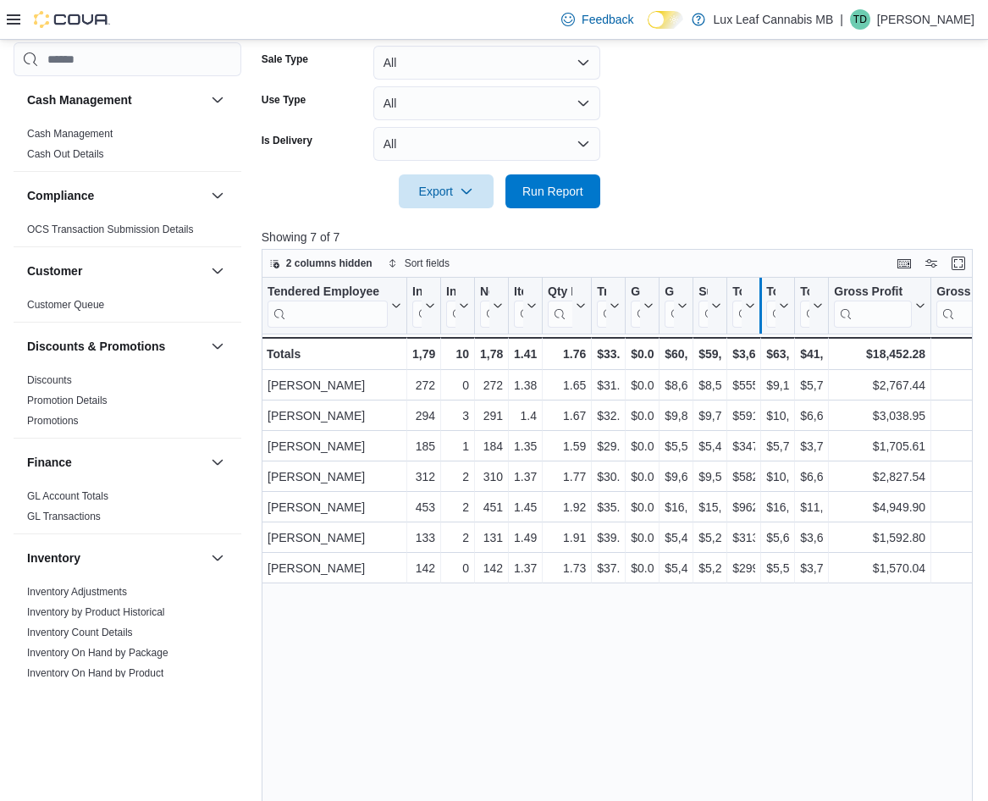
drag, startPoint x: 927, startPoint y: 289, endPoint x: 763, endPoint y: 283, distance: 164.4
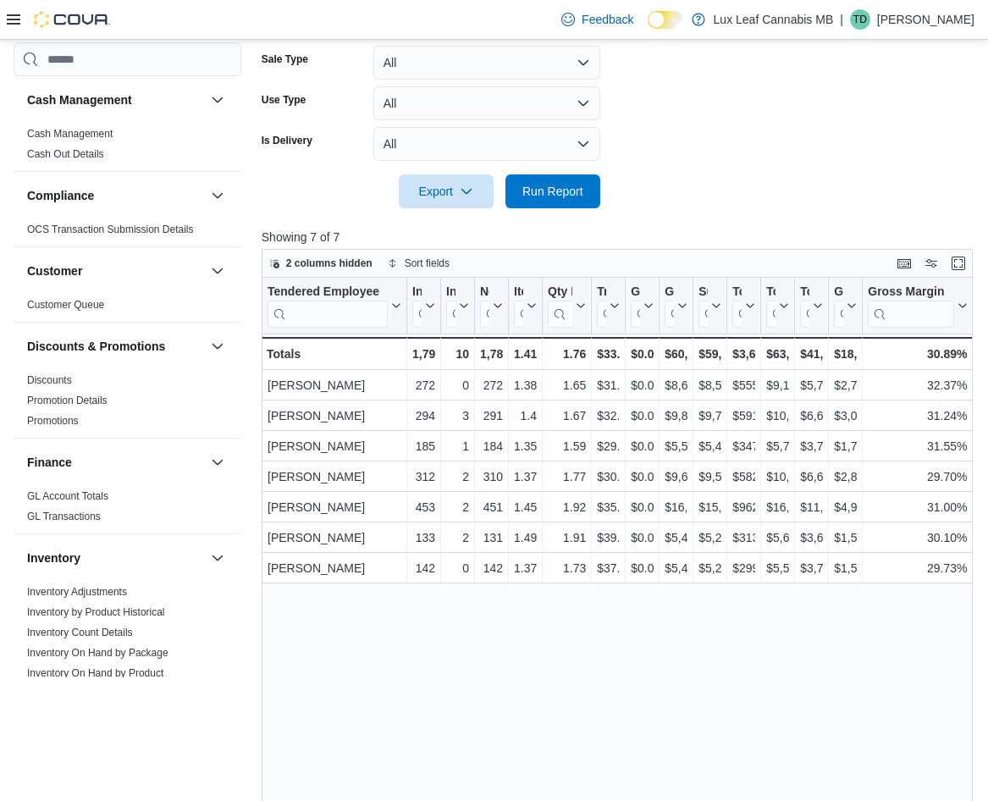
drag, startPoint x: 968, startPoint y: 283, endPoint x: 648, endPoint y: 291, distance: 320.3
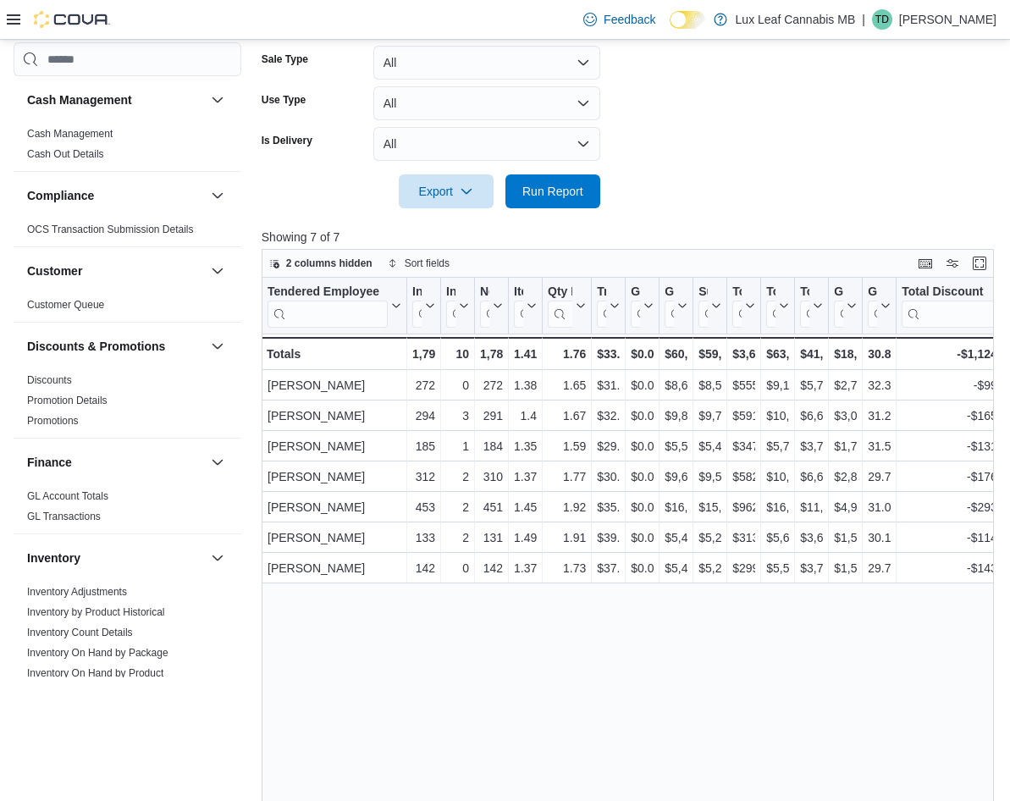
click at [379, 719] on div "Tendered Employee Click to view column header actions Invoices Sold Click to vi…" at bounding box center [632, 584] width 740 height 612
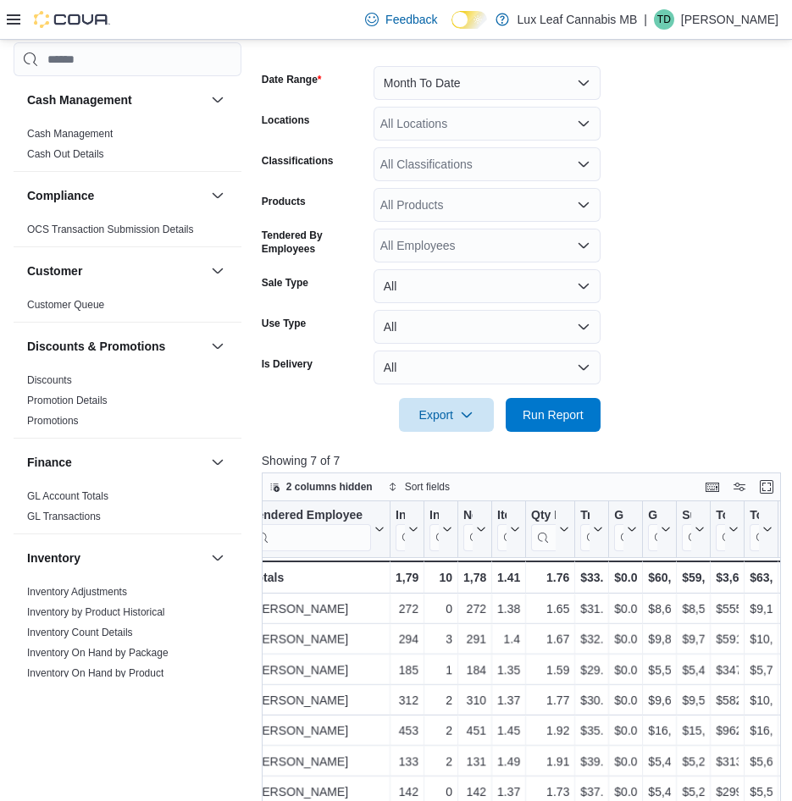
scroll to position [169, 0]
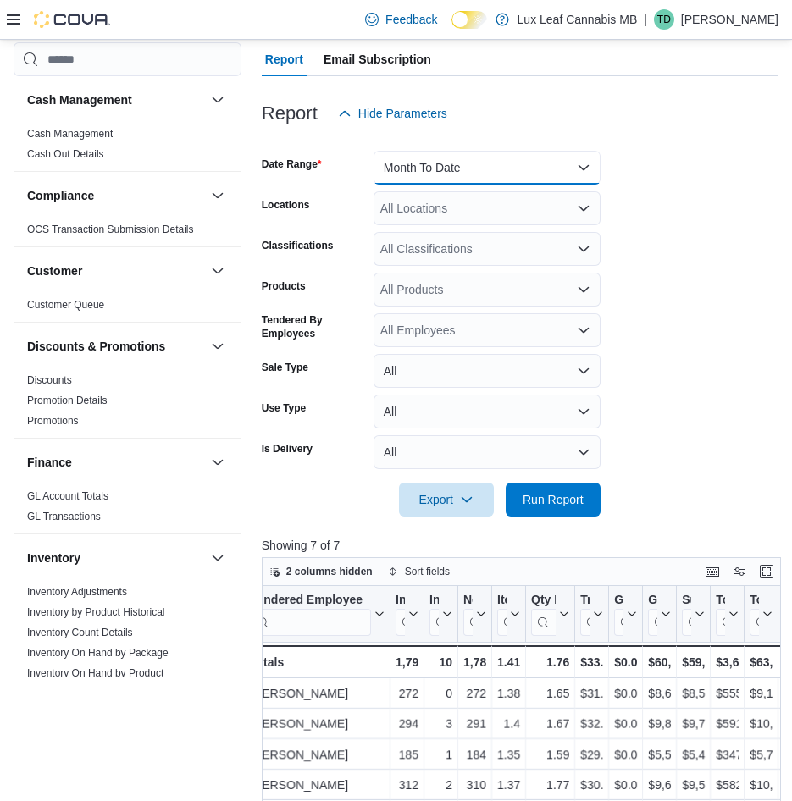
click at [430, 172] on button "Month To Date" at bounding box center [487, 168] width 227 height 34
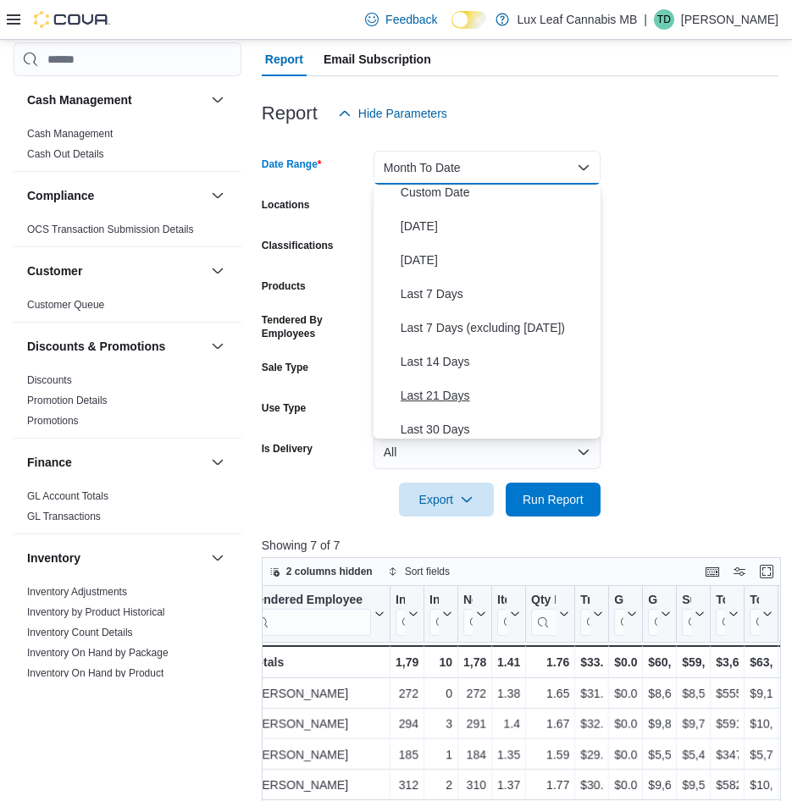
scroll to position [0, 0]
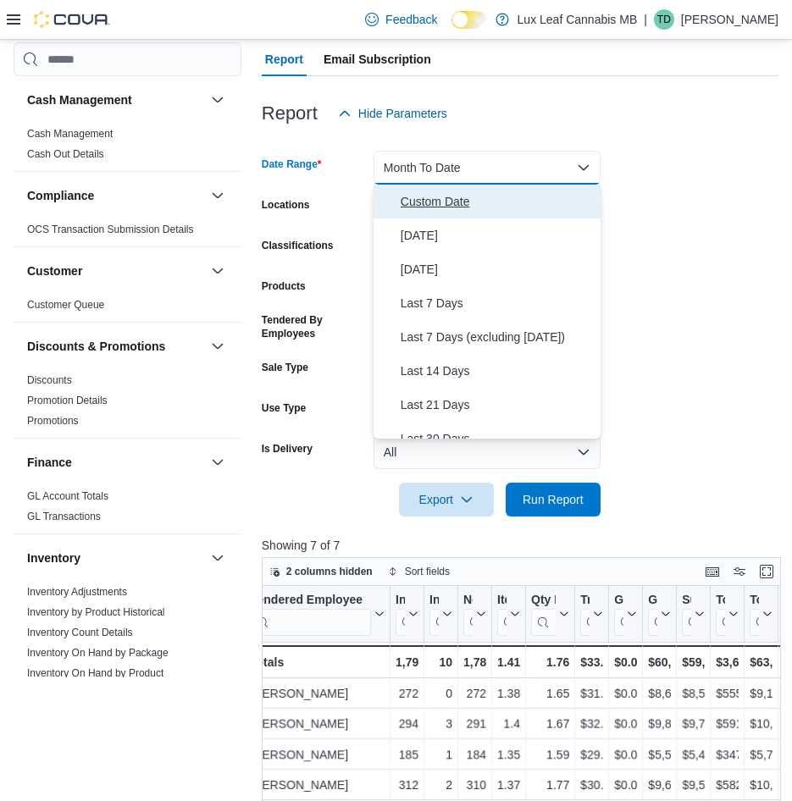
click at [444, 206] on span "Custom Date" at bounding box center [497, 201] width 193 height 20
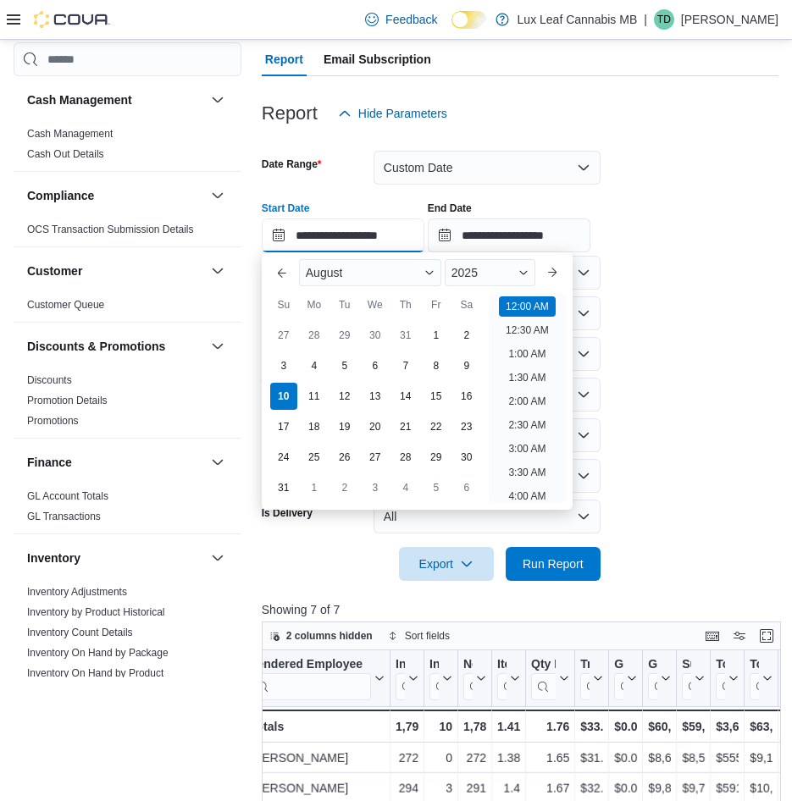
click at [280, 239] on input "**********" at bounding box center [343, 236] width 163 height 34
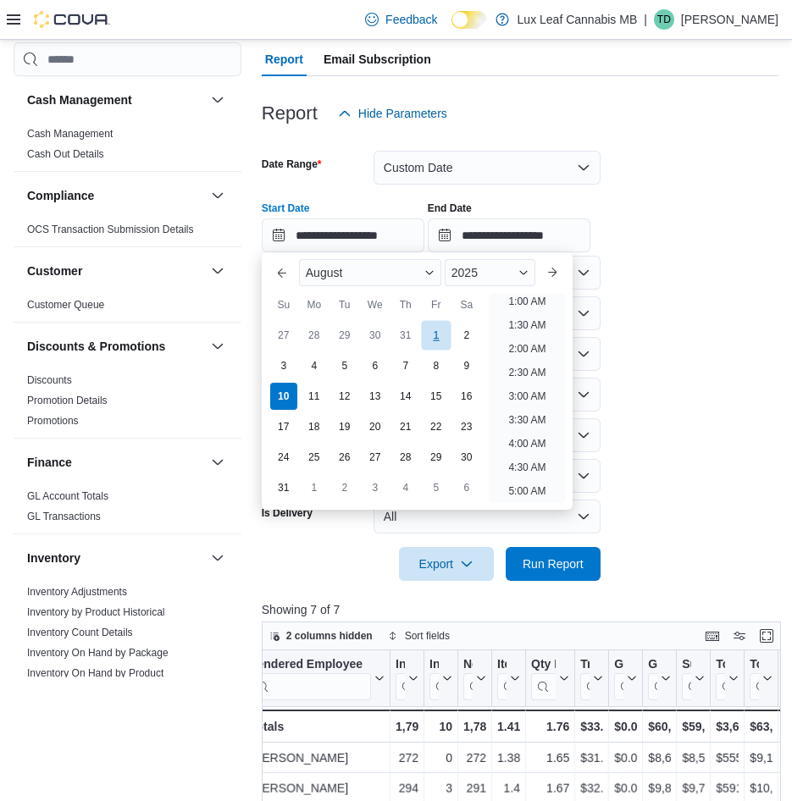
click at [427, 335] on div "1" at bounding box center [436, 336] width 30 height 30
type input "**********"
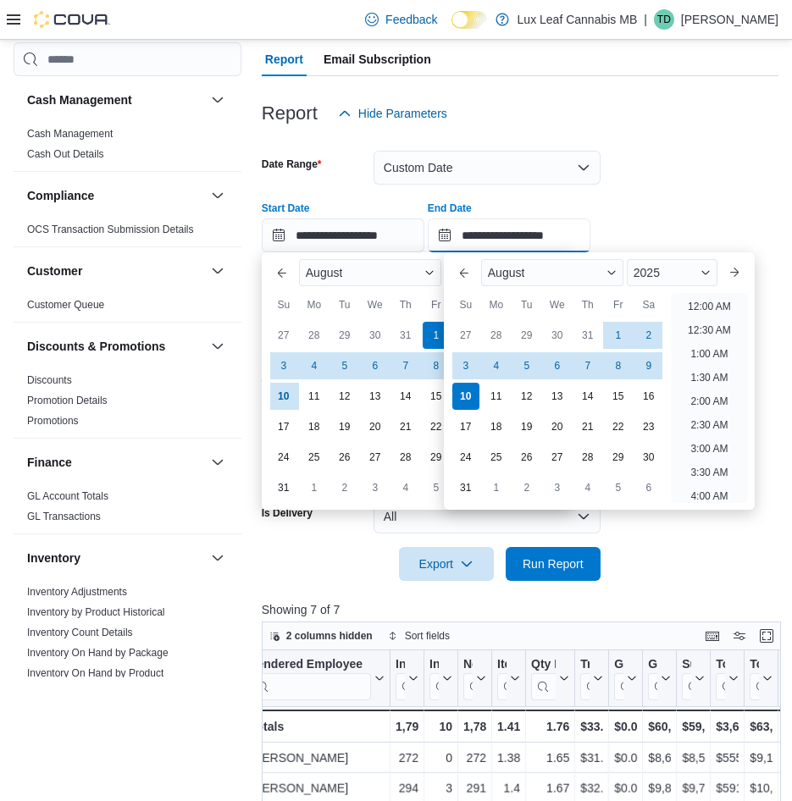
click at [465, 232] on input "**********" at bounding box center [509, 236] width 163 height 34
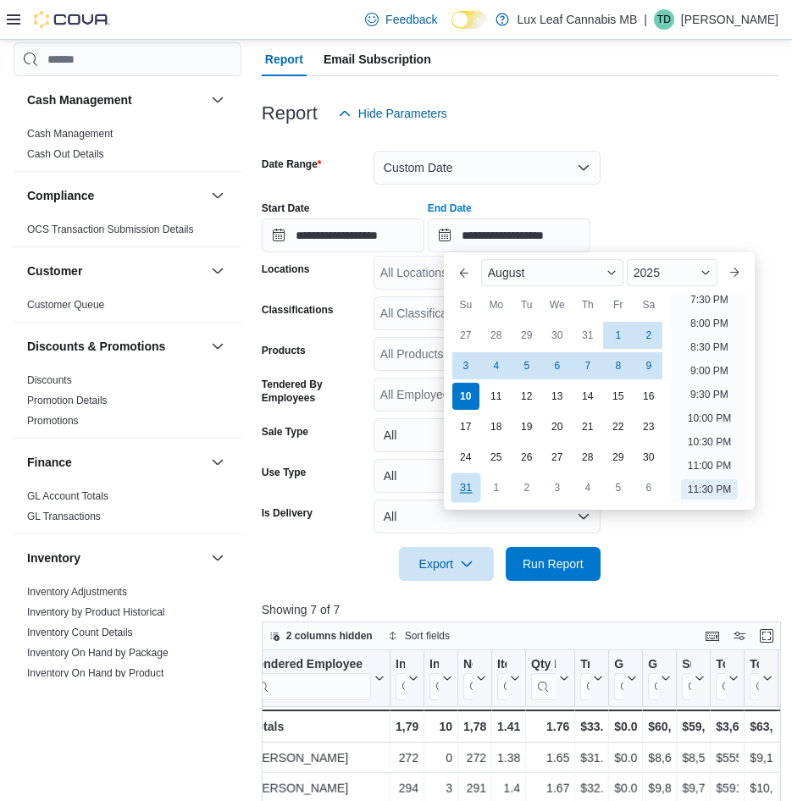
click at [463, 485] on div "31" at bounding box center [466, 488] width 30 height 30
type input "**********"
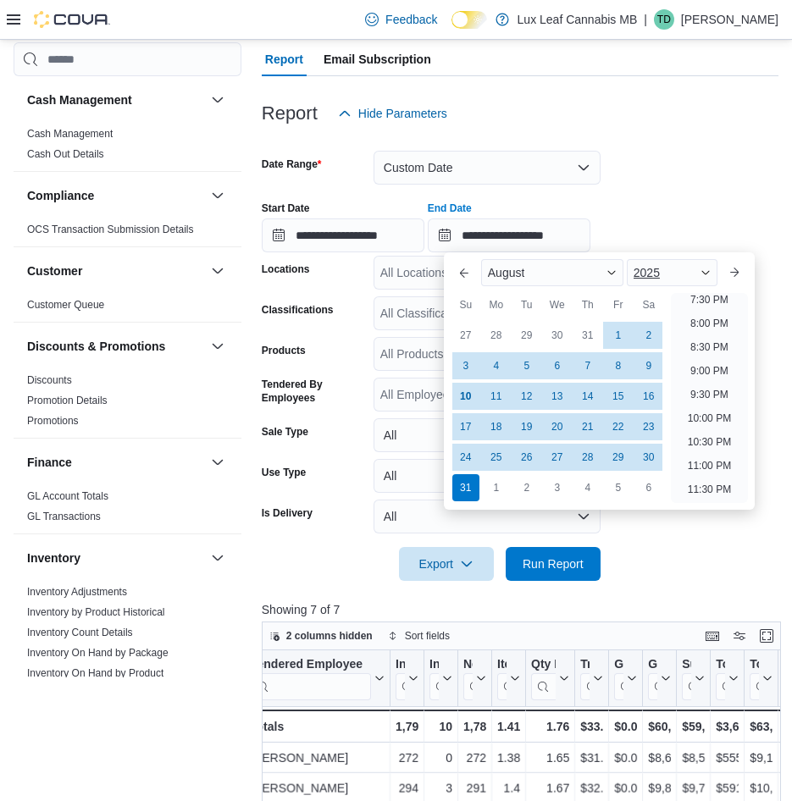
click at [653, 277] on span "2025" at bounding box center [647, 273] width 26 height 14
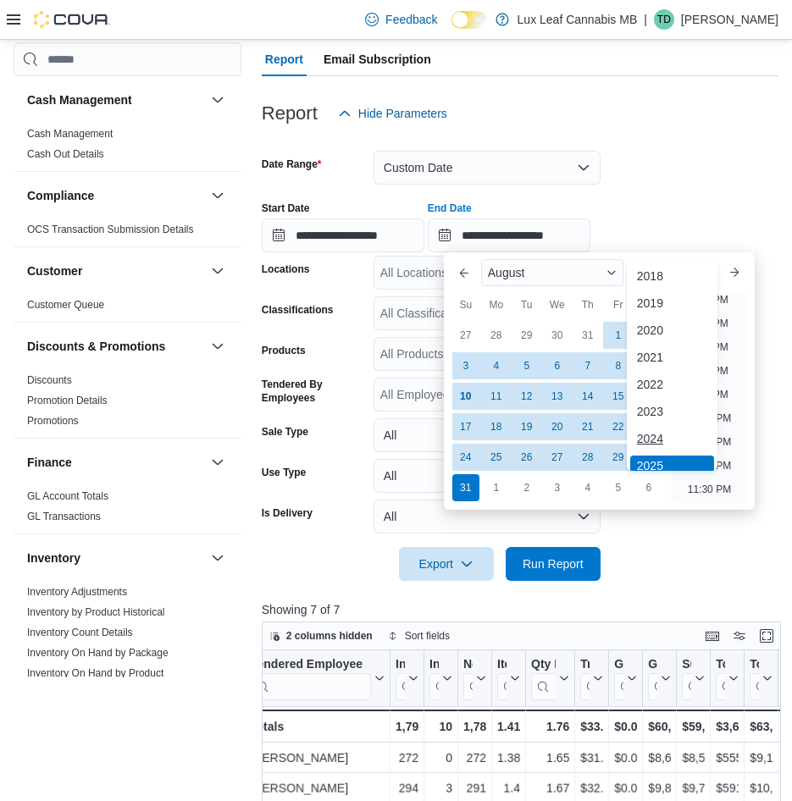
scroll to position [5, 0]
click at [643, 433] on div "2024" at bounding box center [672, 433] width 84 height 20
type input "**********"
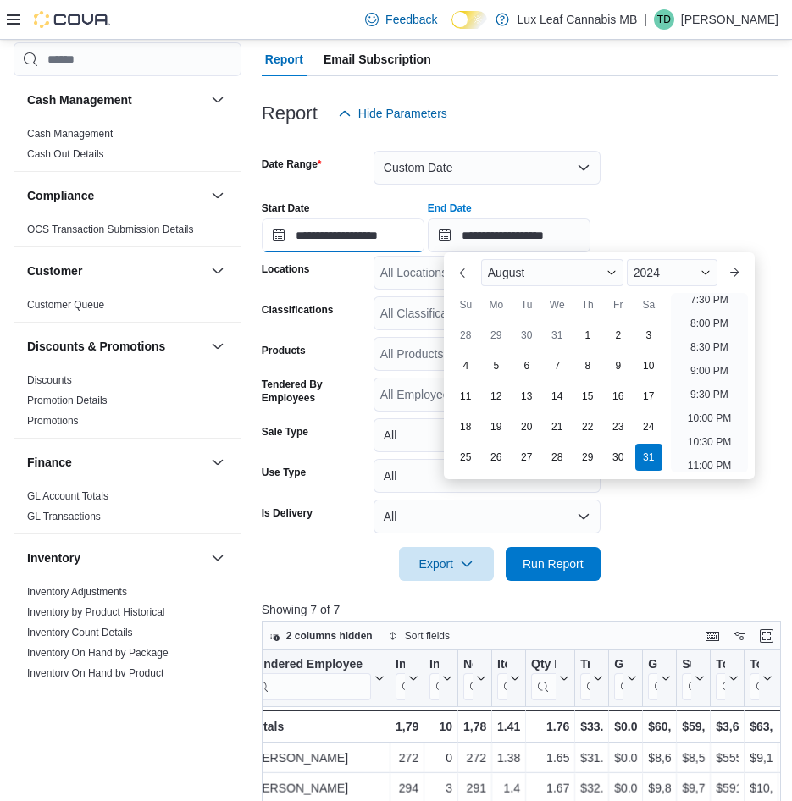
click at [308, 235] on input "**********" at bounding box center [343, 236] width 163 height 34
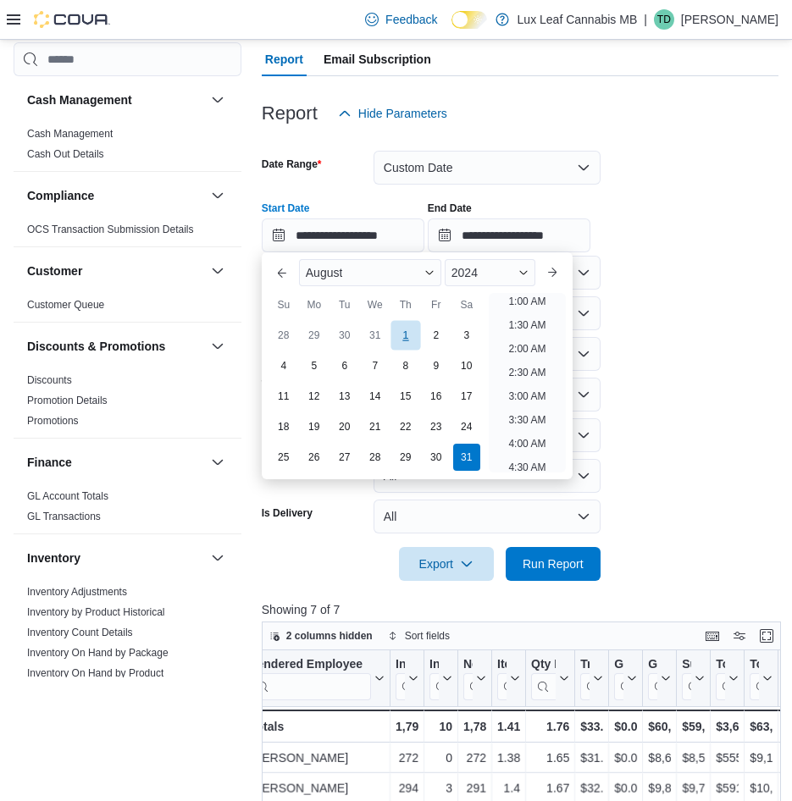
click at [411, 332] on div "1" at bounding box center [405, 336] width 30 height 30
type input "**********"
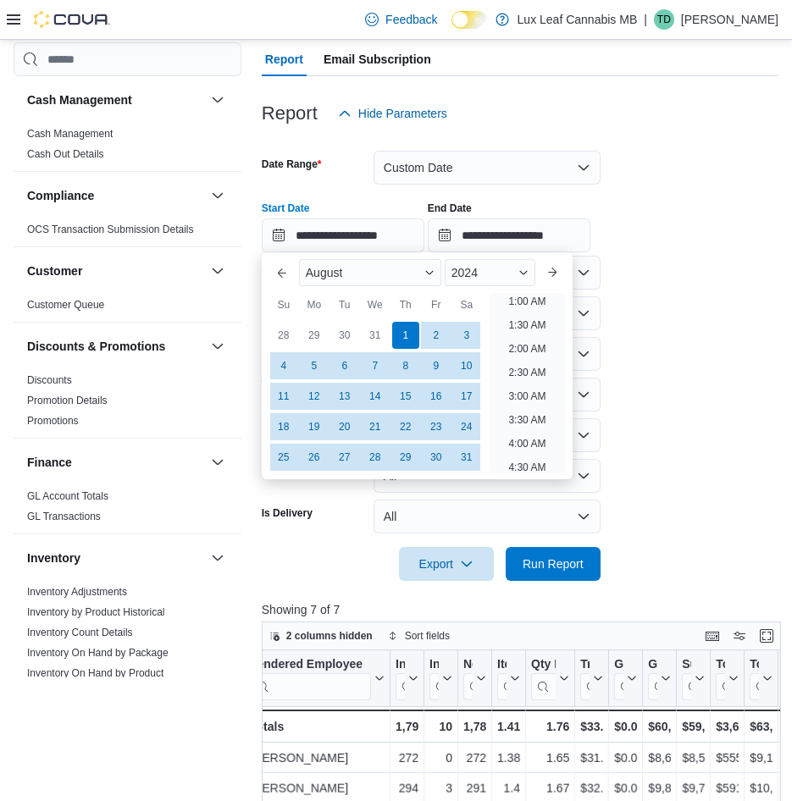
scroll to position [3, 0]
click at [645, 164] on form "**********" at bounding box center [520, 355] width 517 height 451
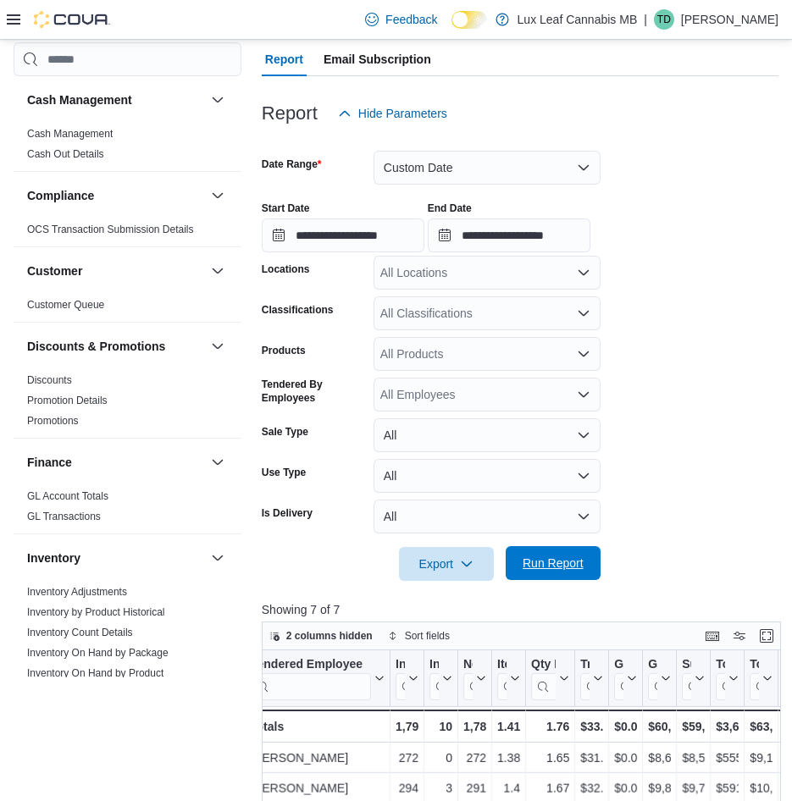
click at [575, 565] on span "Run Report" at bounding box center [553, 563] width 61 height 17
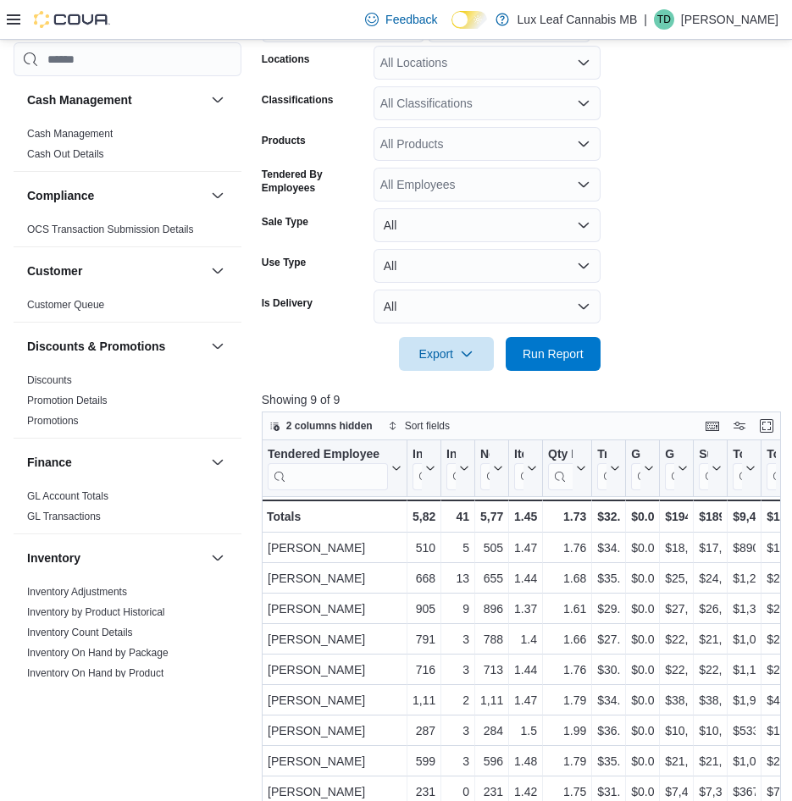
scroll to position [508, 0]
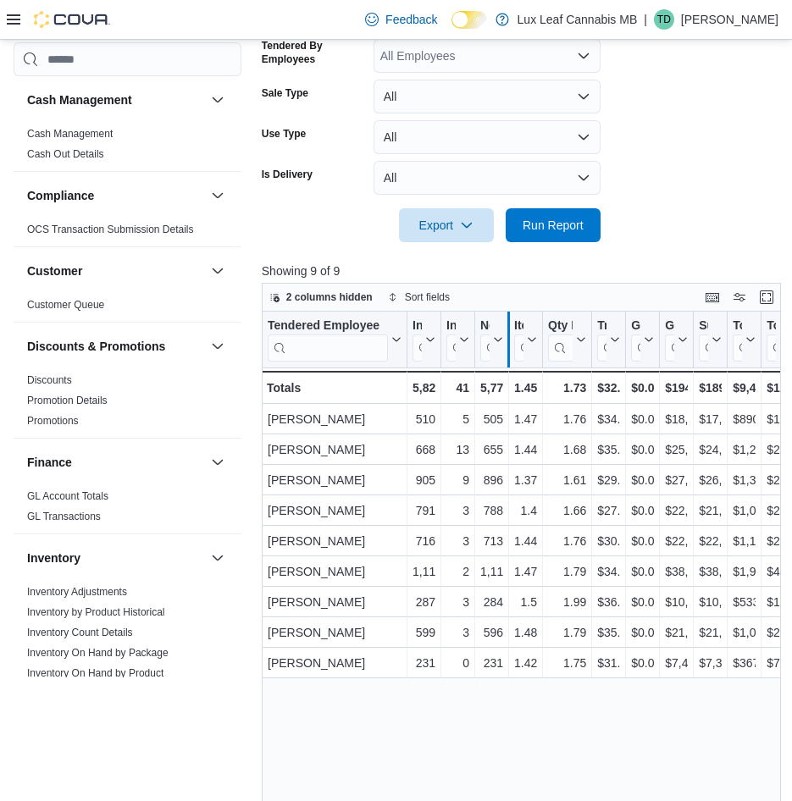
drag, startPoint x: 436, startPoint y: 324, endPoint x: 503, endPoint y: 336, distance: 68.1
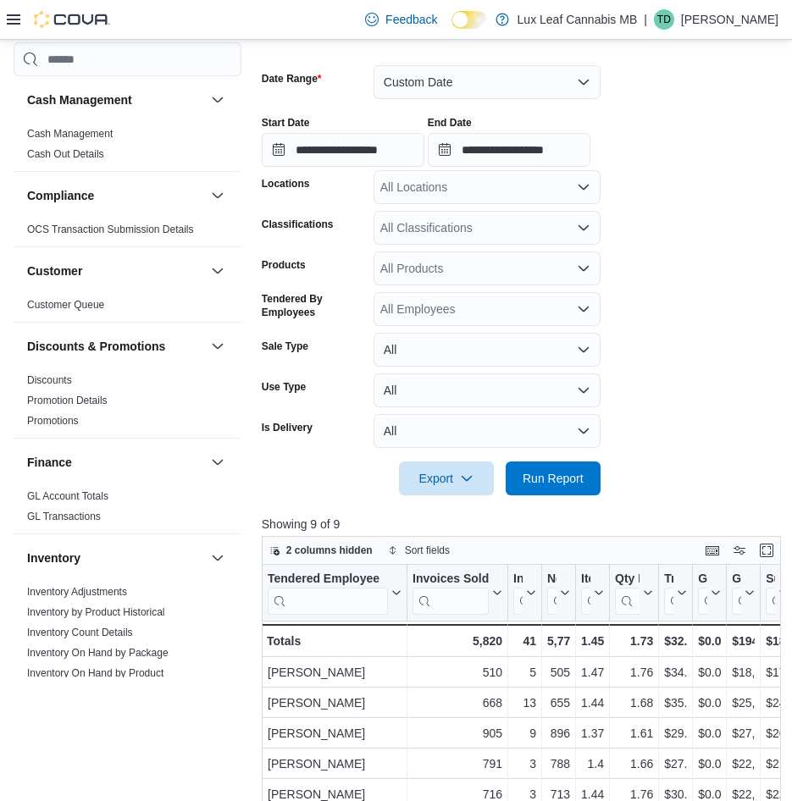
scroll to position [254, 0]
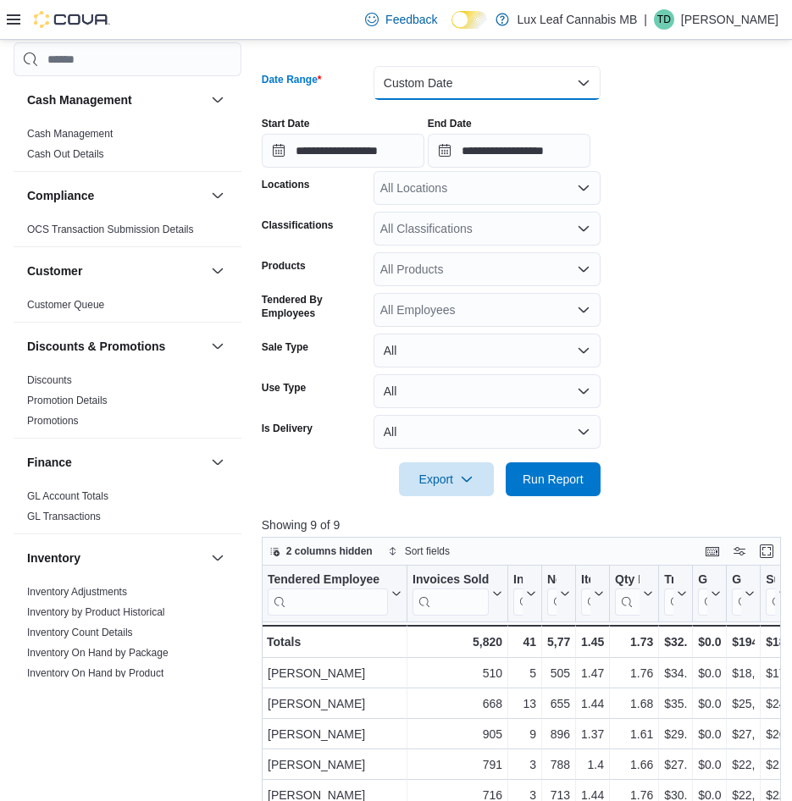
click at [432, 88] on button "Custom Date" at bounding box center [487, 83] width 227 height 34
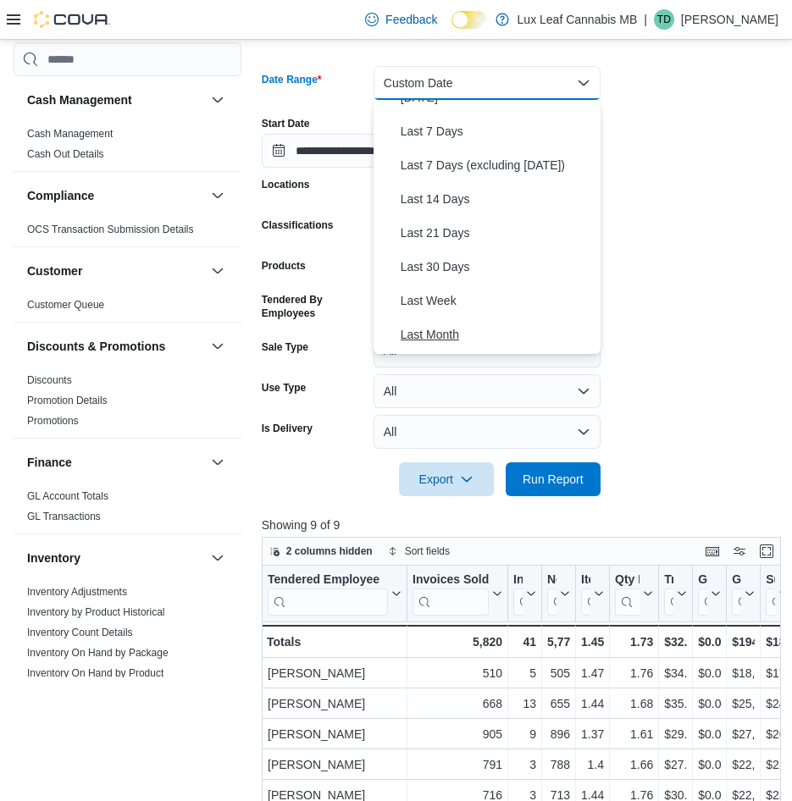
scroll to position [169, 0]
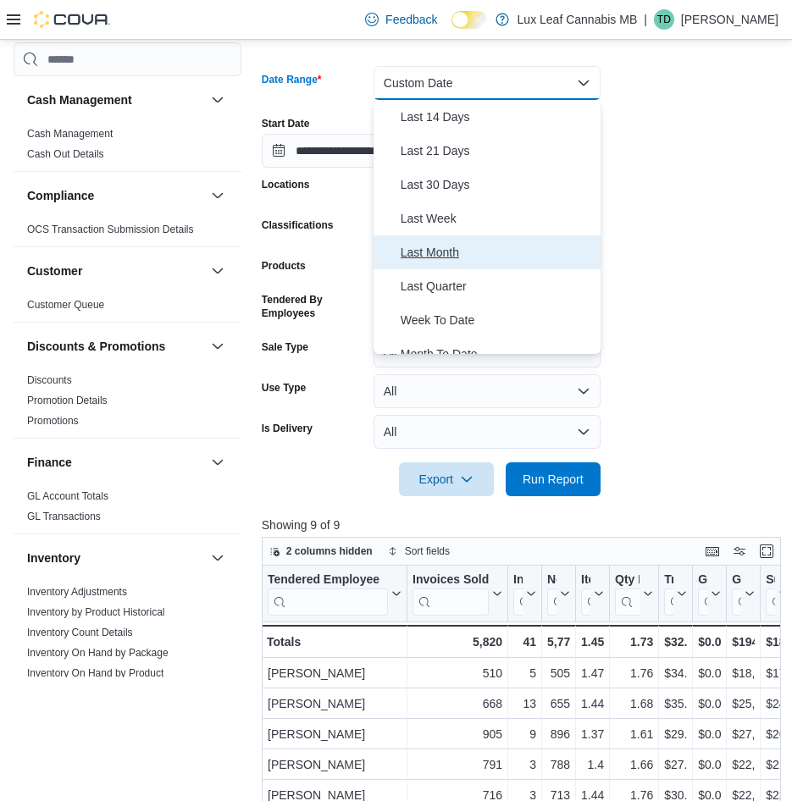
click at [446, 257] on span "Last Month" at bounding box center [497, 252] width 193 height 20
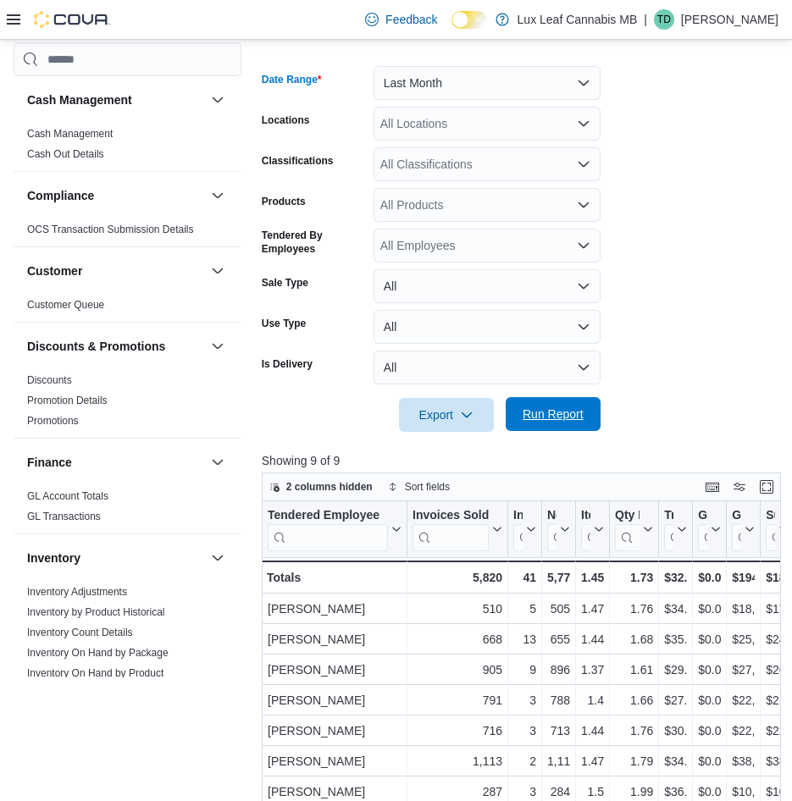
click at [534, 418] on span "Run Report" at bounding box center [553, 414] width 61 height 17
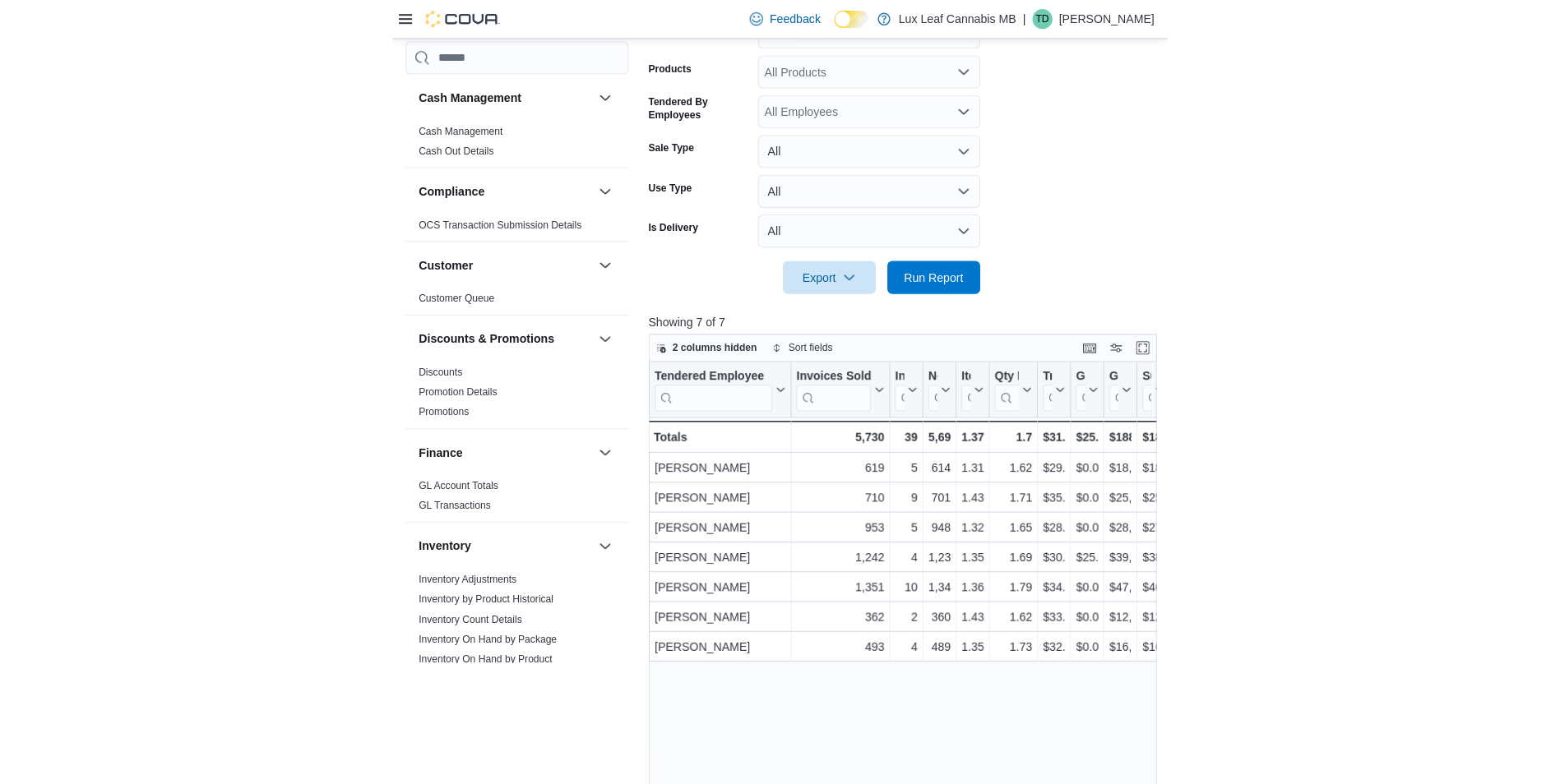
scroll to position [493, 0]
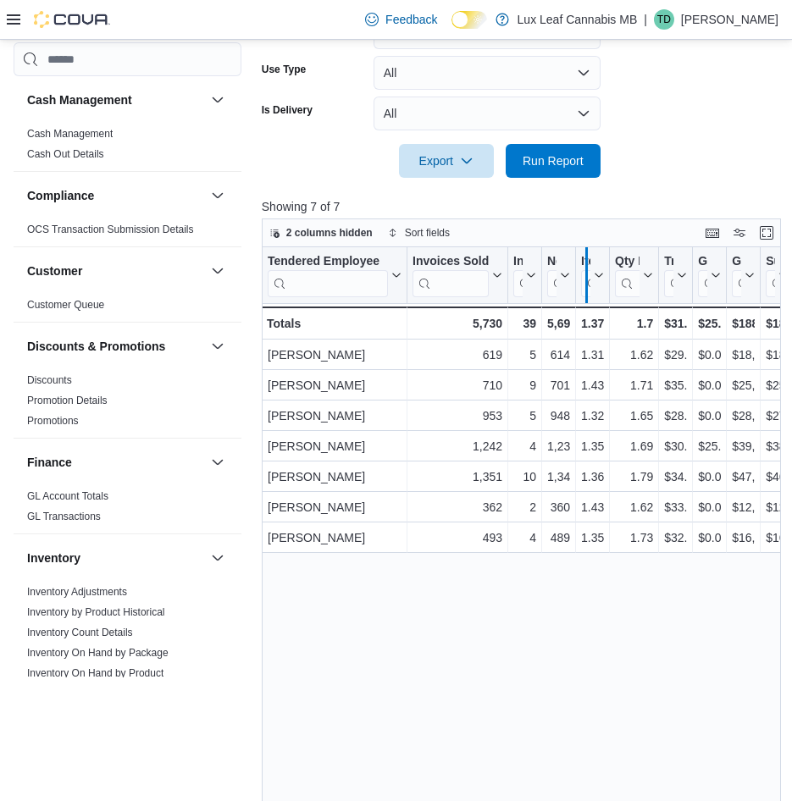
drag, startPoint x: 540, startPoint y: 266, endPoint x: 585, endPoint y: 271, distance: 45.2
click at [585, 271] on div at bounding box center [586, 275] width 14 height 56
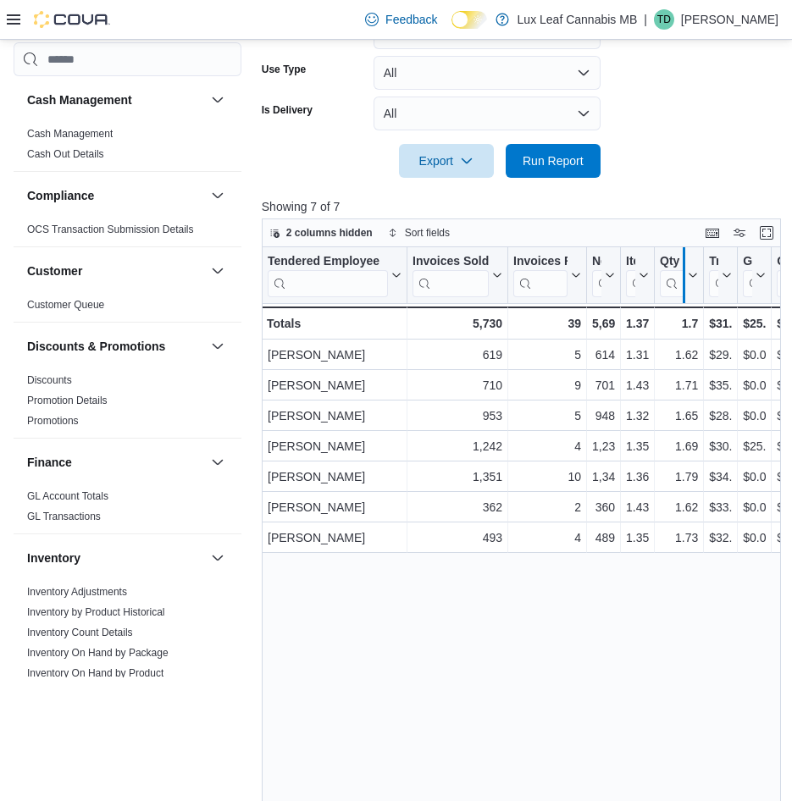
drag, startPoint x: 618, startPoint y: 260, endPoint x: 682, endPoint y: 283, distance: 67.5
click at [682, 283] on div at bounding box center [684, 275] width 14 height 56
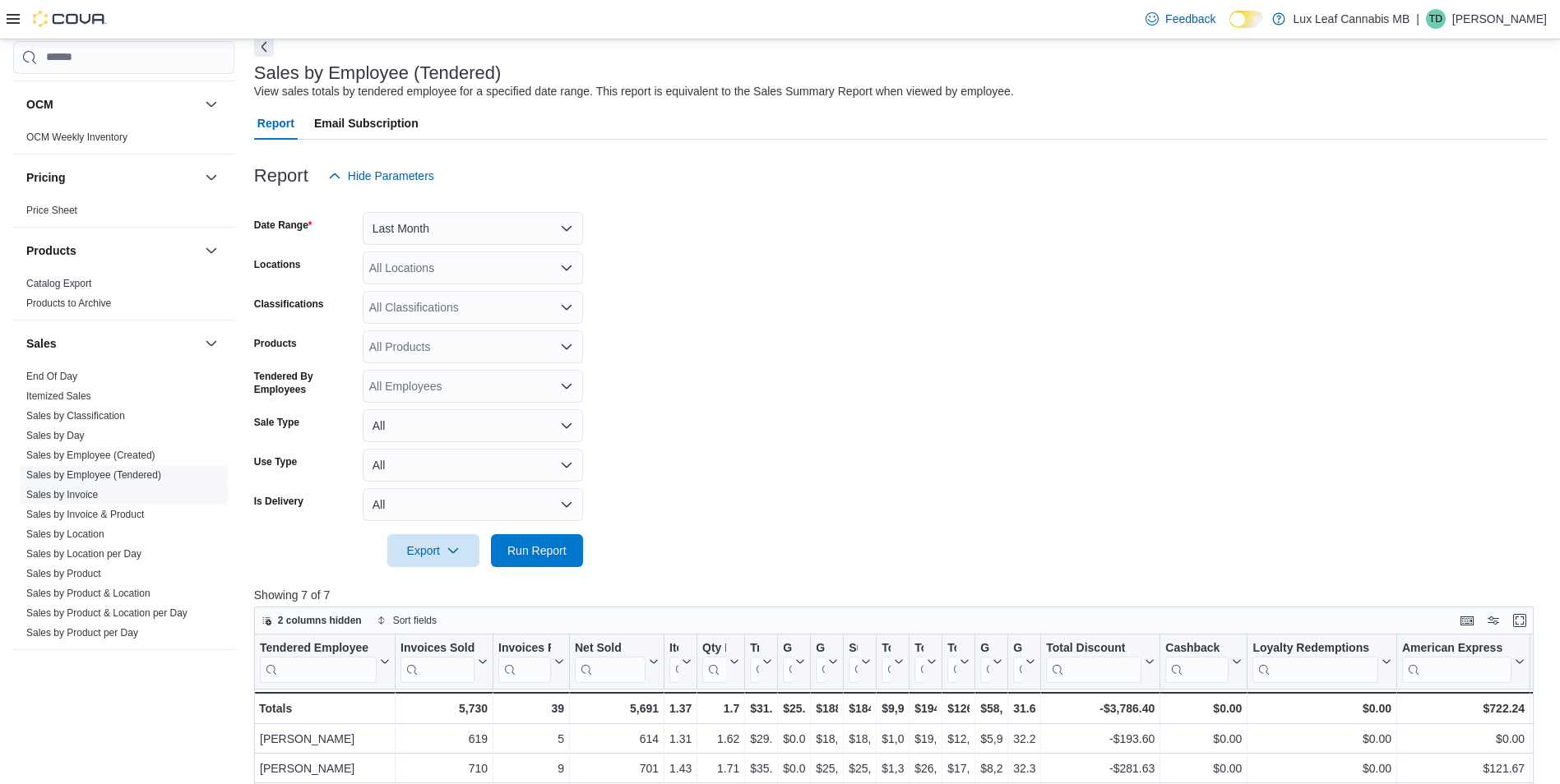
scroll to position [822, 0]
click at [84, 496] on link "Sales by Invoice" at bounding box center [62, 493] width 72 height 12
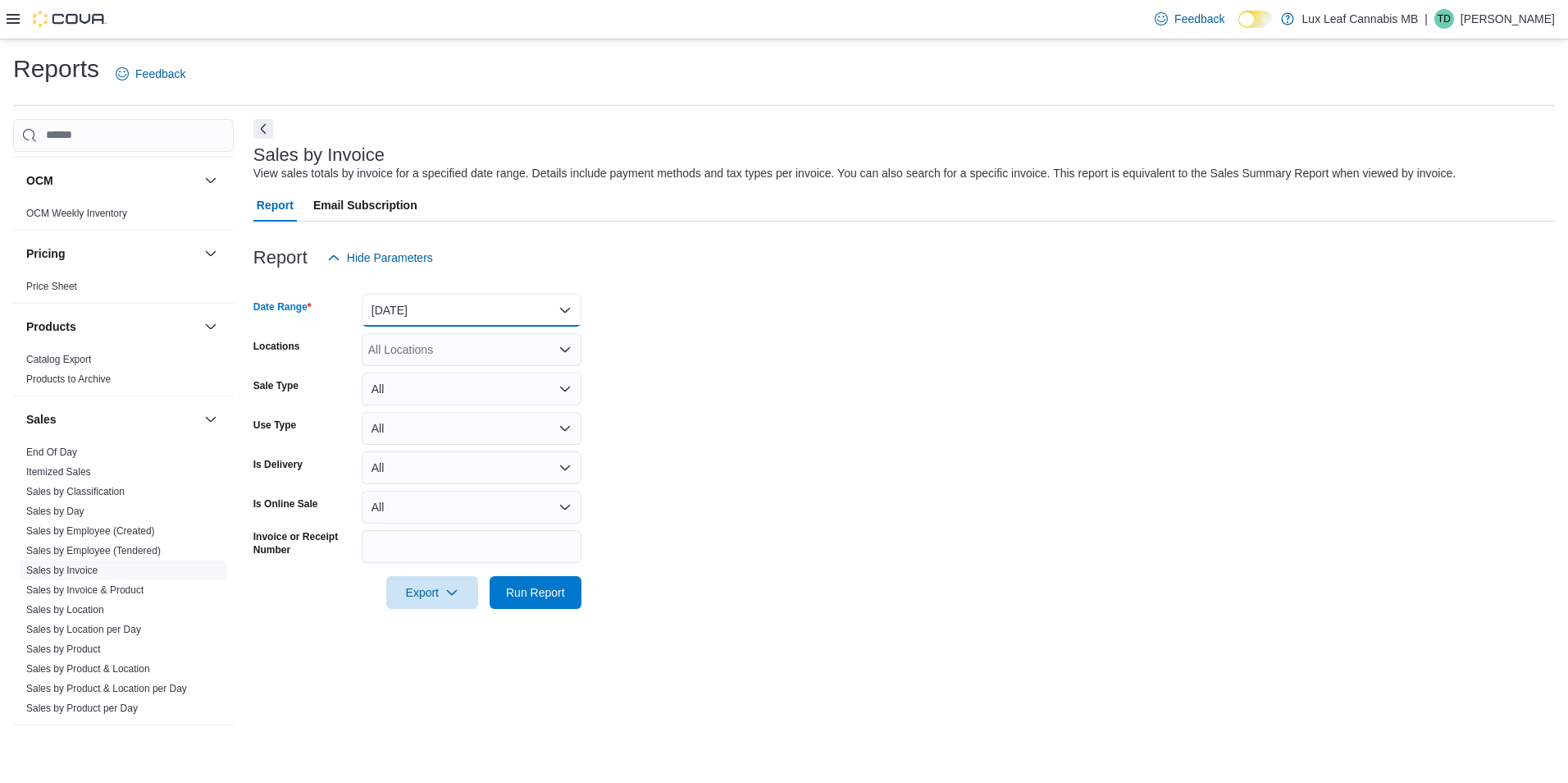
click at [460, 302] on button "[DATE]" at bounding box center [472, 310] width 220 height 33
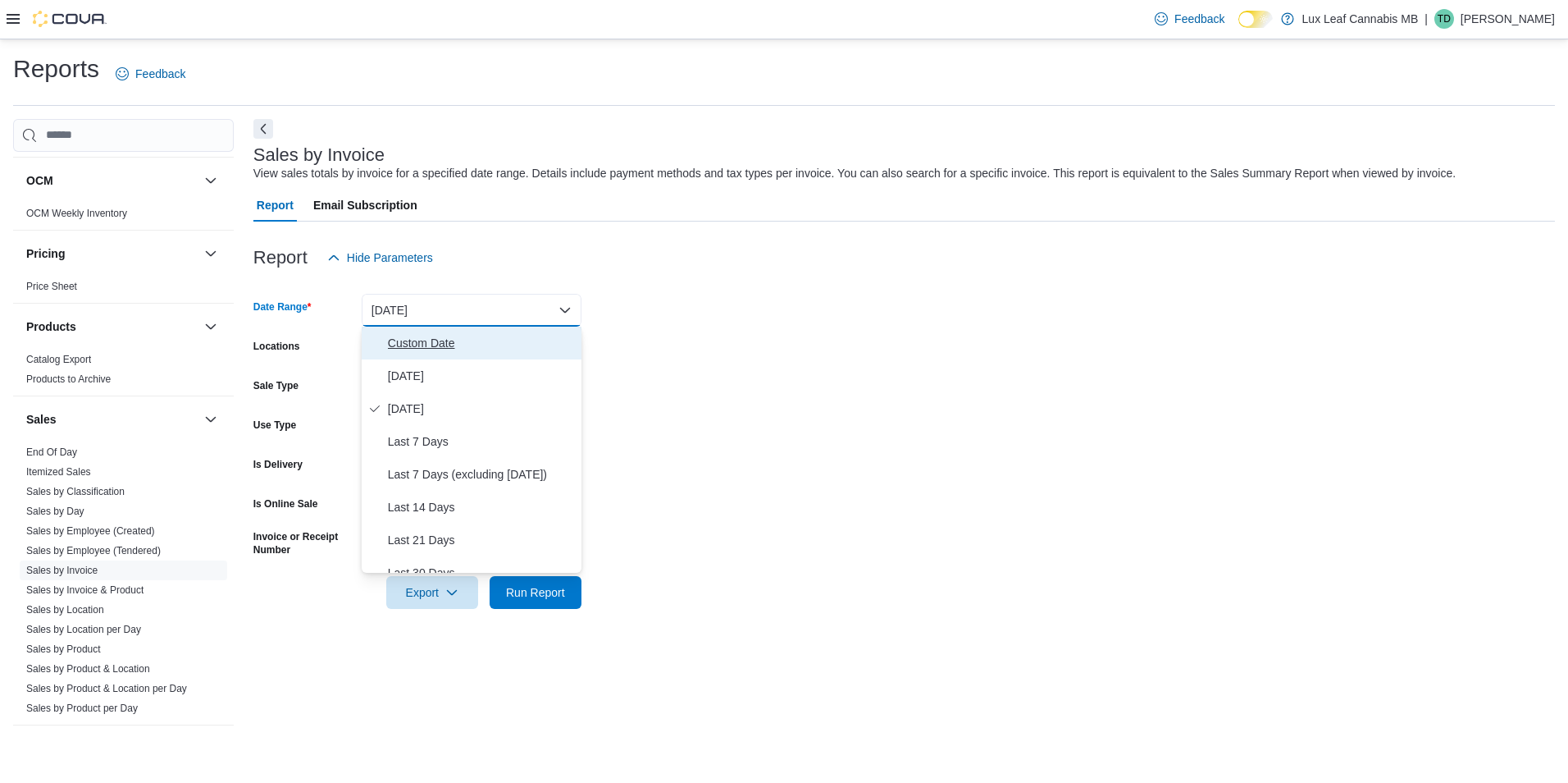
click at [431, 353] on button "Custom Date" at bounding box center [472, 343] width 220 height 33
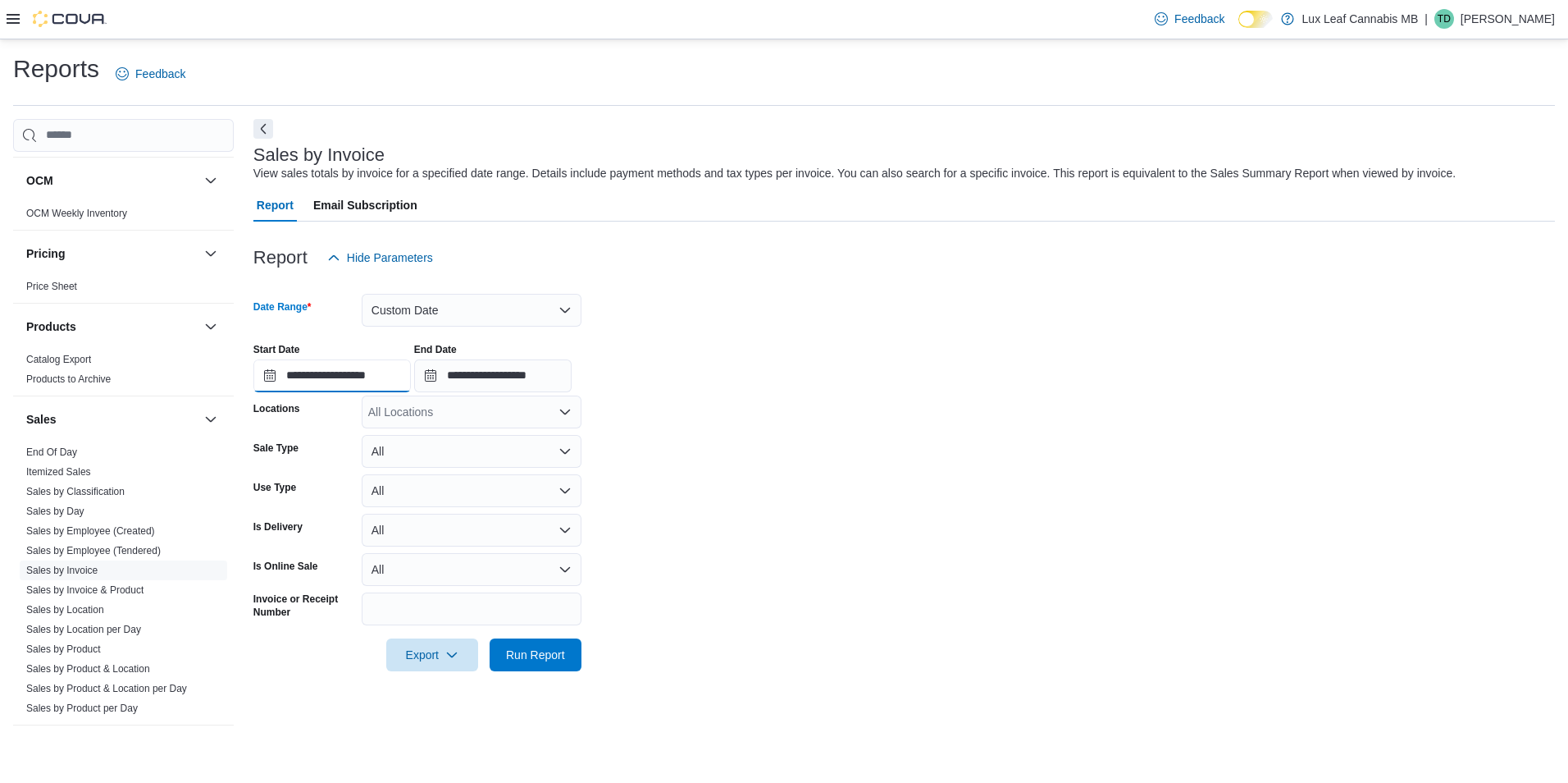
click at [262, 375] on input "**********" at bounding box center [332, 376] width 158 height 33
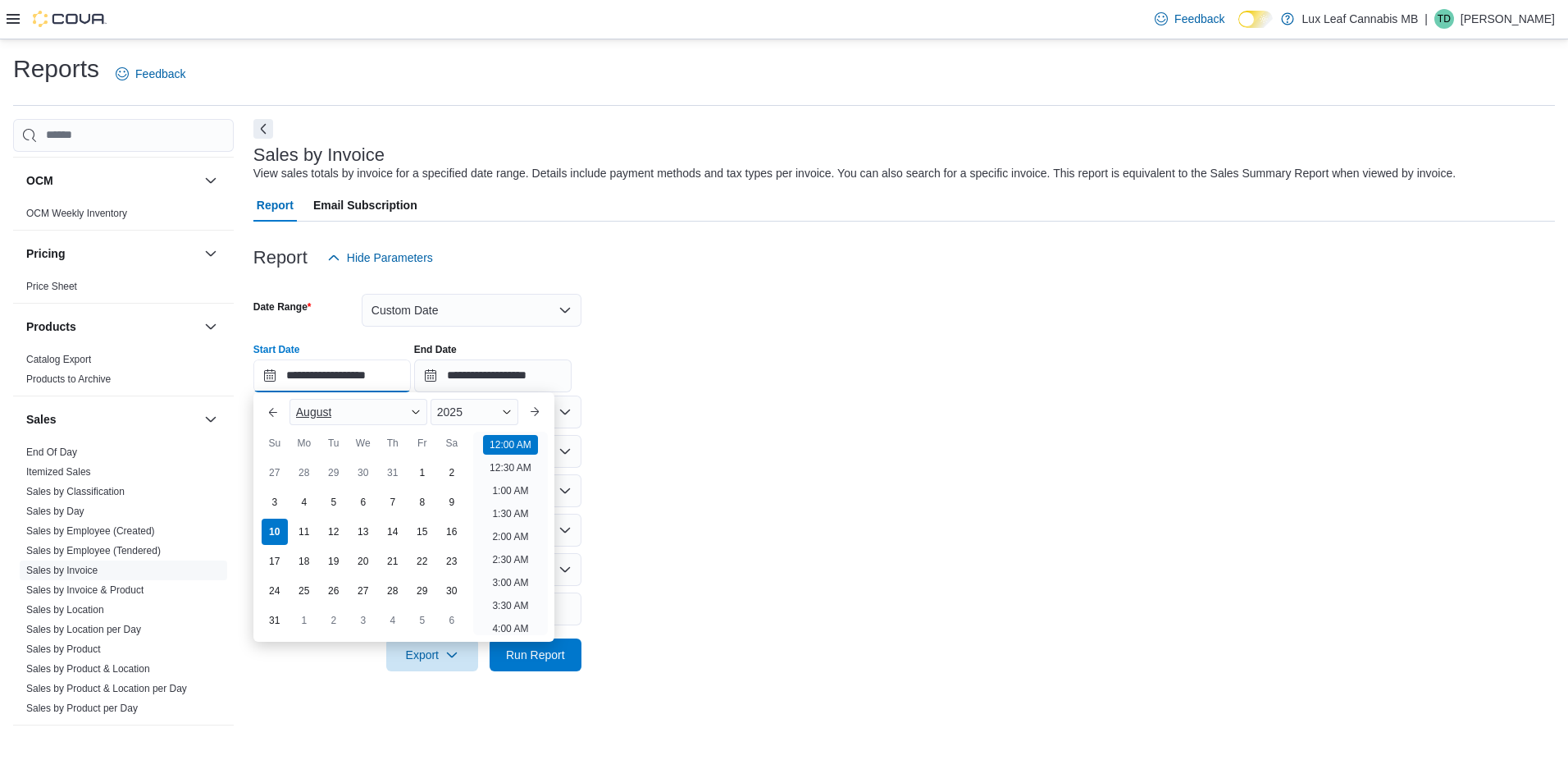
scroll to position [51, 0]
click at [276, 410] on button "Previous Month" at bounding box center [272, 412] width 26 height 26
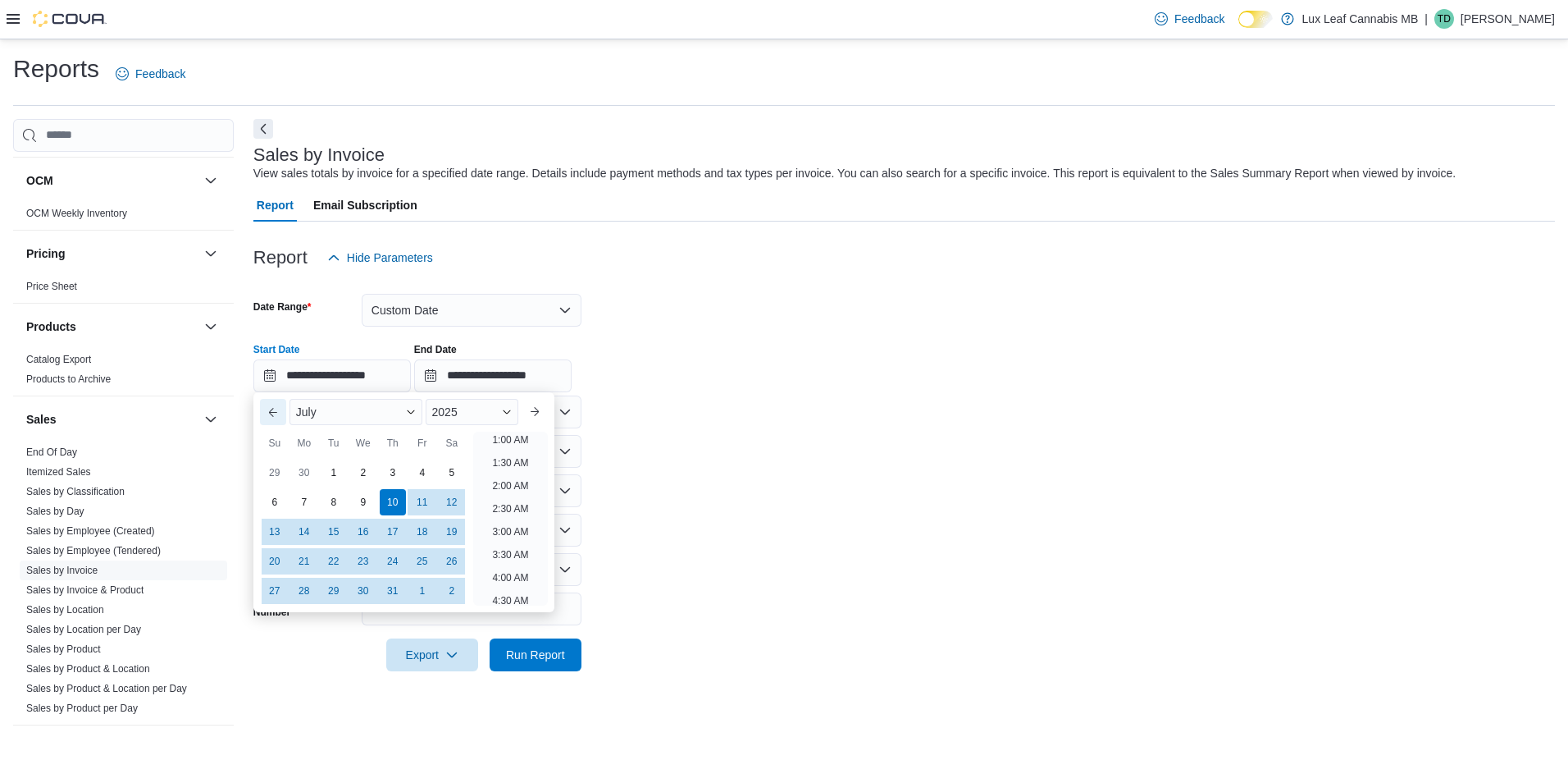
scroll to position [3, 0]
click at [333, 471] on div "1" at bounding box center [333, 473] width 29 height 29
type input "**********"
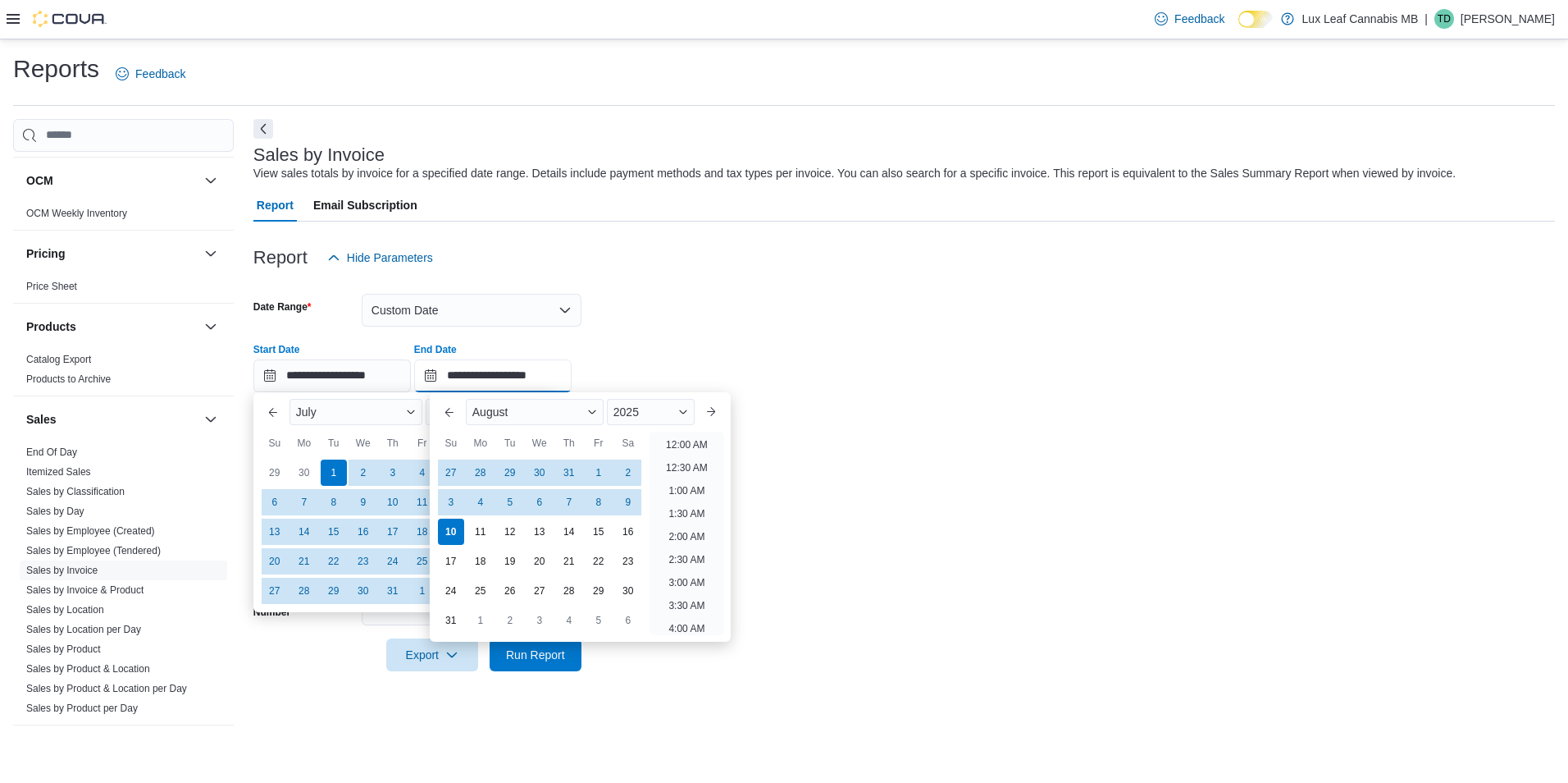
click at [448, 377] on input "**********" at bounding box center [493, 376] width 158 height 33
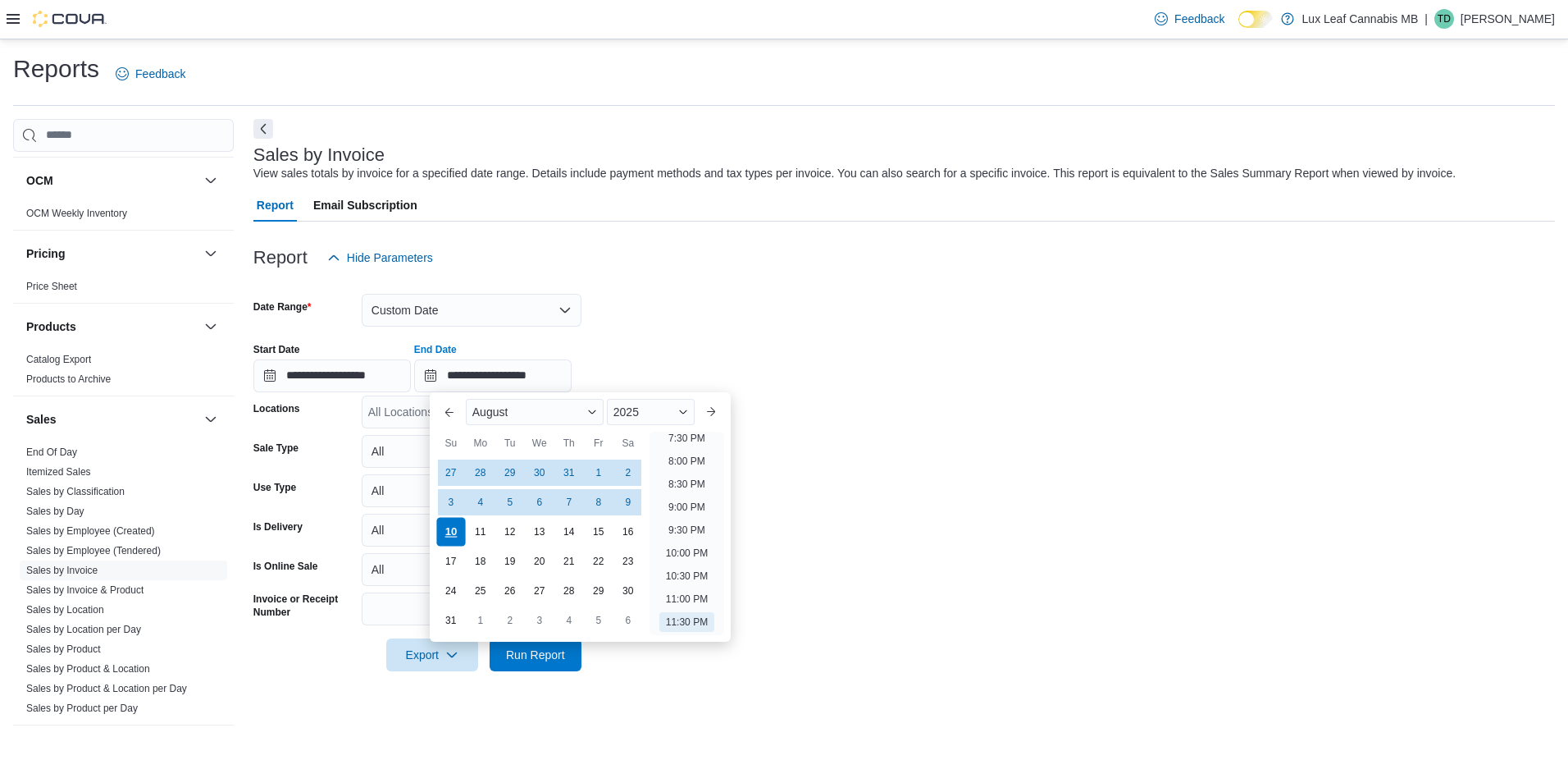
click at [452, 523] on div "10" at bounding box center [451, 532] width 29 height 29
click at [598, 328] on div at bounding box center [905, 328] width 1302 height 3
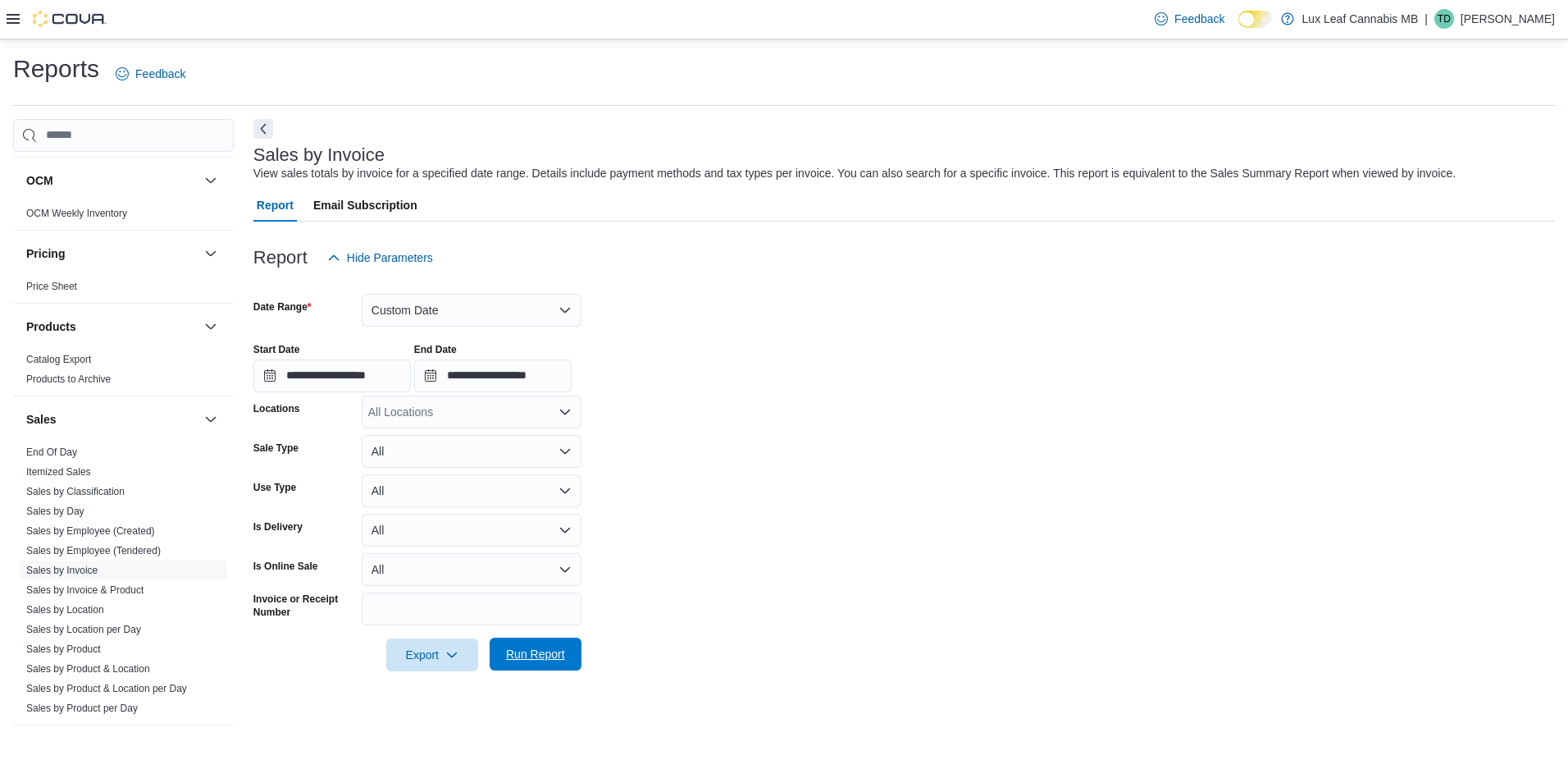
click at [532, 646] on span "Run Report" at bounding box center [536, 654] width 59 height 16
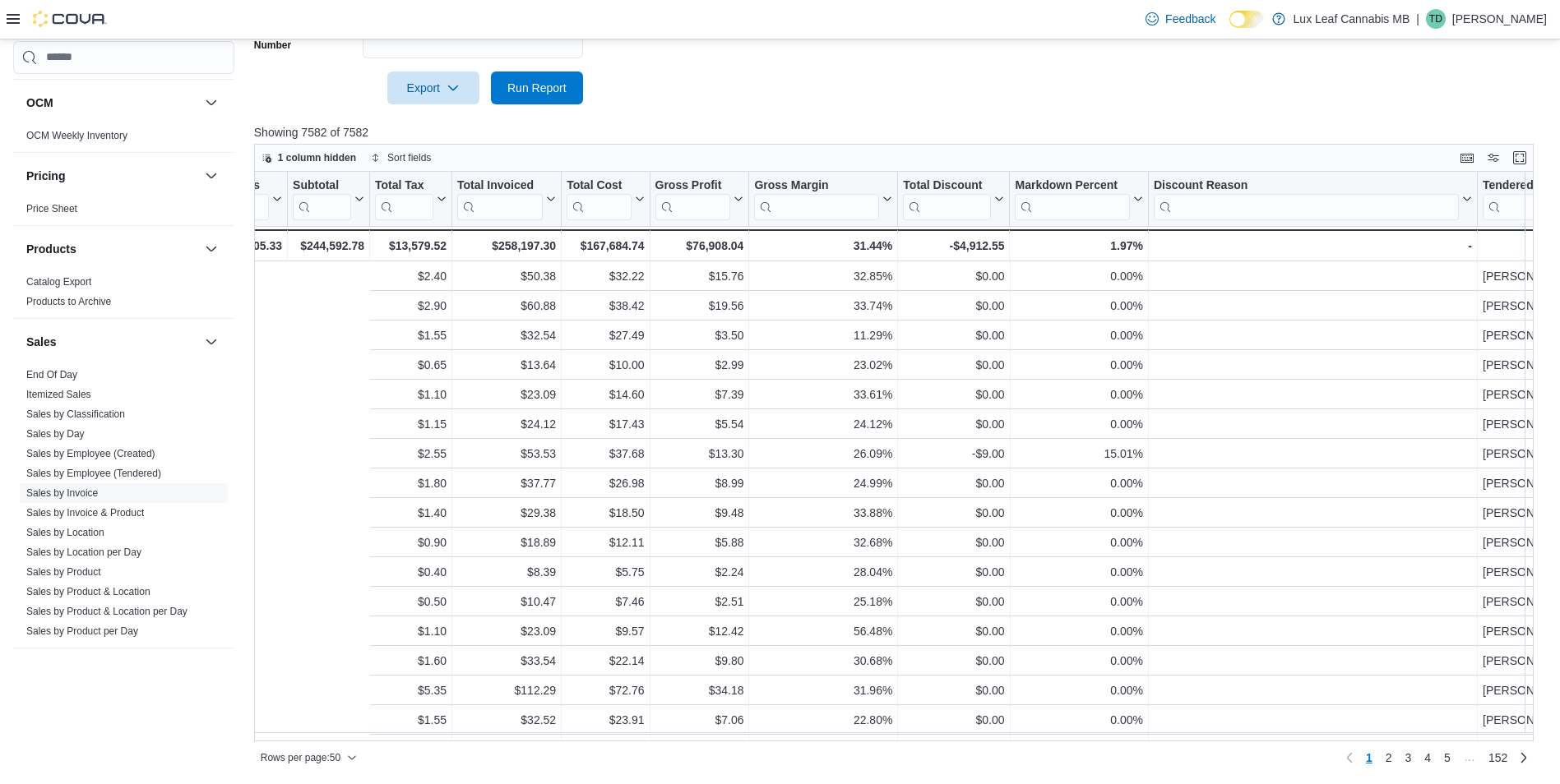
scroll to position [0, 1449]
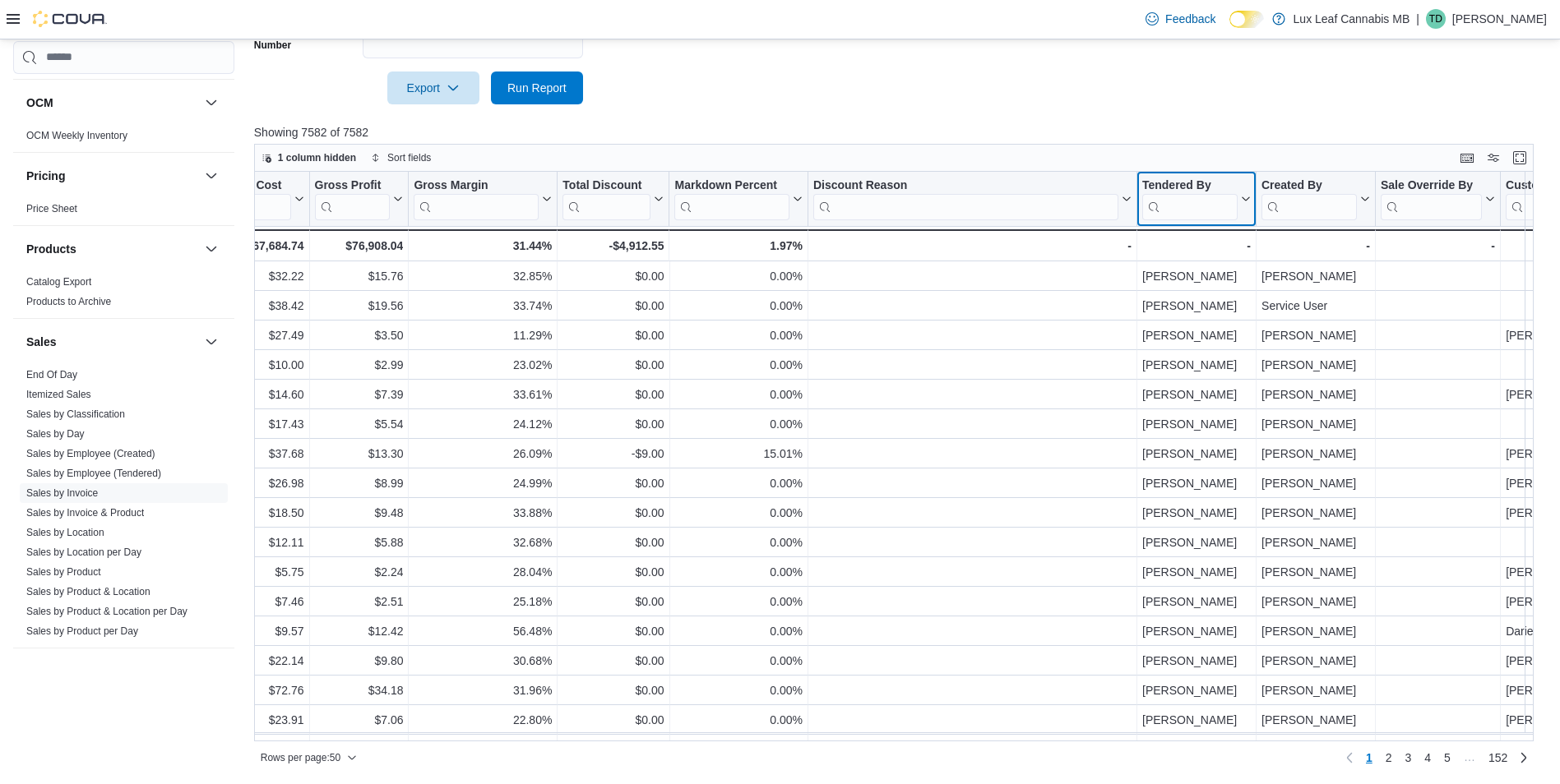
click at [1246, 196] on icon at bounding box center [1245, 199] width 14 height 10
click at [1195, 278] on span "Sort Z-A" at bounding box center [1196, 281] width 34 height 14
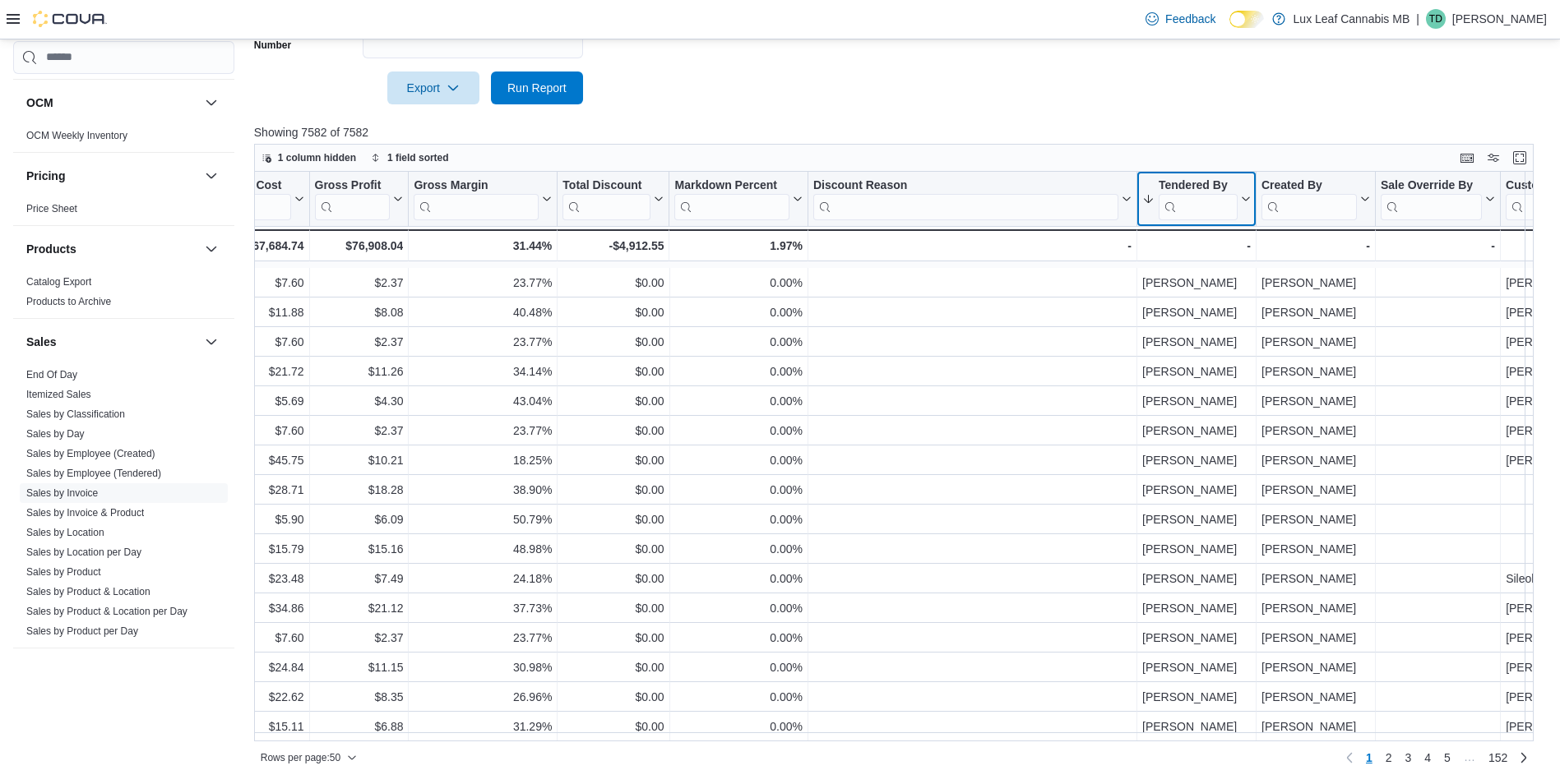
scroll to position [1007, 1449]
click at [1392, 756] on span "2" at bounding box center [1388, 757] width 7 height 16
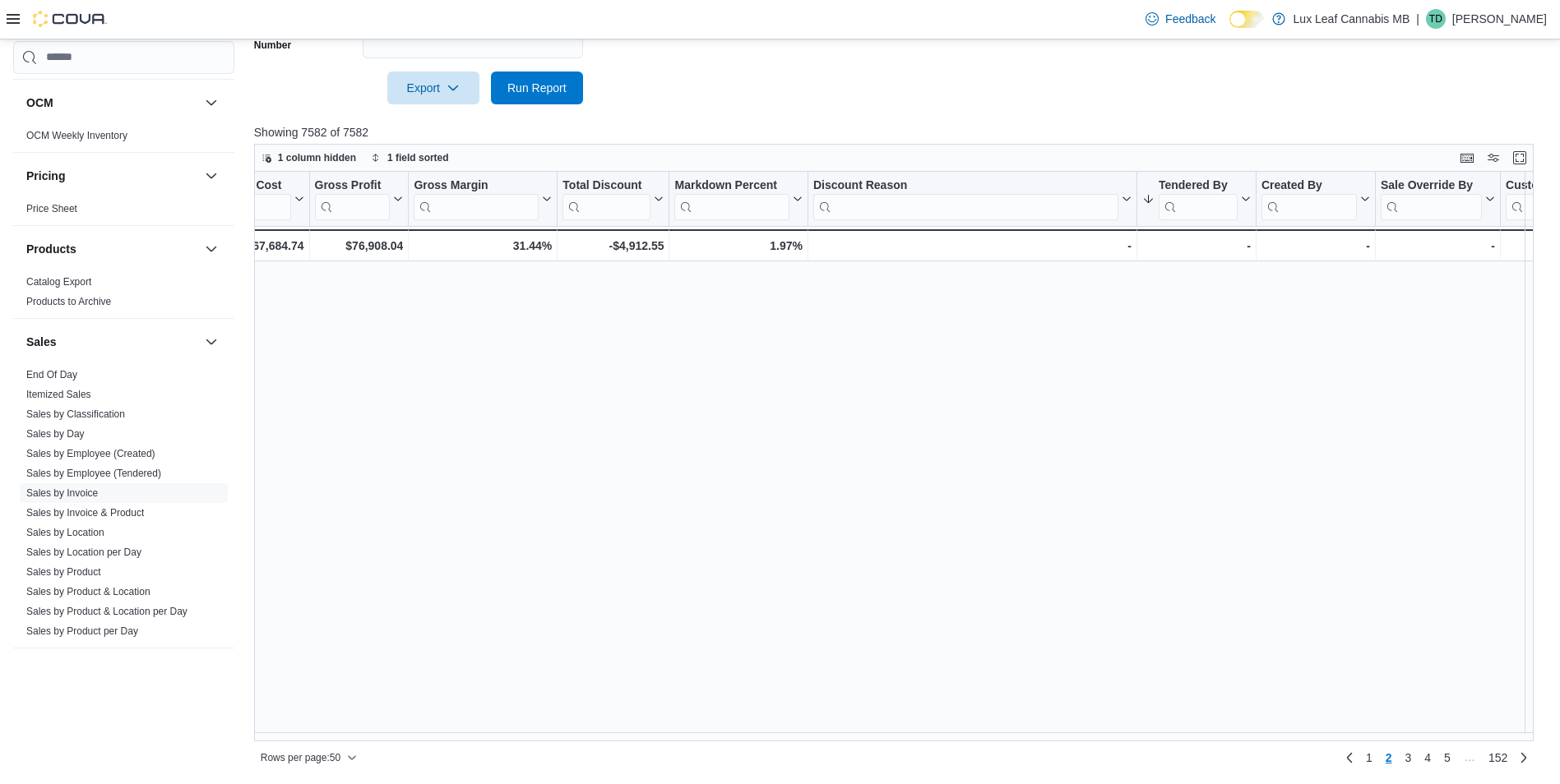
scroll to position [0, 0]
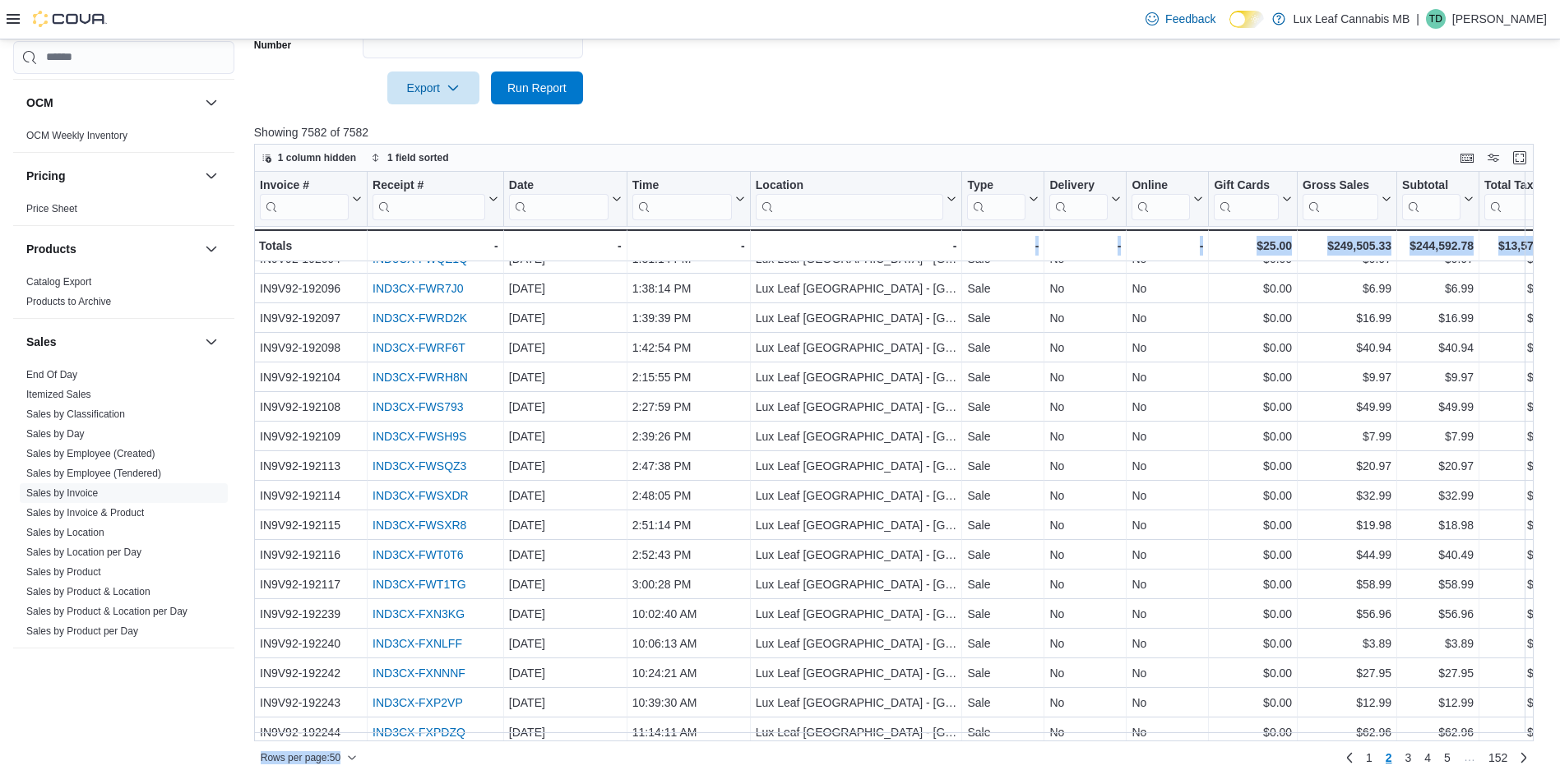
drag, startPoint x: 614, startPoint y: 740, endPoint x: 965, endPoint y: 697, distance: 353.6
click at [965, 697] on div "1 column hidden 1 field sorted Invoice # Click to view column header actions Re…" at bounding box center [894, 457] width 1279 height 627
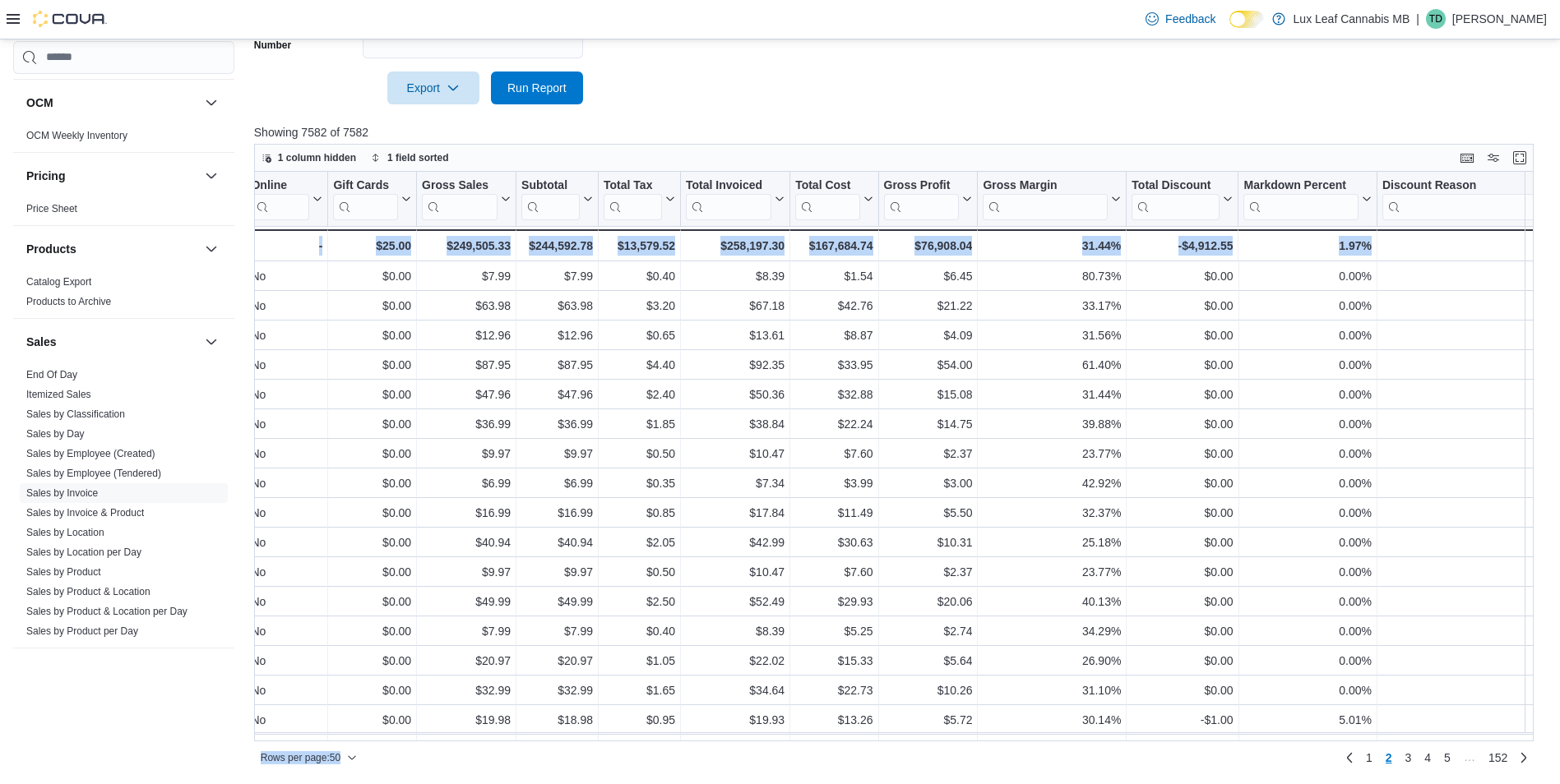
scroll to position [0, 1341]
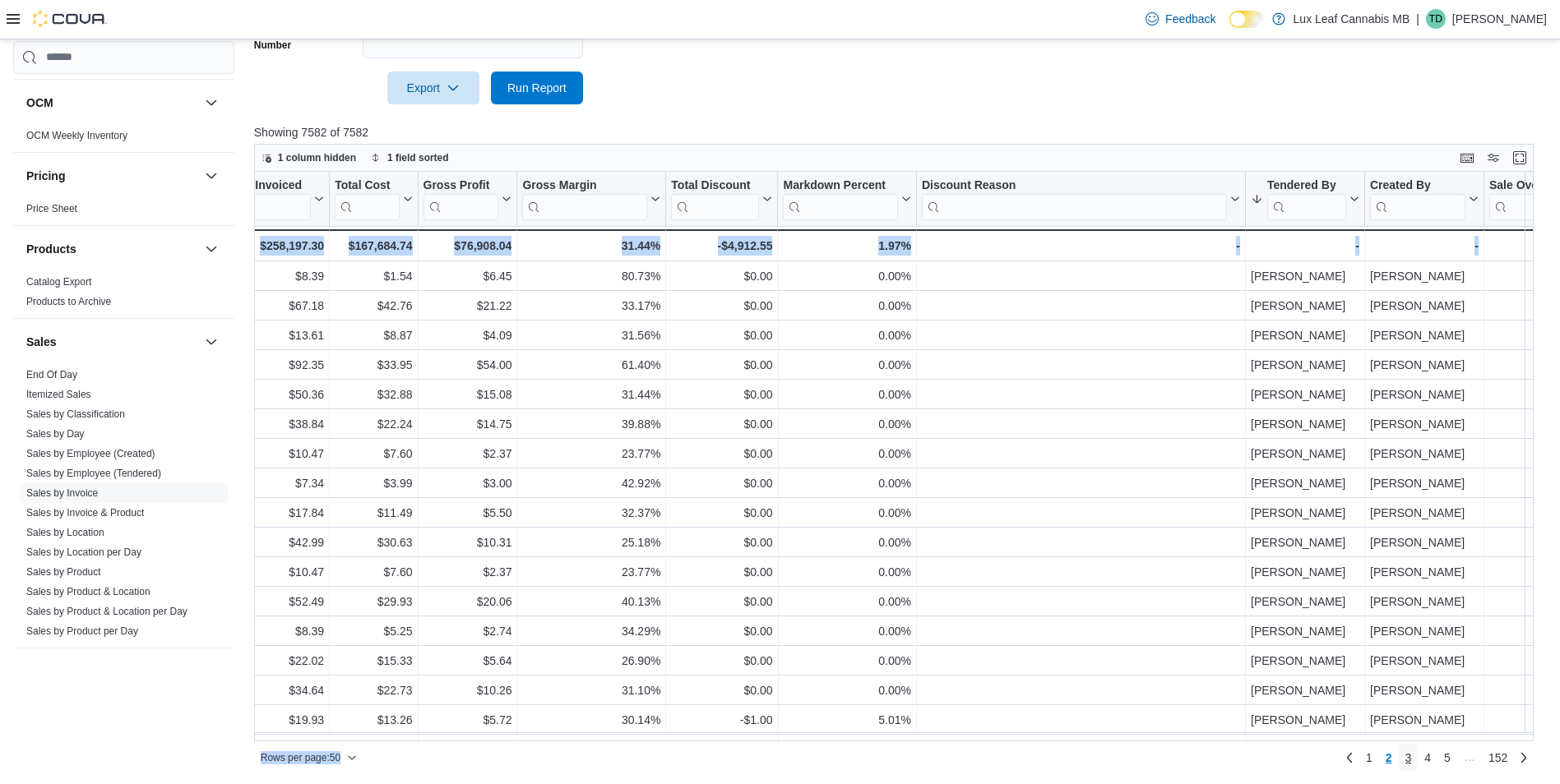
click at [1413, 760] on link "3" at bounding box center [1409, 757] width 19 height 26
click at [1325, 202] on input "search" at bounding box center [1306, 206] width 79 height 26
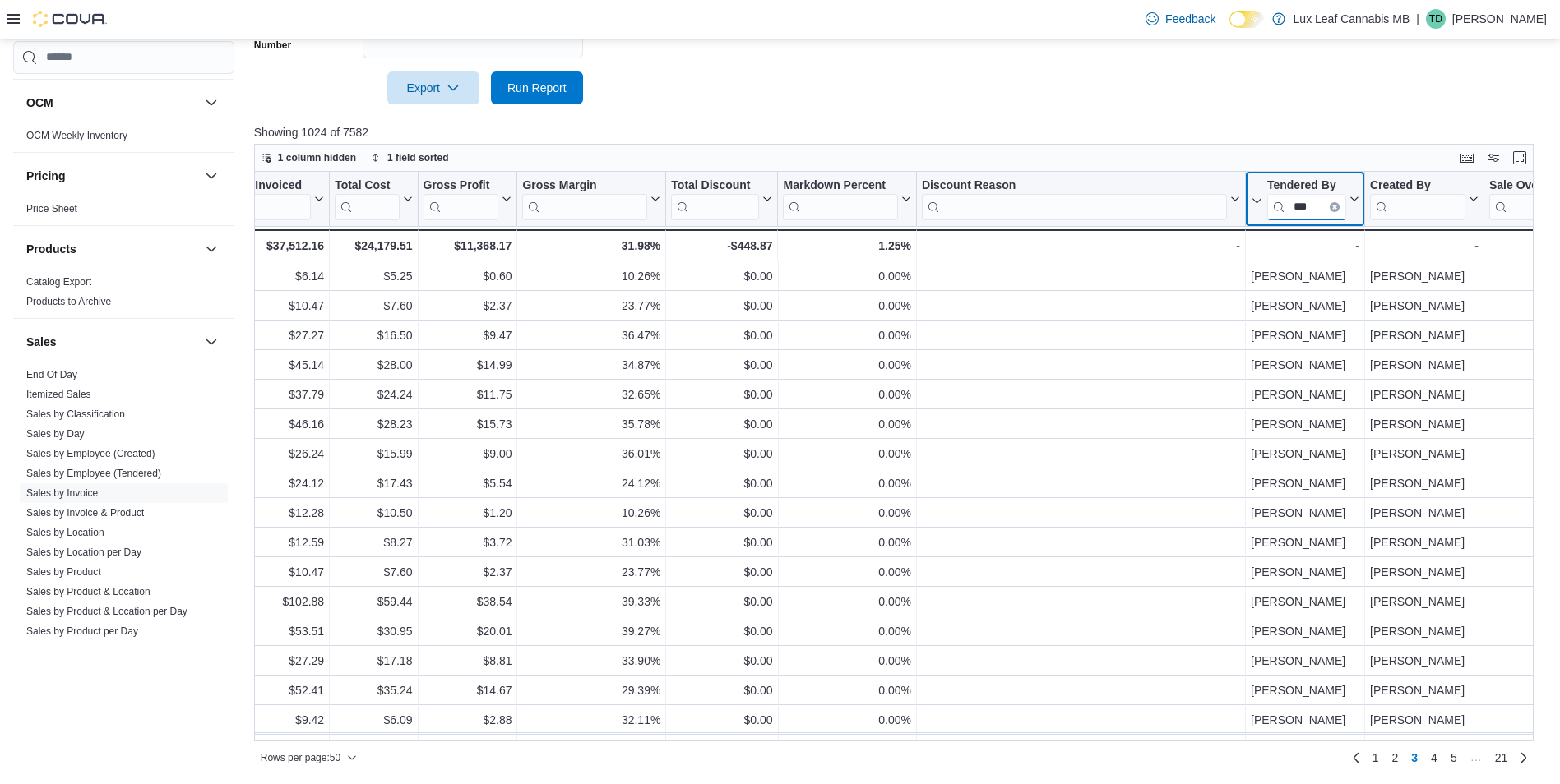
type input "***"
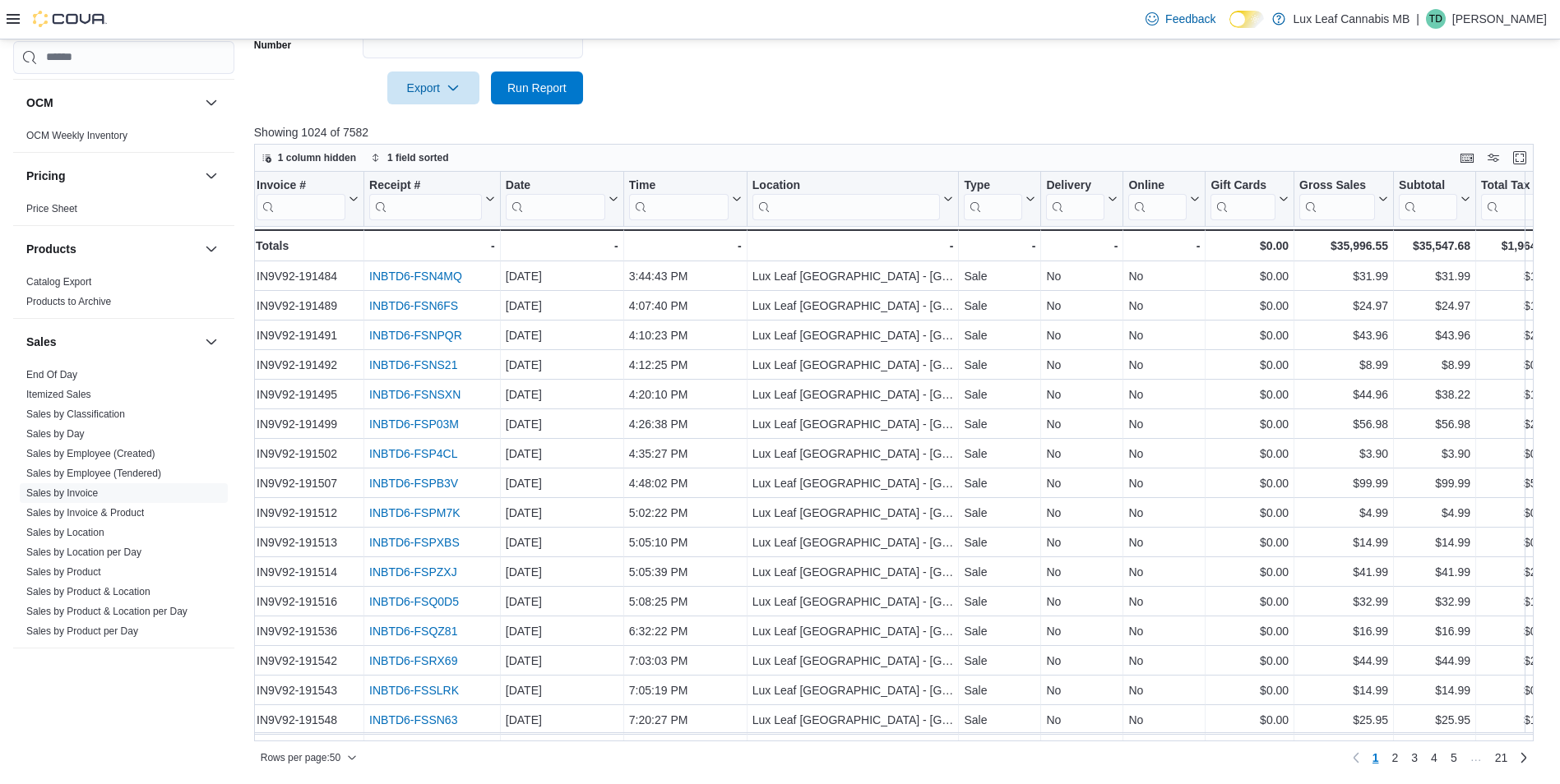
scroll to position [0, 0]
drag, startPoint x: 136, startPoint y: 502, endPoint x: 133, endPoint y: 512, distance: 10.4
click at [136, 502] on span "Sales by Invoice" at bounding box center [123, 493] width 208 height 19
click at [132, 512] on link "Sales by Invoice & Product" at bounding box center [84, 513] width 117 height 12
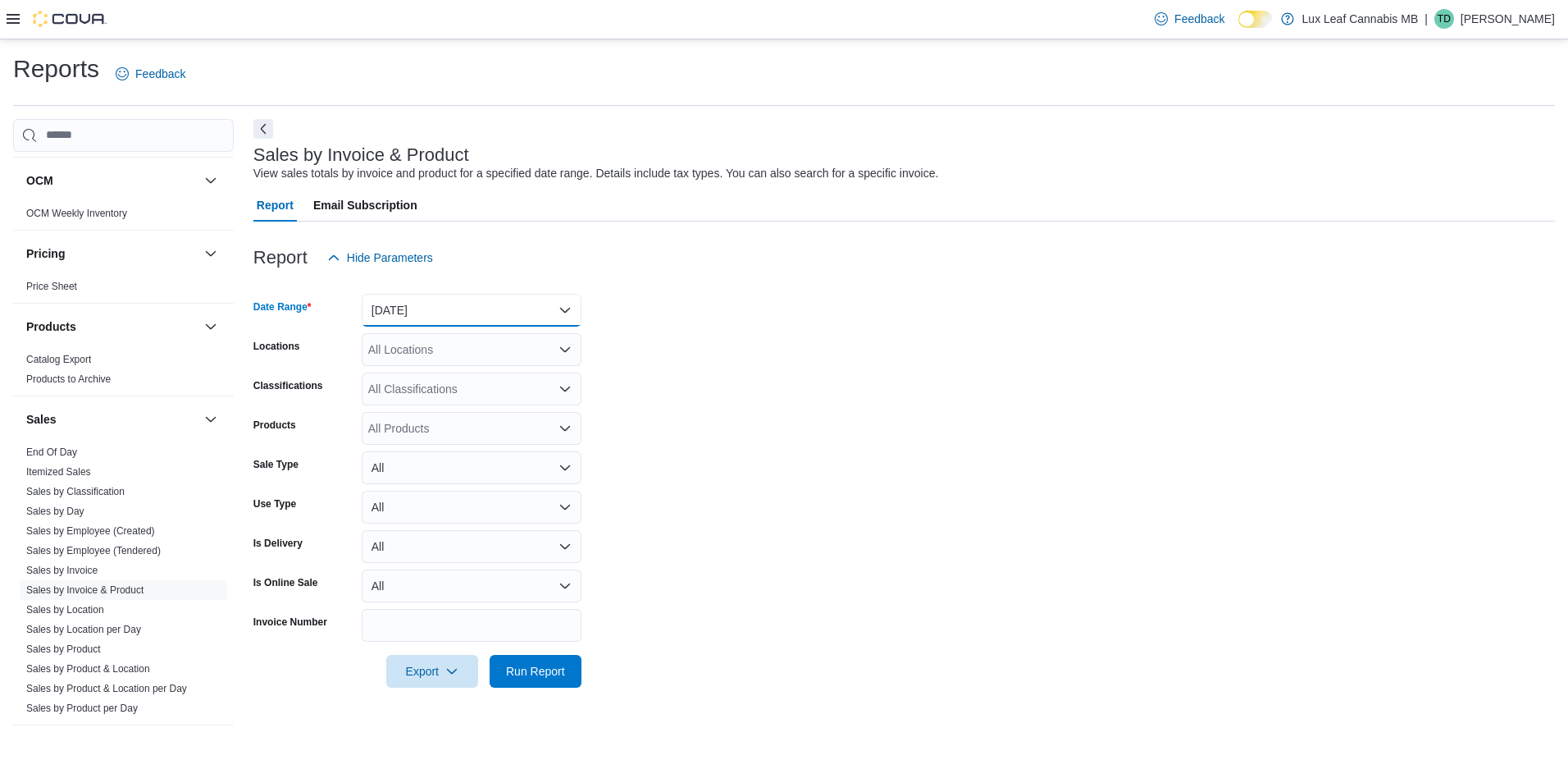
click at [425, 311] on button "Yesterday" at bounding box center [472, 310] width 220 height 33
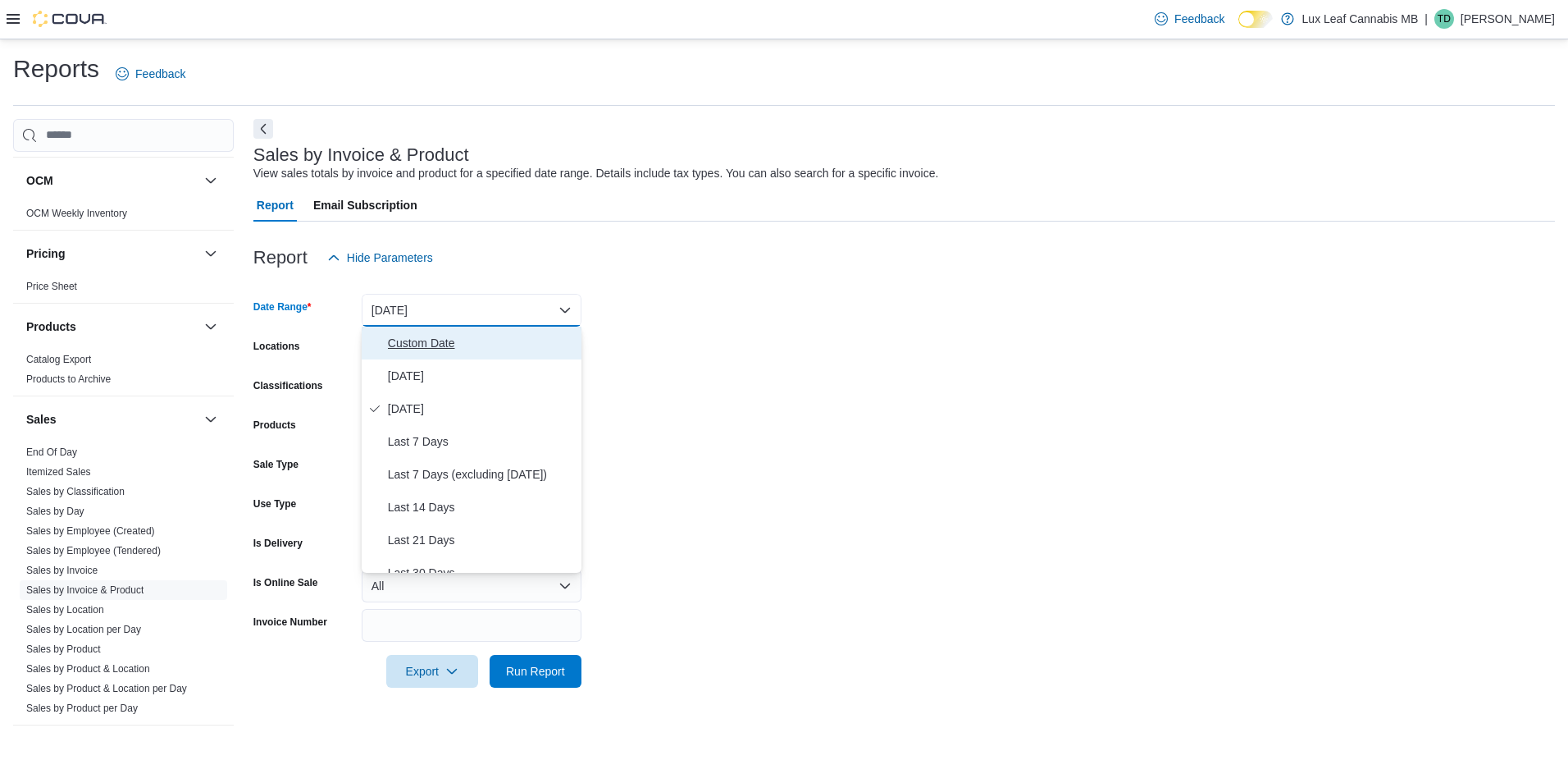
click at [402, 344] on span "Custom Date" at bounding box center [481, 343] width 187 height 19
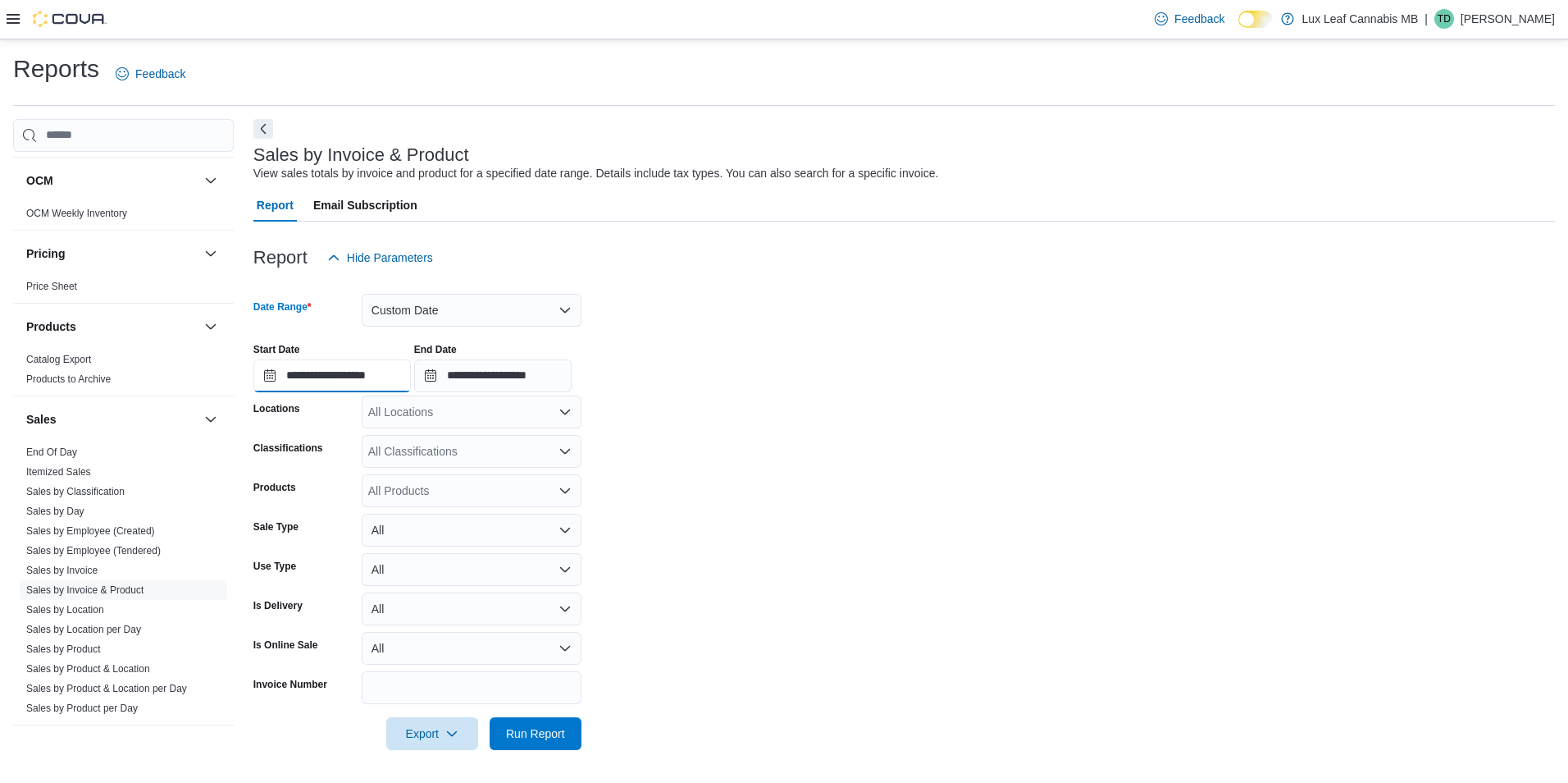
click at [287, 371] on input "**********" at bounding box center [332, 376] width 158 height 33
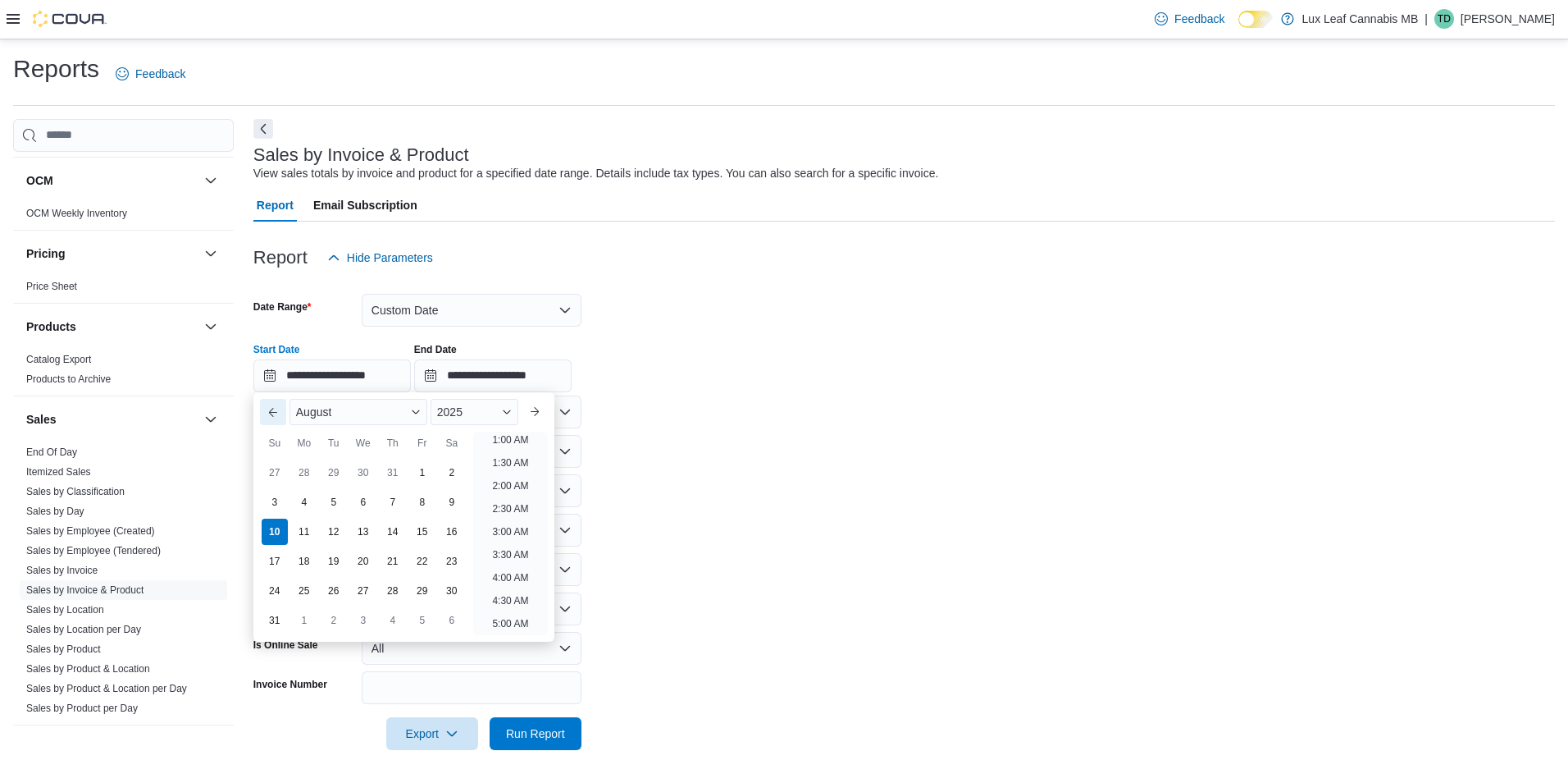
click at [277, 410] on button "Previous Month" at bounding box center [272, 412] width 26 height 26
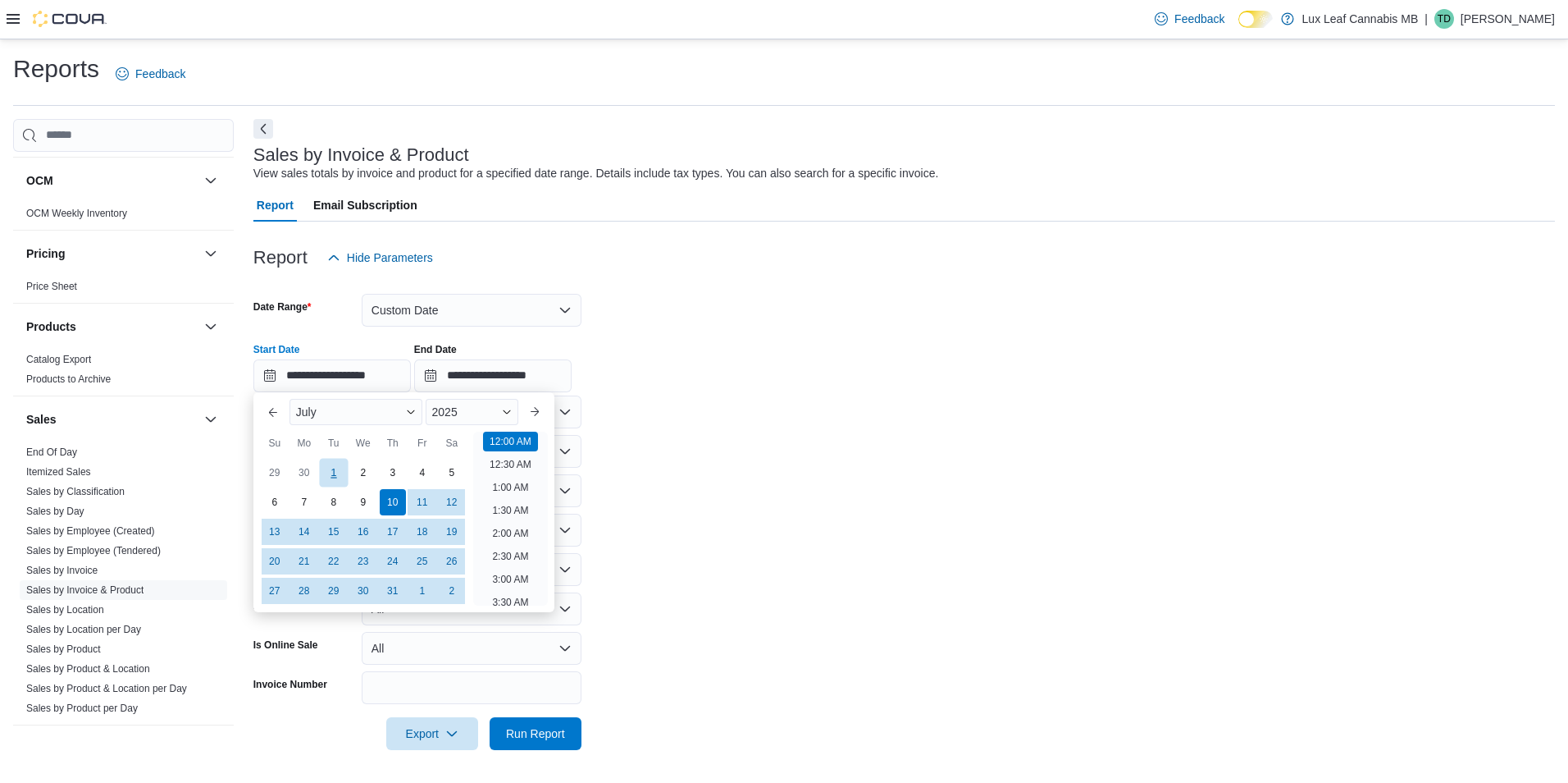
click at [339, 468] on div "1" at bounding box center [333, 473] width 29 height 29
type input "**********"
click at [660, 403] on form "**********" at bounding box center [905, 512] width 1302 height 476
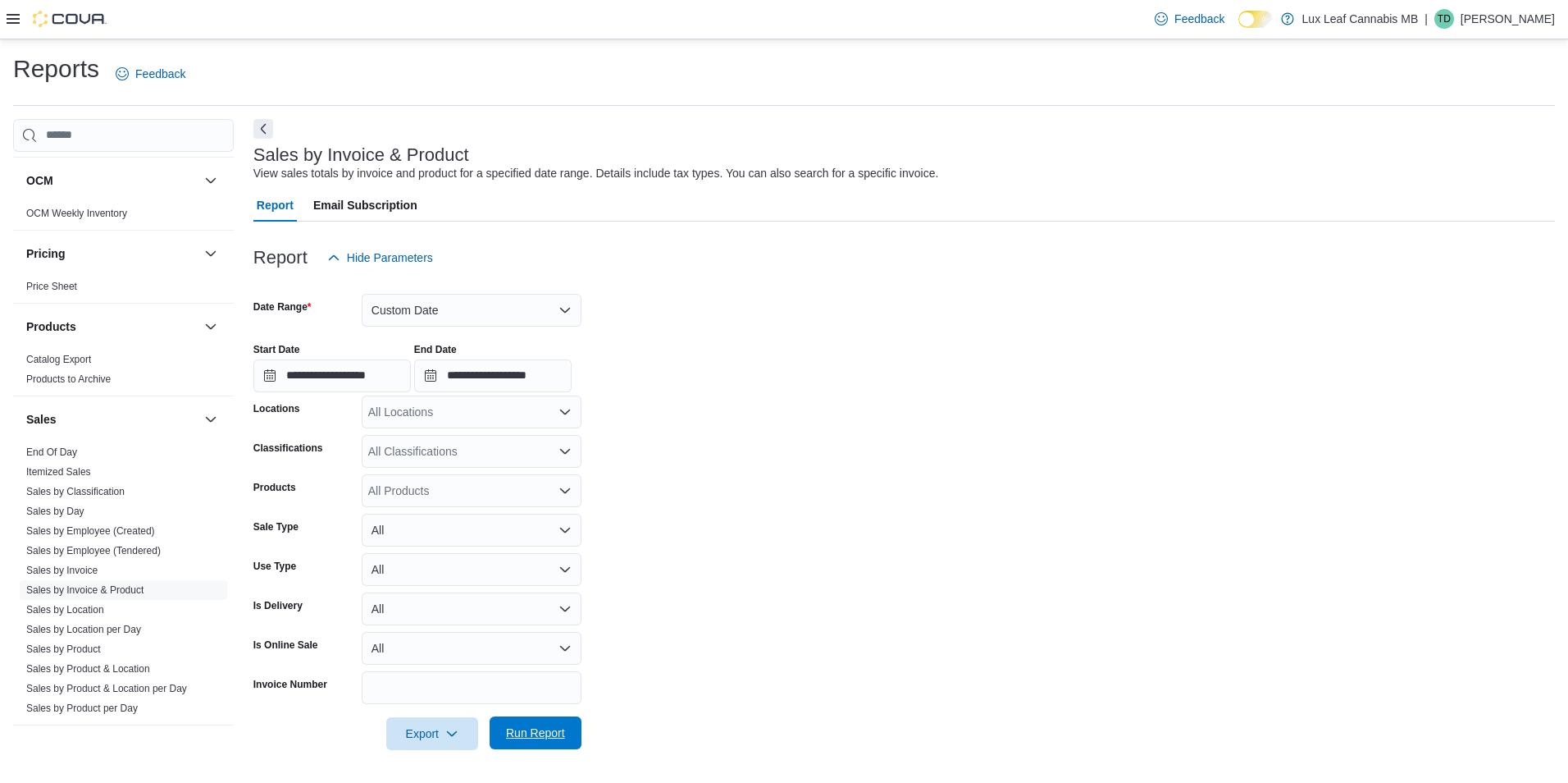
click at [537, 719] on span "Run Report" at bounding box center [536, 733] width 73 height 33
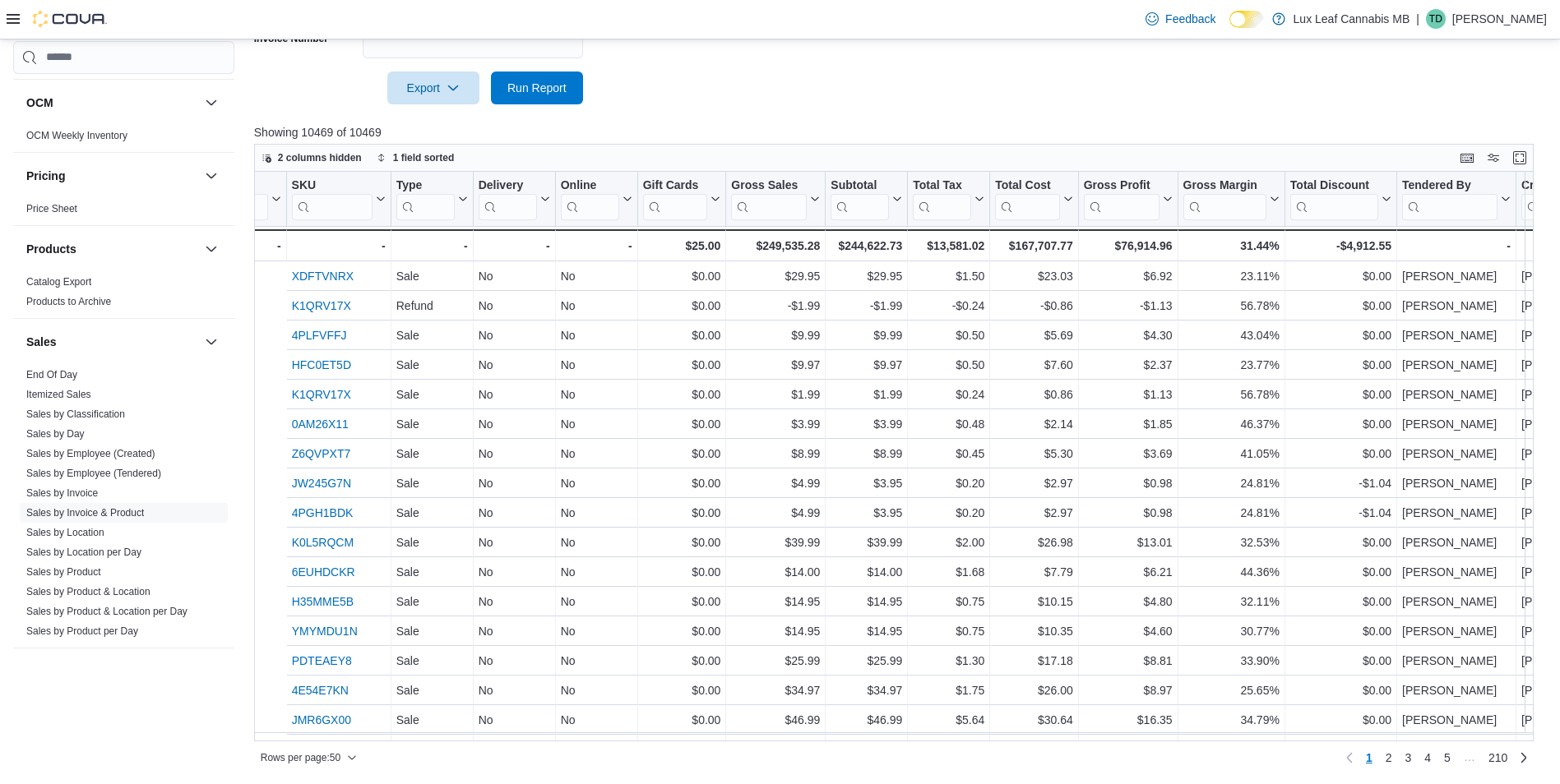
scroll to position [0, 1532]
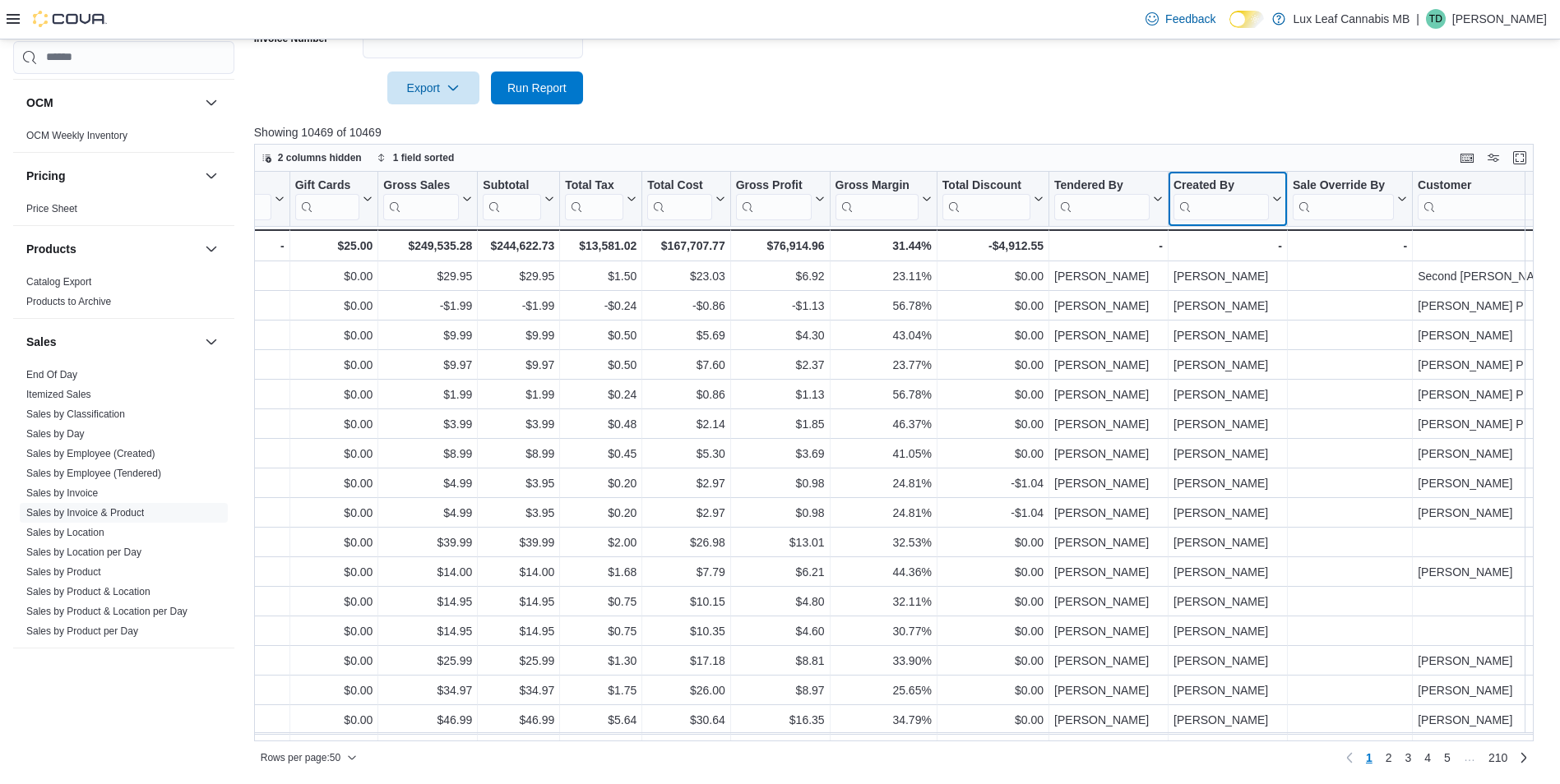
click at [1208, 186] on div "Created By" at bounding box center [1221, 185] width 95 height 16
click at [1211, 196] on input "search" at bounding box center [1221, 206] width 95 height 26
click at [1126, 212] on input "search" at bounding box center [1102, 206] width 95 height 26
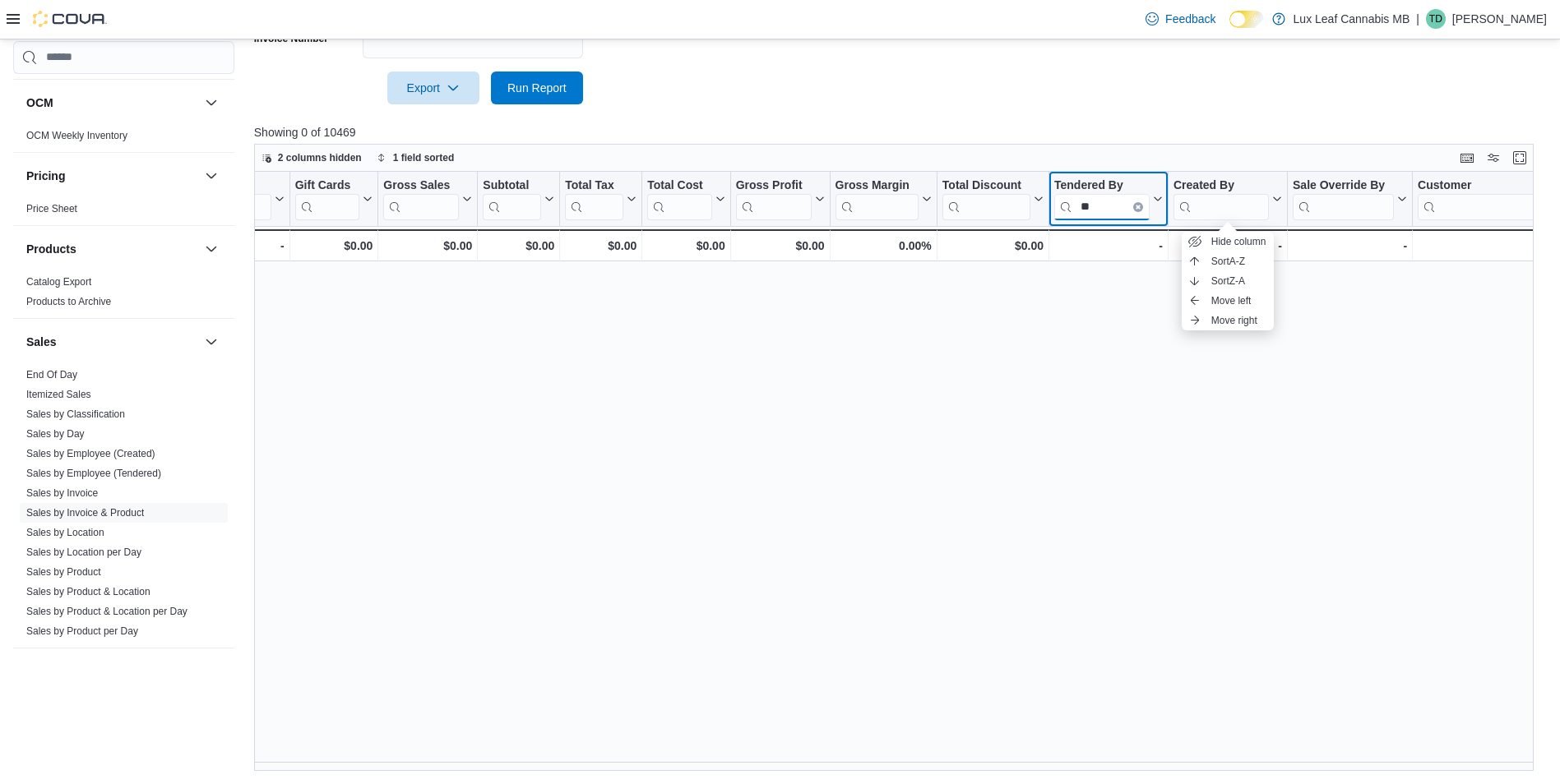
type input "*"
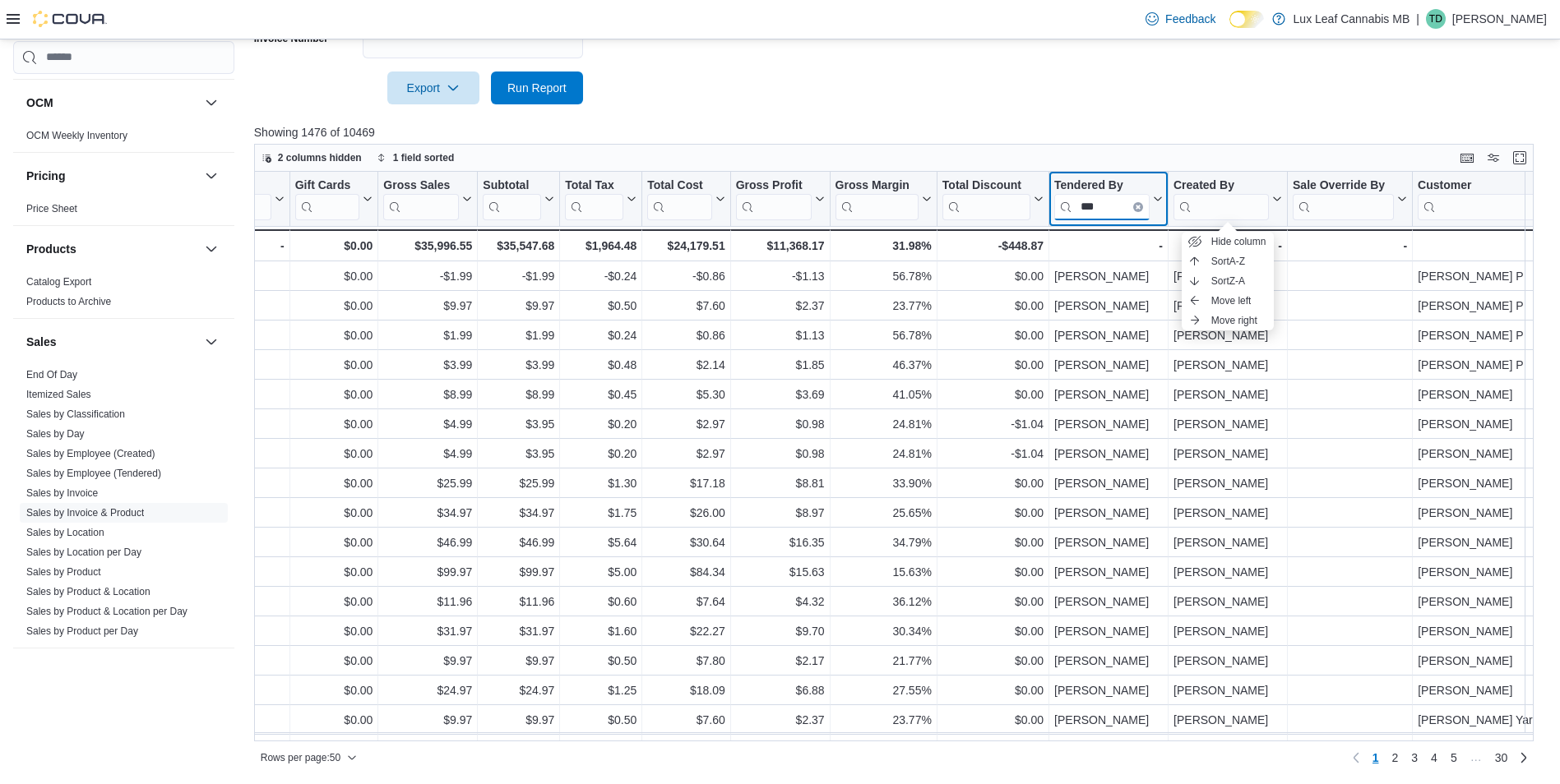
type input "***"
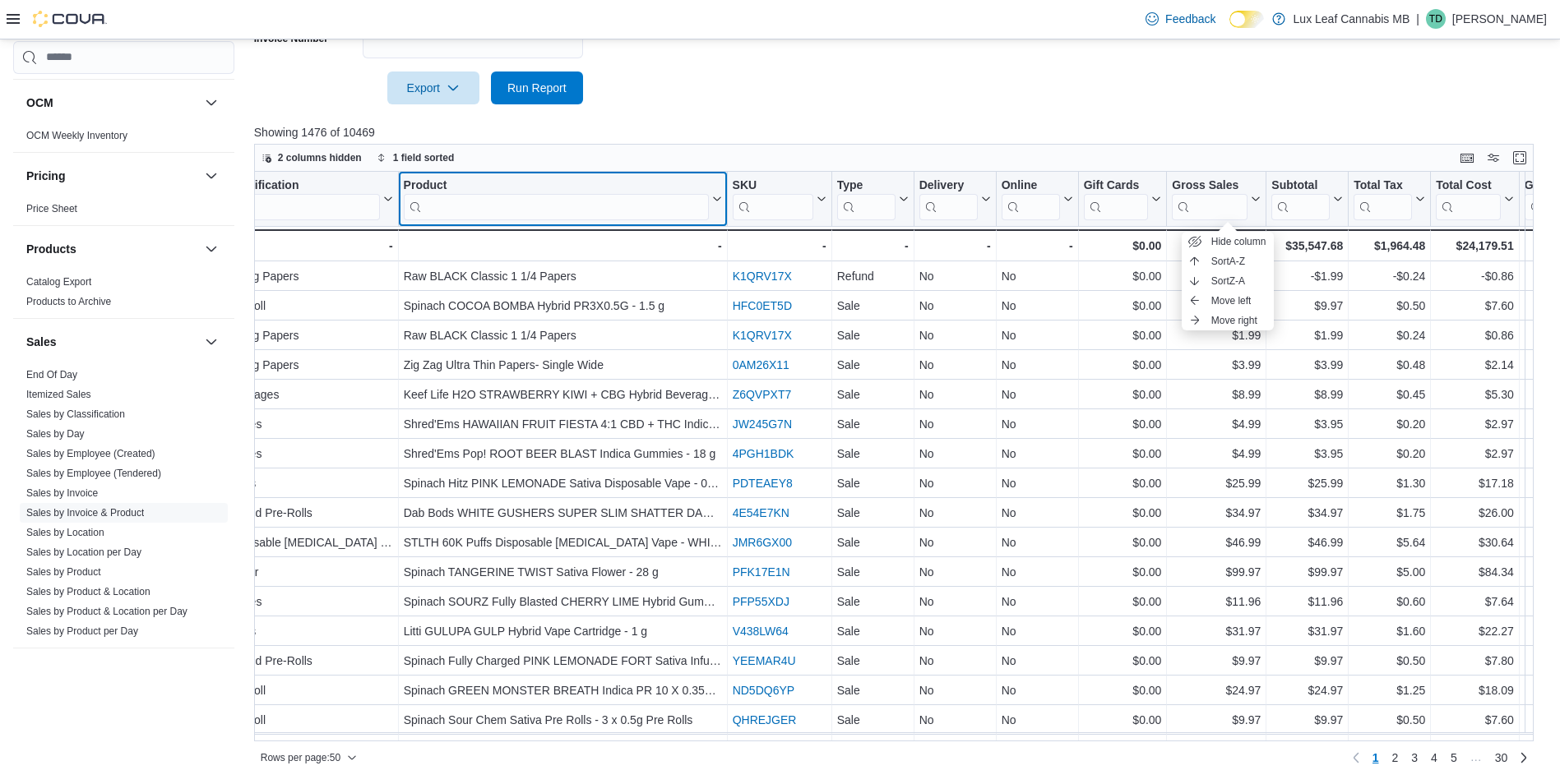
click at [605, 207] on div "Invoice # Click to view column header actions Receipt # Click to view column he…" at bounding box center [1087, 216] width 3153 height 89
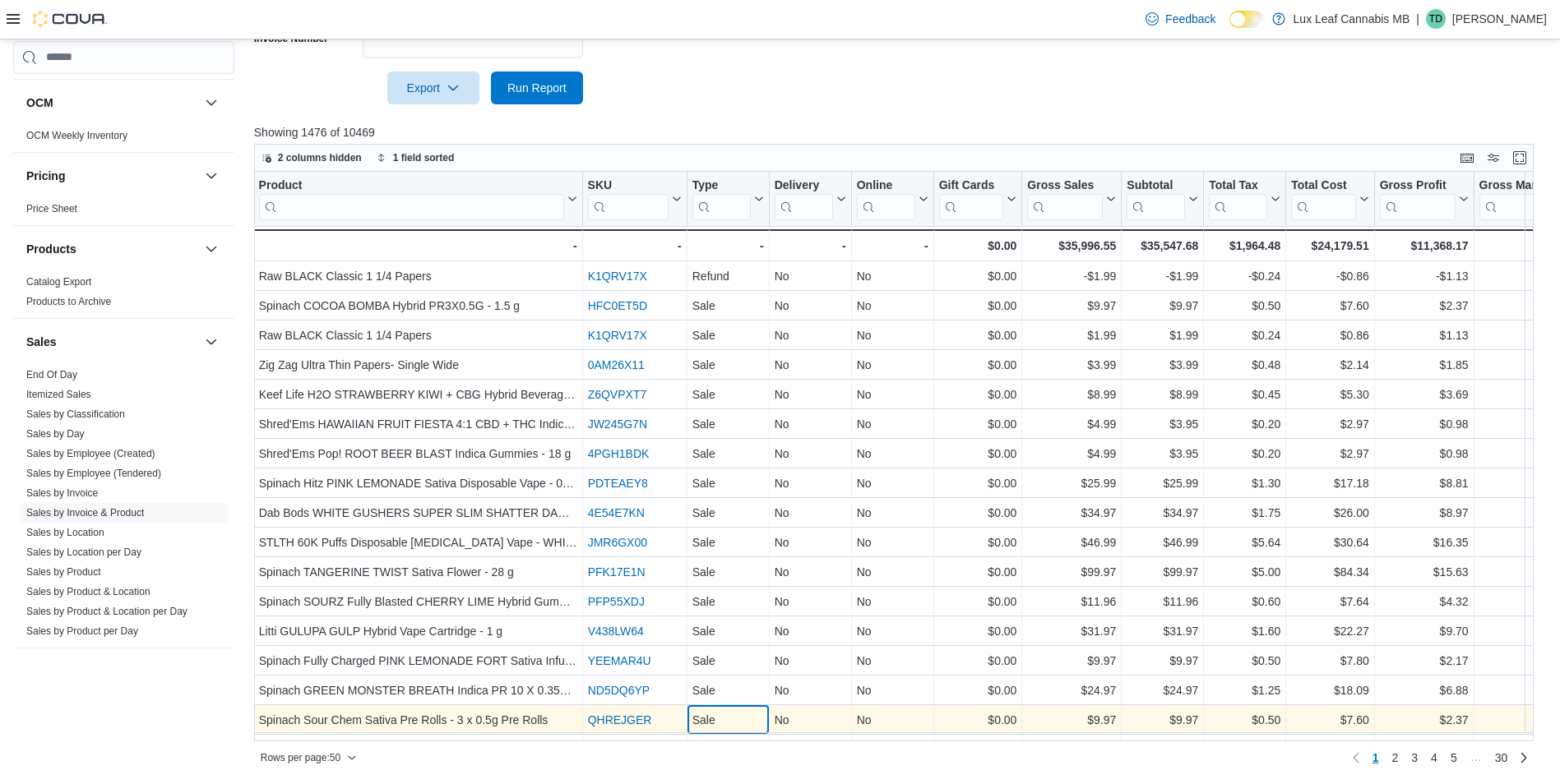
scroll to position [34, 888]
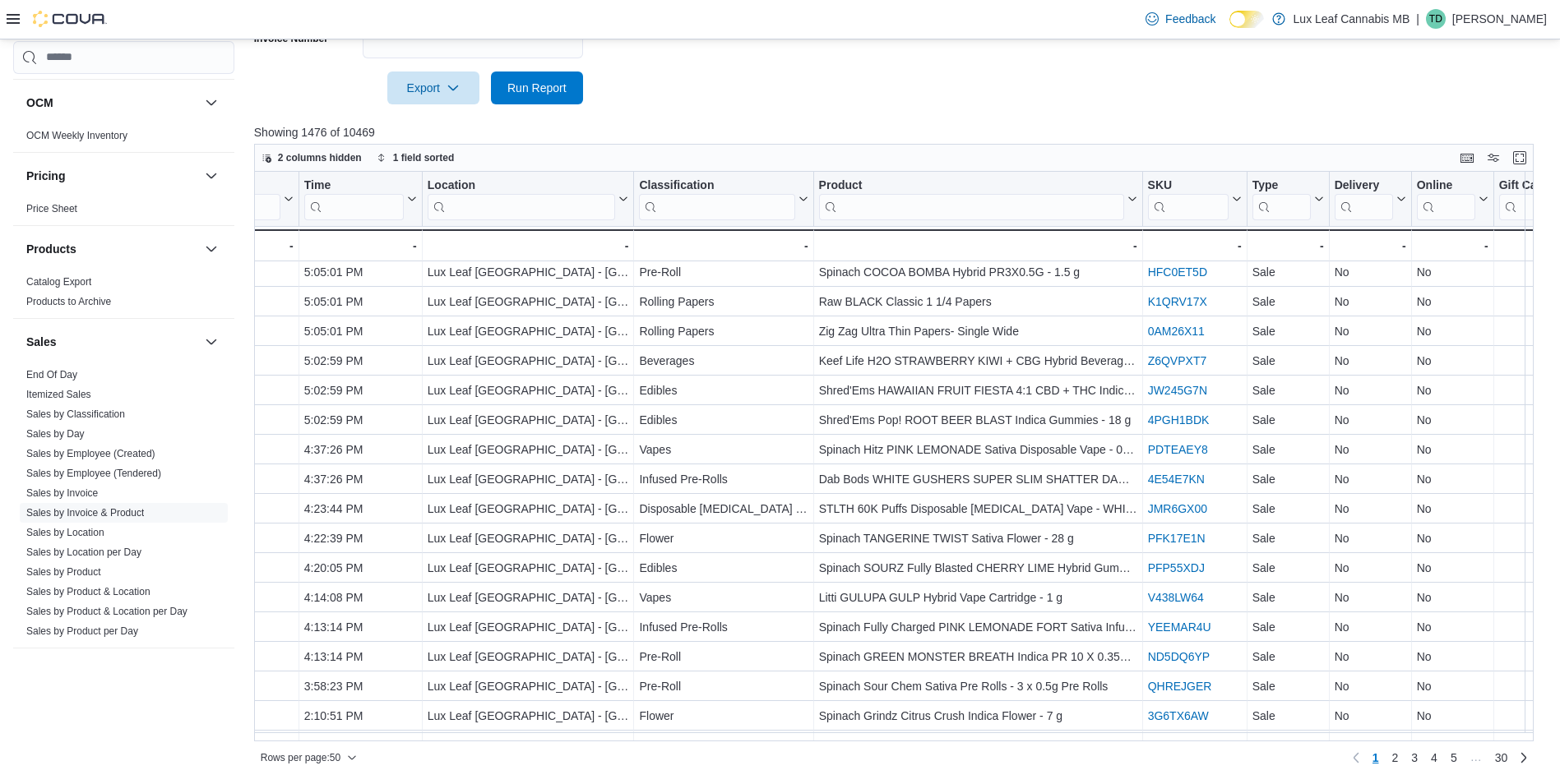
scroll to position [34, 317]
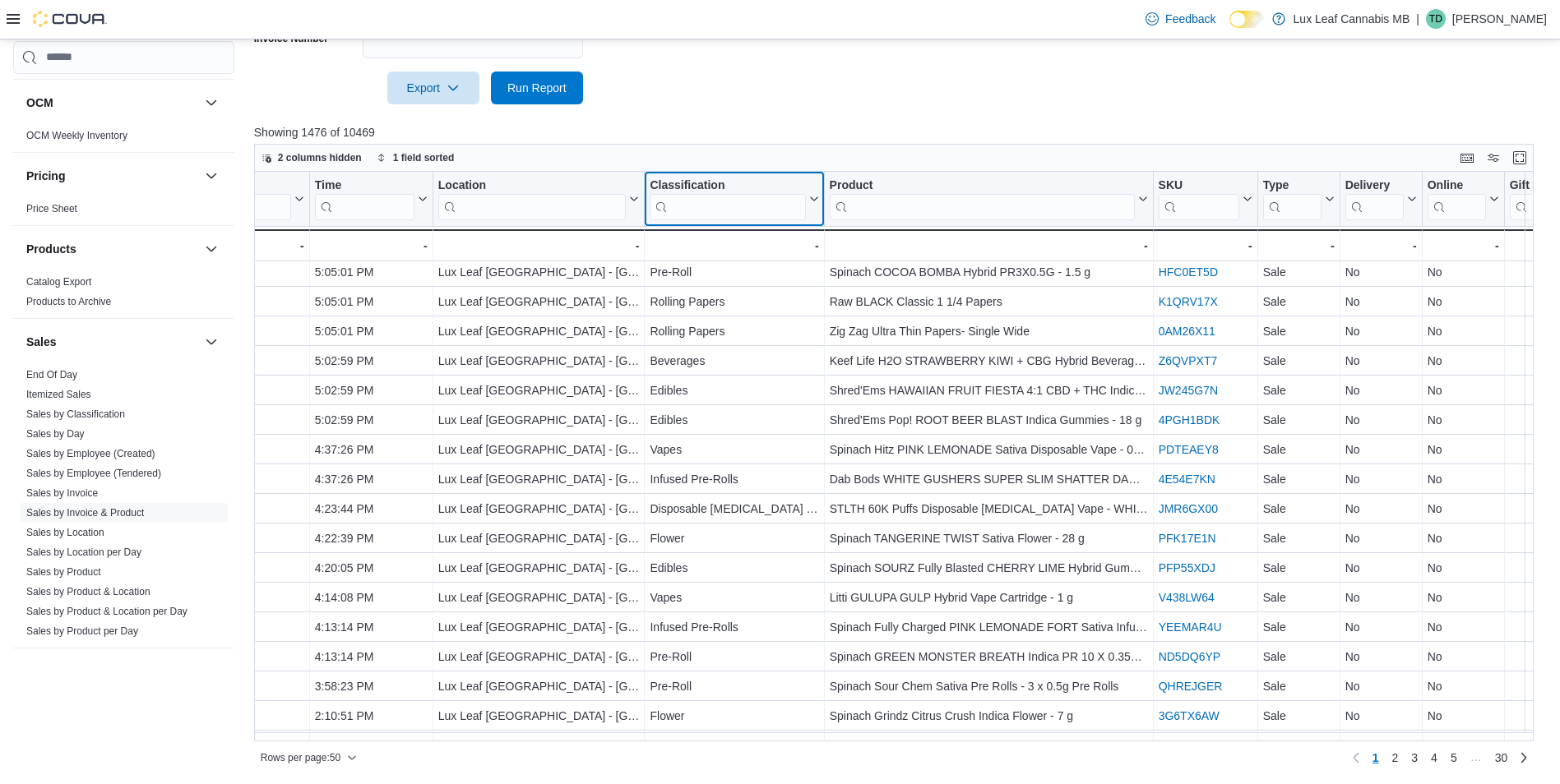
click at [739, 203] on input "search" at bounding box center [727, 206] width 155 height 26
type input "****"
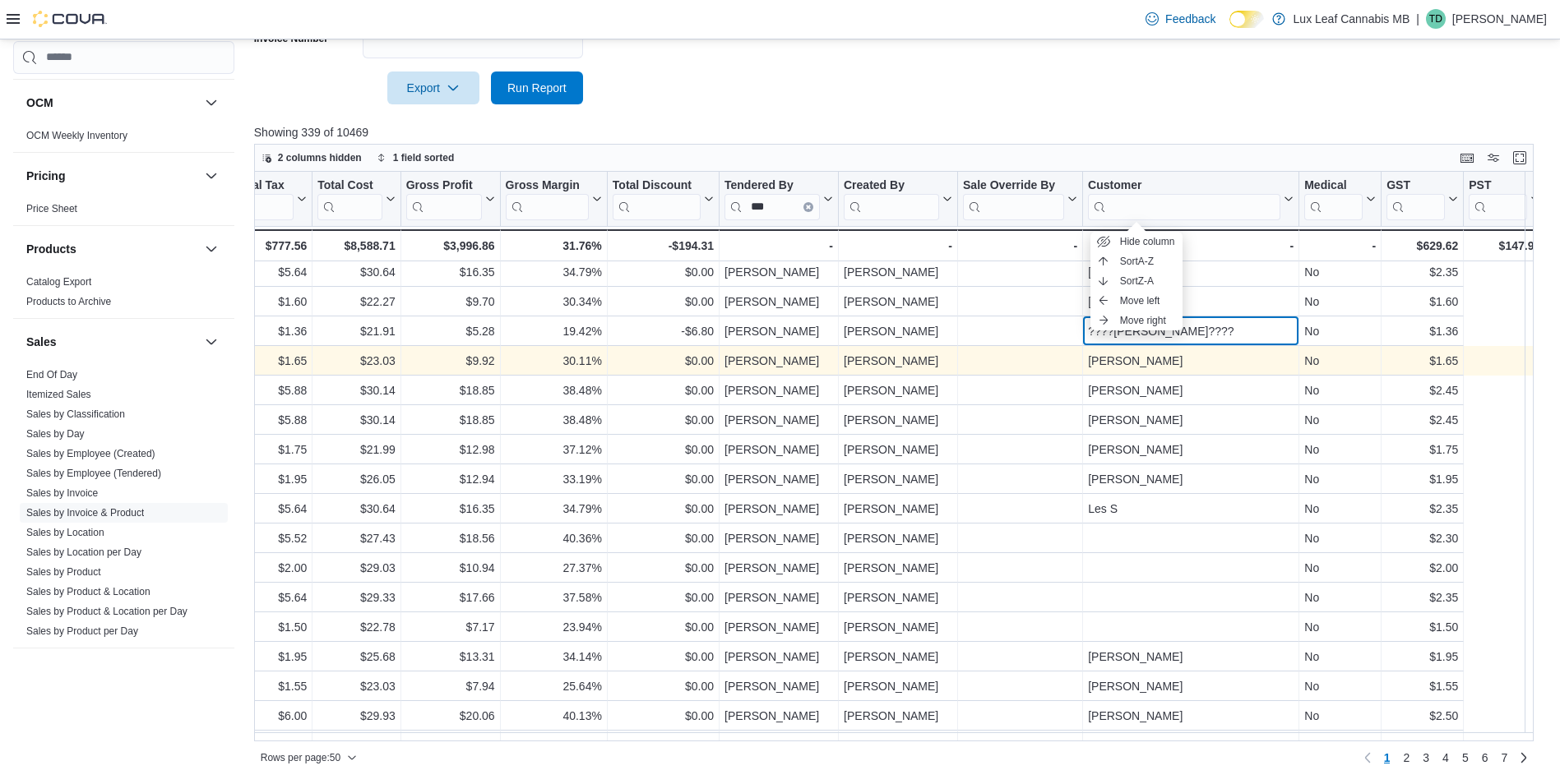
scroll to position [34, 1623]
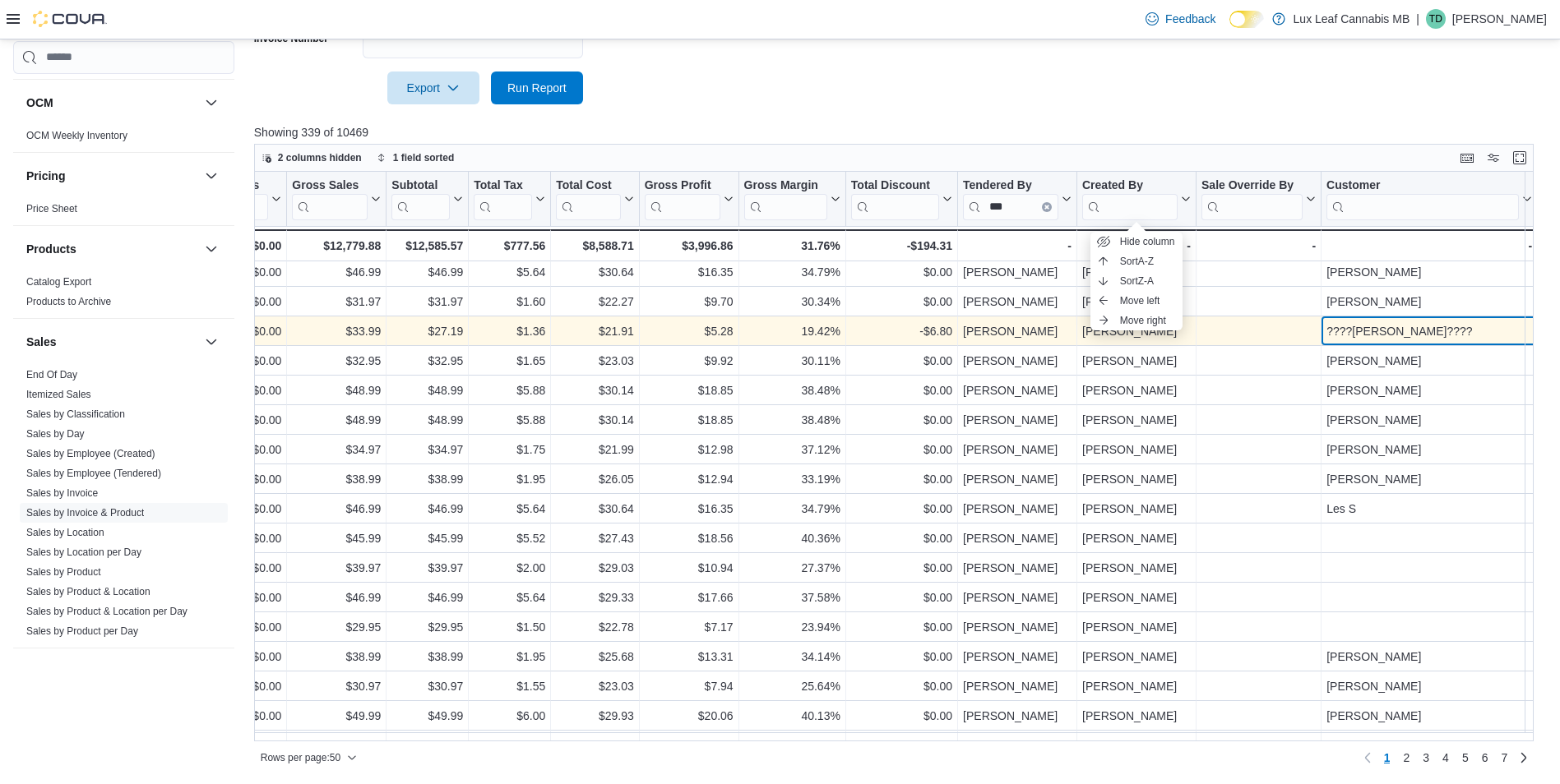
drag, startPoint x: 1277, startPoint y: 328, endPoint x: 602, endPoint y: 323, distance: 675.0
click at [602, 323] on div "$27.19 - Subtotal, column 14, row 4 $1.36 - Total Tax, column 15, row 4 $21.91 …" at bounding box center [208, 331] width 3153 height 29
drag, startPoint x: 835, startPoint y: 330, endPoint x: 782, endPoint y: 336, distance: 53.3
click at [782, 336] on div "19.42%" at bounding box center [791, 331] width 96 height 19
click at [1377, 328] on div "????Samantha Elliott????" at bounding box center [1429, 331] width 206 height 19
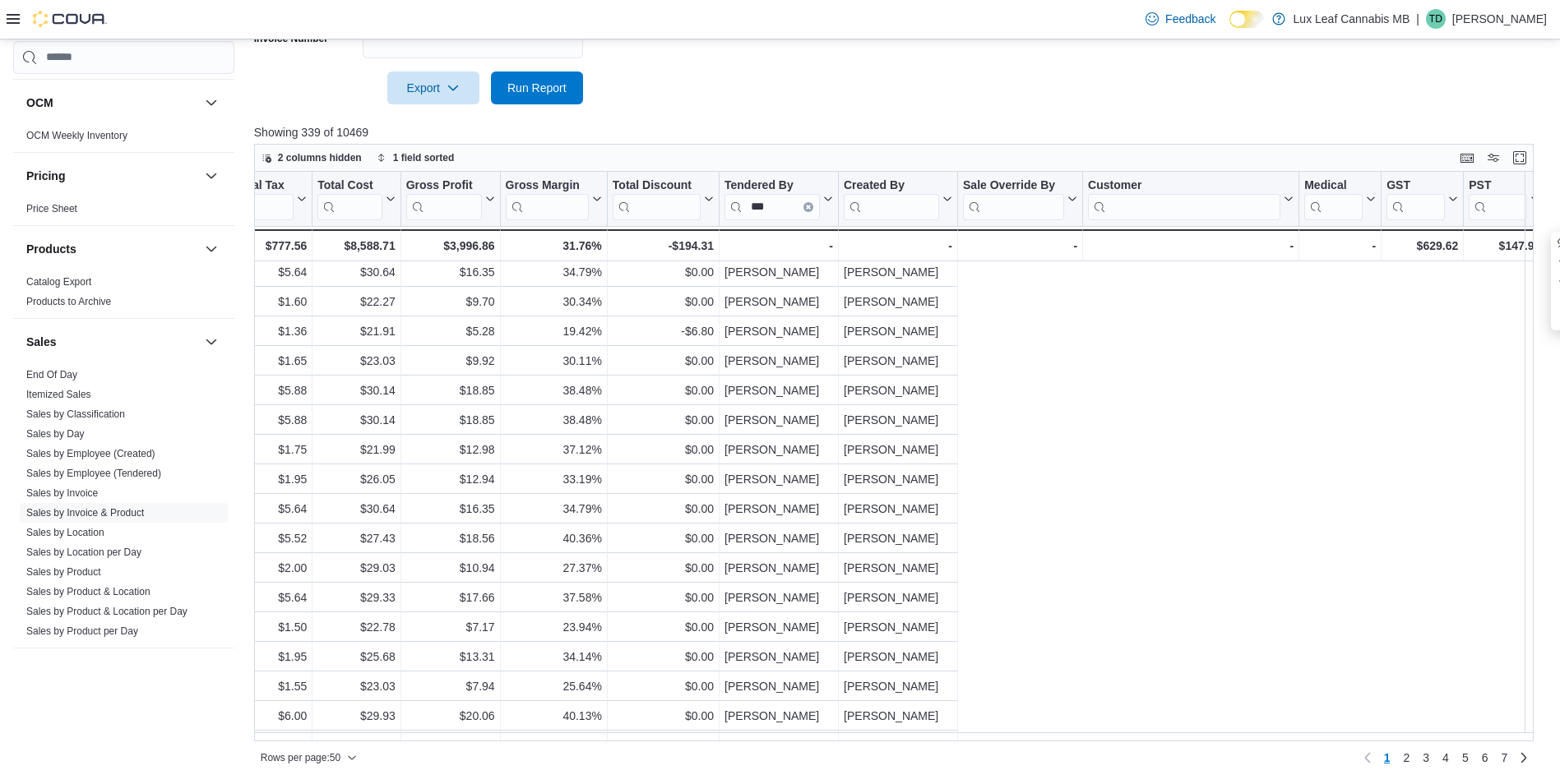
scroll to position [34, 0]
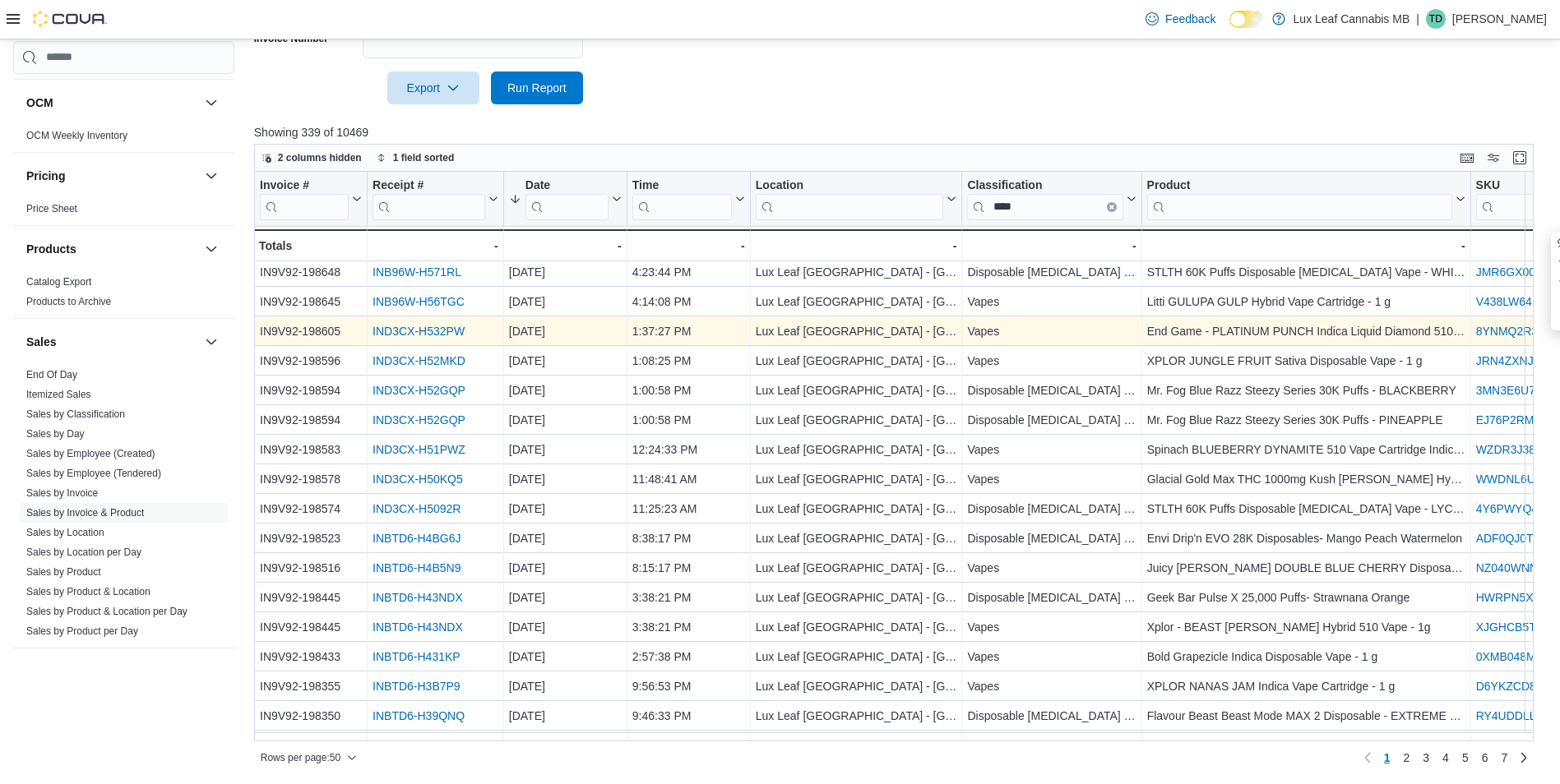
click at [380, 335] on link "IND3CX-H532PW" at bounding box center [418, 332] width 92 height 14
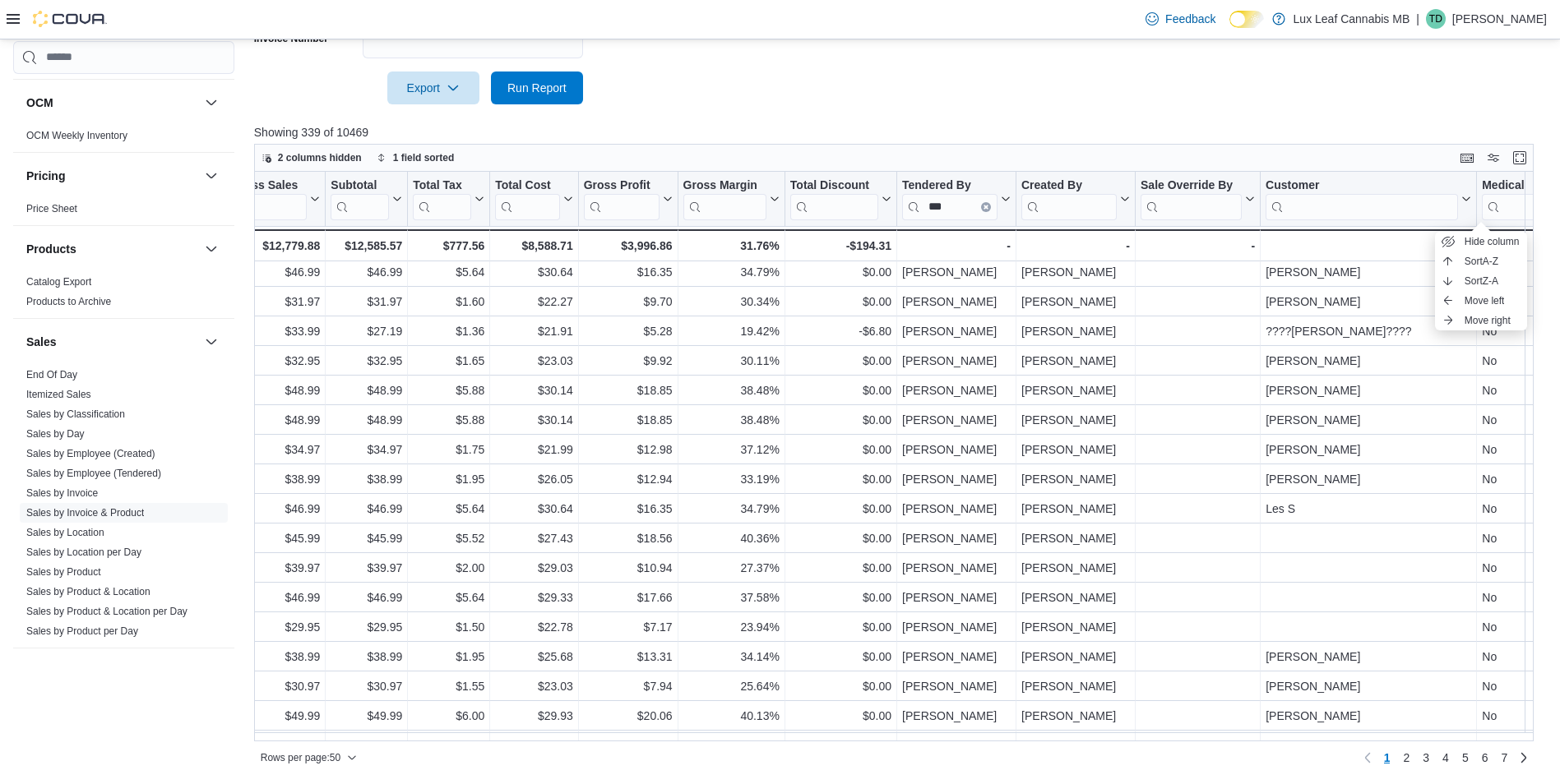
scroll to position [34, 1686]
click at [1410, 757] on span "2" at bounding box center [1406, 757] width 7 height 16
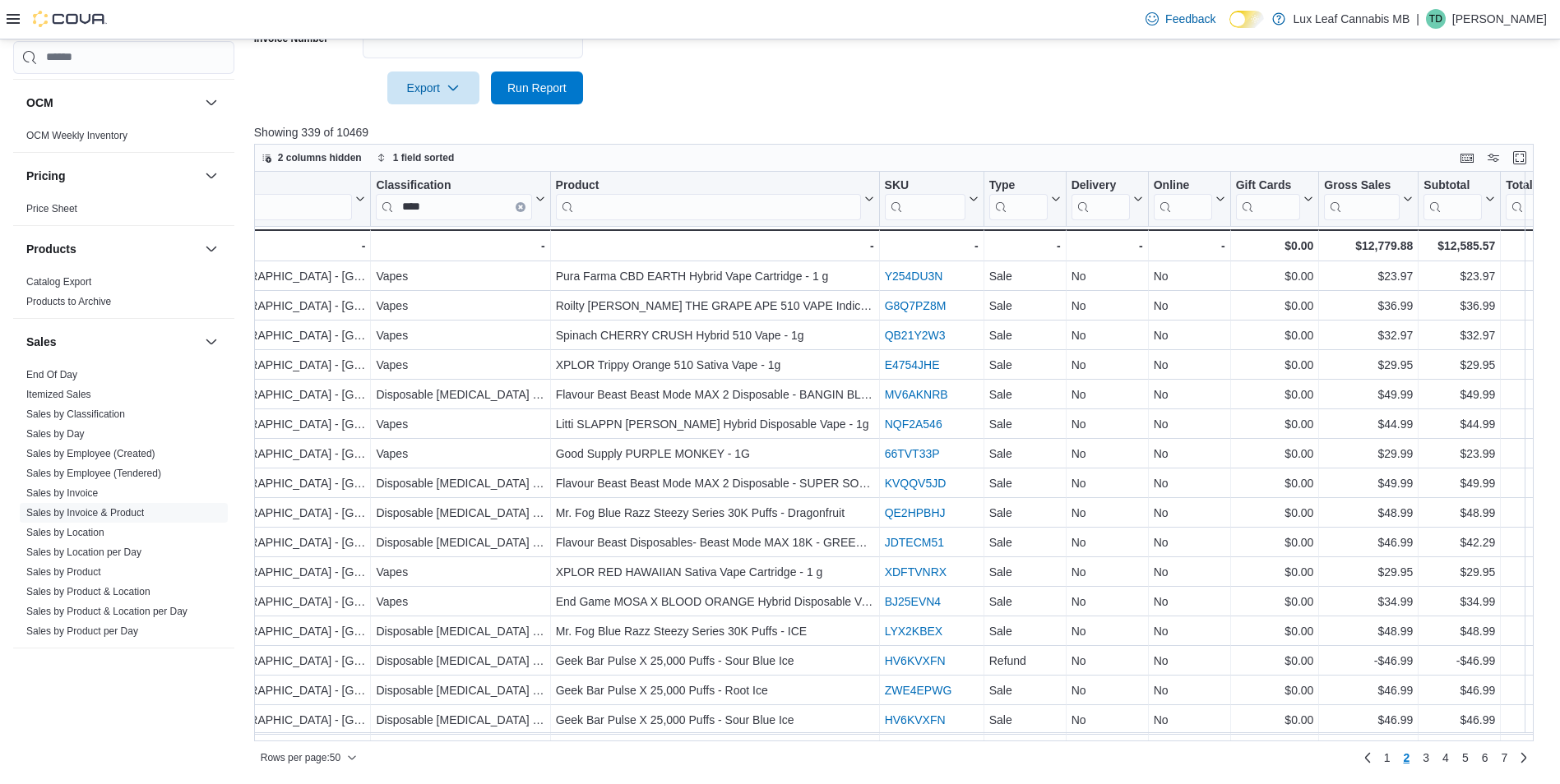
scroll to position [0, 540]
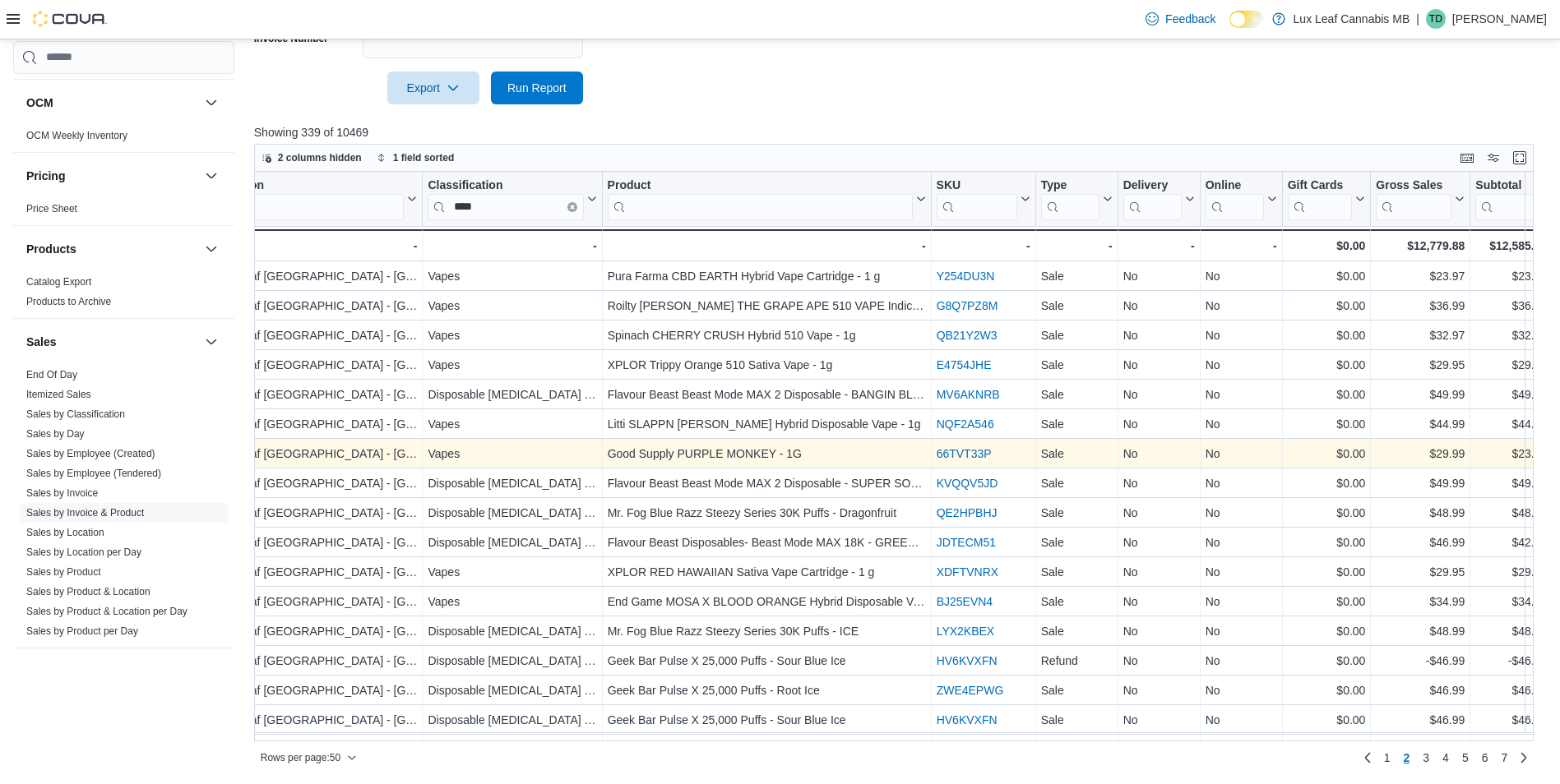
click at [944, 454] on link "66TVT33P" at bounding box center [963, 454] width 55 height 14
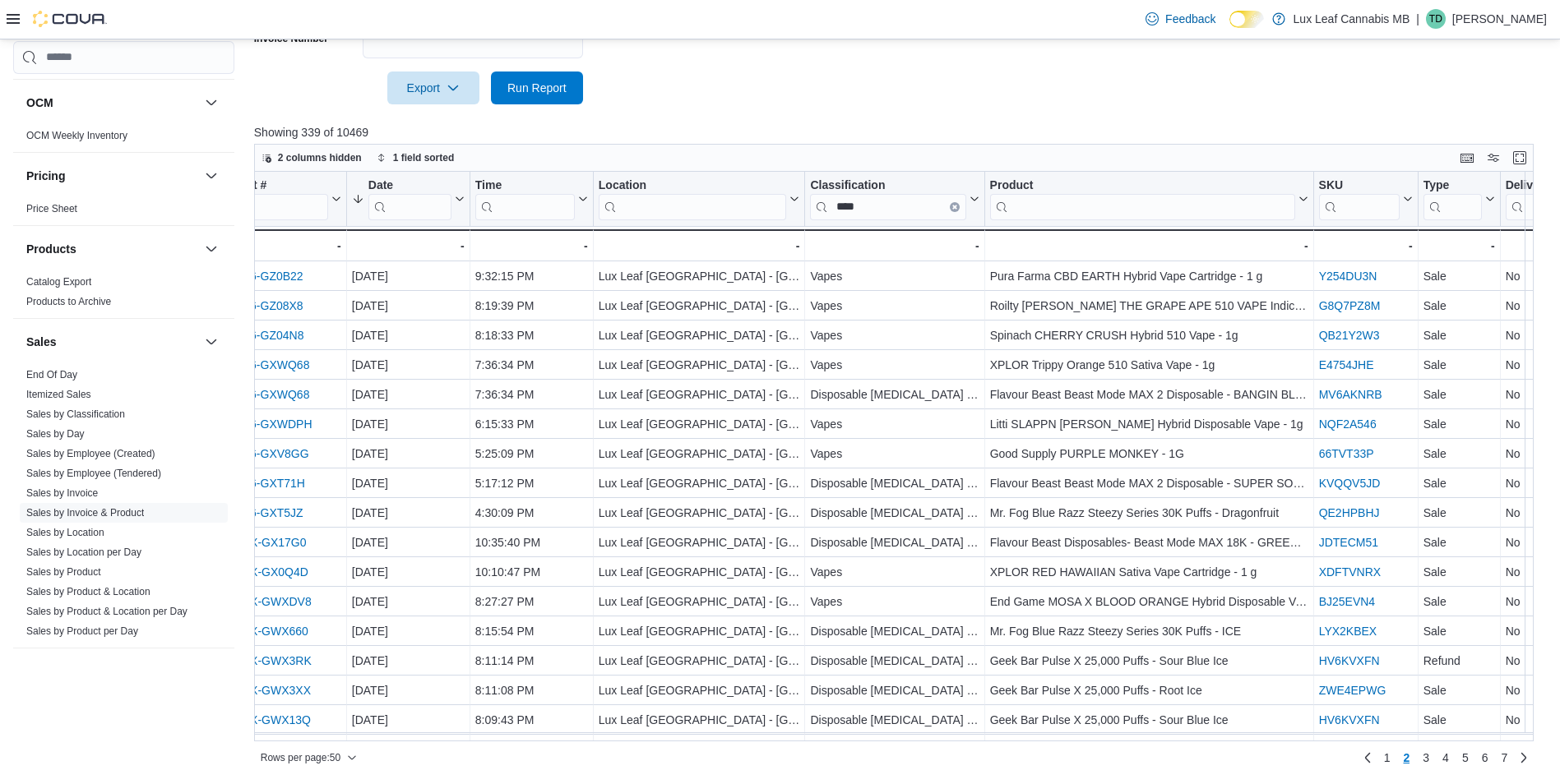
scroll to position [0, 148]
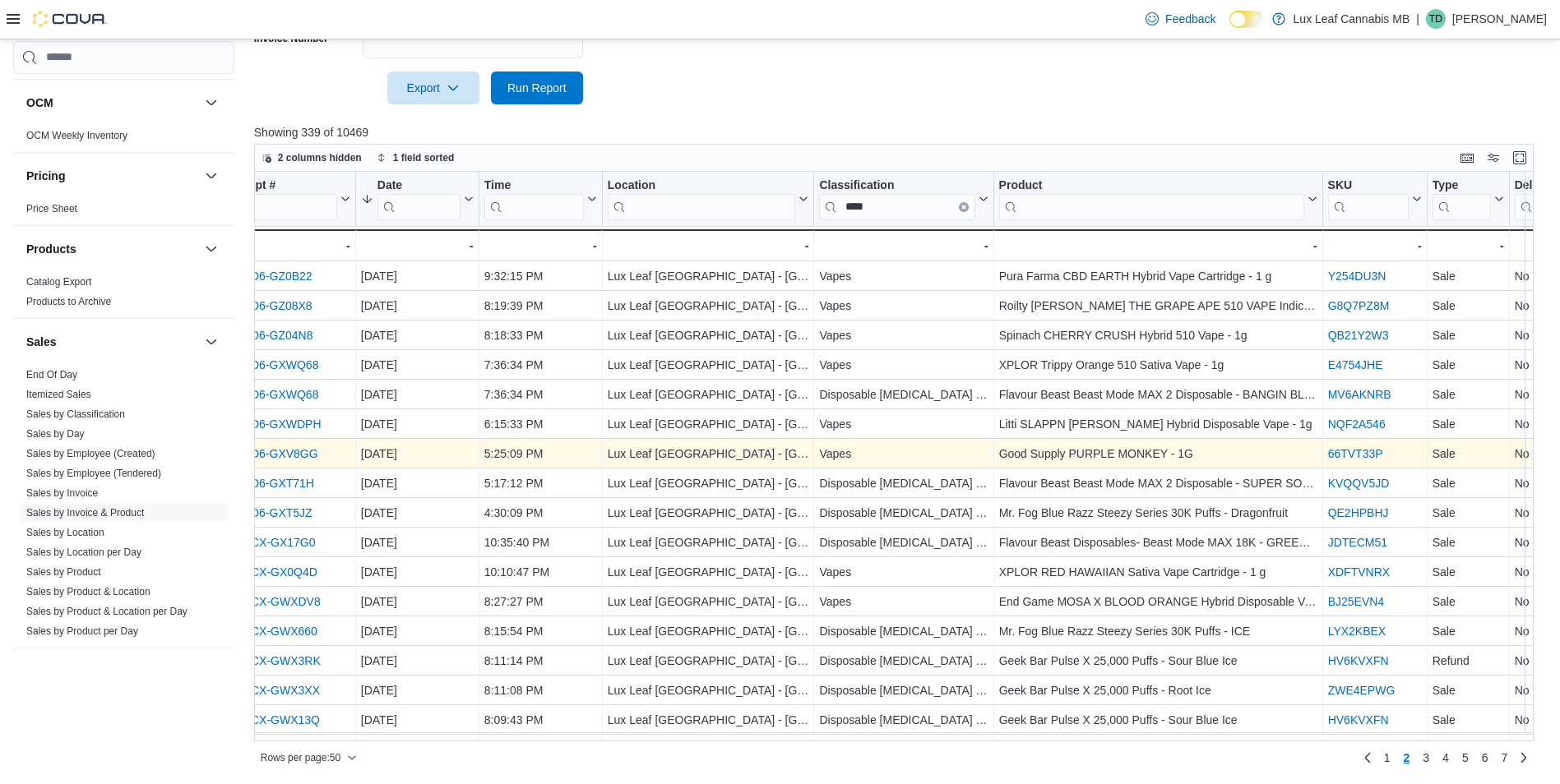
click at [308, 452] on link "INBTD6-GXV8GG" at bounding box center [271, 454] width 94 height 14
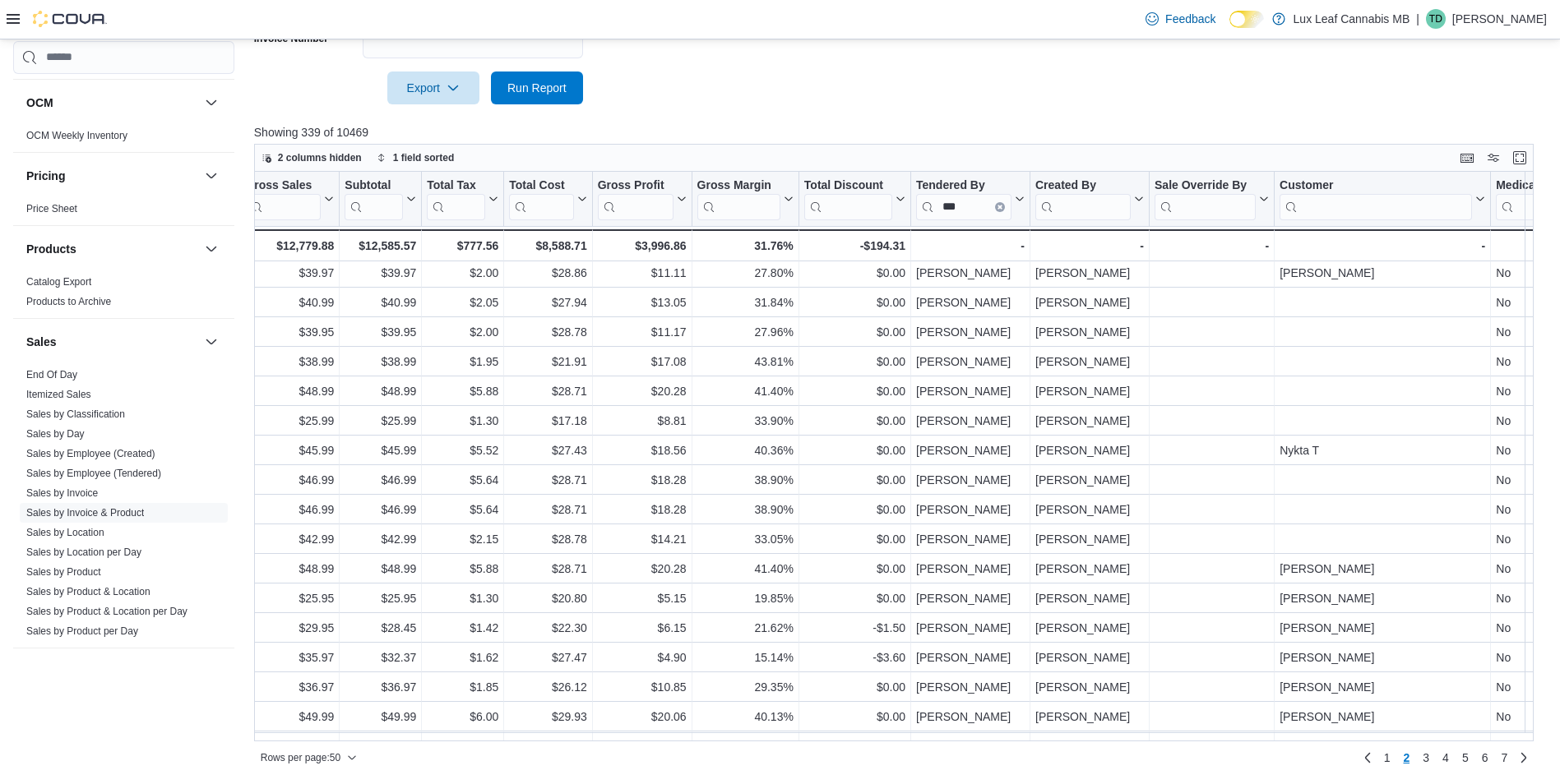
scroll to position [1007, 1670]
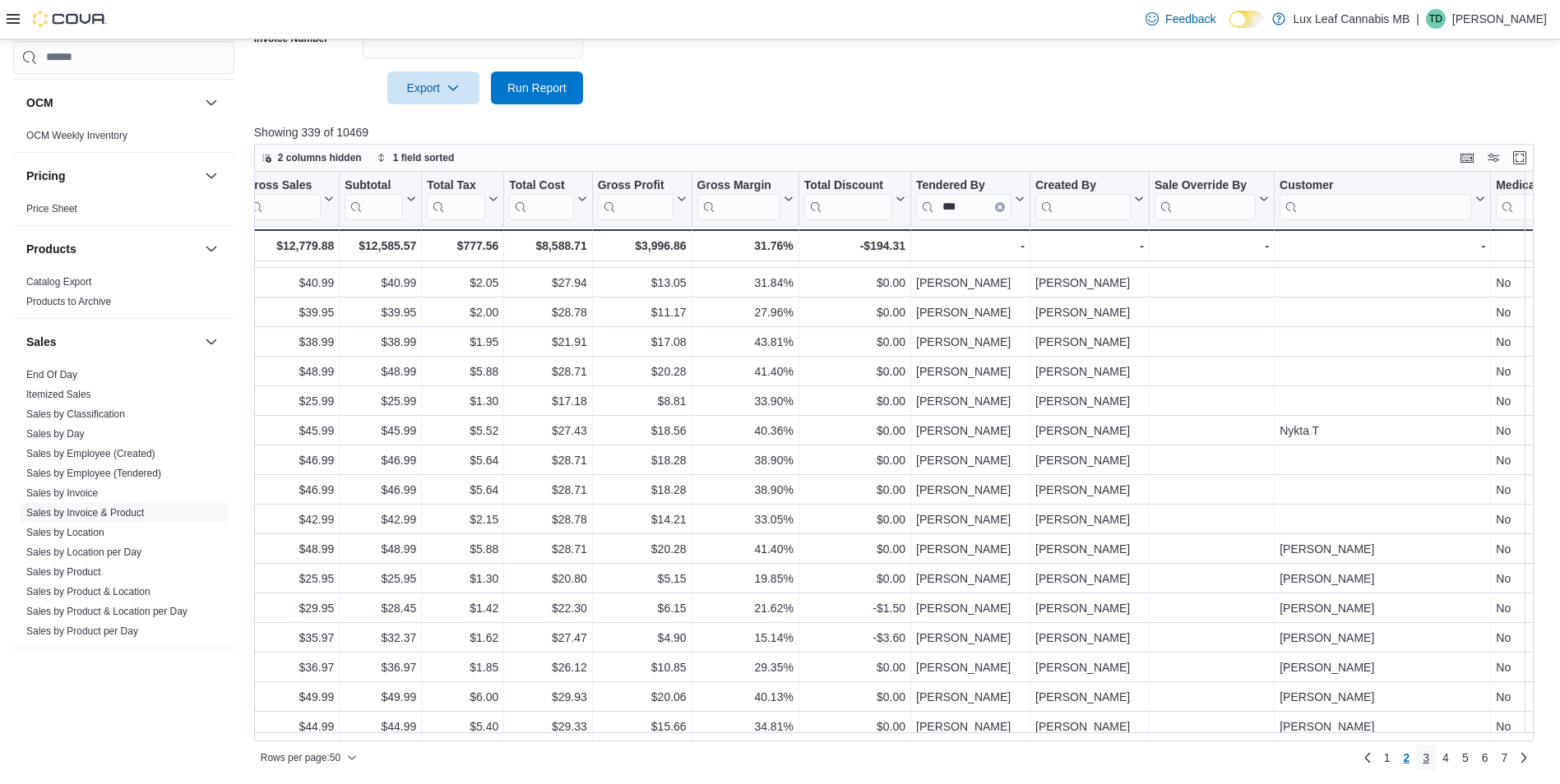
click at [1433, 761] on link "3" at bounding box center [1426, 757] width 19 height 26
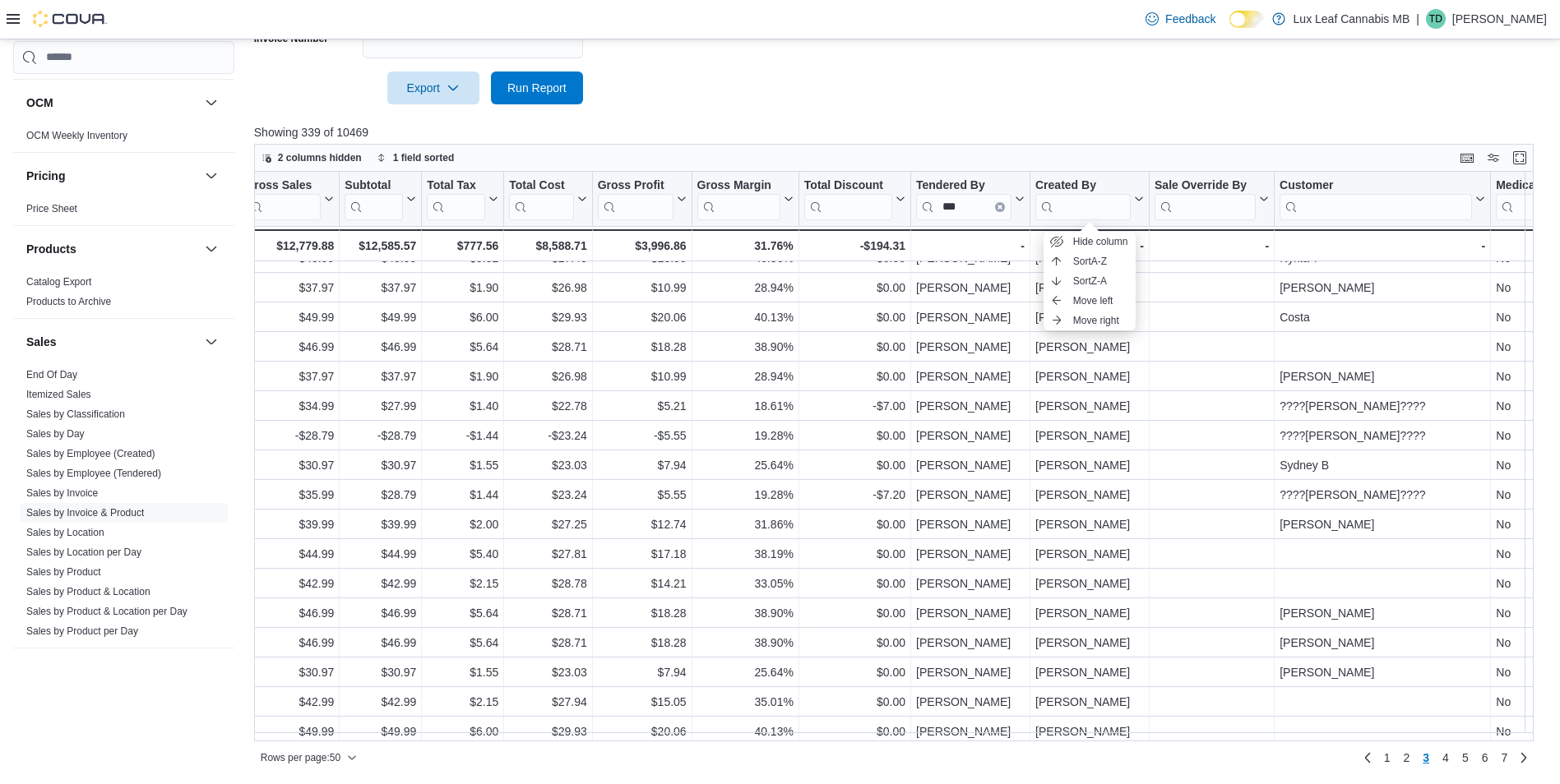
scroll to position [926, 1670]
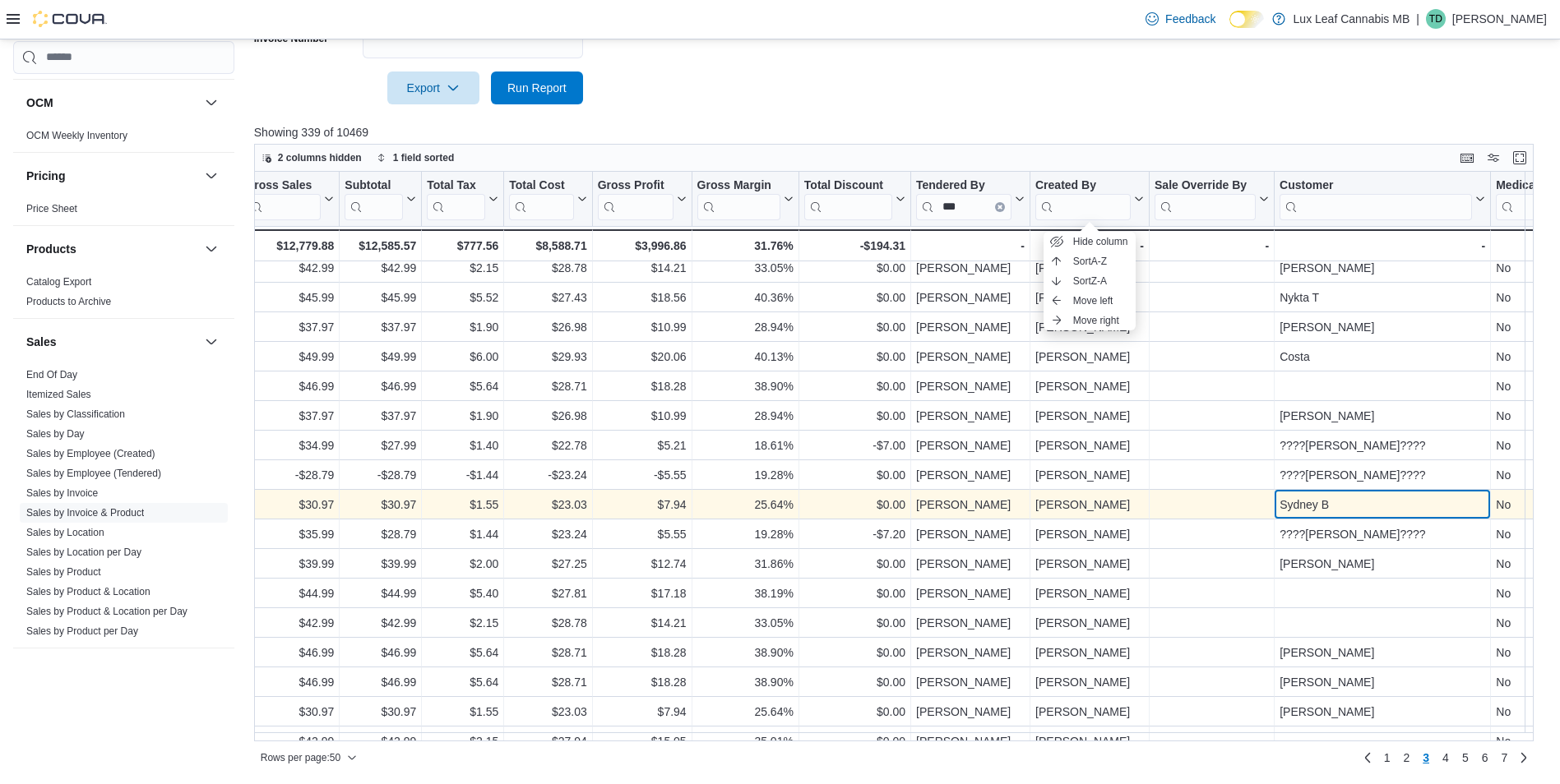
click at [1389, 507] on div "Sydney B" at bounding box center [1382, 505] width 206 height 19
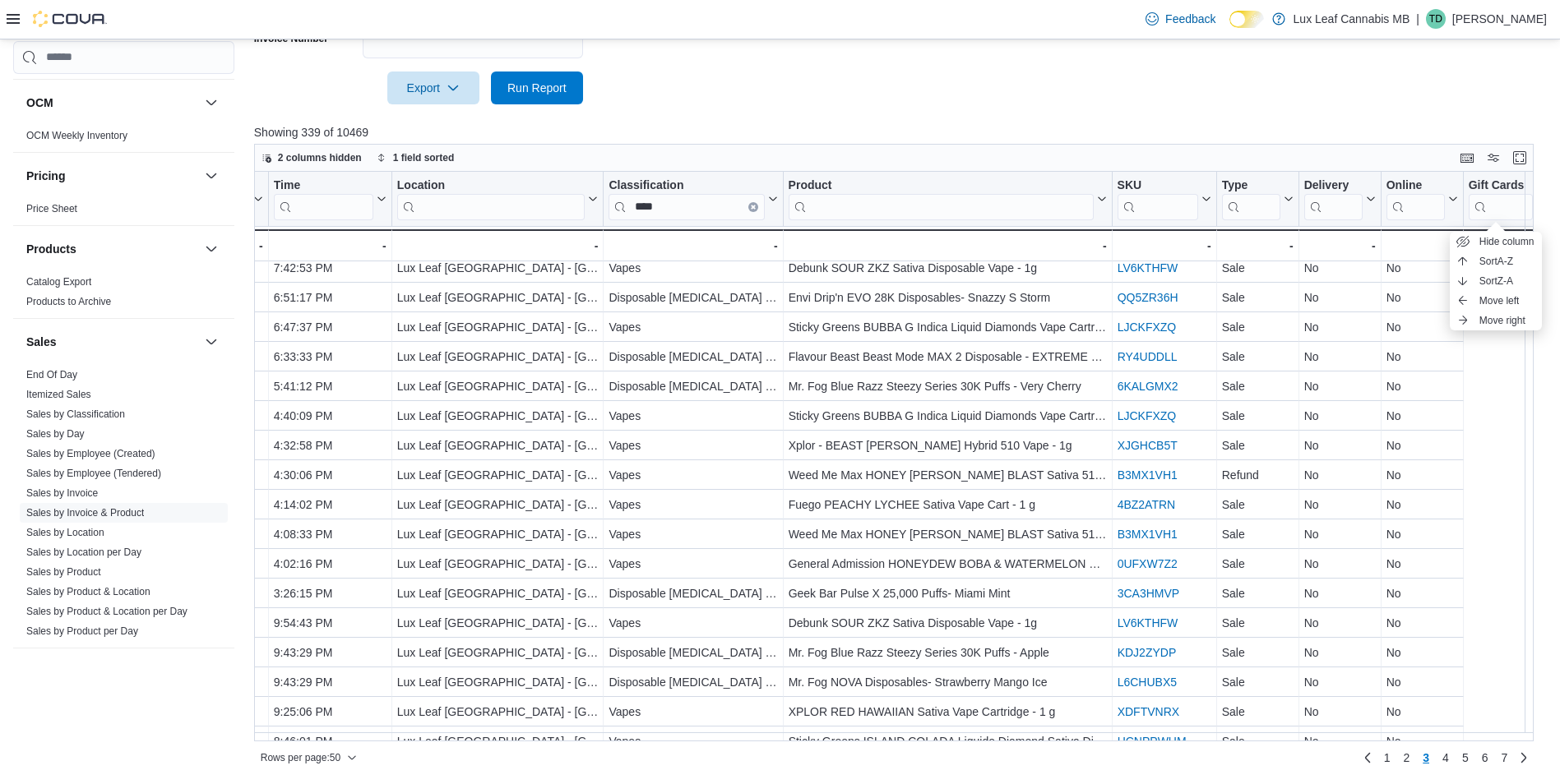
scroll to position [926, 0]
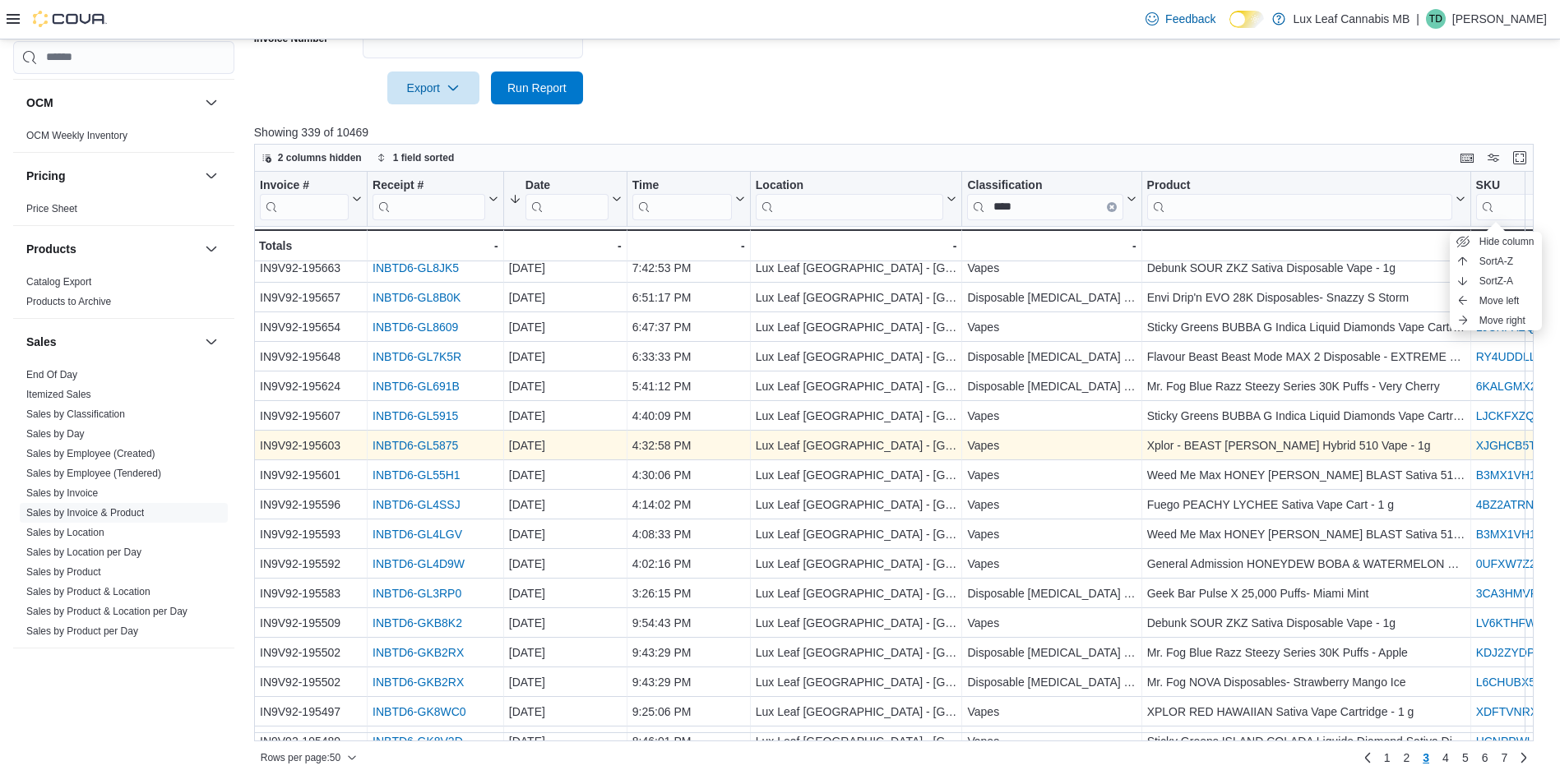
click at [392, 448] on link "INBTD6-GL5875" at bounding box center [415, 445] width 85 height 14
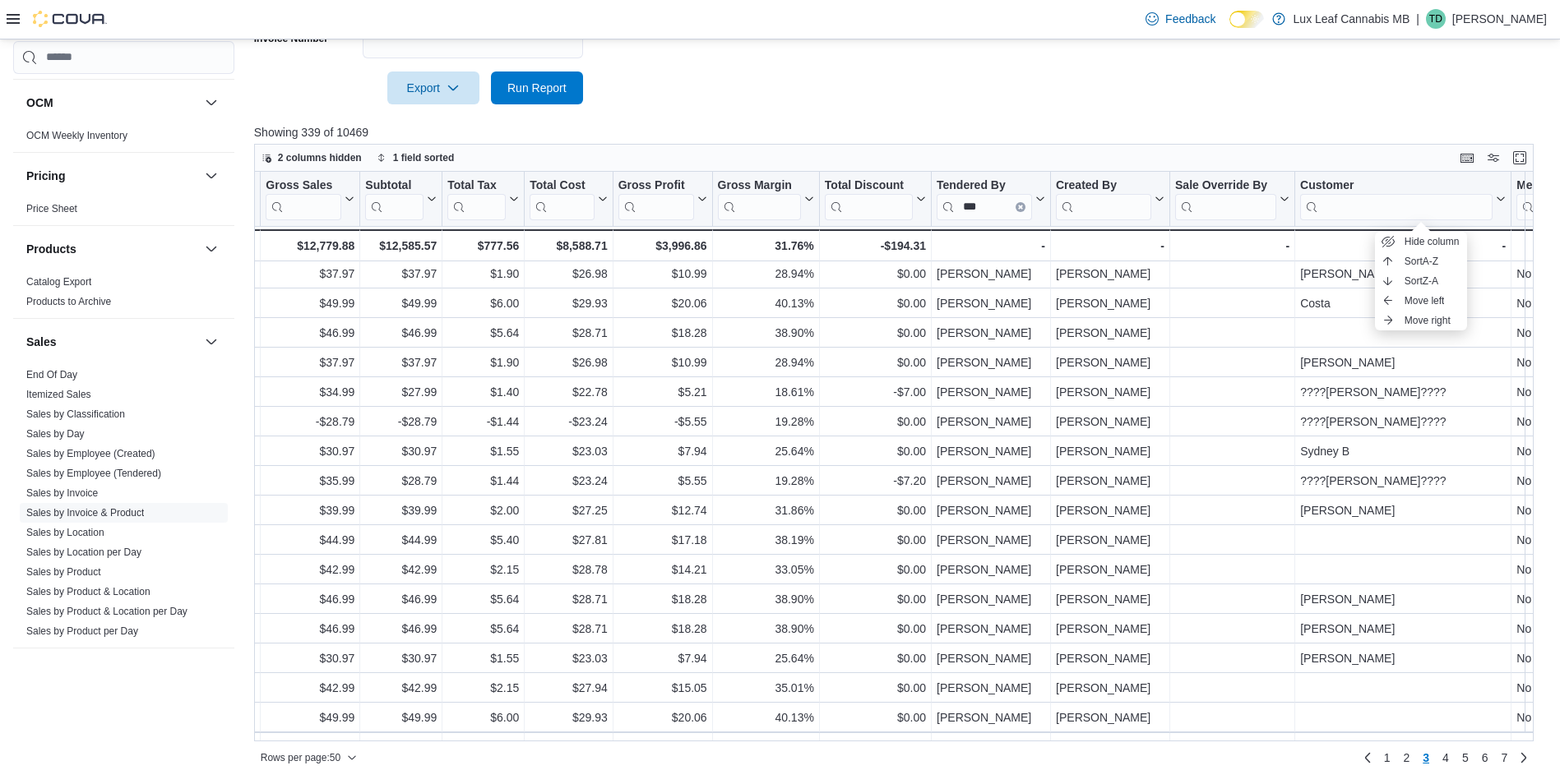
scroll to position [1007, 1649]
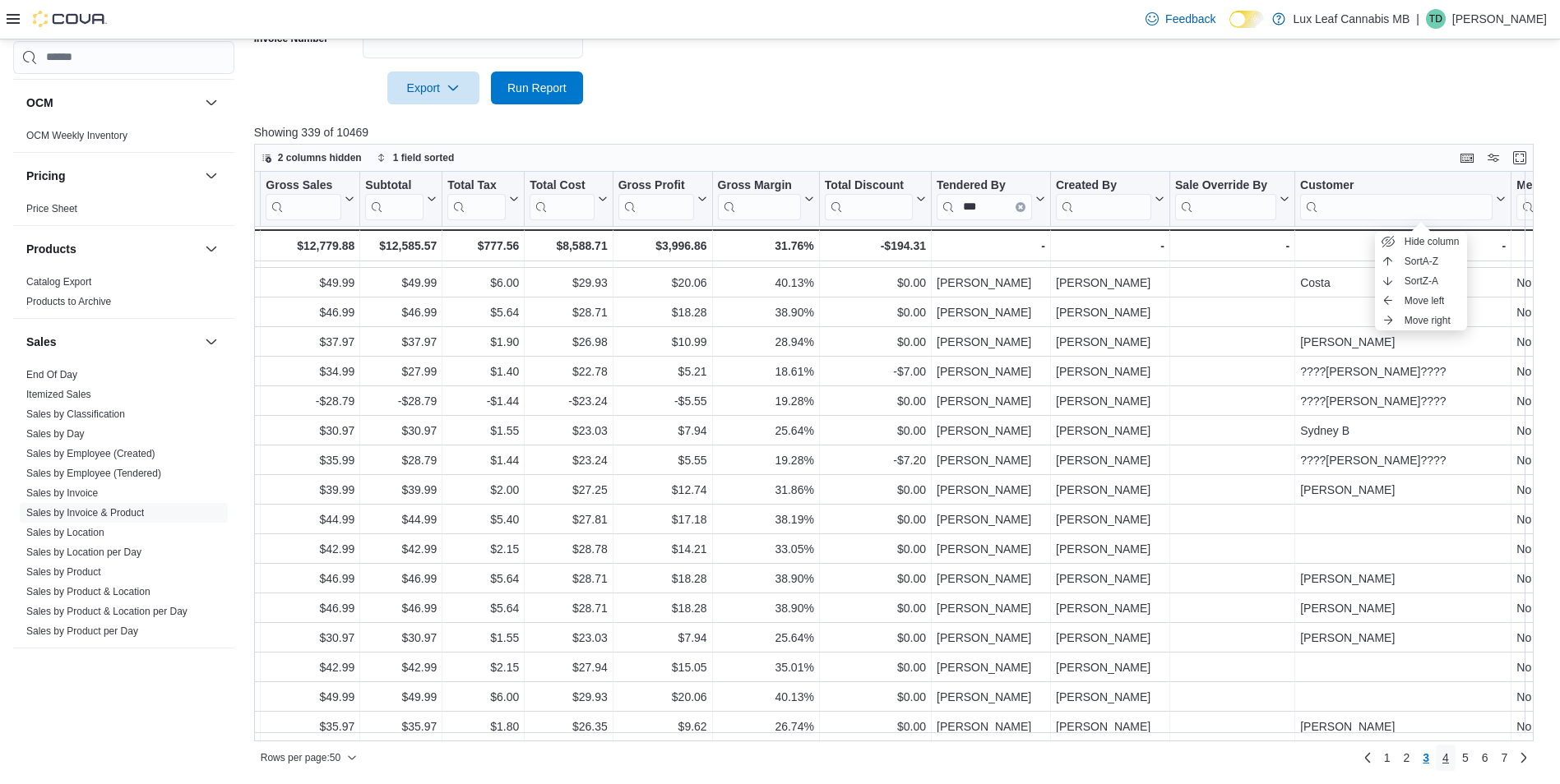
click at [1448, 760] on span "4" at bounding box center [1445, 757] width 7 height 16
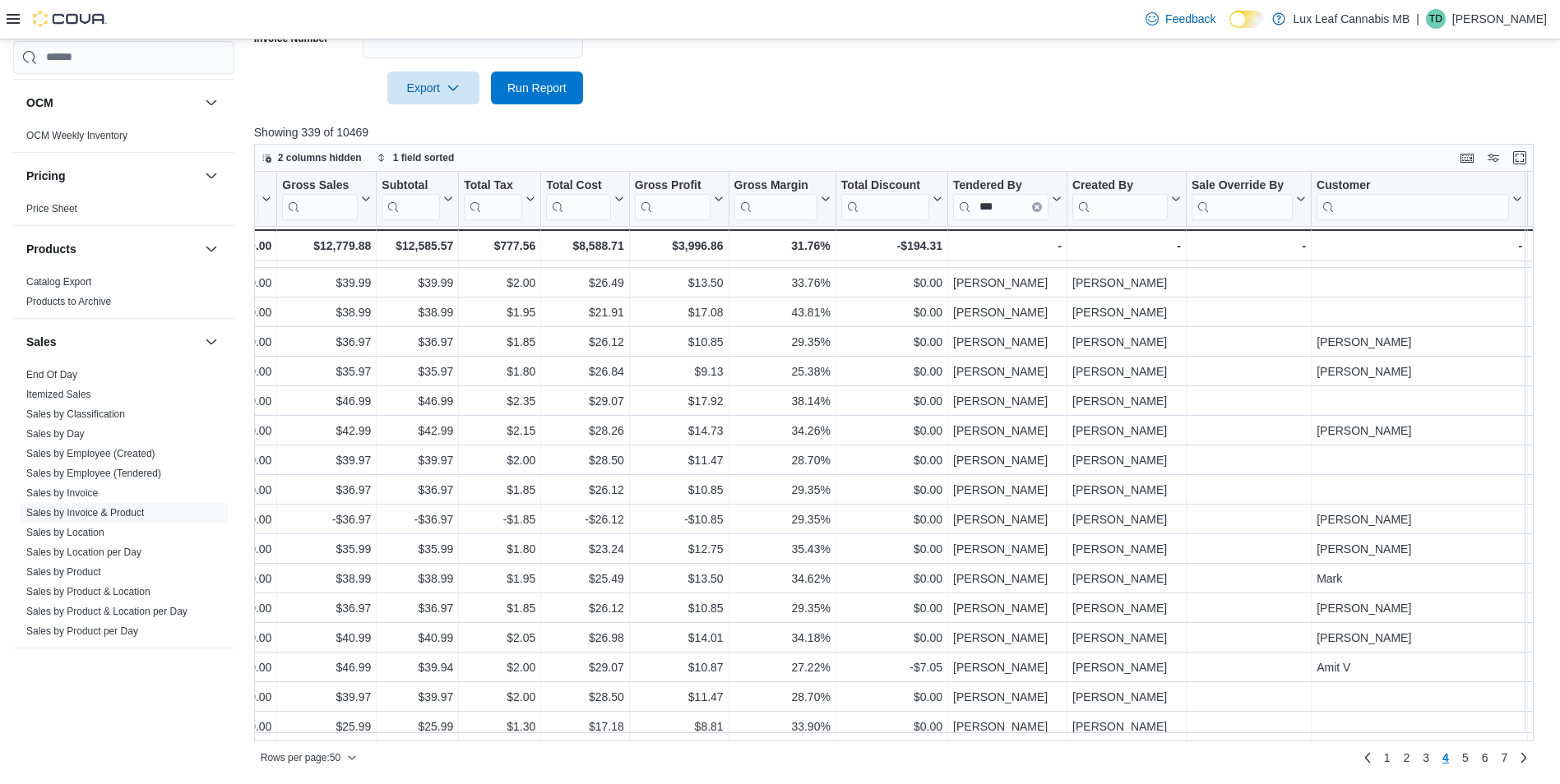
scroll to position [1007, 1633]
click at [1473, 756] on link "5" at bounding box center [1465, 757] width 19 height 26
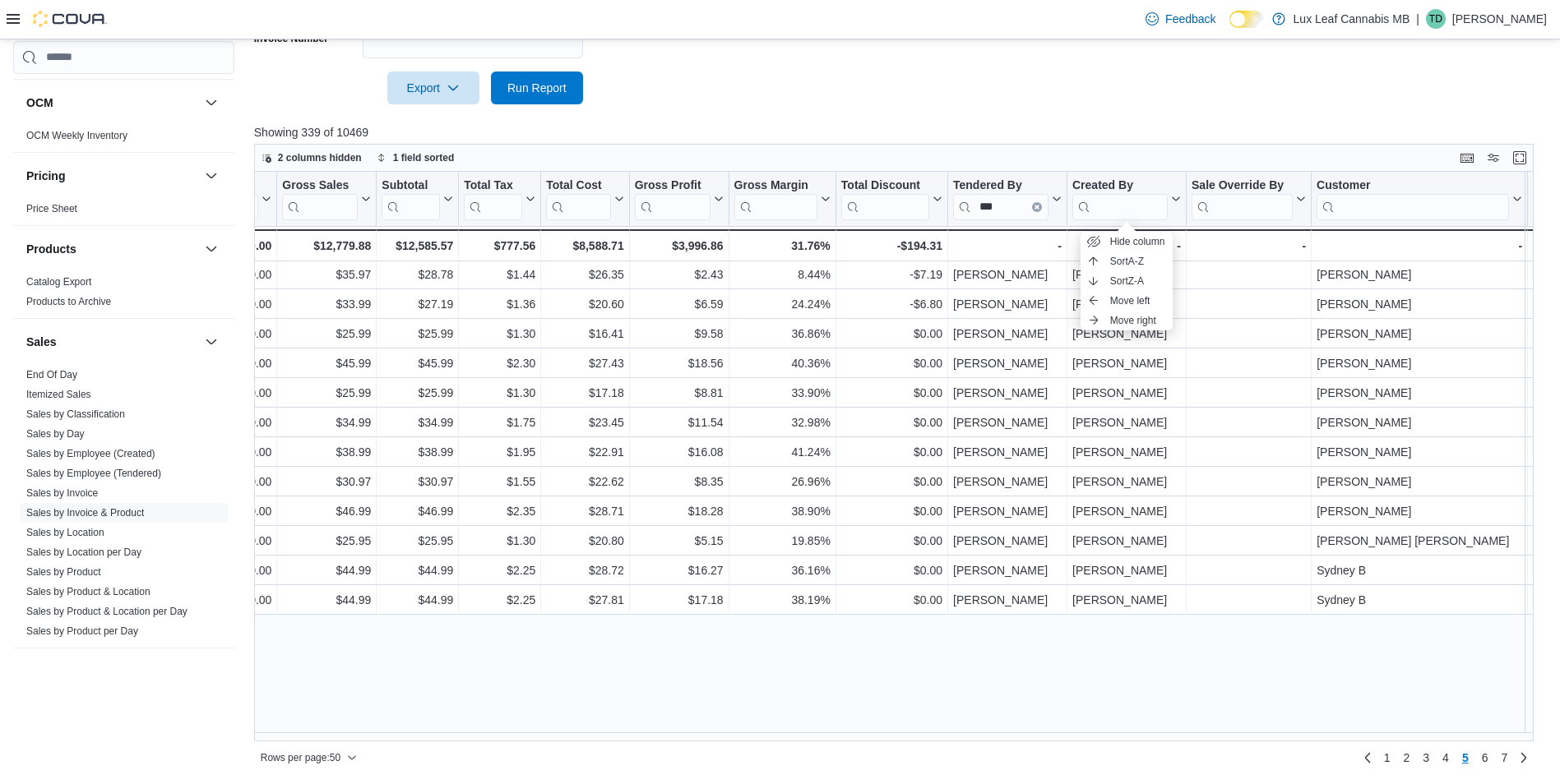
scroll to position [0, 1633]
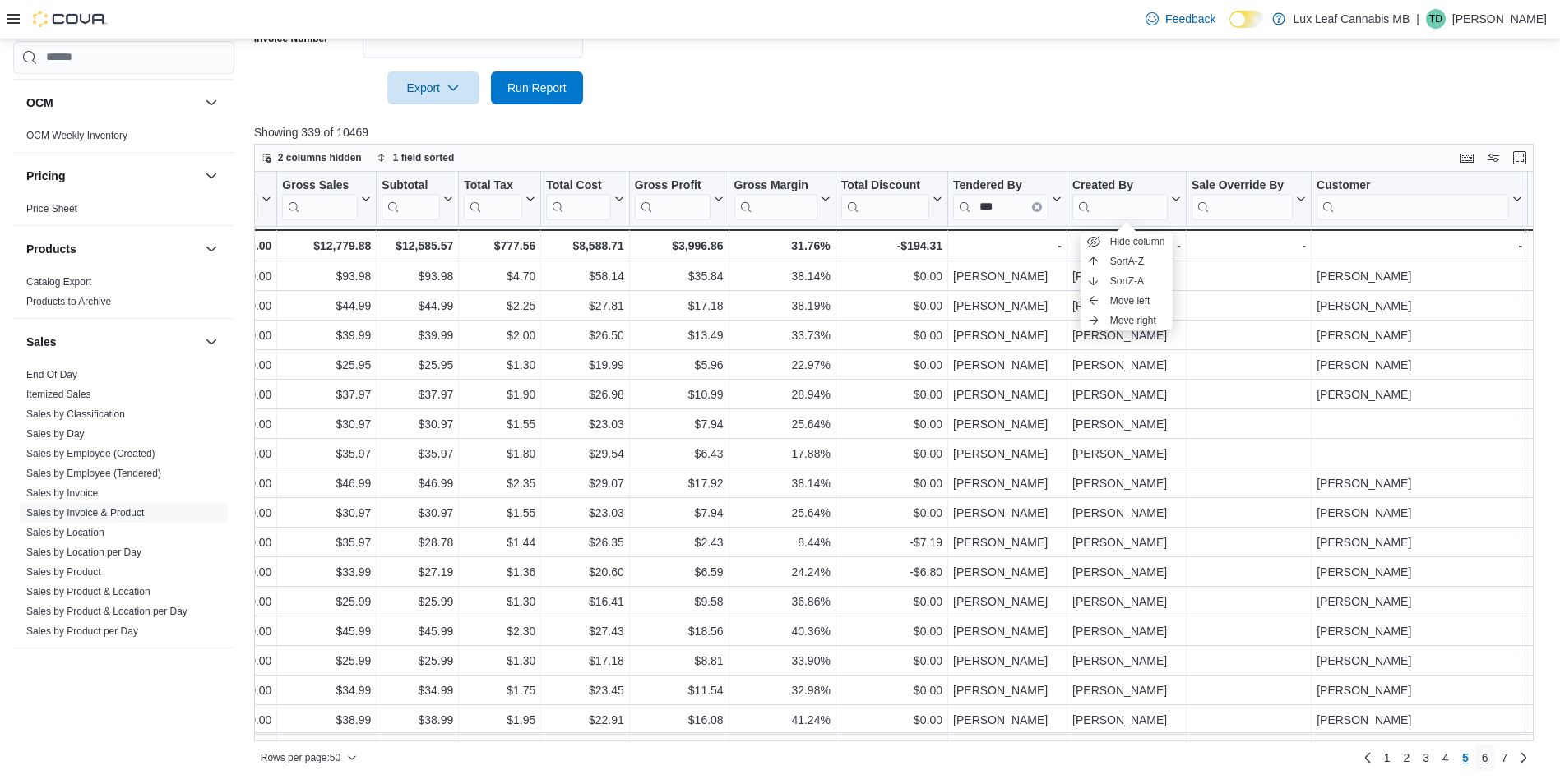
click at [1488, 754] on span "6" at bounding box center [1484, 757] width 7 height 16
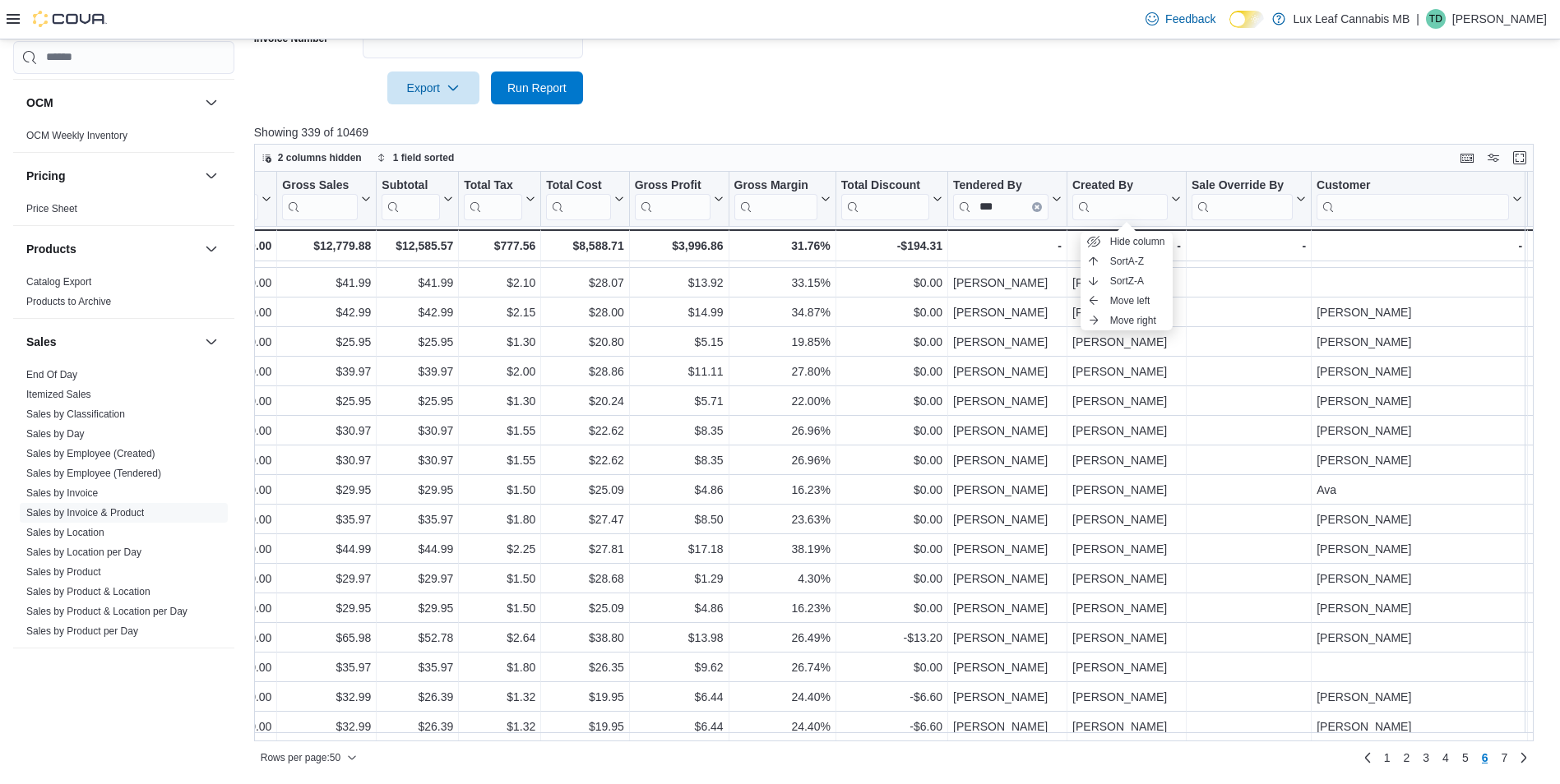
scroll to position [1007, 1633]
click at [1511, 756] on link "7" at bounding box center [1504, 757] width 19 height 26
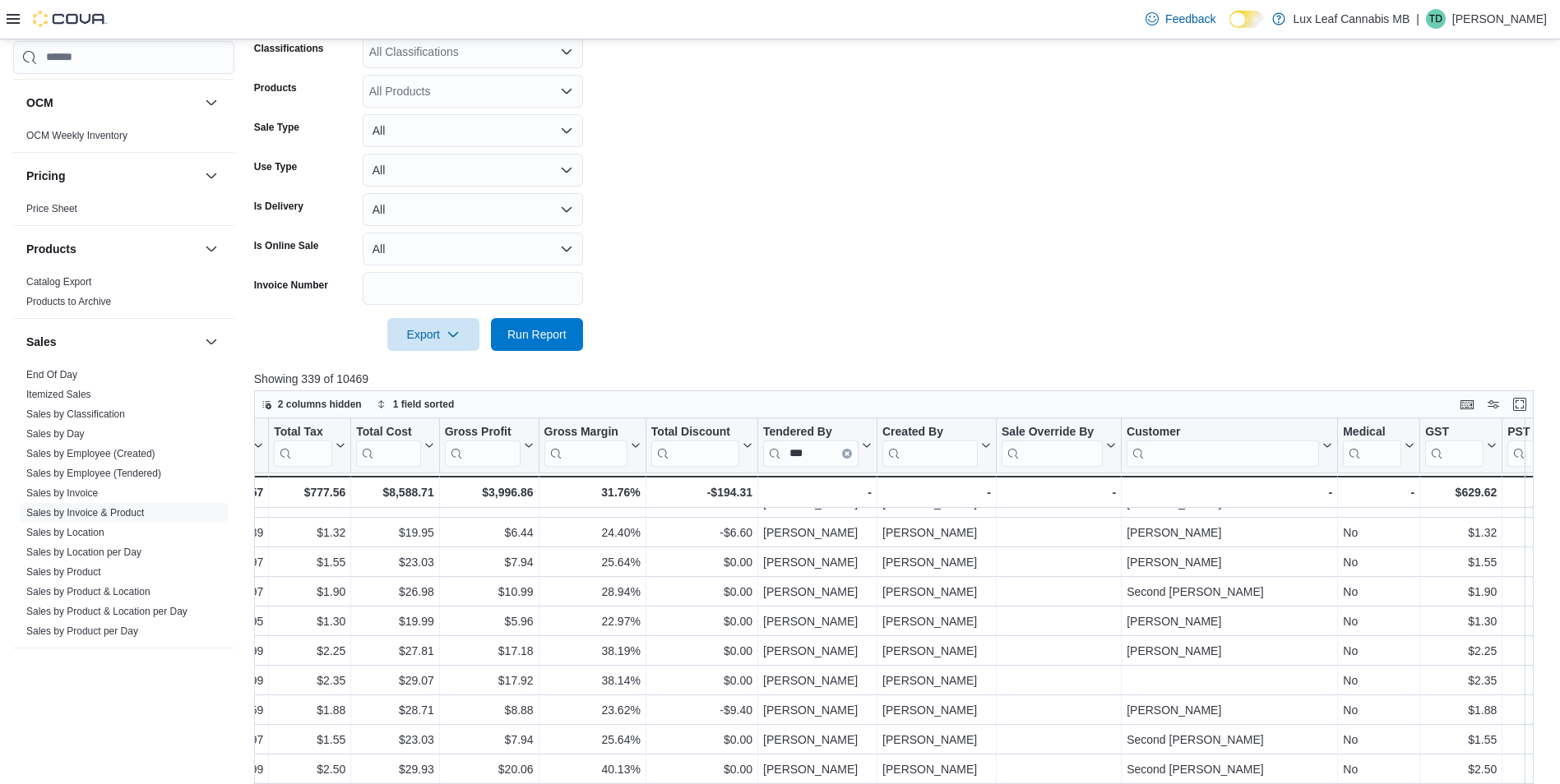
scroll to position [682, 1823]
click at [982, 287] on form "**********" at bounding box center [900, 112] width 1292 height 476
click at [760, 209] on form "**********" at bounding box center [900, 112] width 1292 height 476
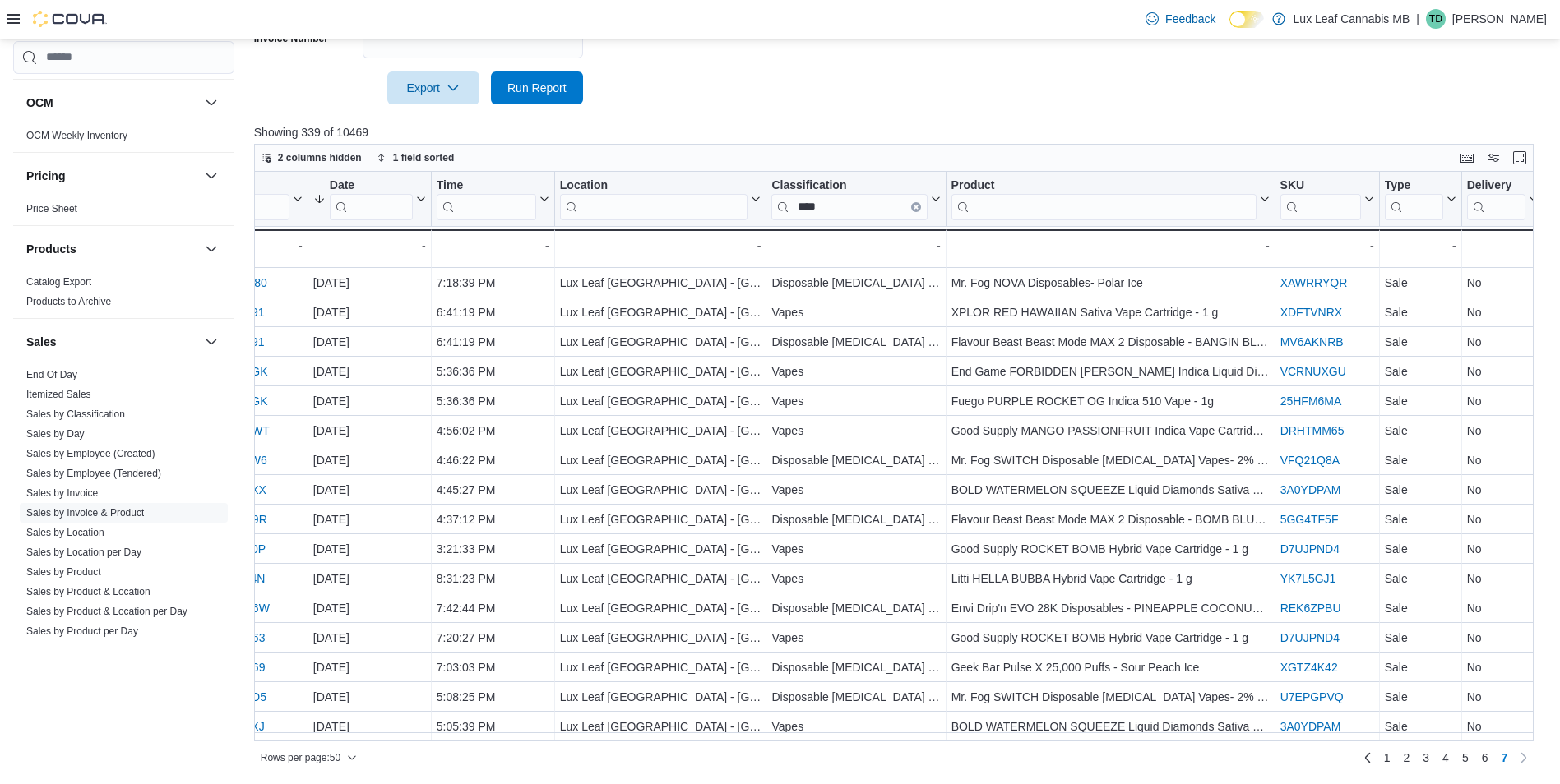
scroll to position [682, 0]
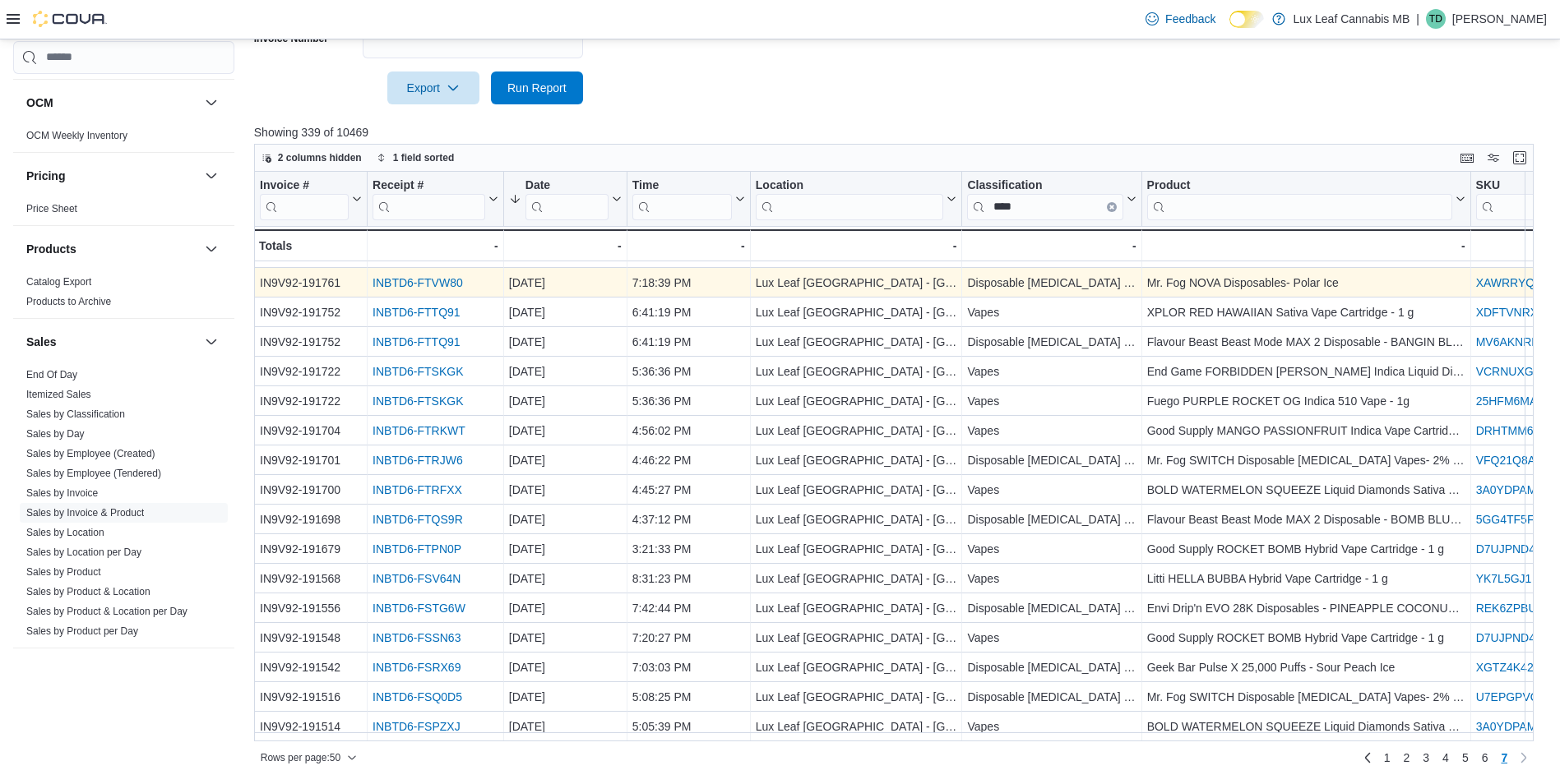
click at [428, 277] on link "INBTD6-FTVW80" at bounding box center [417, 283] width 90 height 14
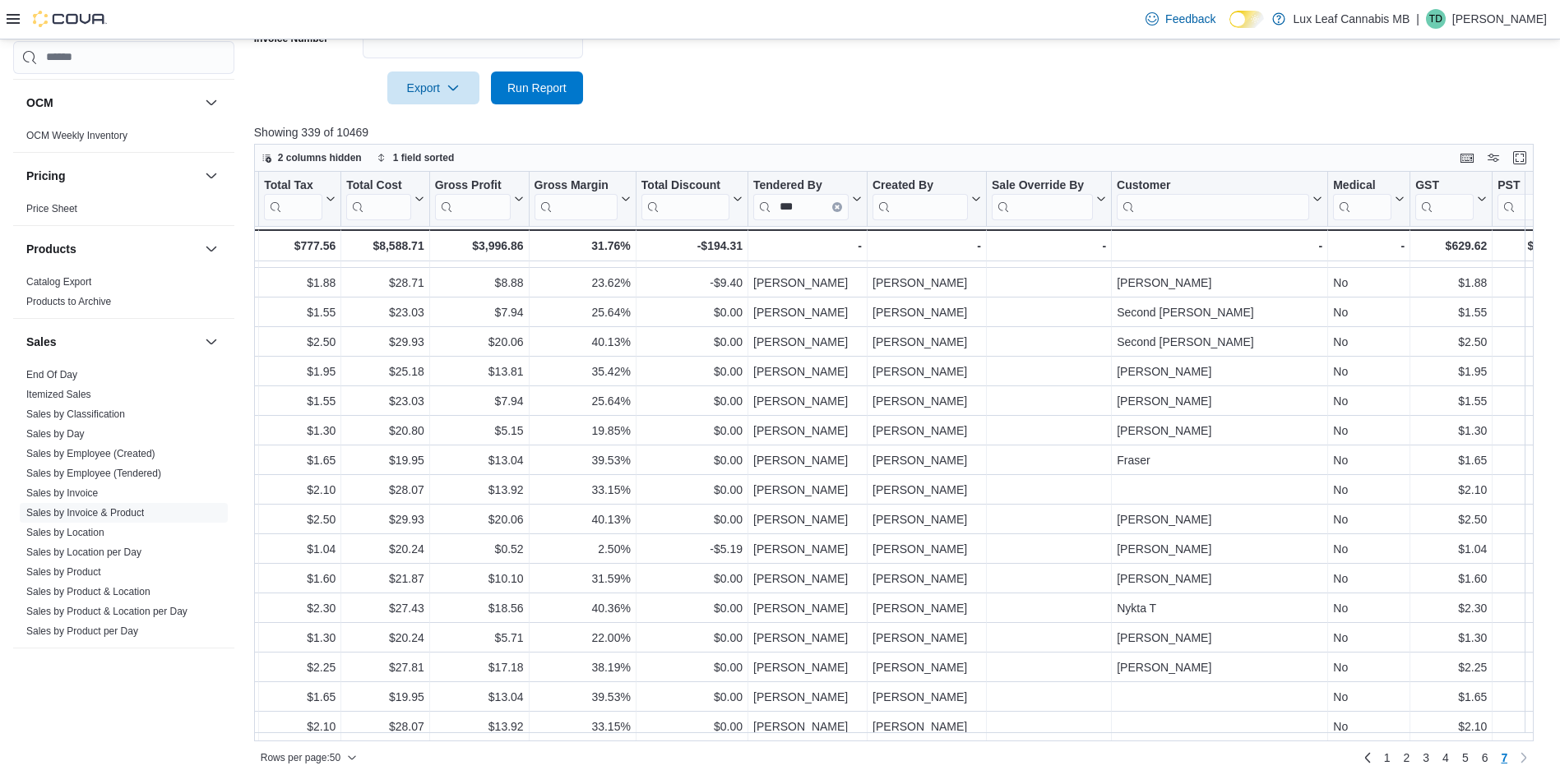
scroll to position [682, 1826]
click at [737, 200] on icon at bounding box center [743, 199] width 14 height 10
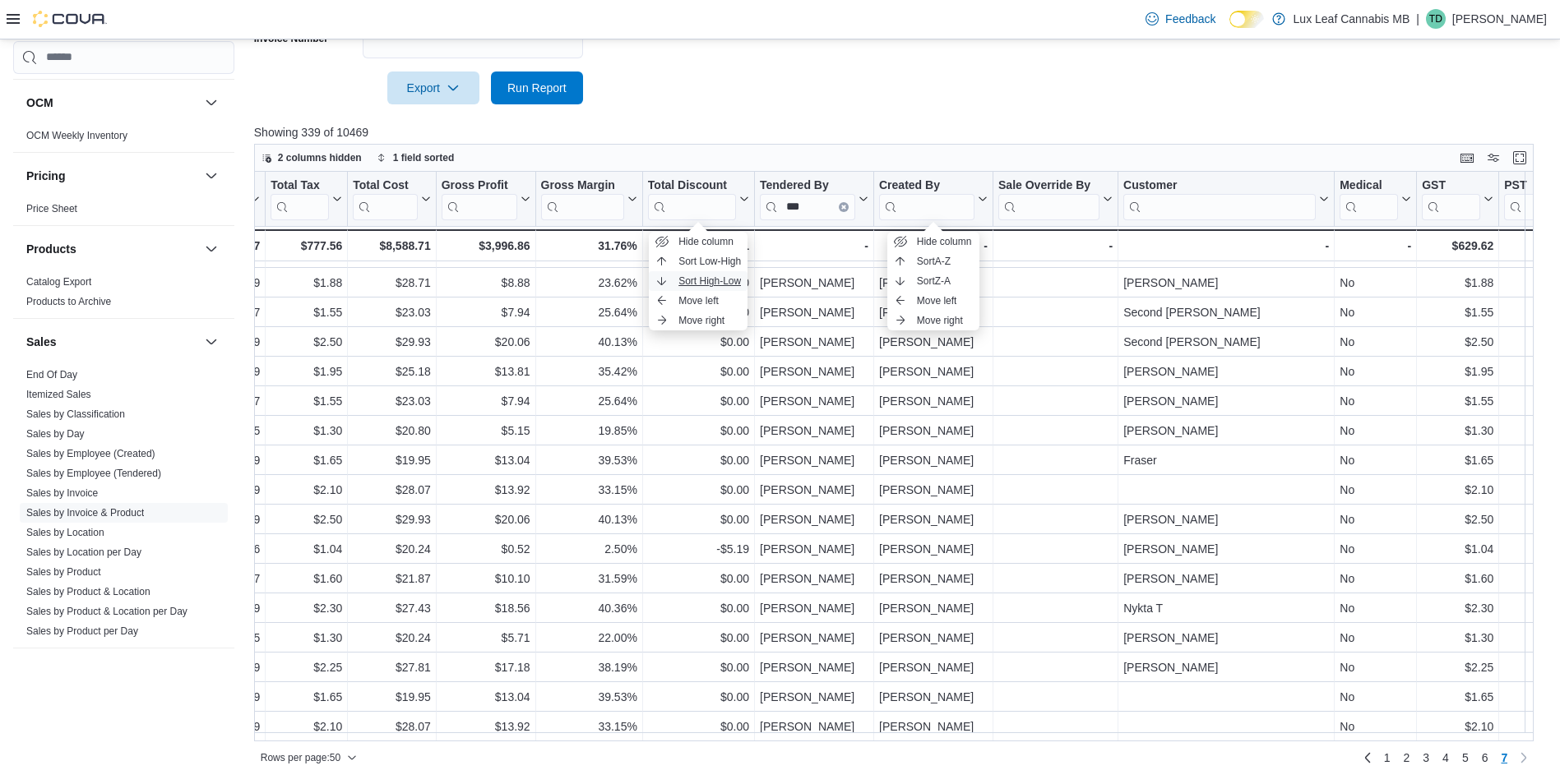
click at [724, 277] on span "Sort High-Low" at bounding box center [710, 281] width 62 height 14
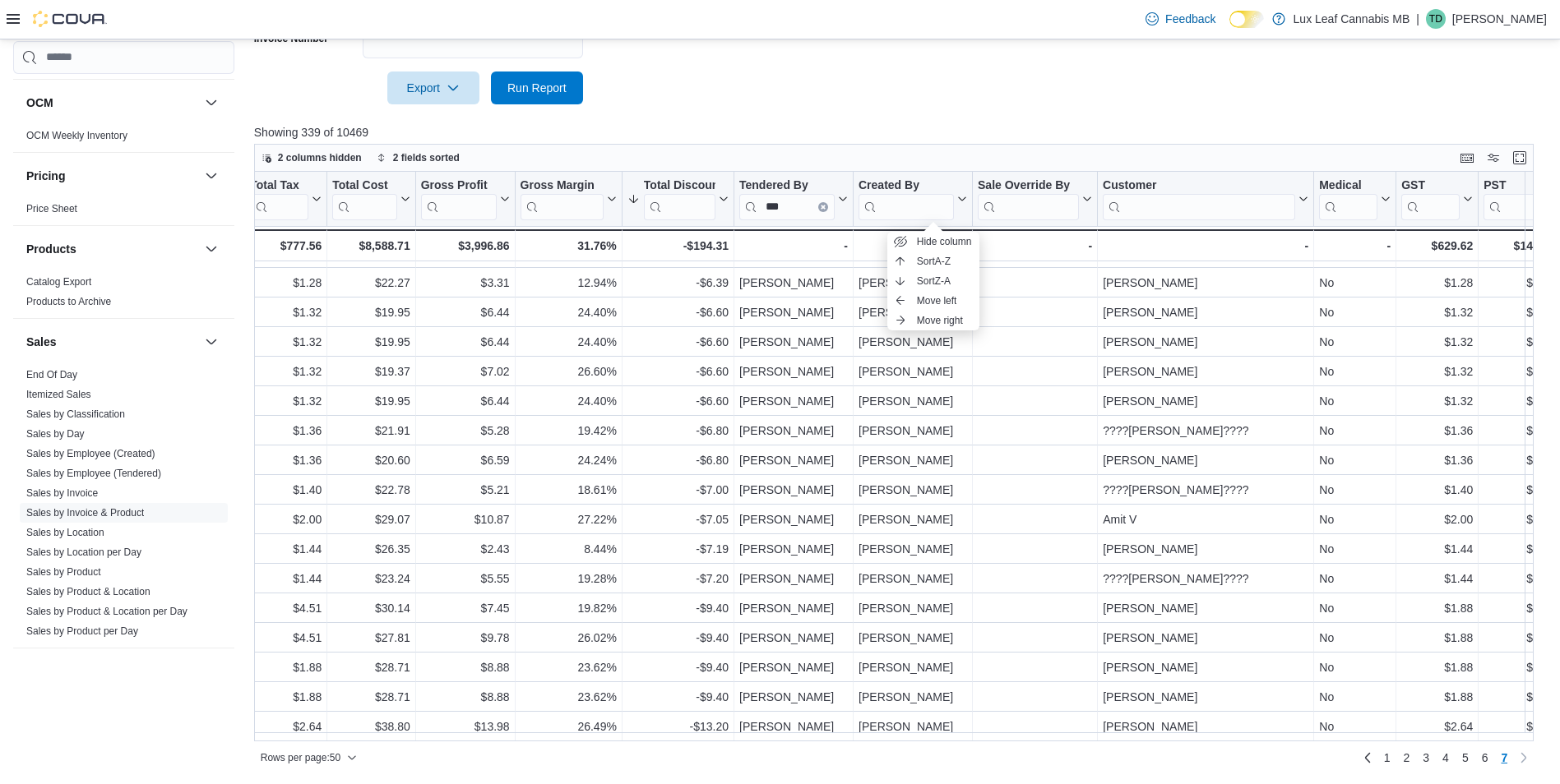
scroll to position [682, 1842]
click at [1063, 755] on div "Rows per page : 50 Page 7 of 7 1 2 3 4 5 6 7" at bounding box center [894, 757] width 1279 height 26
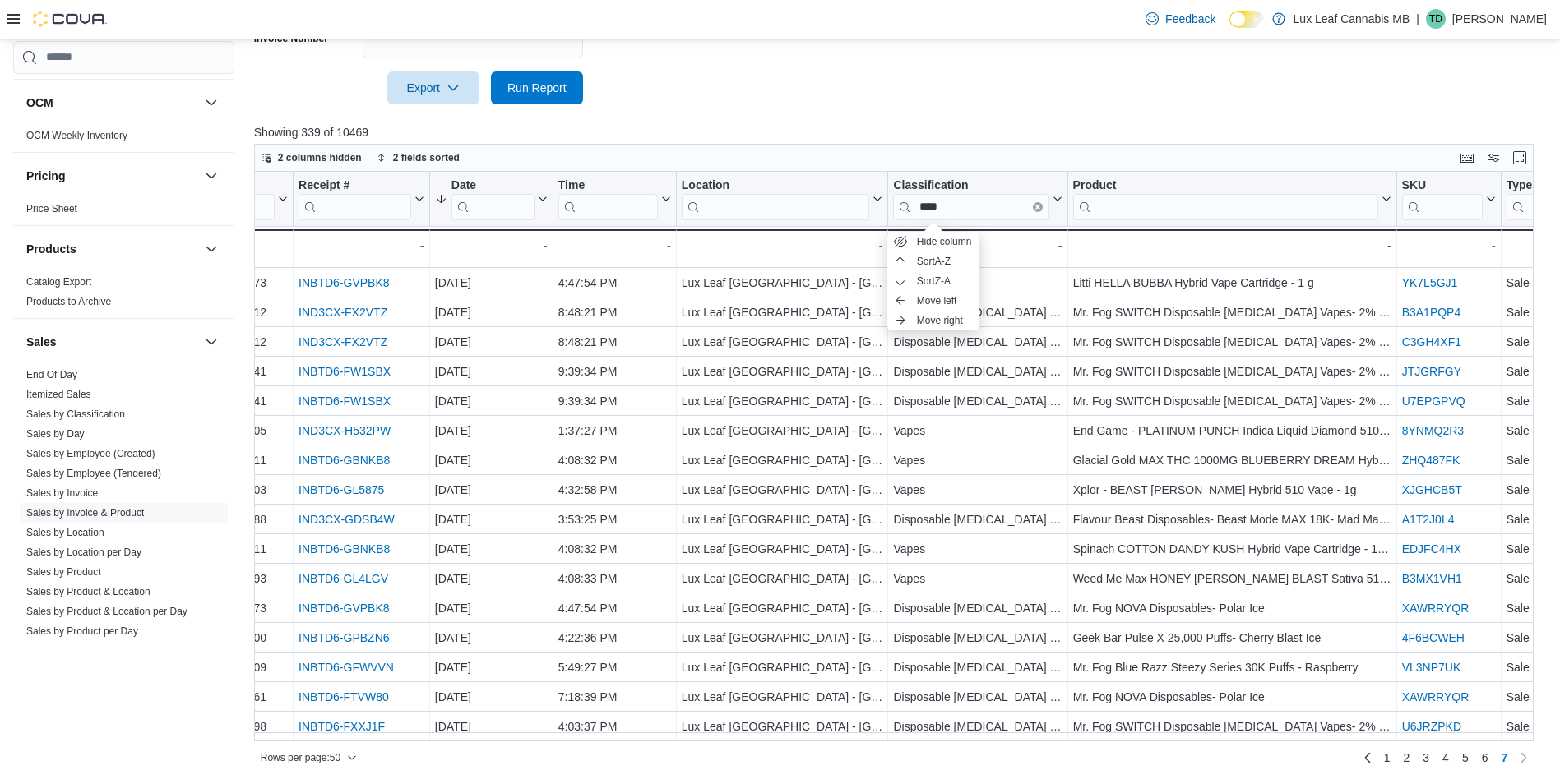
scroll to position [682, 0]
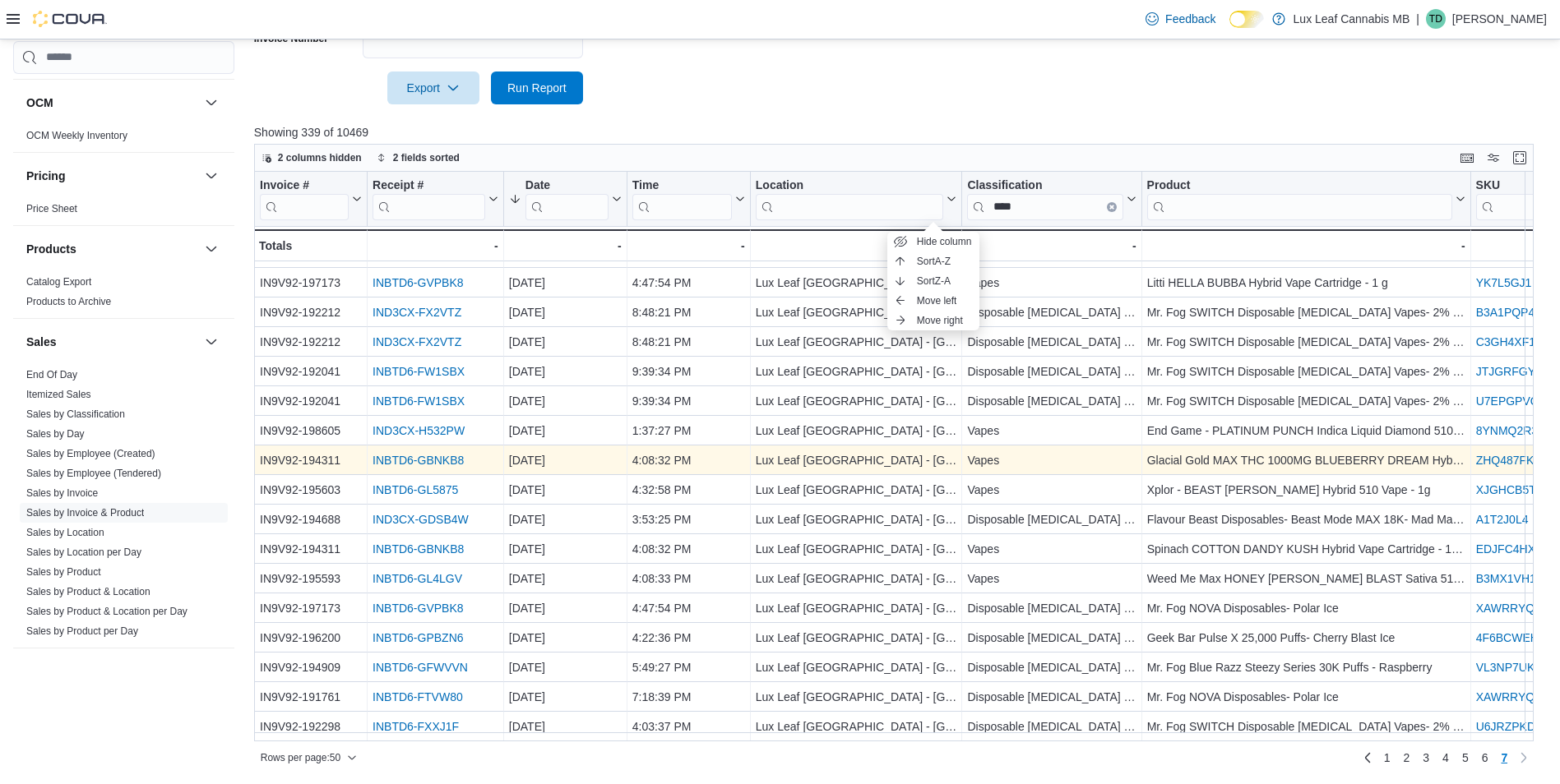
click at [394, 454] on link "INBTD6-GBNKB8" at bounding box center [418, 461] width 91 height 14
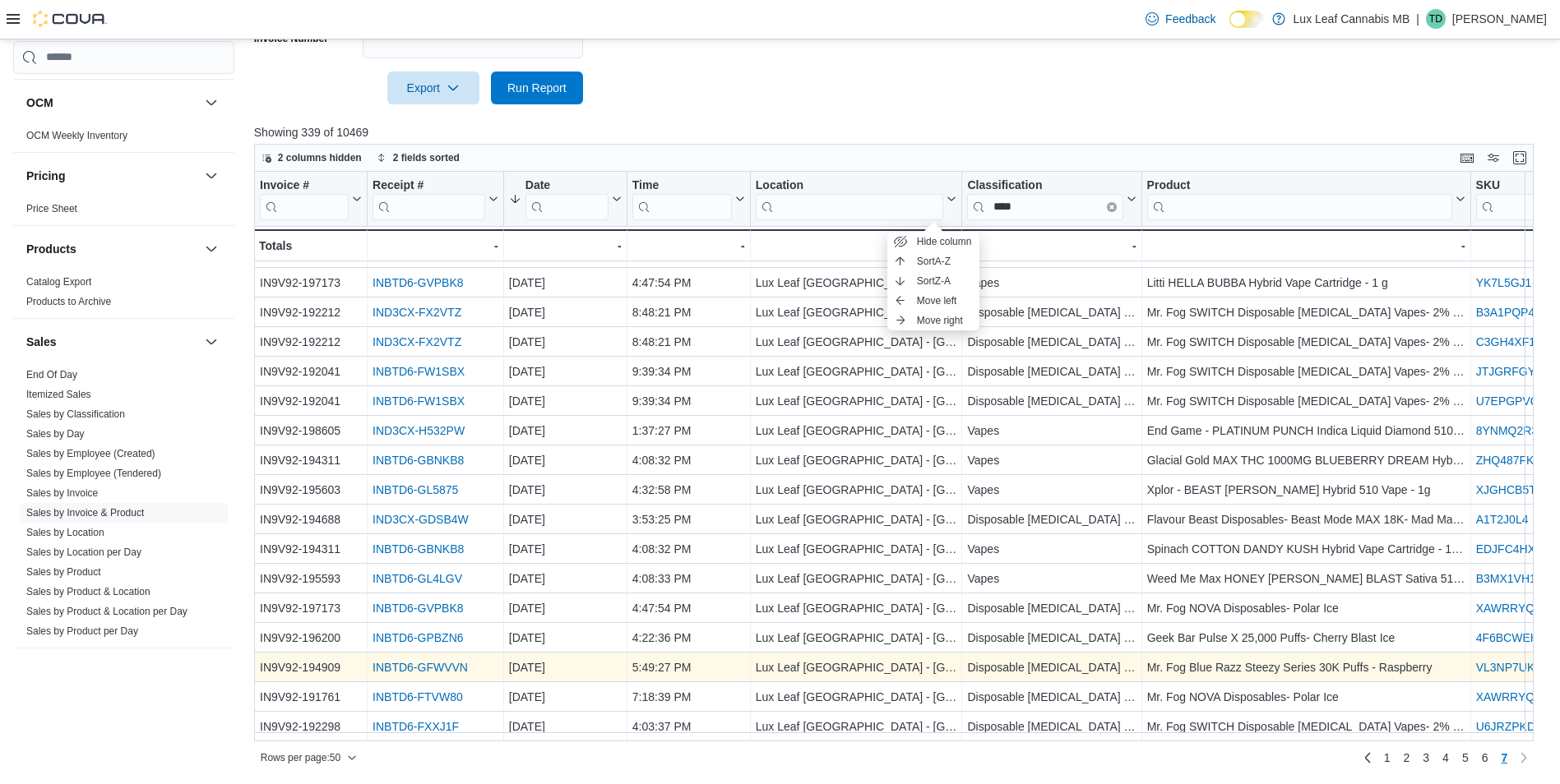
click at [419, 661] on link "INBTD6-GFWVVN" at bounding box center [420, 668] width 95 height 14
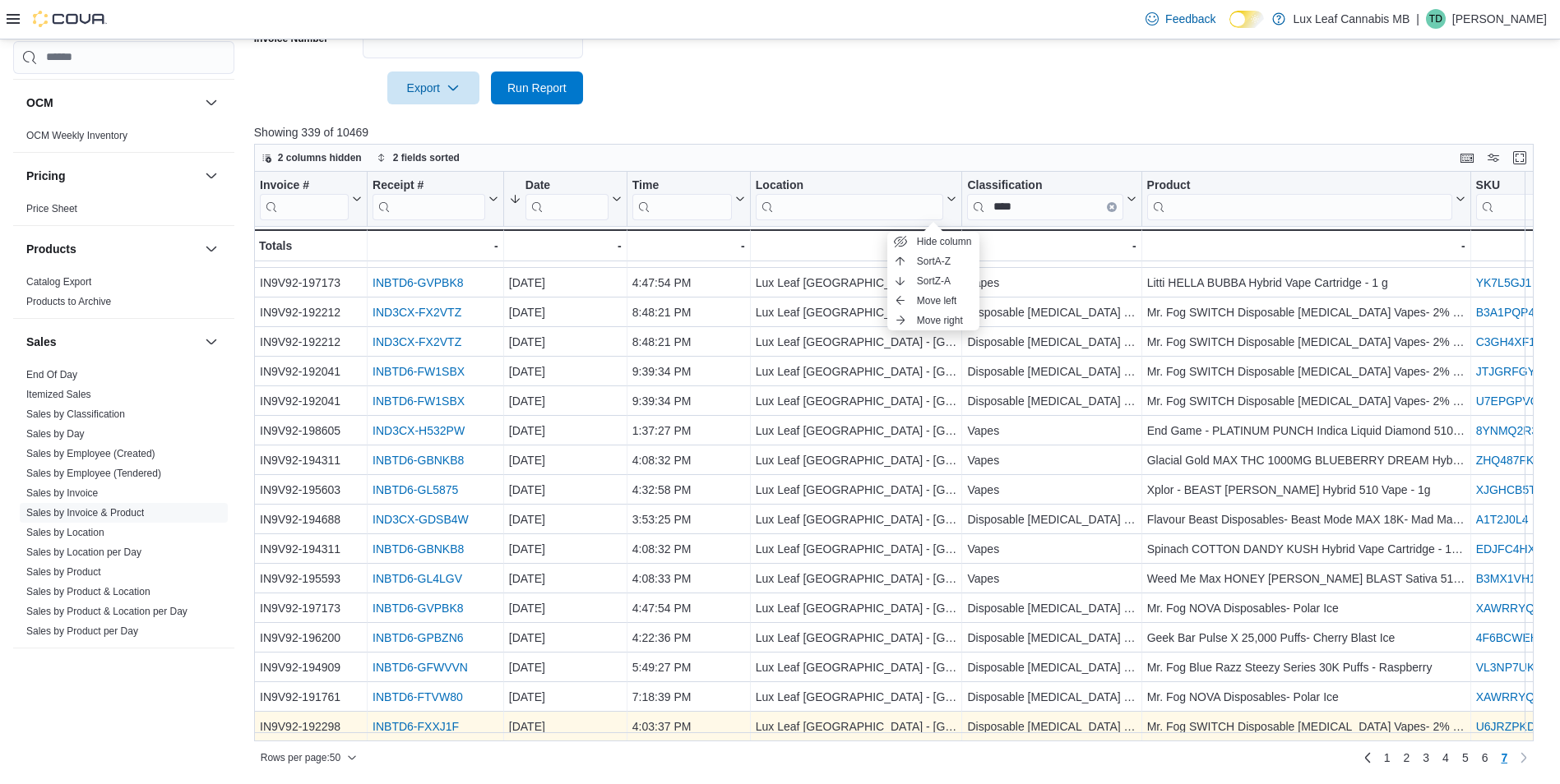
click at [382, 723] on link "INBTD6-FXXJ1F" at bounding box center [415, 727] width 86 height 14
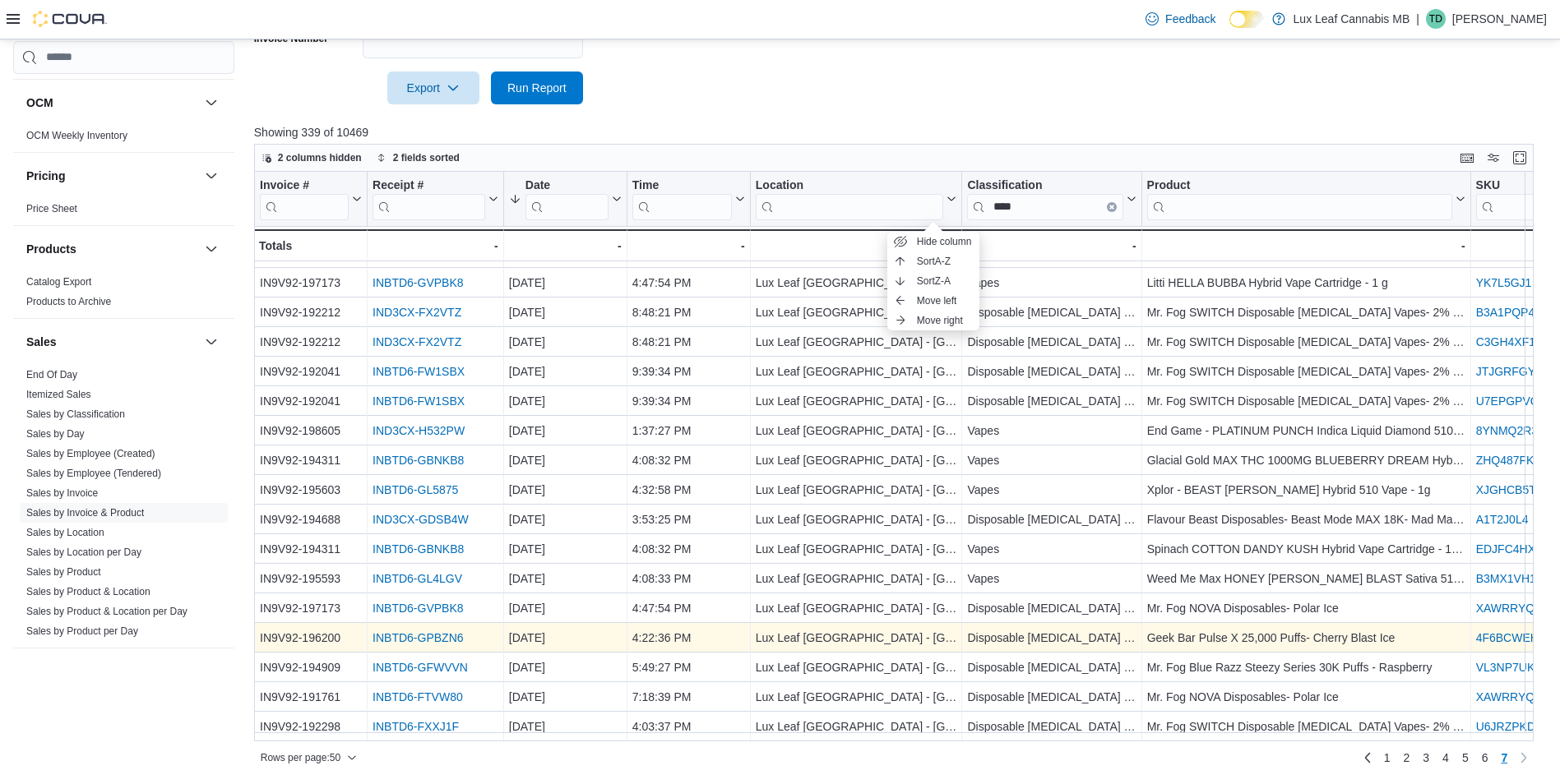
click at [423, 631] on link "INBTD6-GPBZN6" at bounding box center [417, 637] width 90 height 14
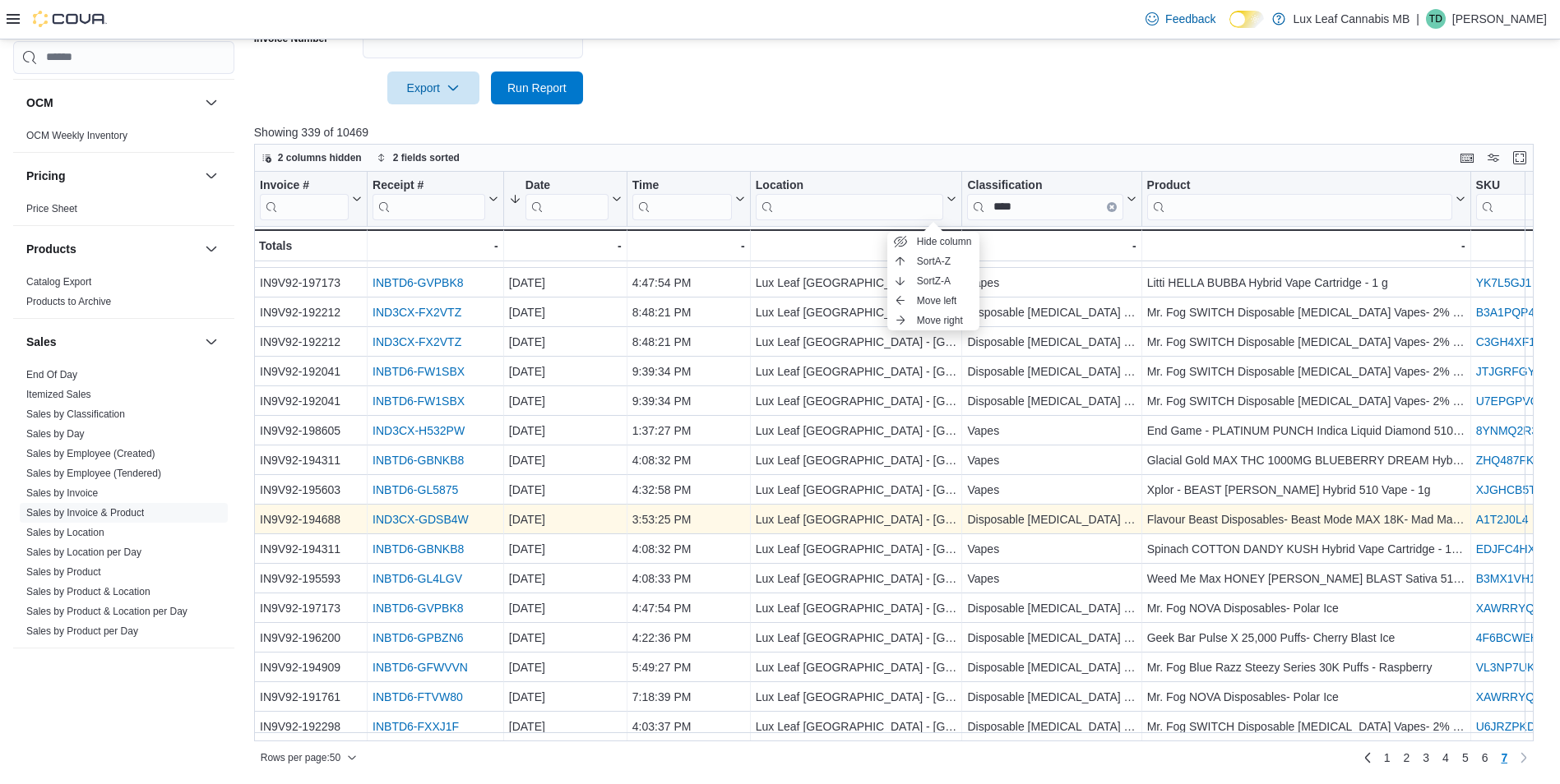
click at [410, 517] on link "IND3CX-GDSB4W" at bounding box center [420, 520] width 96 height 14
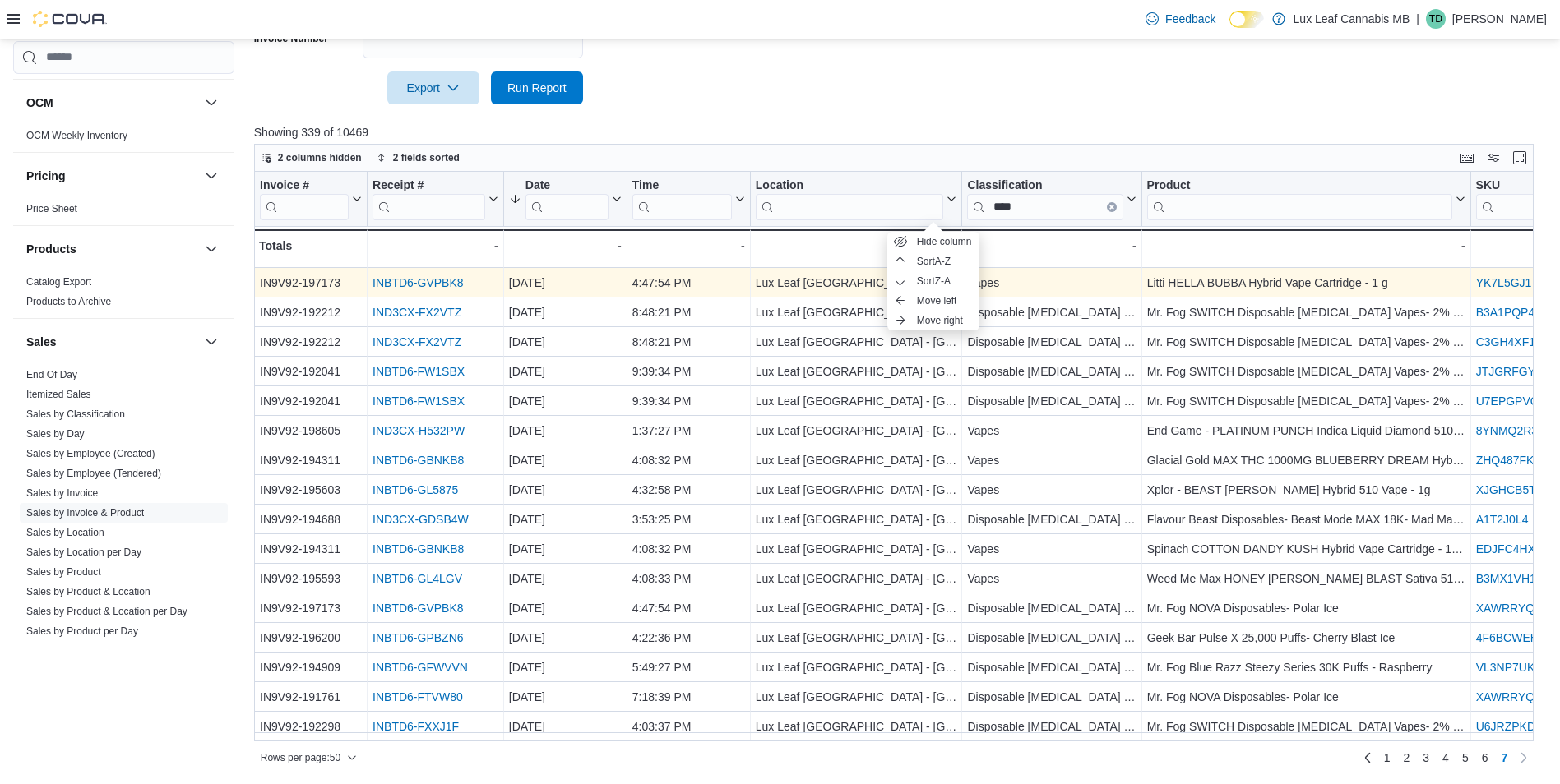
click at [438, 277] on link "INBTD6-GVPBK8" at bounding box center [417, 283] width 90 height 14
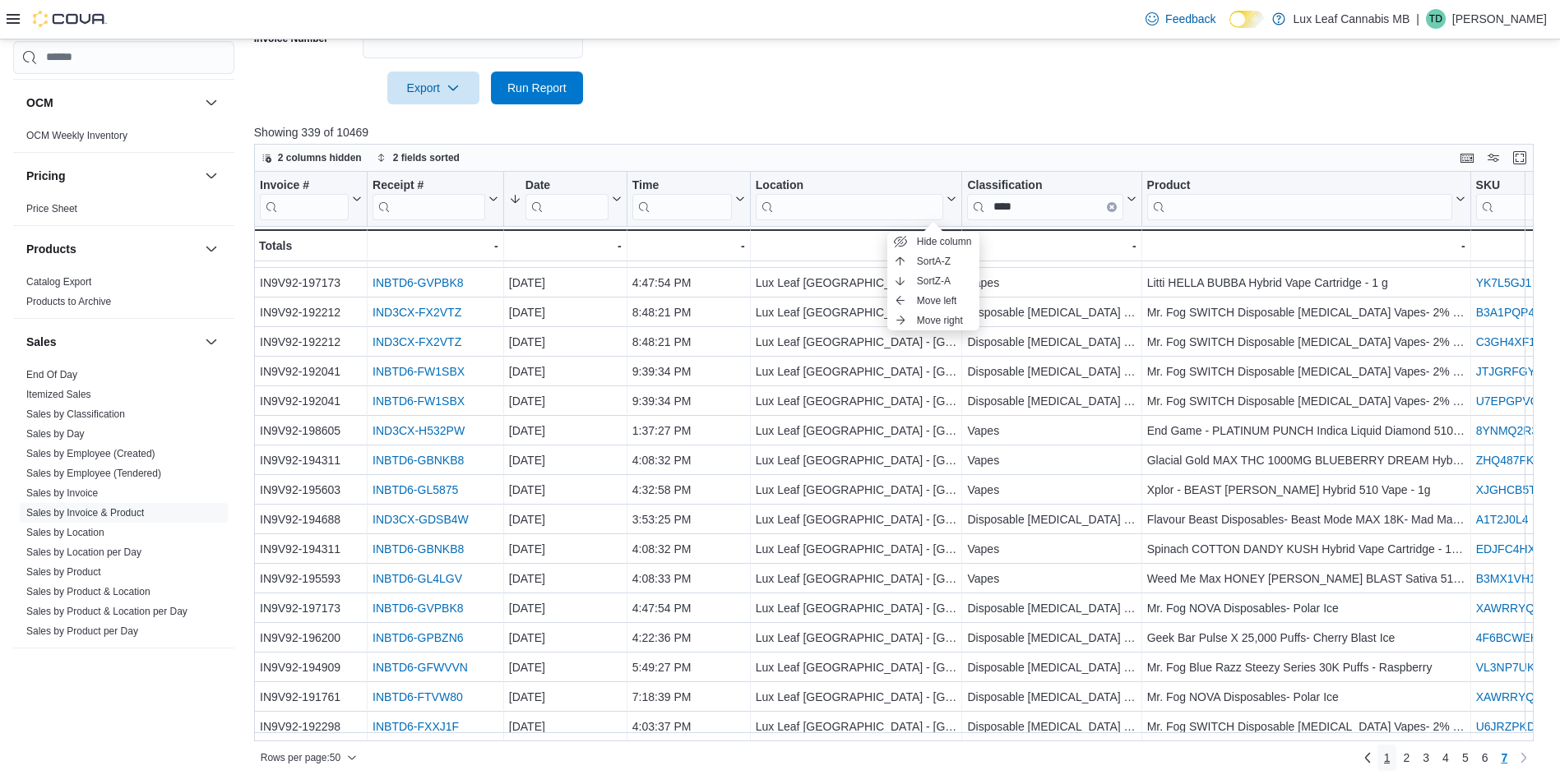
click at [1397, 757] on link "1" at bounding box center [1387, 757] width 19 height 26
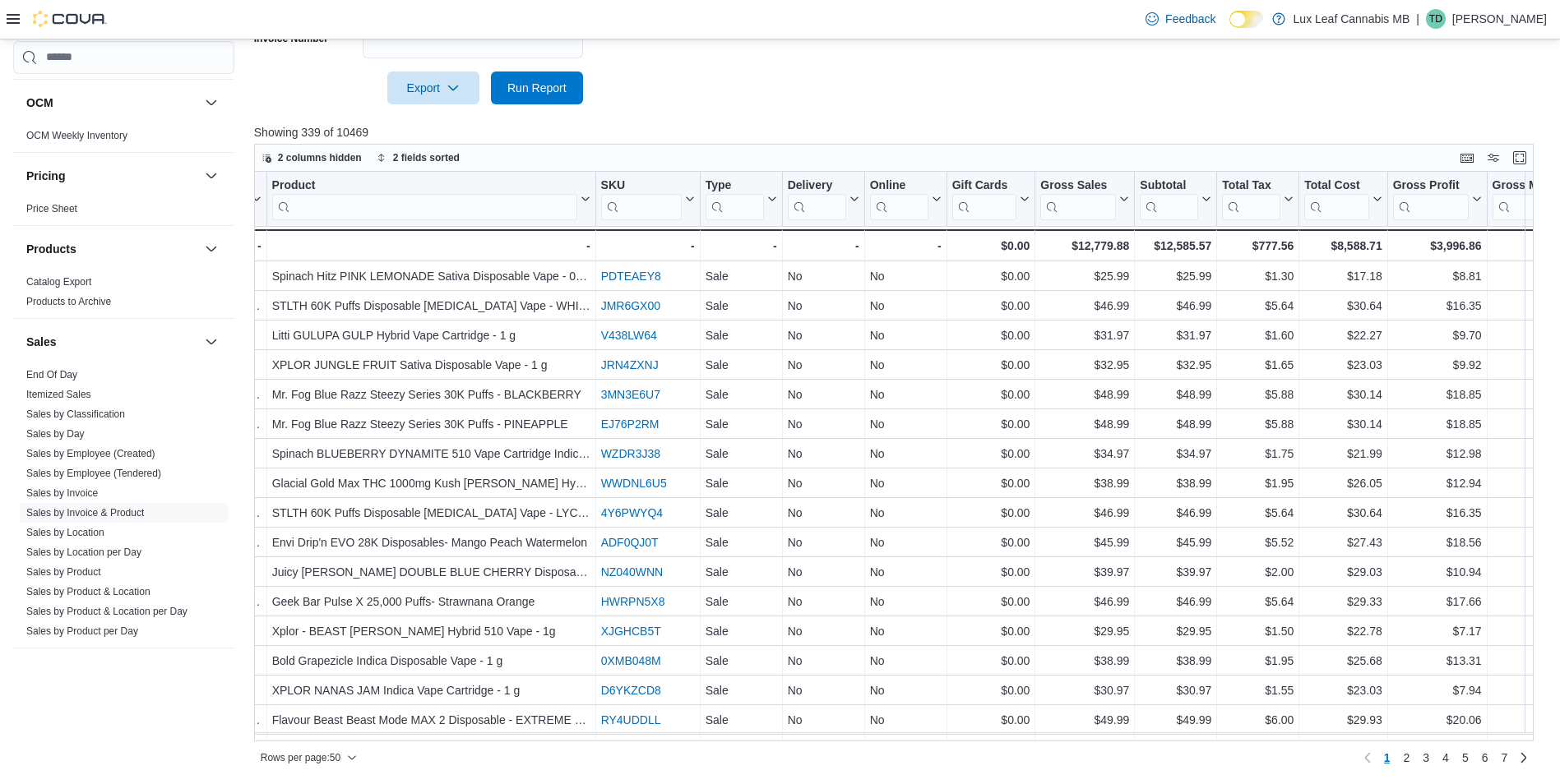
scroll to position [0, 1411]
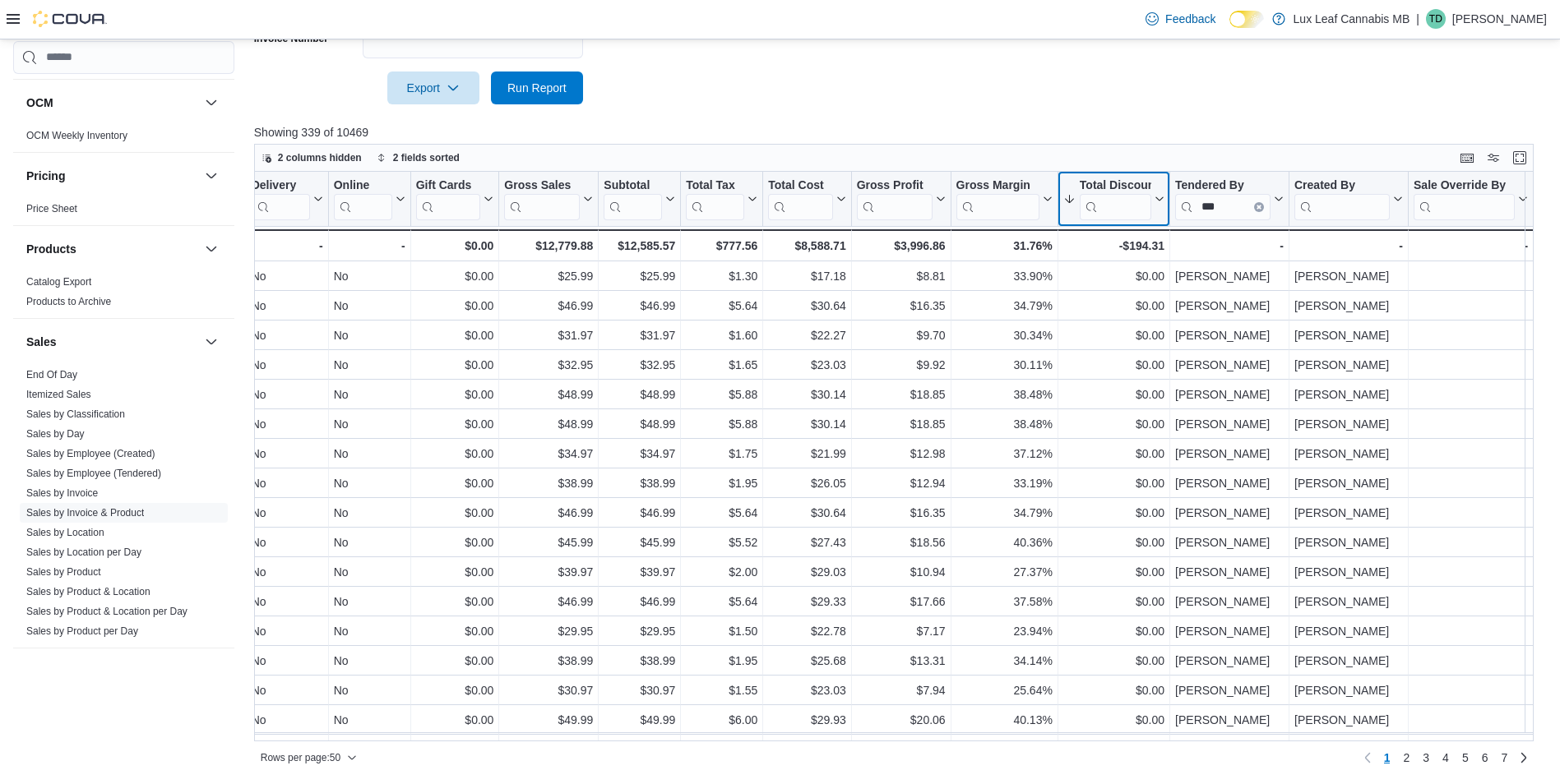
click at [1155, 202] on icon at bounding box center [1158, 199] width 14 height 10
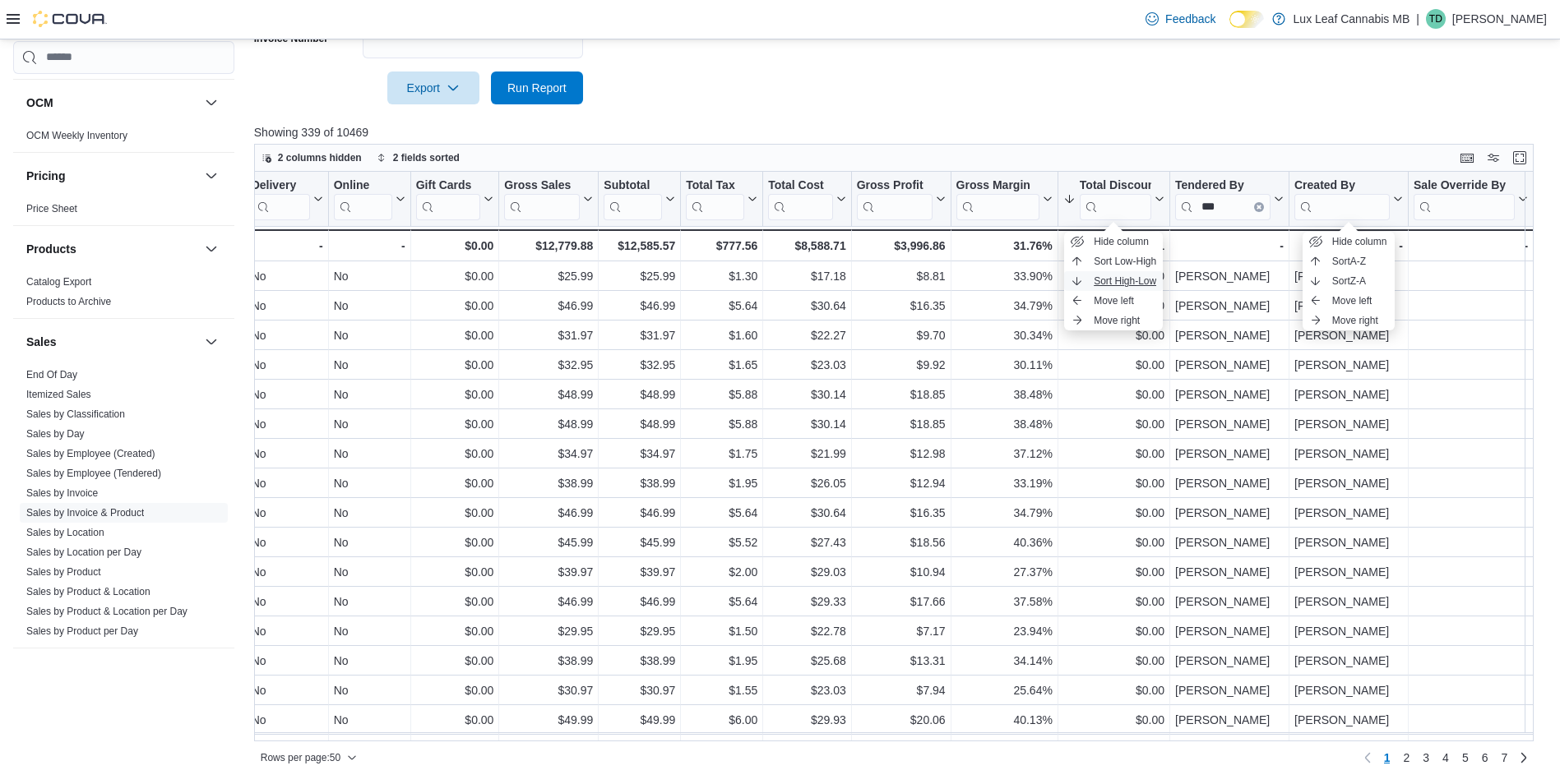
click at [1128, 275] on span "Sort High-Low" at bounding box center [1125, 281] width 62 height 14
click at [1158, 199] on icon at bounding box center [1159, 198] width 8 height 4
click at [1124, 277] on span "Sort High-Low" at bounding box center [1125, 281] width 62 height 14
click at [1157, 202] on icon at bounding box center [1158, 199] width 14 height 10
click at [1132, 266] on span "Sort Low-High" at bounding box center [1125, 262] width 62 height 14
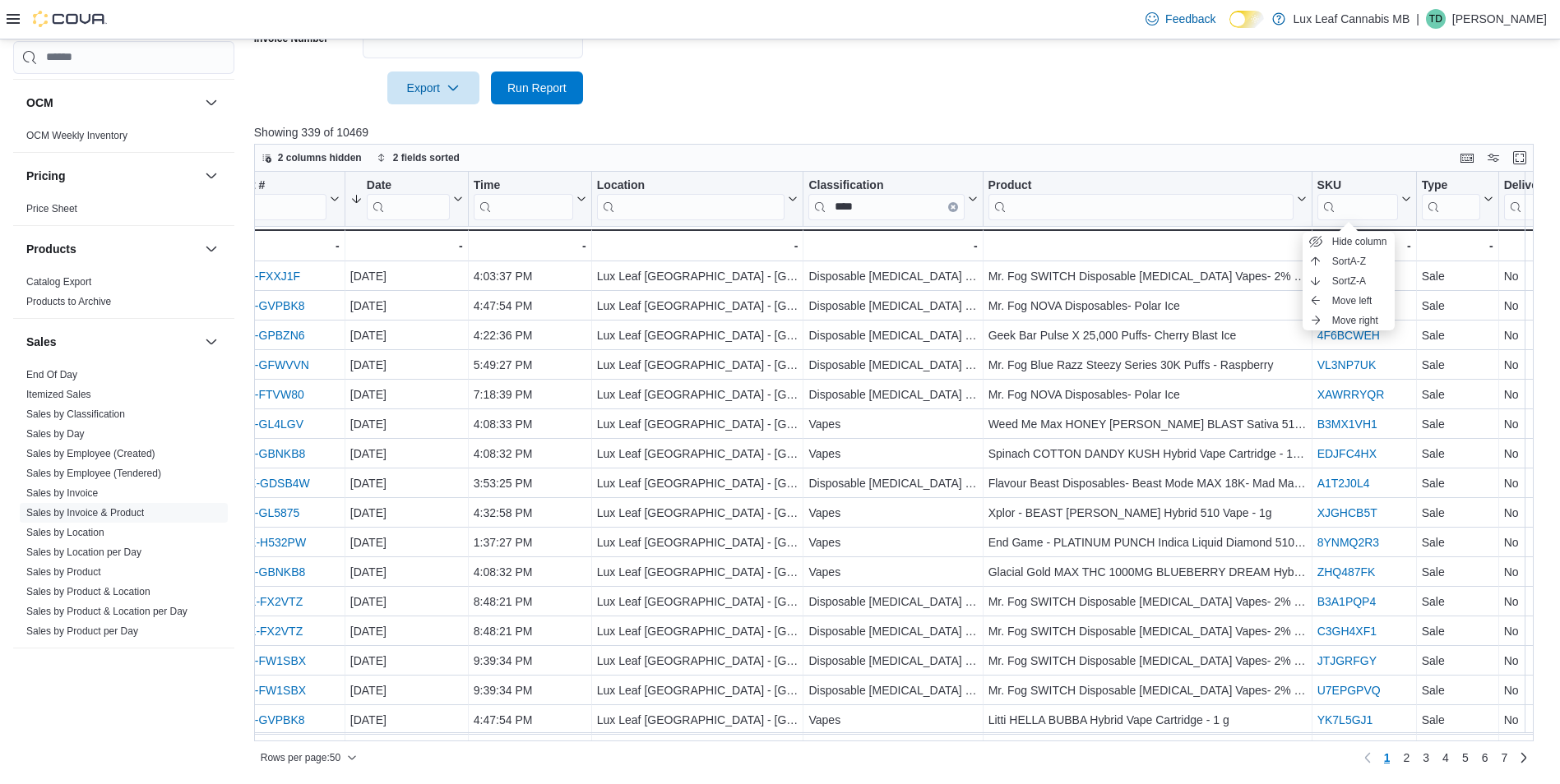
scroll to position [0, 157]
click at [1410, 755] on span "2" at bounding box center [1406, 757] width 7 height 16
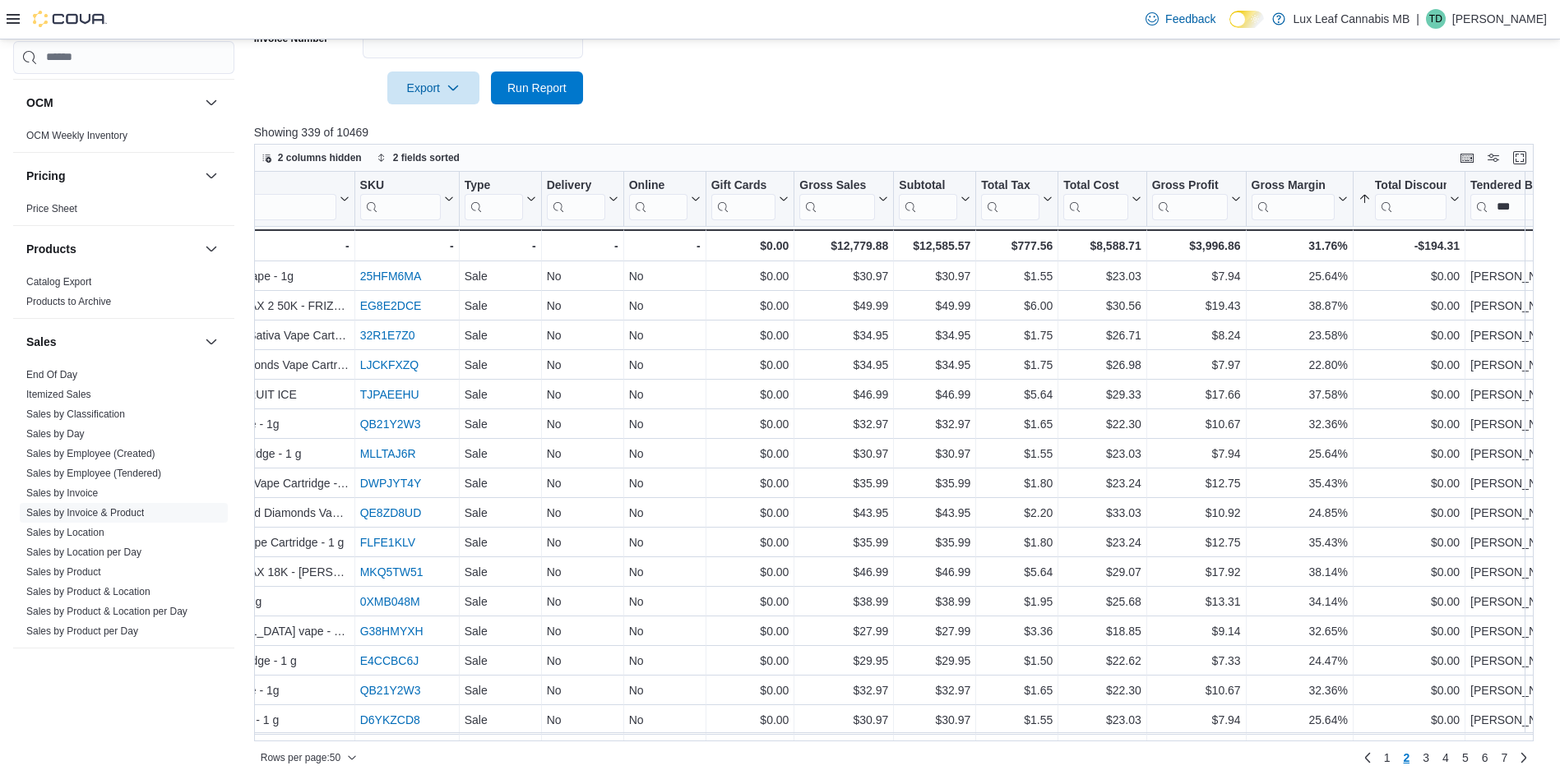
scroll to position [0, 1125]
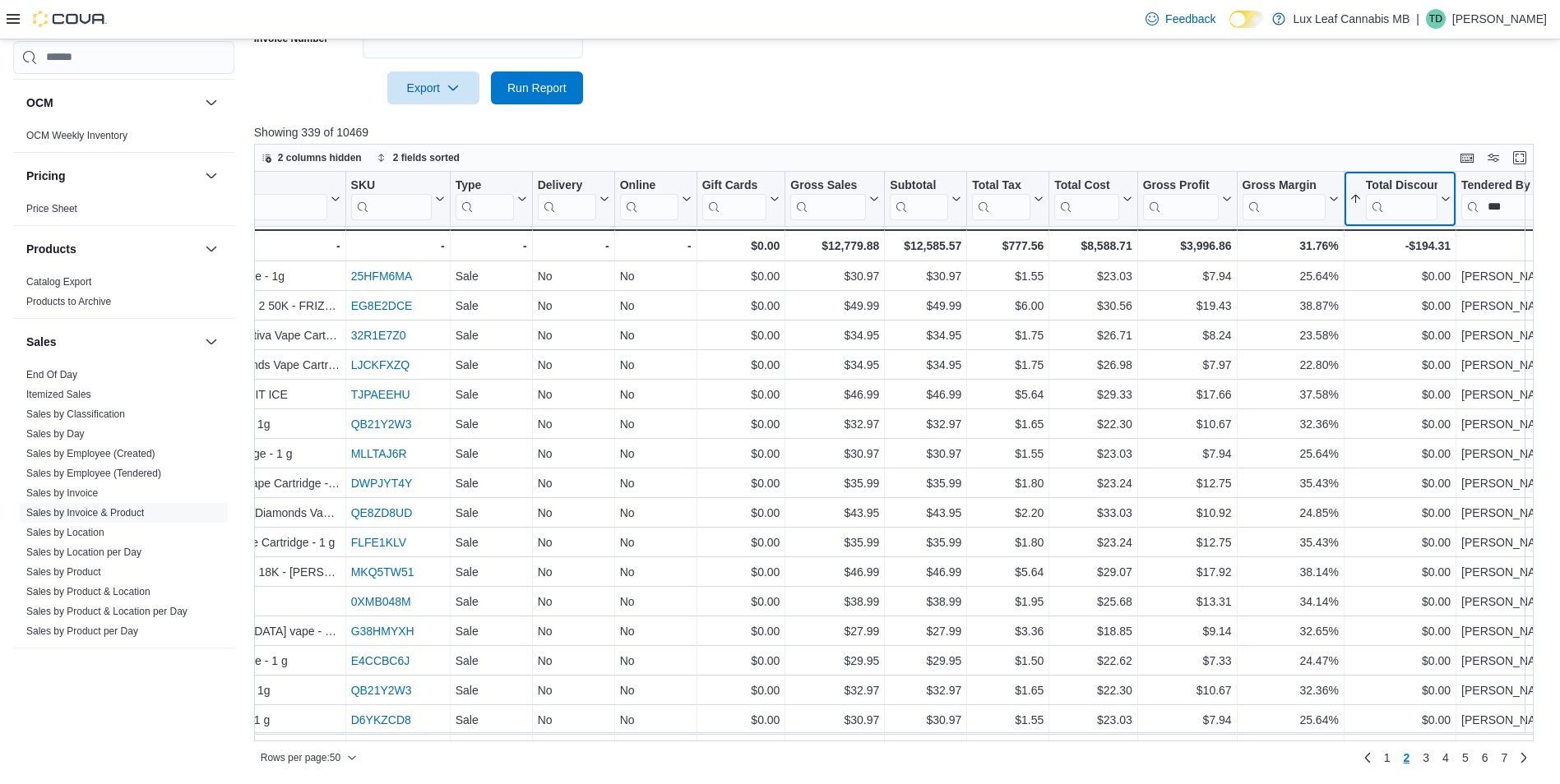
click at [1444, 206] on button "Total Discount" at bounding box center [1400, 198] width 101 height 42
click at [1416, 266] on span "Sort Low-High" at bounding box center [1411, 262] width 62 height 14
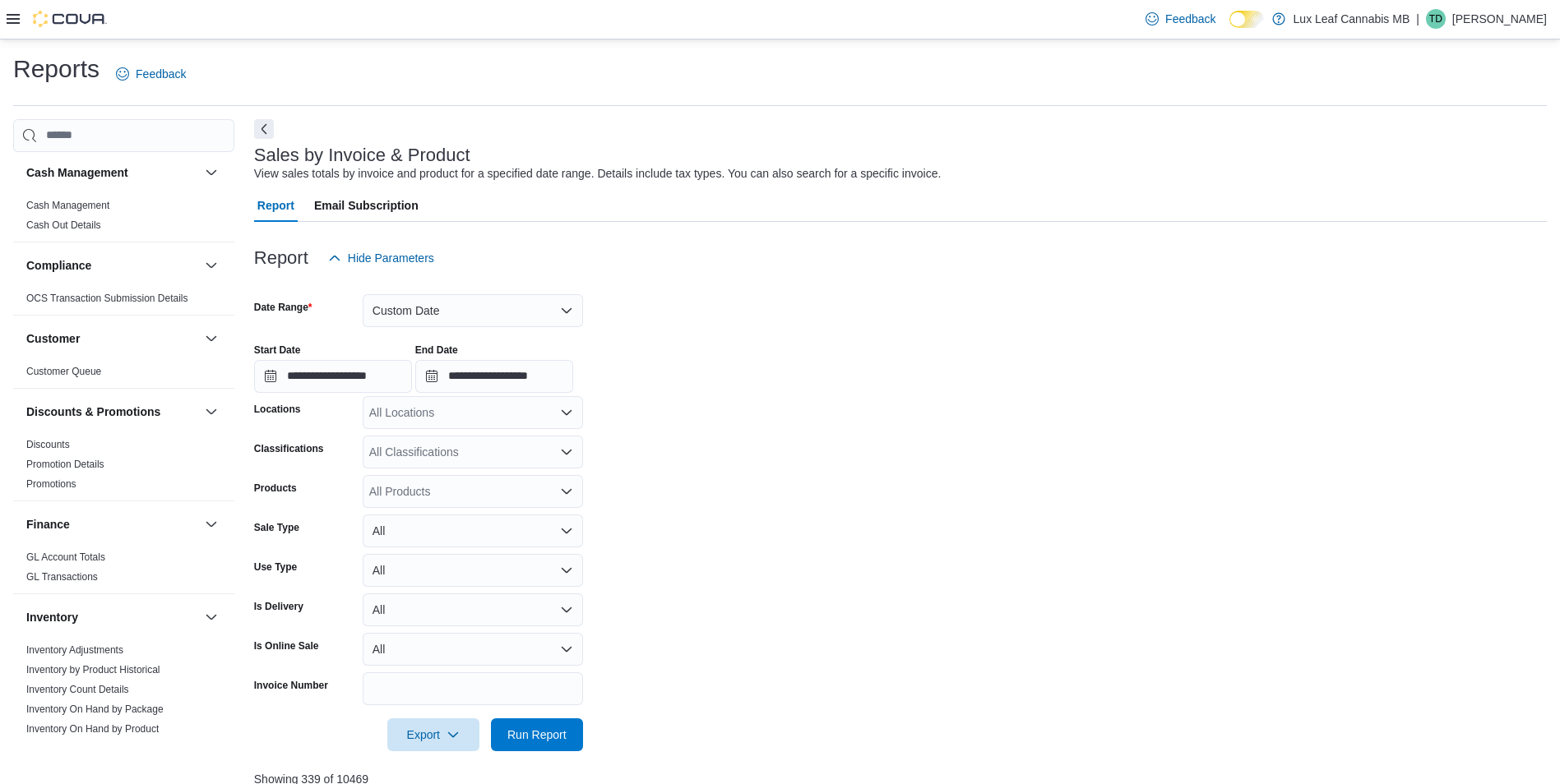
scroll to position [0, 0]
click at [3, 14] on div "Feedback Dark Mode Lux Leaf Cannabis MB | TD Theo Dorge" at bounding box center [780, 19] width 1560 height 40
click at [13, 26] on div at bounding box center [56, 18] width 100 height 16
click at [13, 18] on icon at bounding box center [14, 18] width 14 height 10
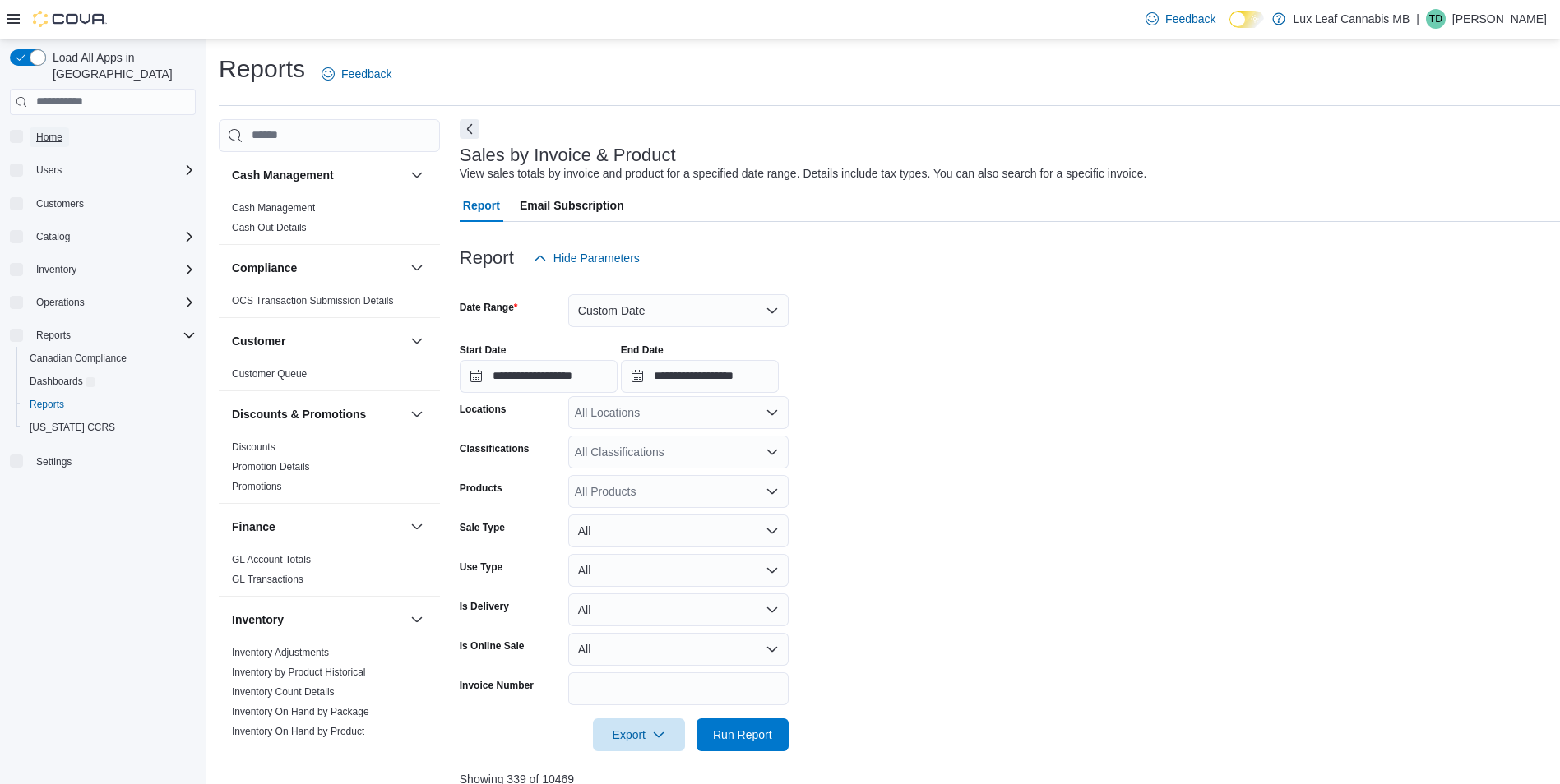
click at [53, 131] on span "Home" at bounding box center [49, 138] width 26 height 14
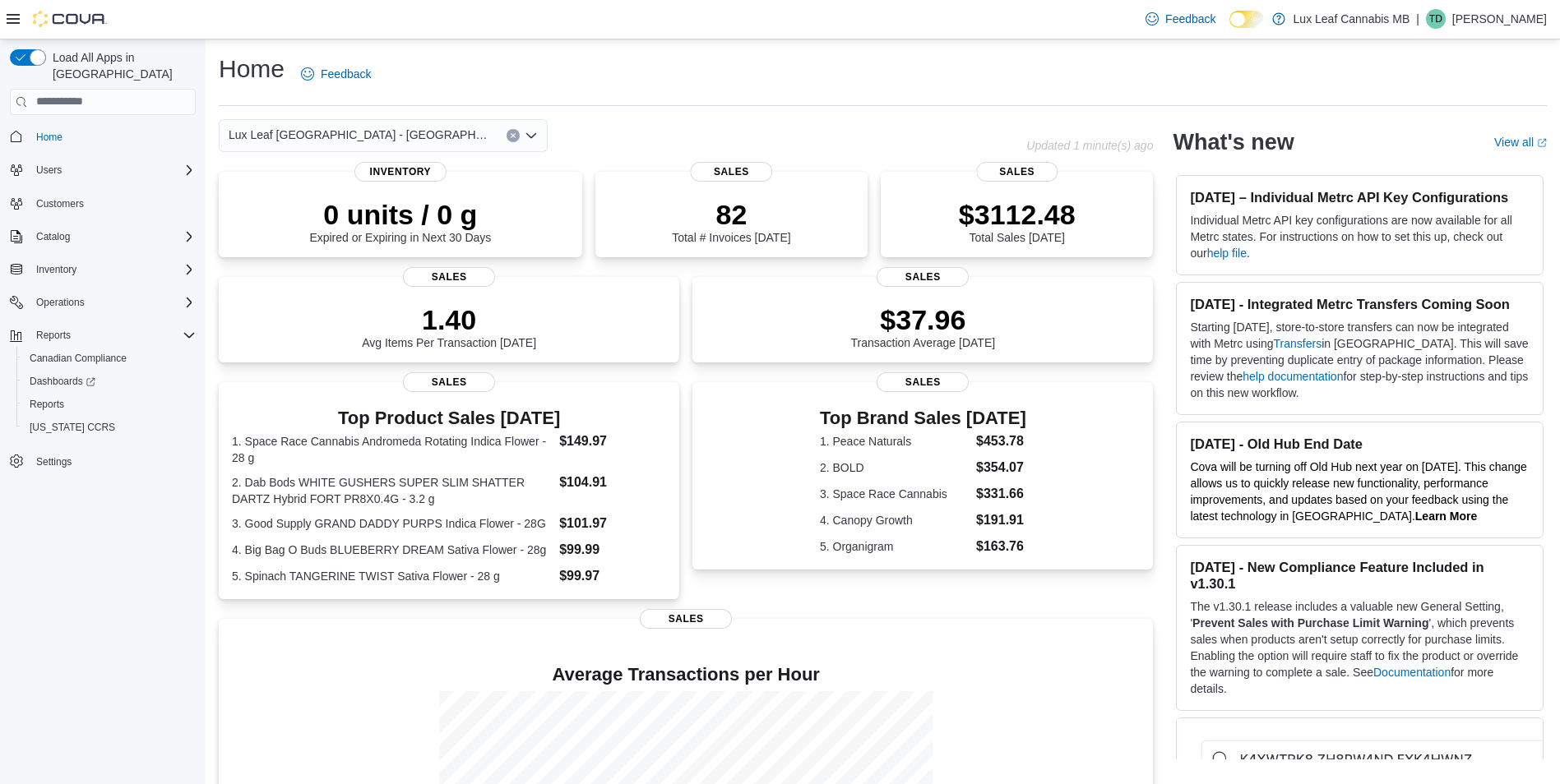
click at [398, 138] on div "Lux Leaf Winnipeg - Bridgewater" at bounding box center [382, 136] width 329 height 33
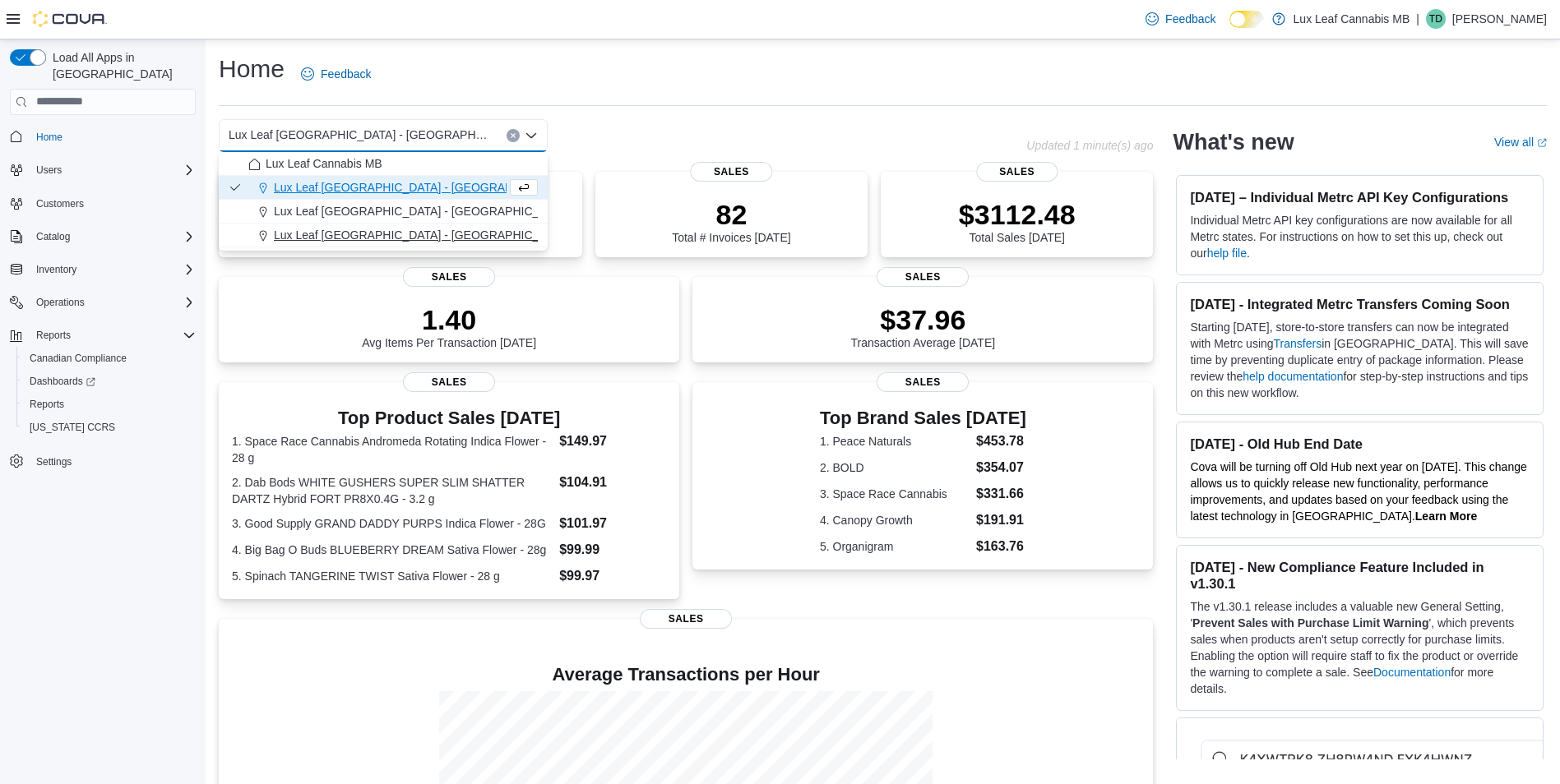
click at [422, 228] on span "Lux Leaf Winnipeg - St. James" at bounding box center [470, 235] width 392 height 16
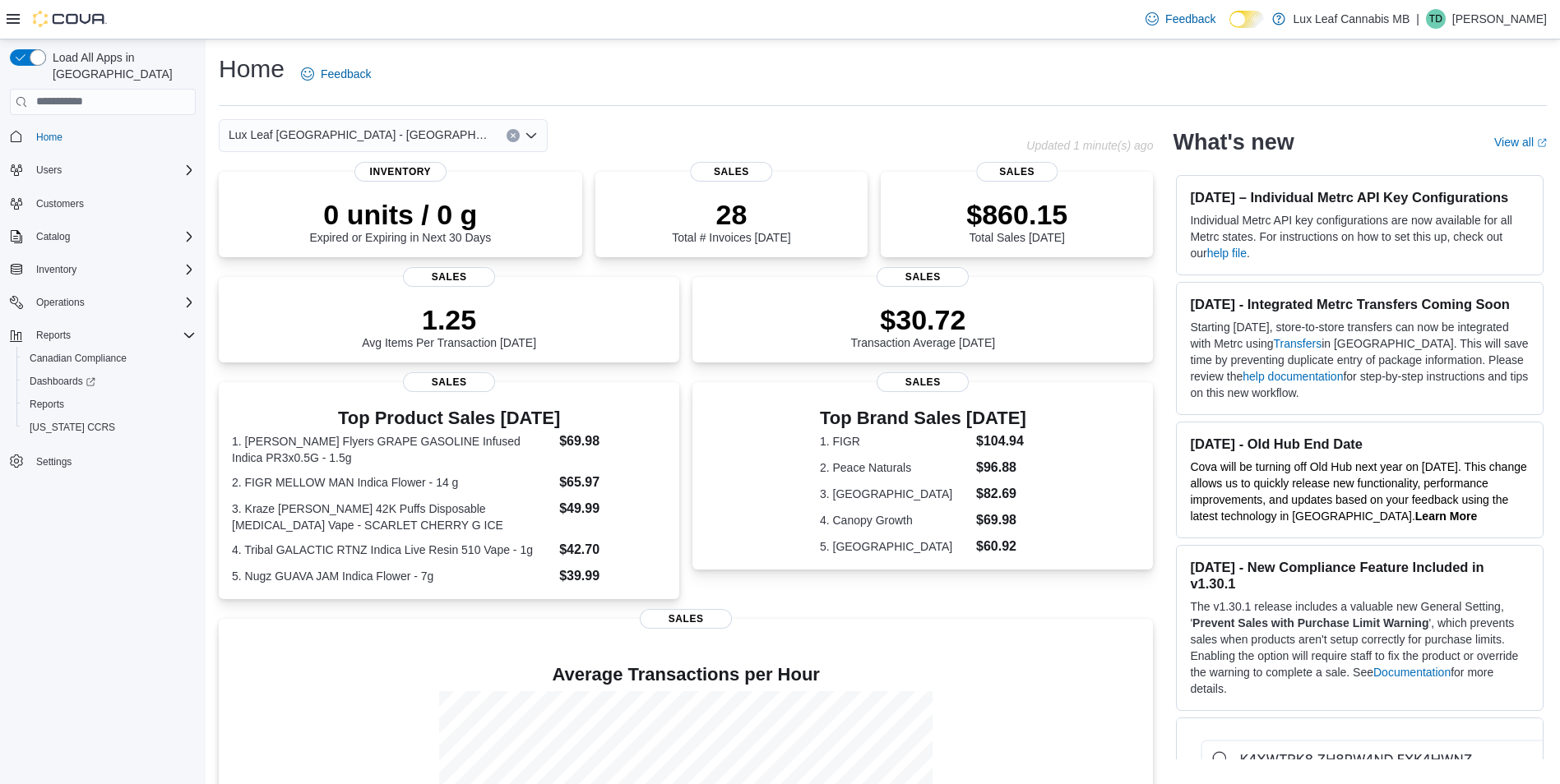
click at [448, 140] on div "Lux Leaf Winnipeg - St. James Combo box. Selected. Lux Leaf Winnipeg - St. Jame…" at bounding box center [382, 136] width 329 height 33
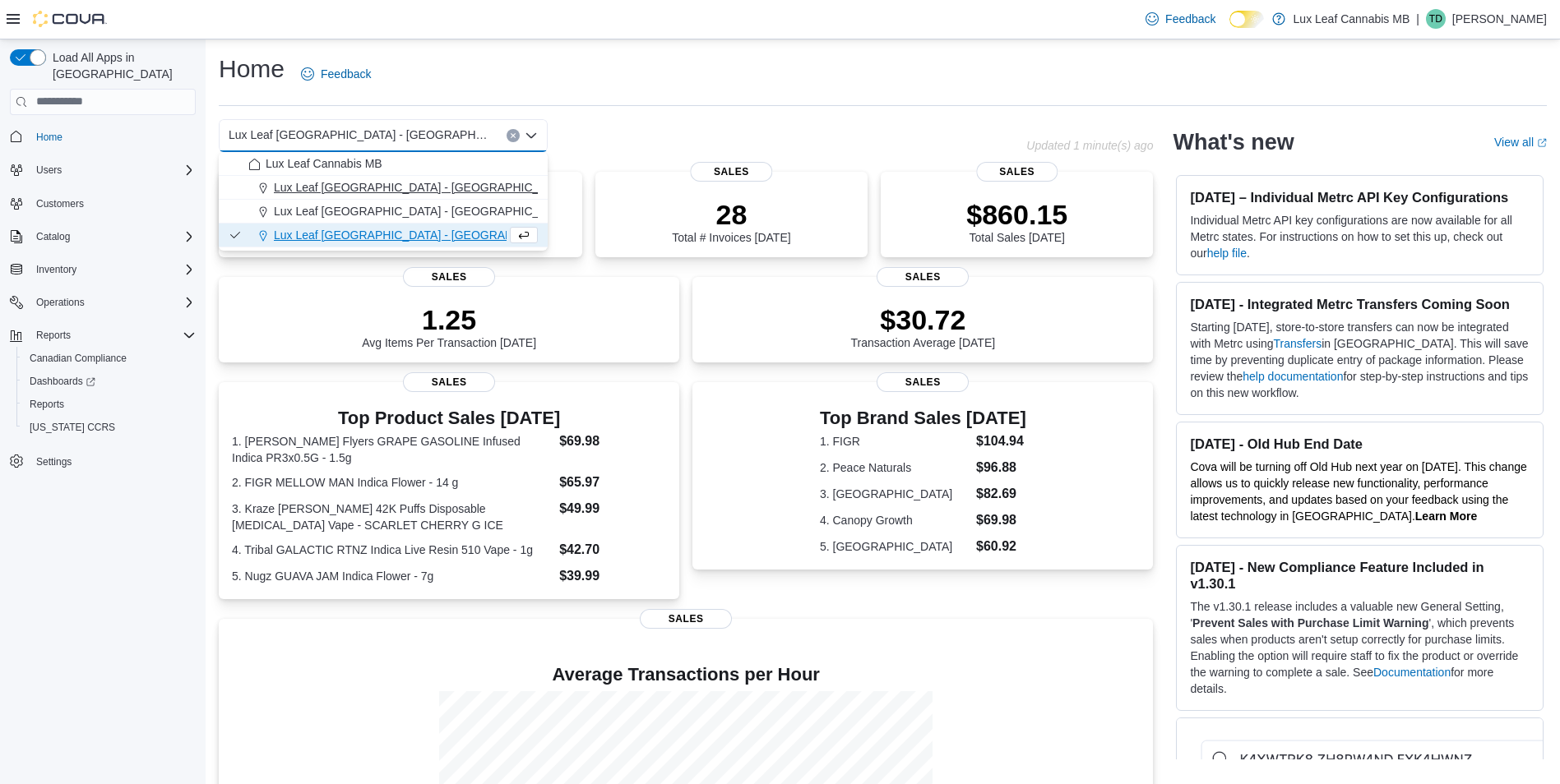
click at [421, 180] on span "Lux Leaf Winnipeg - Bridgewater" at bounding box center [422, 187] width 298 height 16
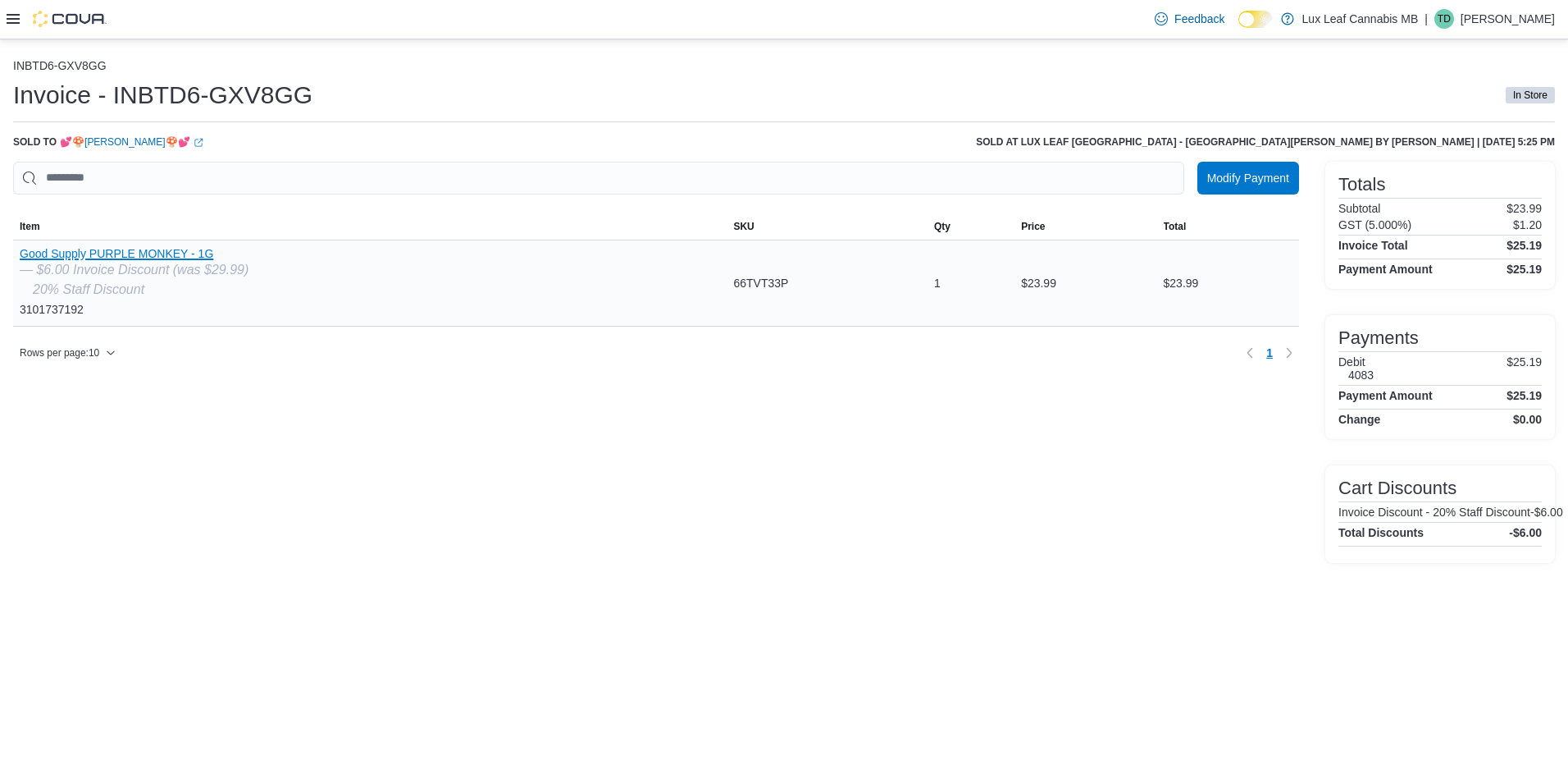
click at [138, 259] on button "Good Supply PURPLE MONKEY - 1G" at bounding box center [134, 254] width 229 height 14
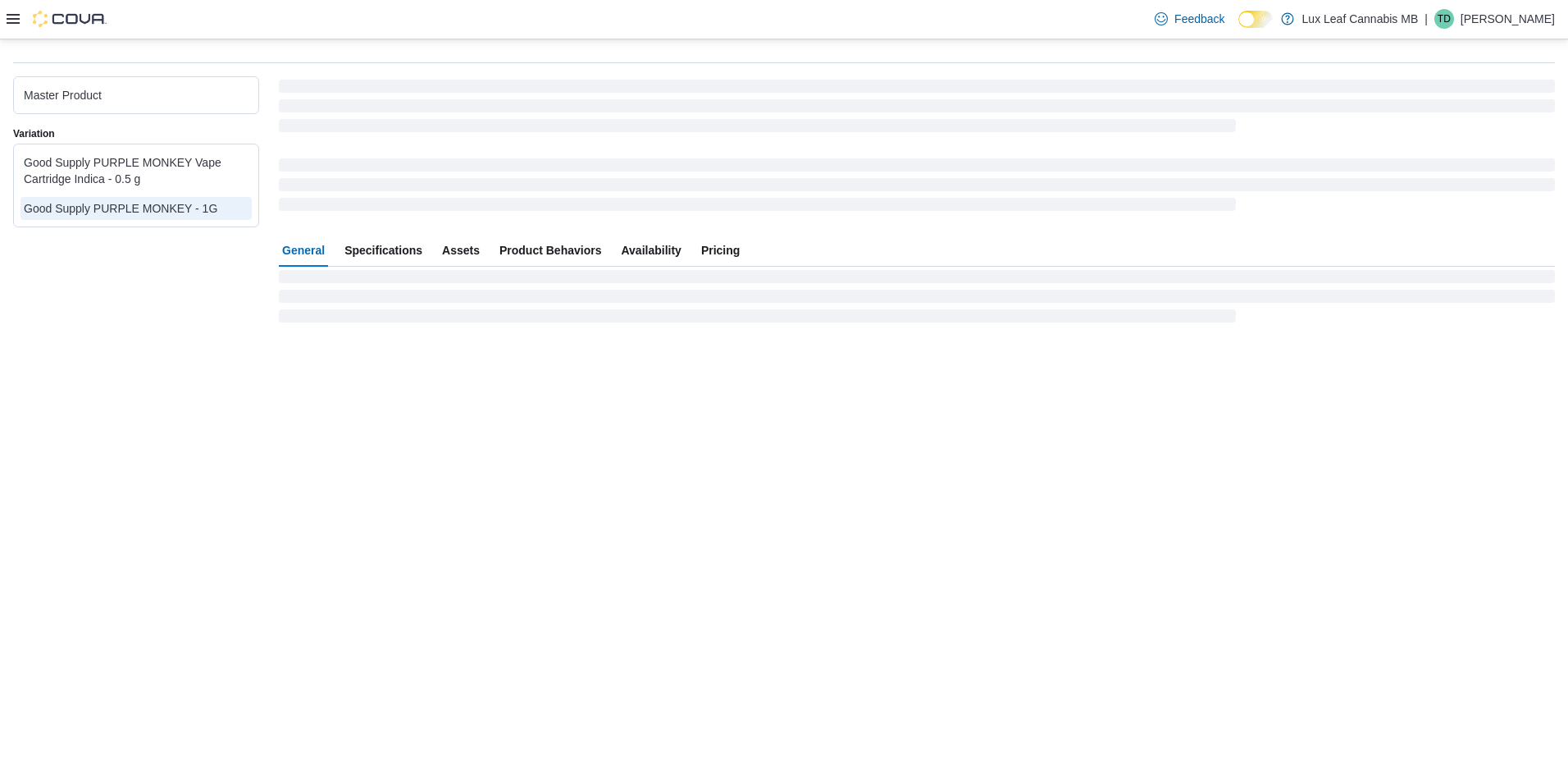
click at [725, 257] on span "Pricing" at bounding box center [721, 250] width 39 height 33
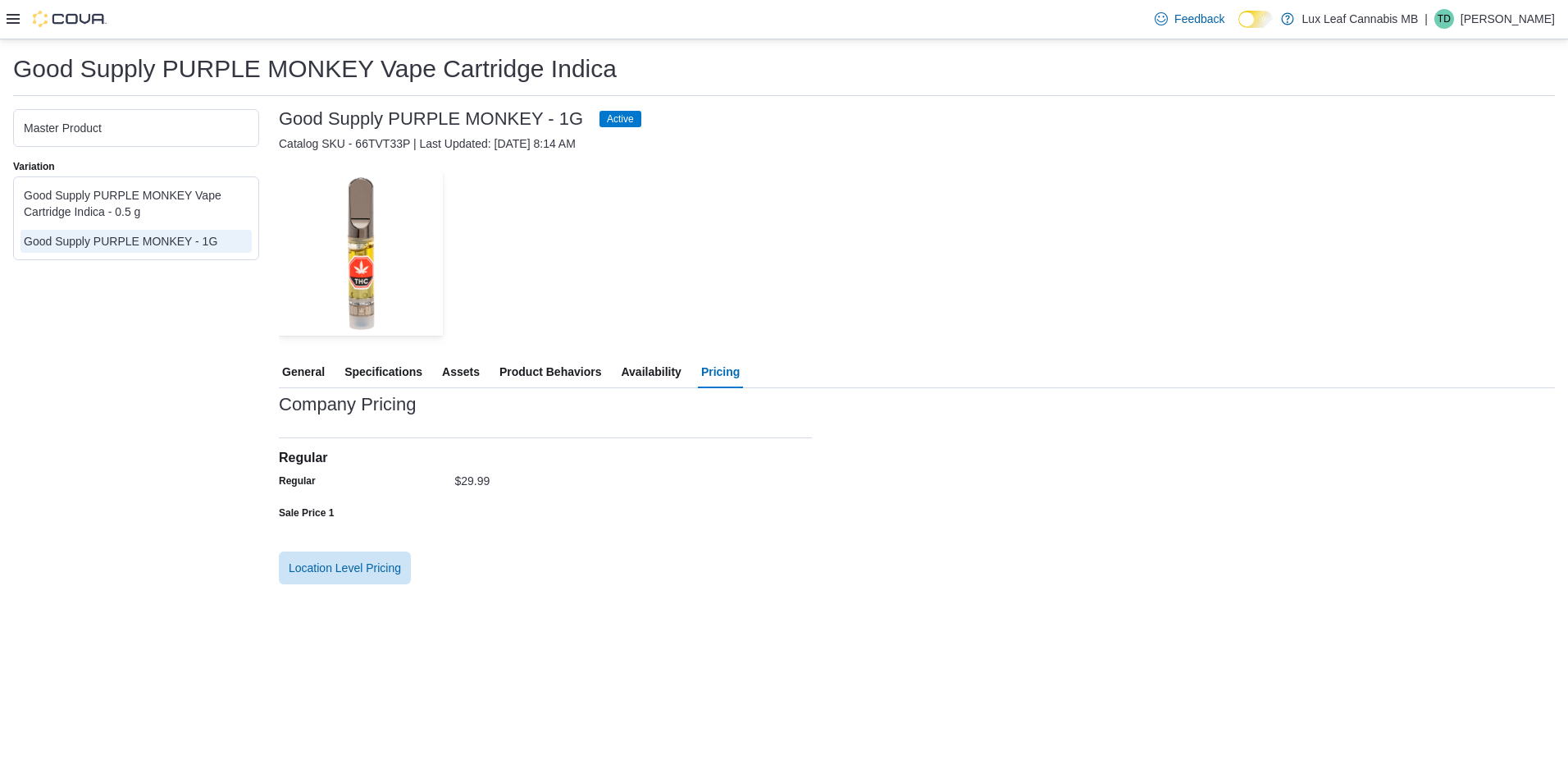
click at [441, 500] on div "Sale Price 1" at bounding box center [363, 513] width 169 height 25
click at [502, 468] on div "$29.99" at bounding box center [633, 478] width 357 height 19
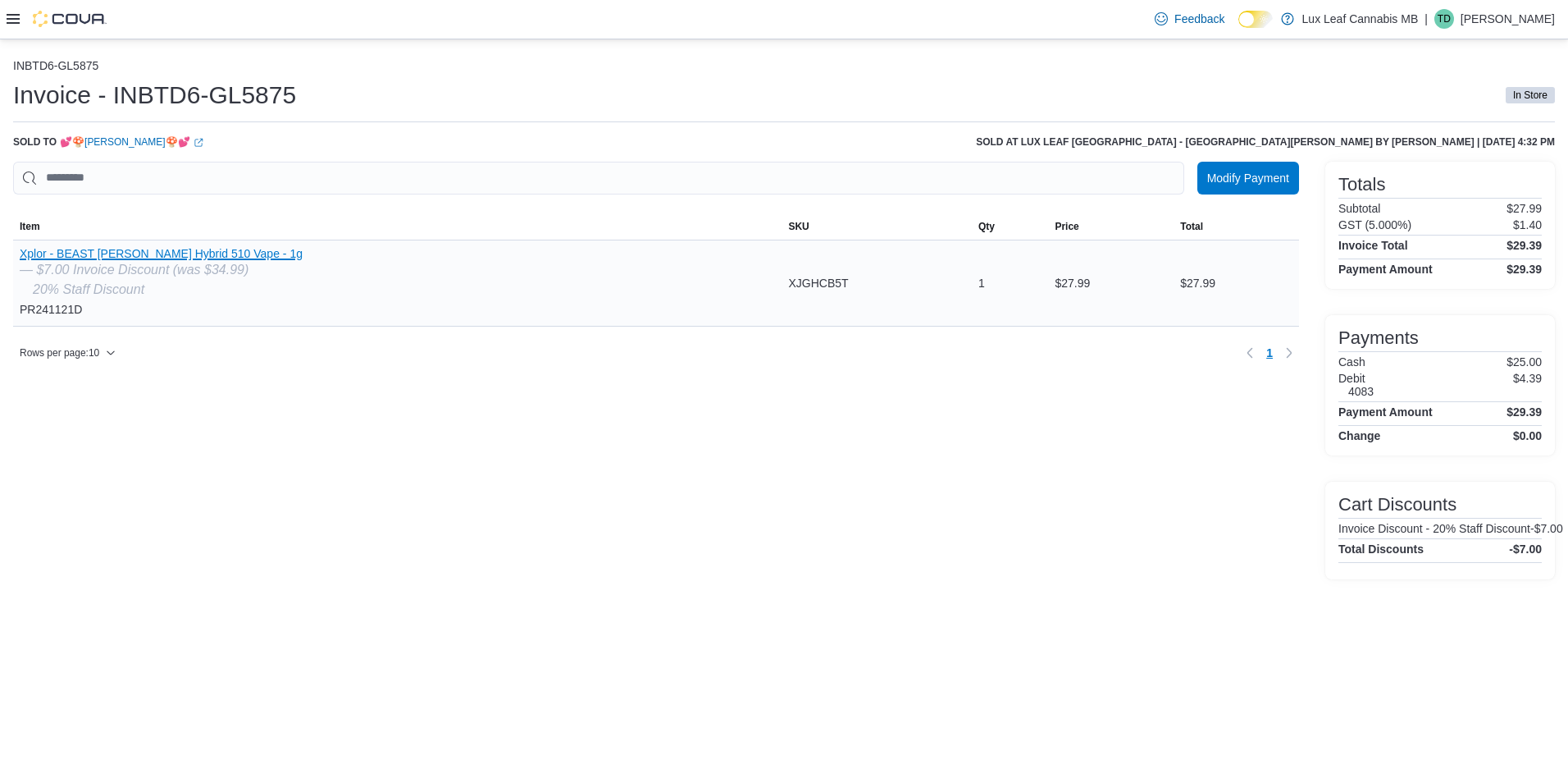
click at [229, 257] on button "Xplor - BEAST [PERSON_NAME] Hybrid 510 Vape - 1g" at bounding box center [161, 254] width 283 height 14
drag, startPoint x: 742, startPoint y: 482, endPoint x: 732, endPoint y: 483, distance: 10.0
click at [738, 482] on div "Modify Payment Sorting MemoryTable from EuiInMemoryTable; Page 1 of 1. Item SKU…" at bounding box center [657, 370] width 1286 height 418
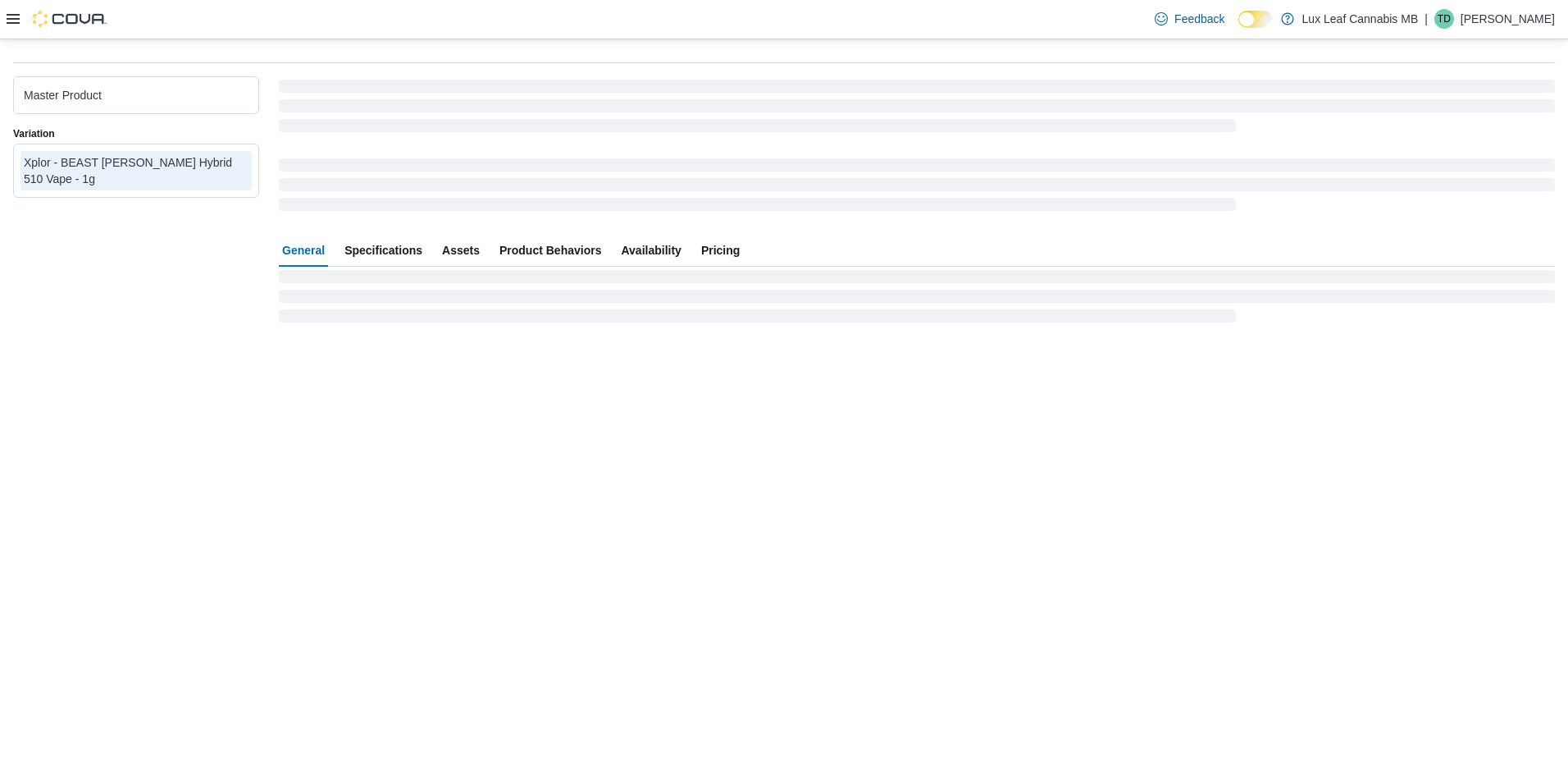
click at [714, 251] on span "Pricing" at bounding box center [721, 250] width 39 height 33
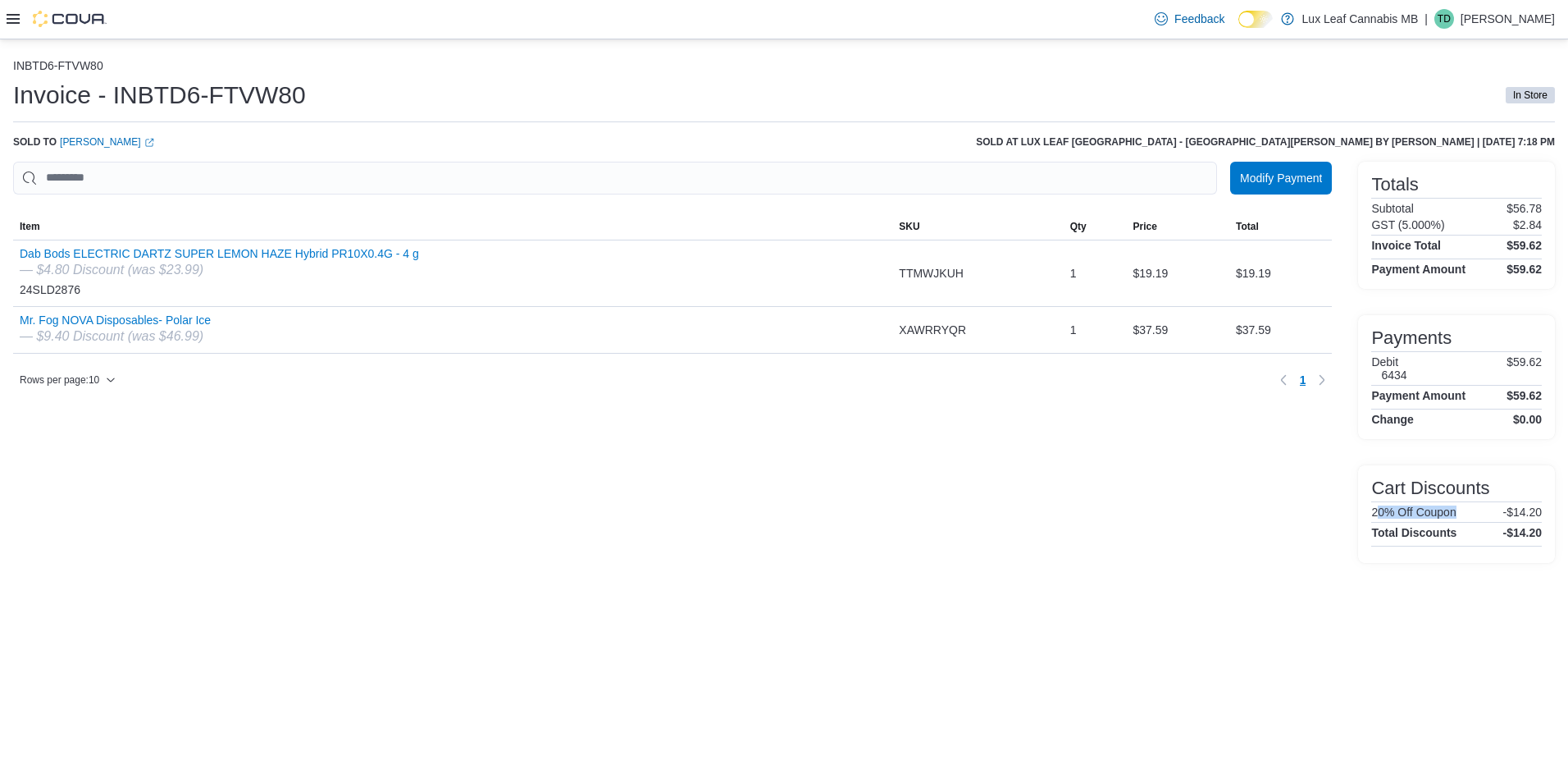
drag, startPoint x: 1461, startPoint y: 508, endPoint x: 1374, endPoint y: 508, distance: 87.0
click at [1374, 508] on div "20% Off Coupon -$14.20" at bounding box center [1457, 513] width 170 height 14
drag, startPoint x: 1374, startPoint y: 508, endPoint x: 722, endPoint y: 527, distance: 652.3
click at [1198, 527] on div "Modify Payment Sorting MemoryTable from EuiInMemoryTable; Page 1 of 1. Item SKU…" at bounding box center [673, 362] width 1319 height 401
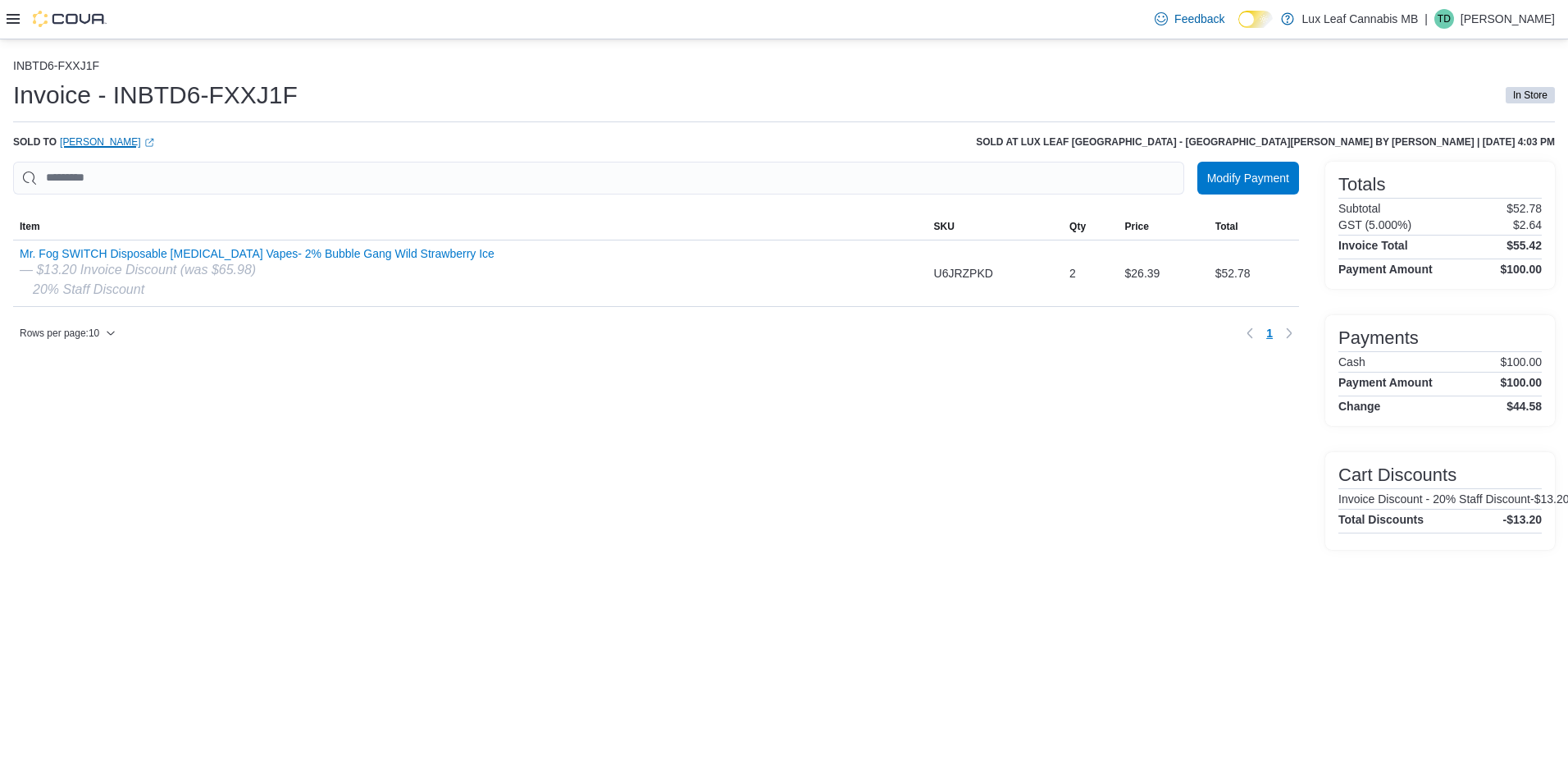
click at [126, 142] on link "[PERSON_NAME] (opens in a new tab or window)" at bounding box center [107, 142] width 94 height 14
click at [341, 259] on button "Mr. Fog SWITCH Disposable [MEDICAL_DATA] Vapes- 2% Bubble Gang Wild Strawberry …" at bounding box center [257, 254] width 475 height 14
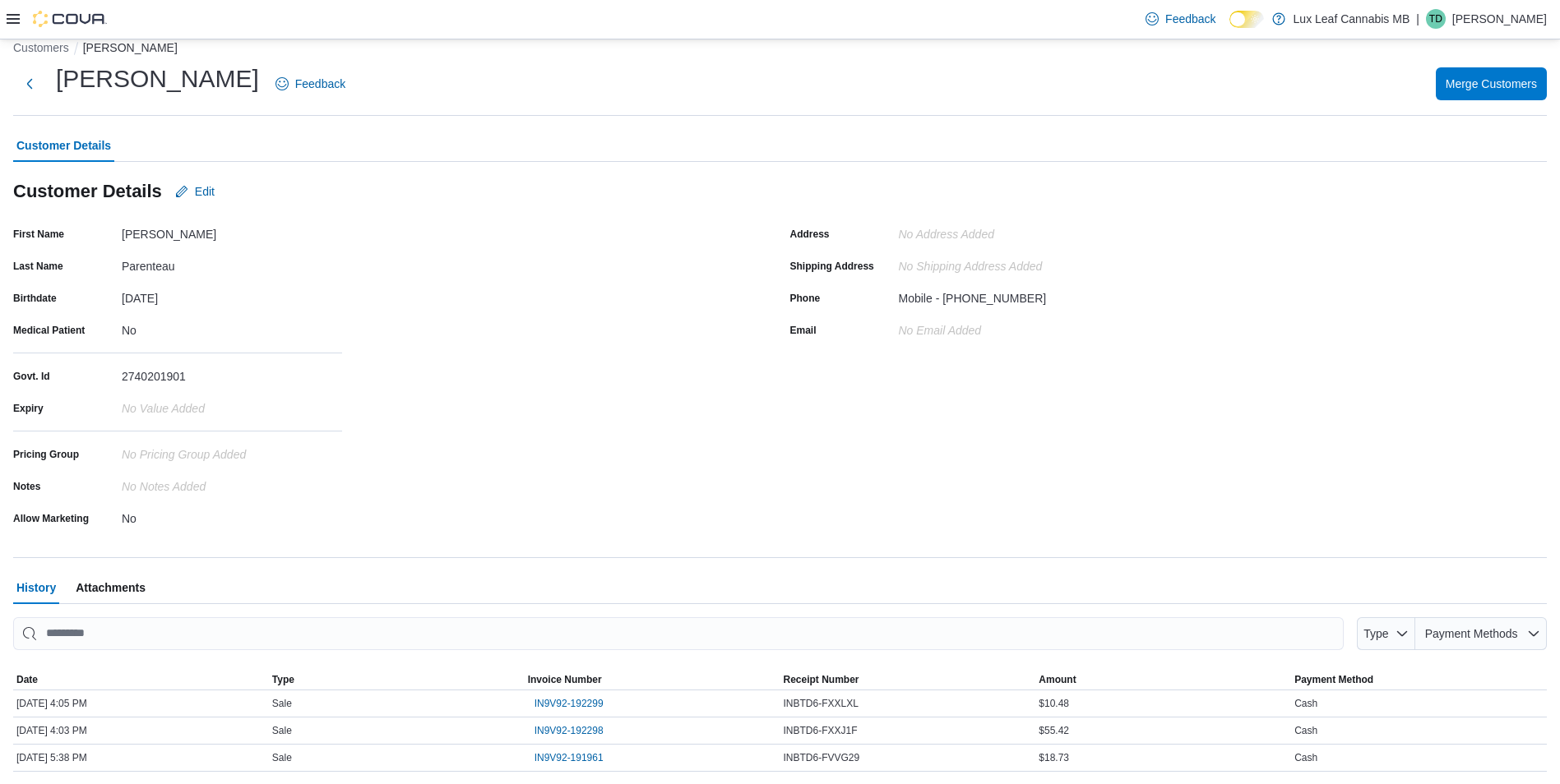
scroll to position [60, 0]
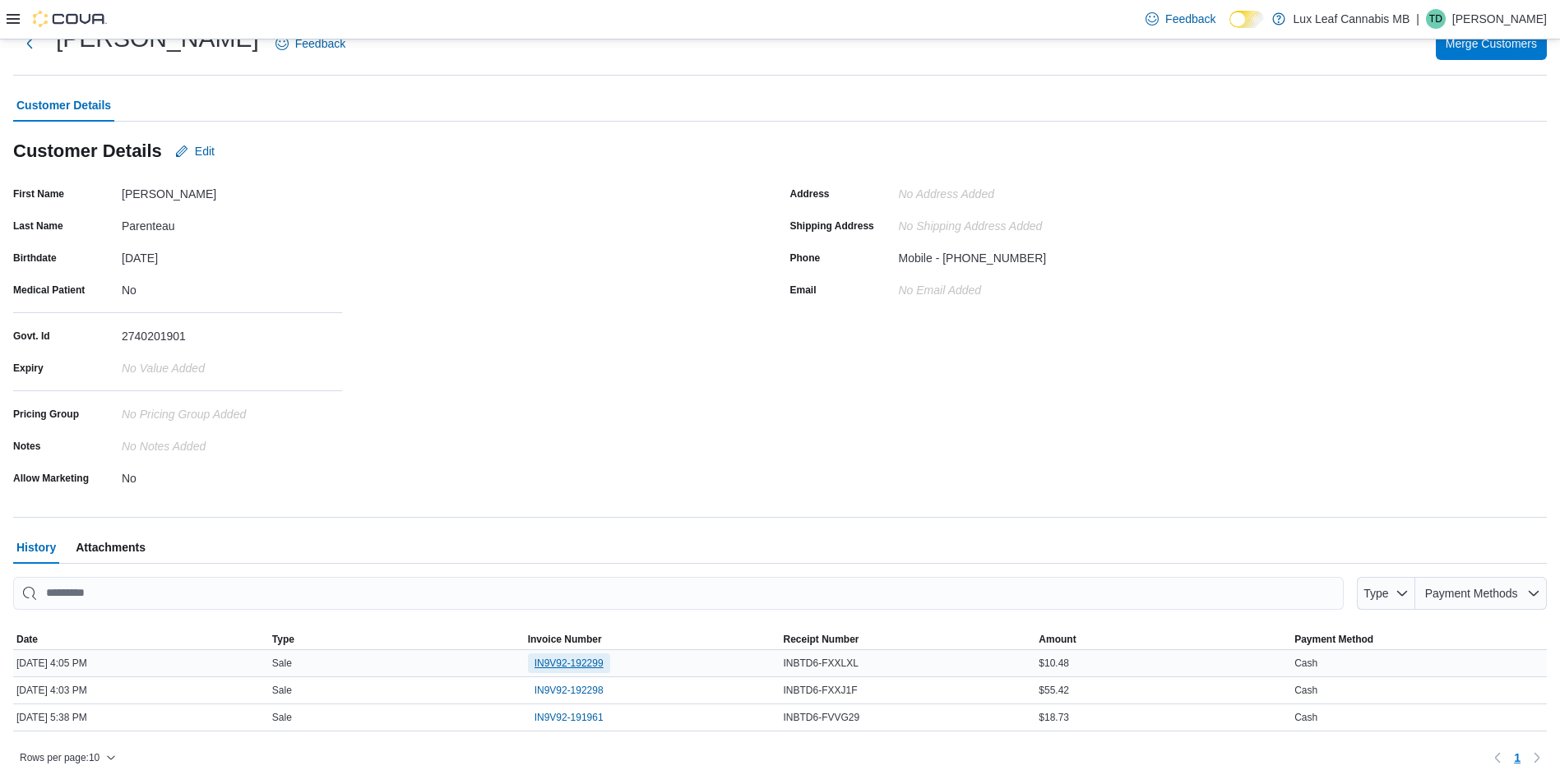
click at [572, 667] on span "IN9V92-192299" at bounding box center [569, 664] width 69 height 14
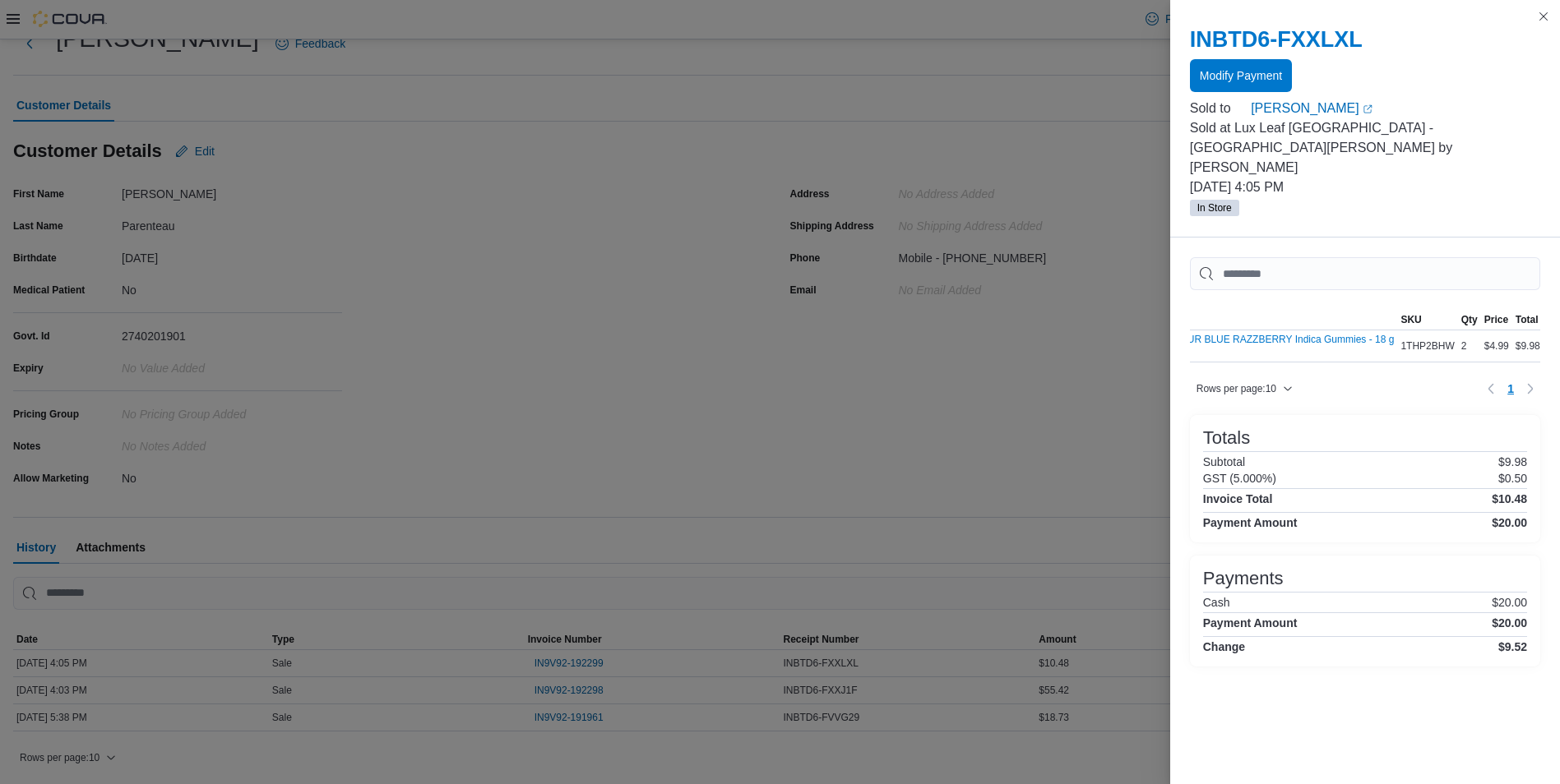
scroll to position [0, 0]
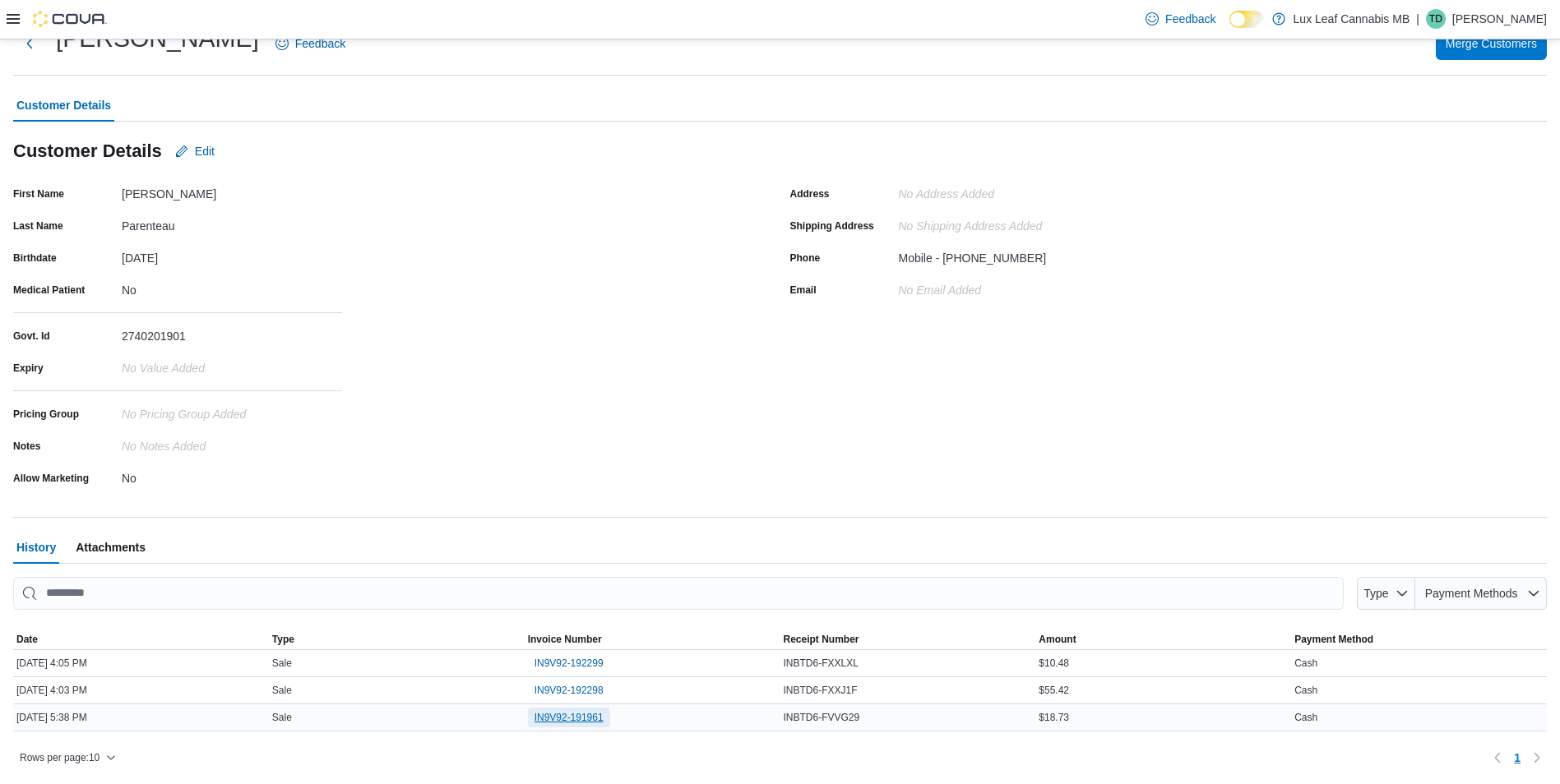
click at [567, 718] on span "IN9V92-191961" at bounding box center [569, 718] width 69 height 14
